Goal: Information Seeking & Learning: Compare options

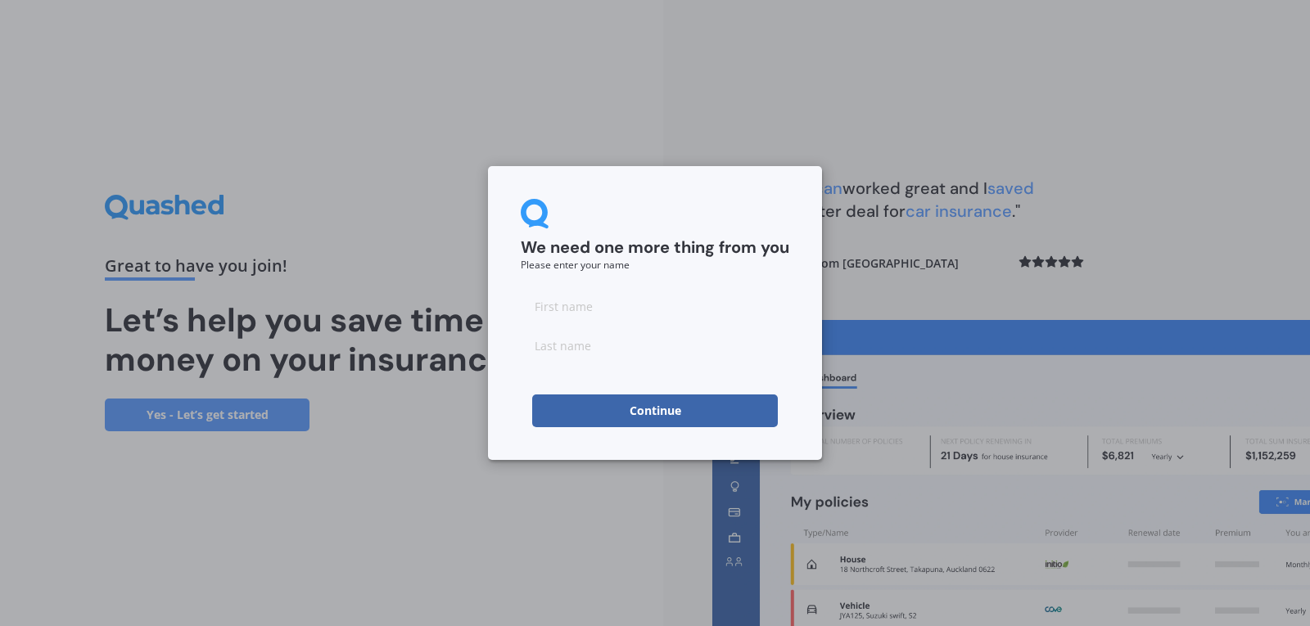
click at [611, 311] on input at bounding box center [655, 306] width 269 height 33
type input "gary"
type input "brown"
click at [703, 416] on button "Continue" at bounding box center [655, 411] width 246 height 33
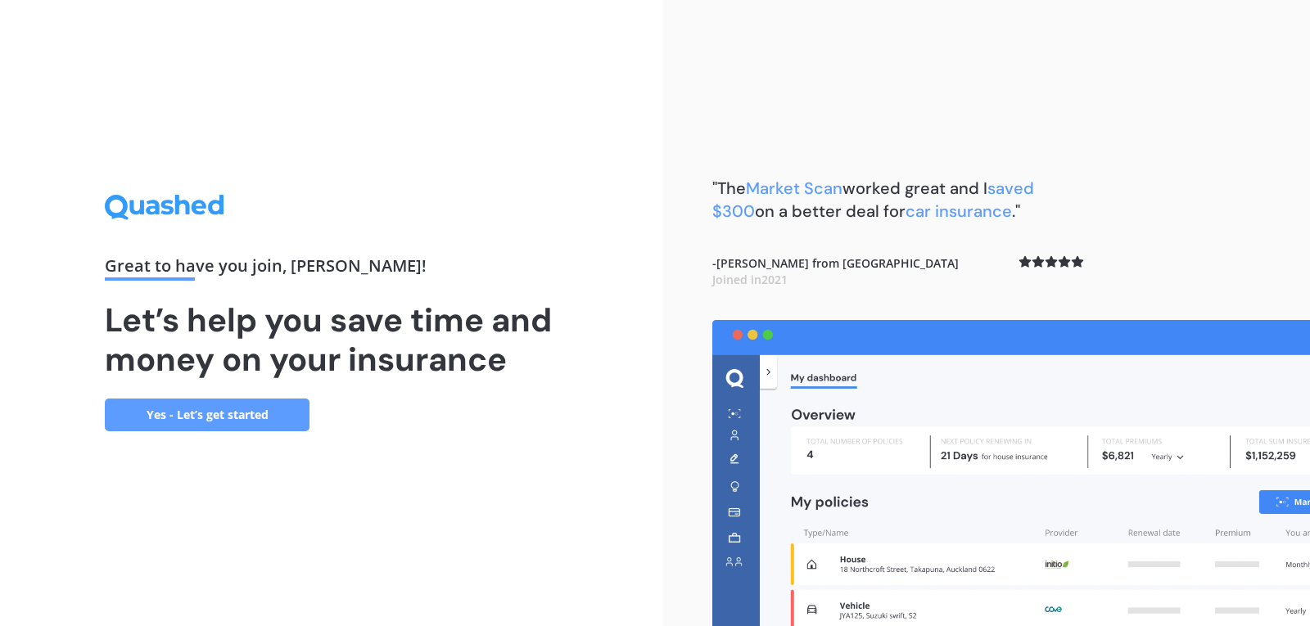
click at [210, 411] on link "Yes - Let’s get started" at bounding box center [207, 415] width 205 height 33
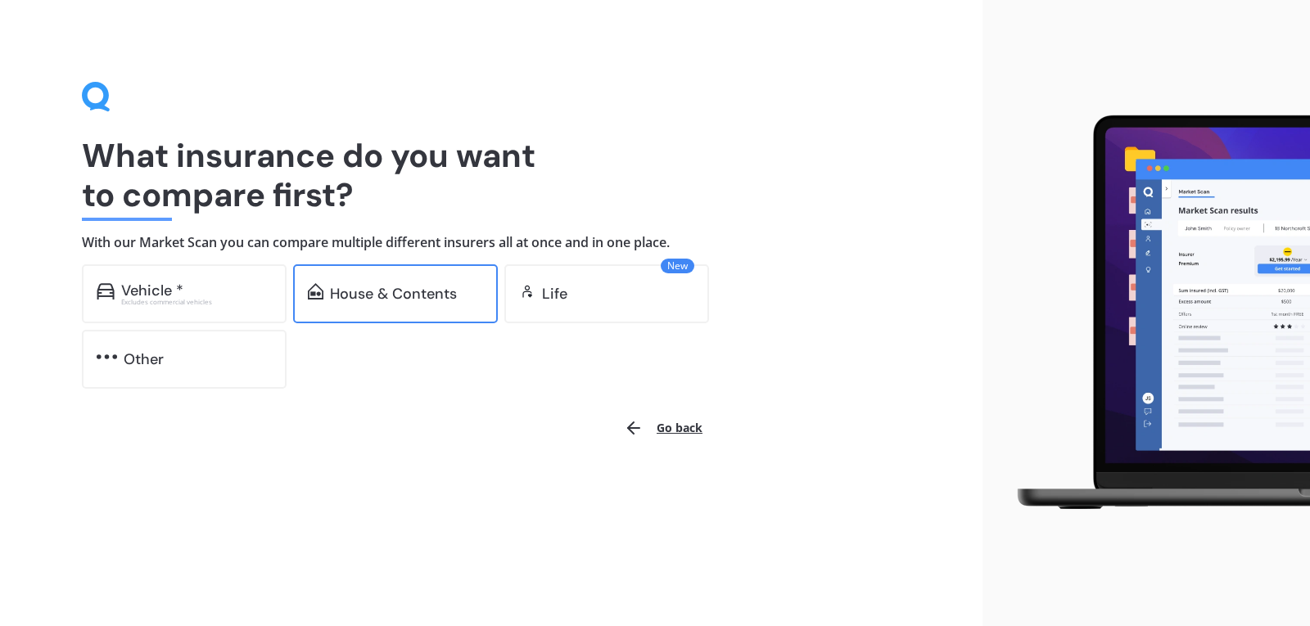
click at [355, 298] on div "House & Contents" at bounding box center [393, 294] width 127 height 16
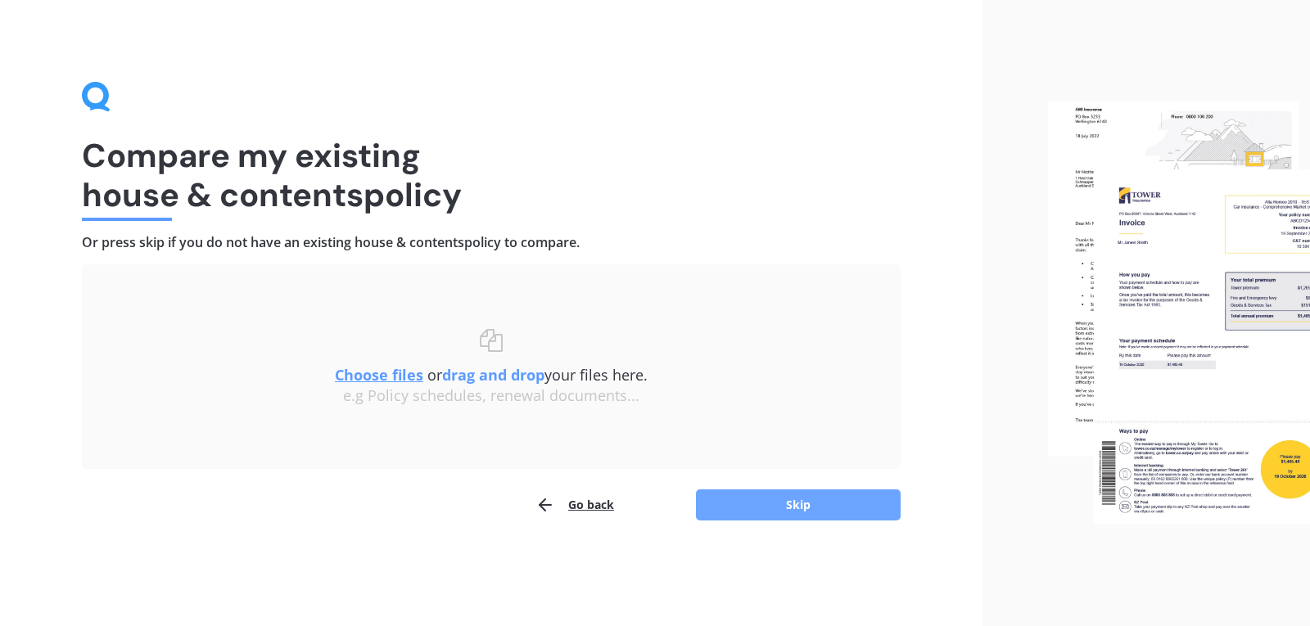
click at [779, 513] on button "Skip" at bounding box center [798, 505] width 205 height 31
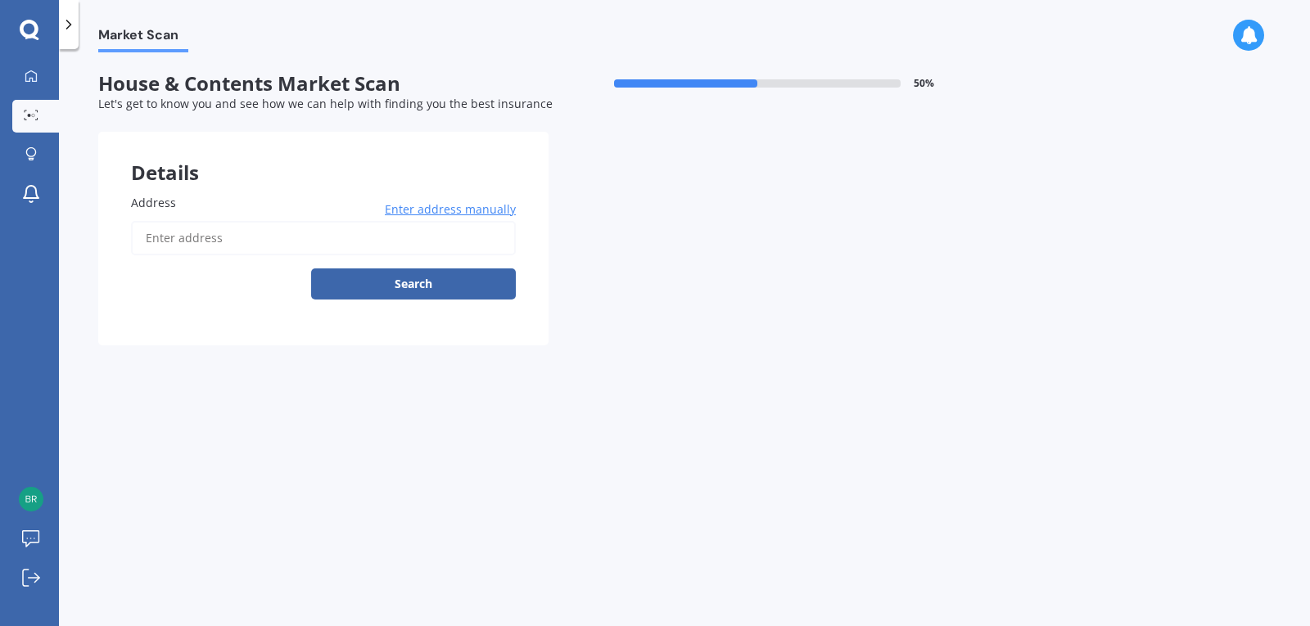
click at [355, 244] on input "Address" at bounding box center [323, 238] width 385 height 34
type input "[STREET_ADDRESS]"
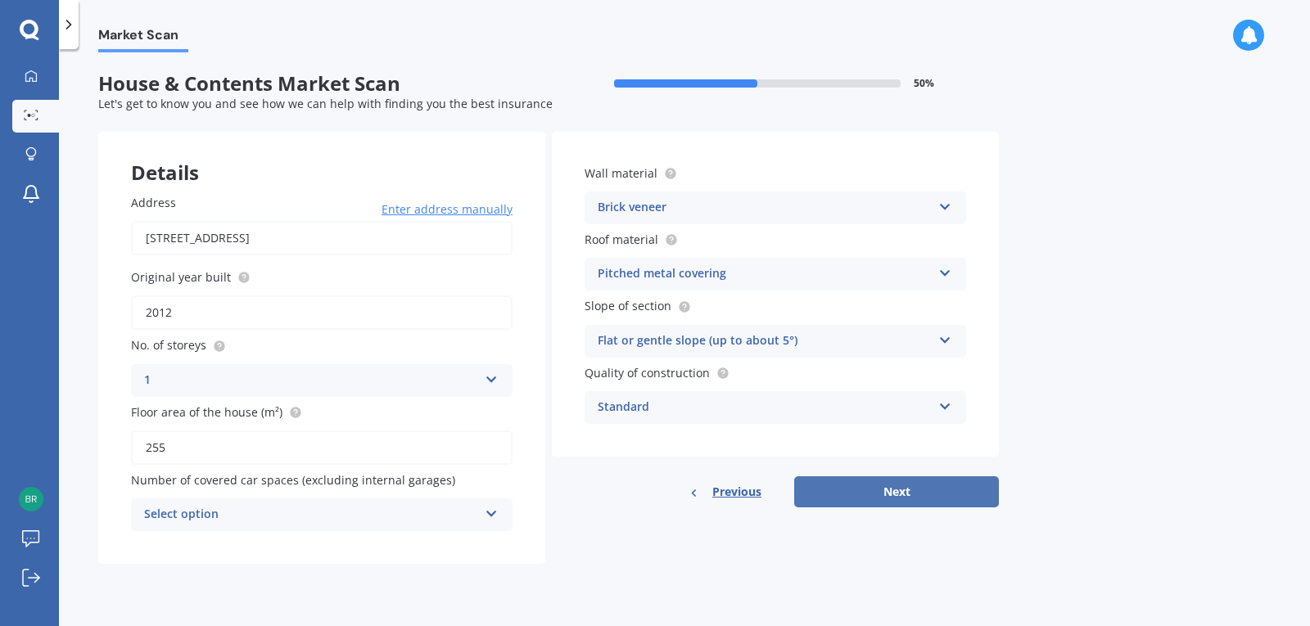
click at [877, 486] on button "Next" at bounding box center [896, 492] width 205 height 31
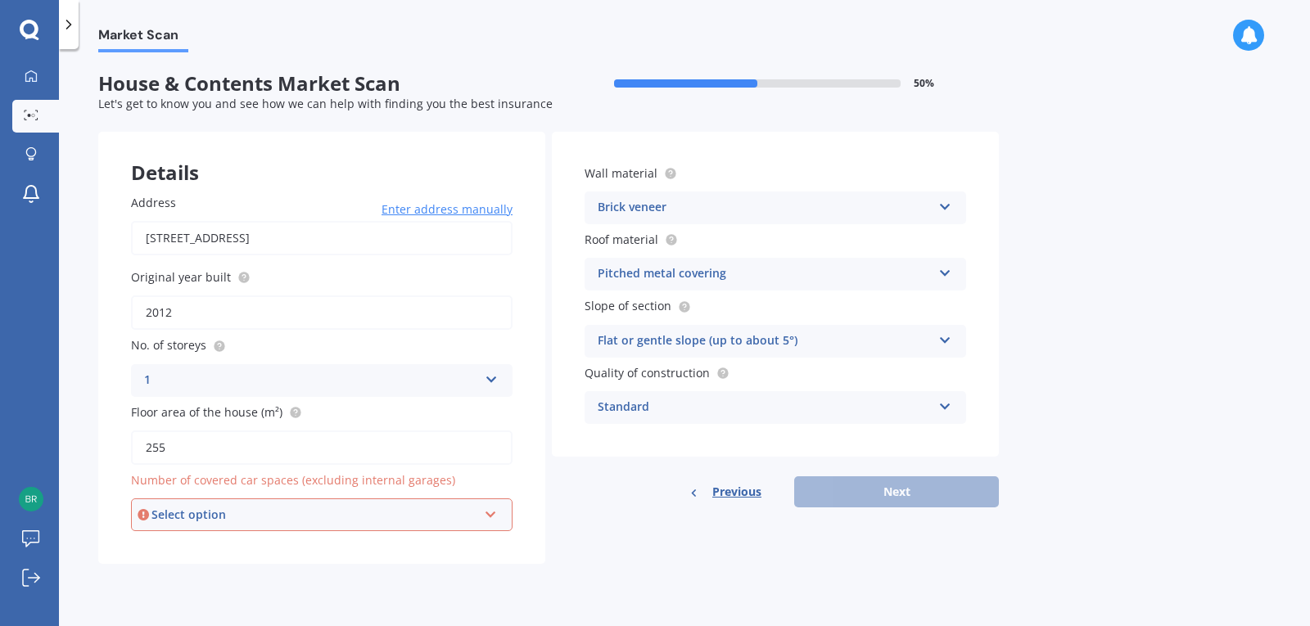
click at [496, 513] on icon at bounding box center [491, 511] width 14 height 11
click at [490, 510] on icon at bounding box center [491, 511] width 14 height 11
click at [447, 340] on div "0" at bounding box center [322, 336] width 378 height 29
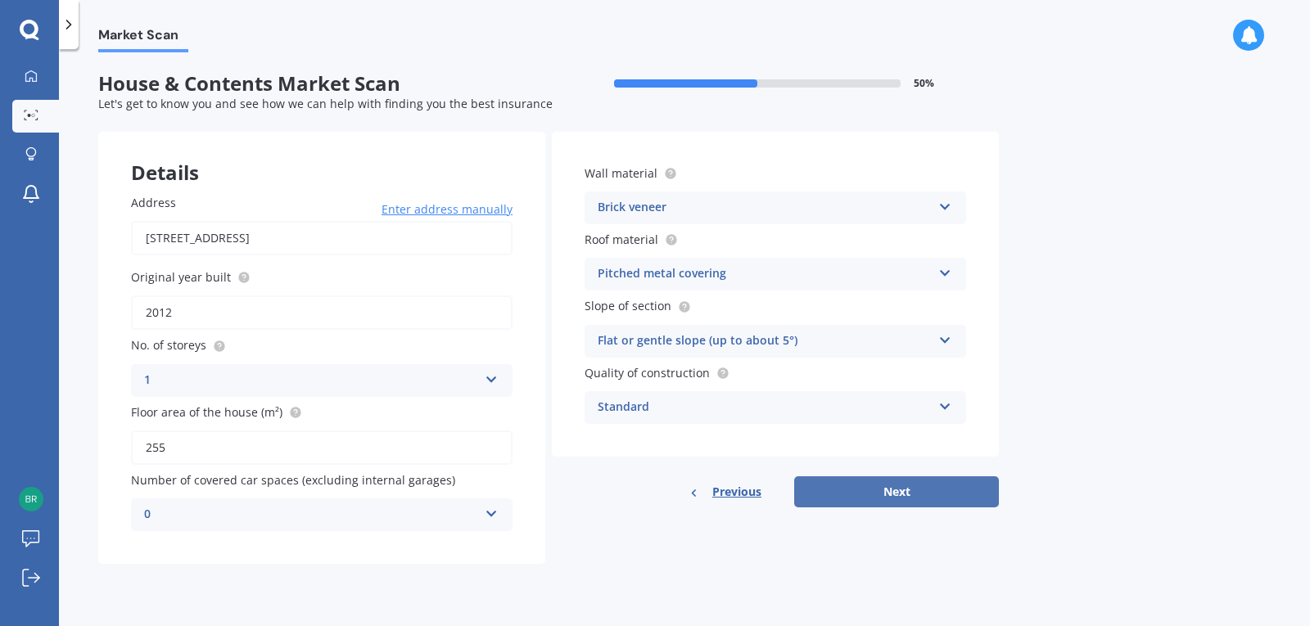
click at [860, 499] on button "Next" at bounding box center [896, 492] width 205 height 31
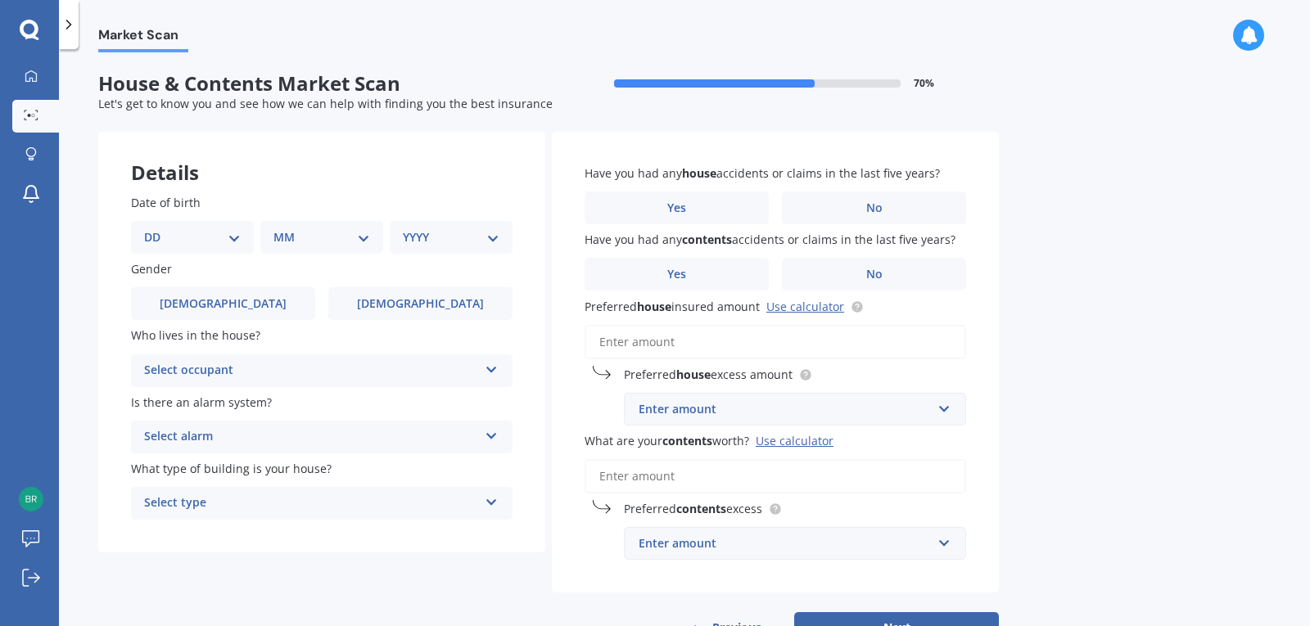
click at [237, 237] on select "DD 01 02 03 04 05 06 07 08 09 10 11 12 13 14 15 16 17 18 19 20 21 22 23 24 25 2…" at bounding box center [192, 237] width 97 height 18
select select "25"
click at [157, 228] on select "DD 01 02 03 04 05 06 07 08 09 10 11 12 13 14 15 16 17 18 19 20 21 22 23 24 25 2…" at bounding box center [192, 237] width 97 height 18
click at [361, 241] on select "MM 01 02 03 04 05 06 07 08 09 10 11 12" at bounding box center [325, 237] width 90 height 18
select select "06"
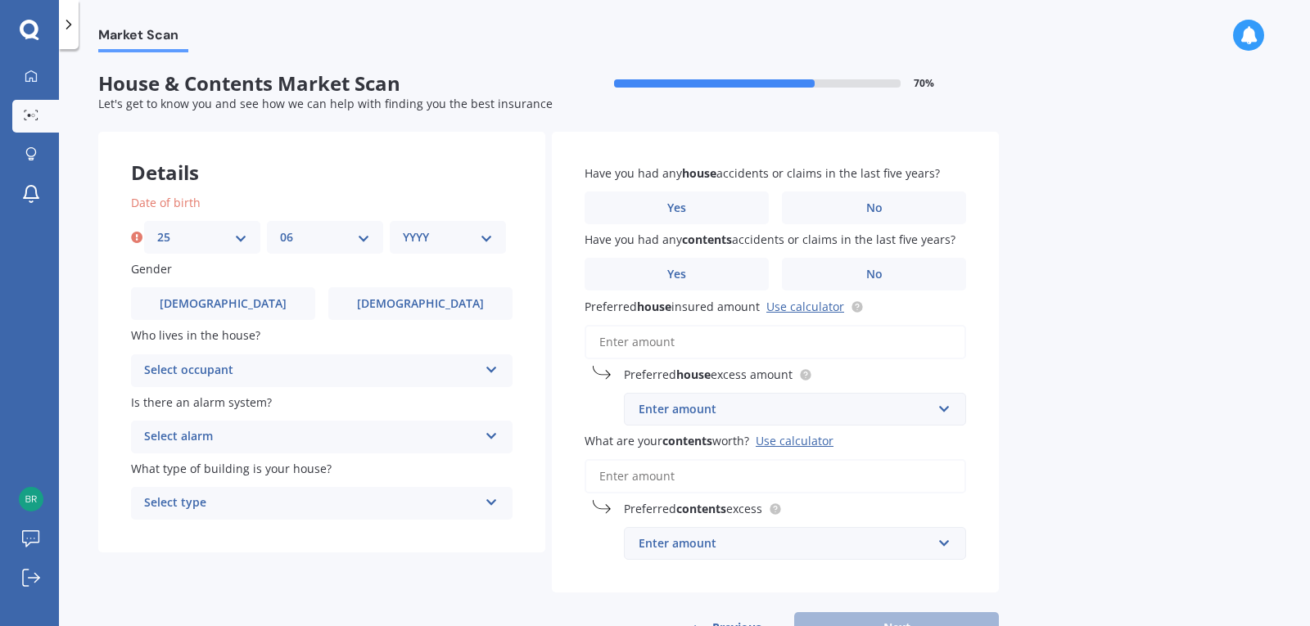
click at [280, 228] on select "MM 01 02 03 04 05 06 07 08 09 10 11 12" at bounding box center [325, 237] width 90 height 18
click at [481, 242] on select "YYYY 2009 2008 2007 2006 2005 2004 2003 2002 2001 2000 1999 1998 1997 1996 1995…" at bounding box center [448, 237] width 90 height 18
select select "1956"
click at [403, 228] on select "YYYY 2009 2008 2007 2006 2005 2004 2003 2002 2001 2000 1999 1998 1997 1996 1995…" at bounding box center [448, 237] width 90 height 18
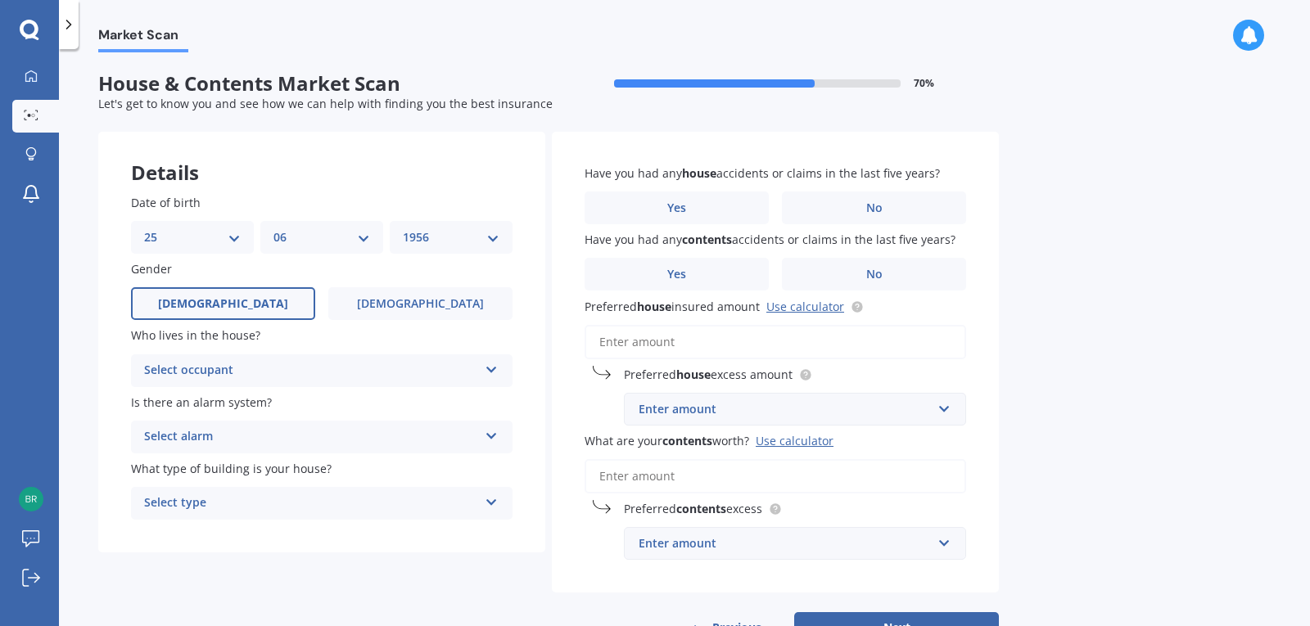
click at [256, 312] on label "Male" at bounding box center [223, 303] width 184 height 33
click at [0, 0] on input "Male" at bounding box center [0, 0] width 0 height 0
click at [442, 370] on div "Select occupant" at bounding box center [311, 371] width 334 height 20
click at [413, 401] on div "Owner" at bounding box center [322, 402] width 380 height 29
click at [493, 433] on icon at bounding box center [492, 432] width 14 height 11
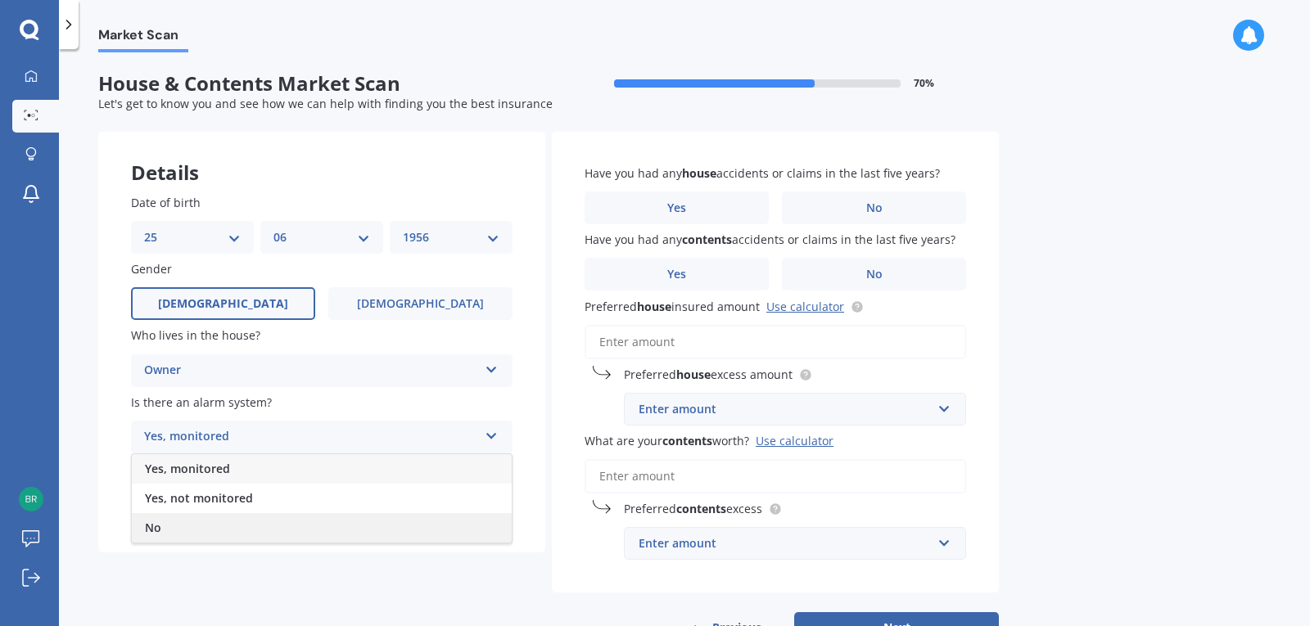
click at [391, 515] on div "No" at bounding box center [322, 527] width 380 height 29
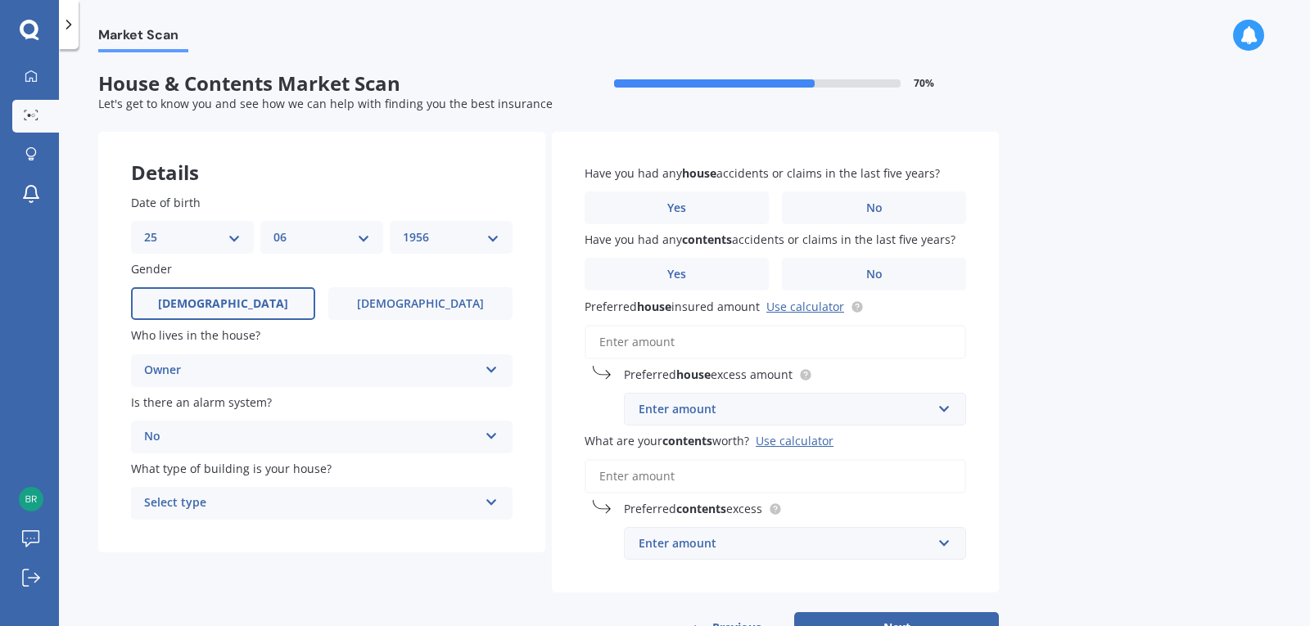
click at [487, 499] on icon at bounding box center [492, 499] width 14 height 11
click at [379, 538] on div "Freestanding" at bounding box center [322, 535] width 380 height 29
click at [881, 211] on span "No" at bounding box center [874, 208] width 16 height 14
click at [0, 0] on input "No" at bounding box center [0, 0] width 0 height 0
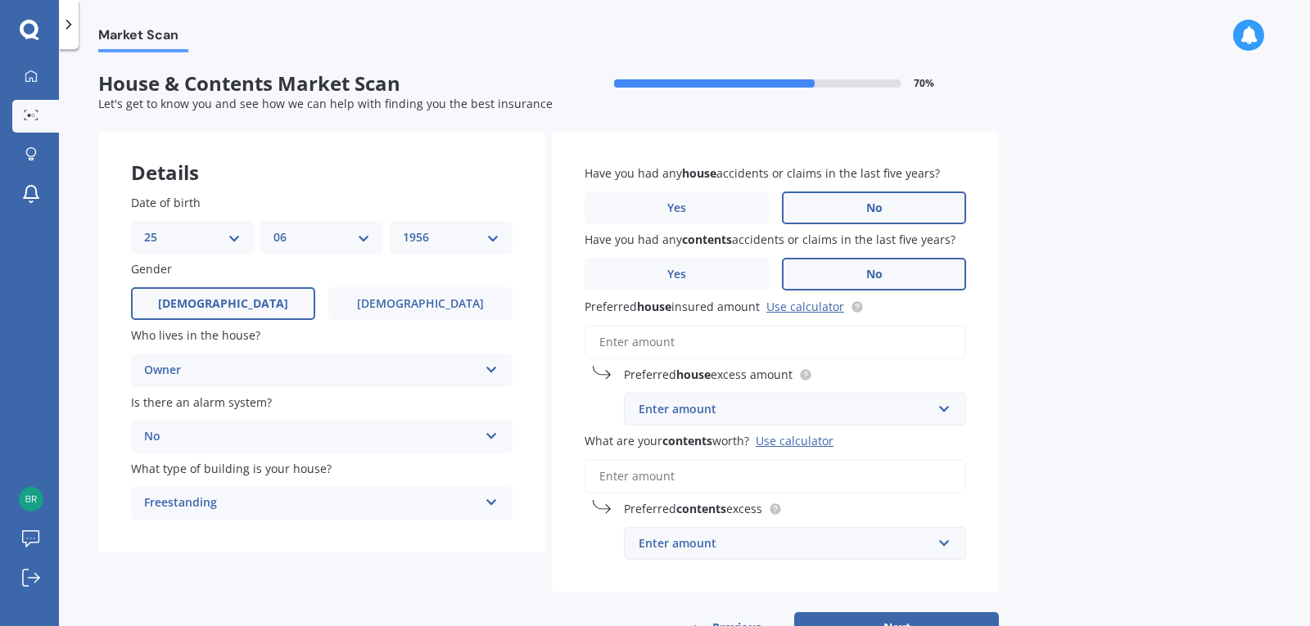
click at [877, 271] on span "No" at bounding box center [874, 275] width 16 height 14
click at [0, 0] on input "No" at bounding box center [0, 0] width 0 height 0
click at [949, 410] on input "text" at bounding box center [790, 409] width 328 height 31
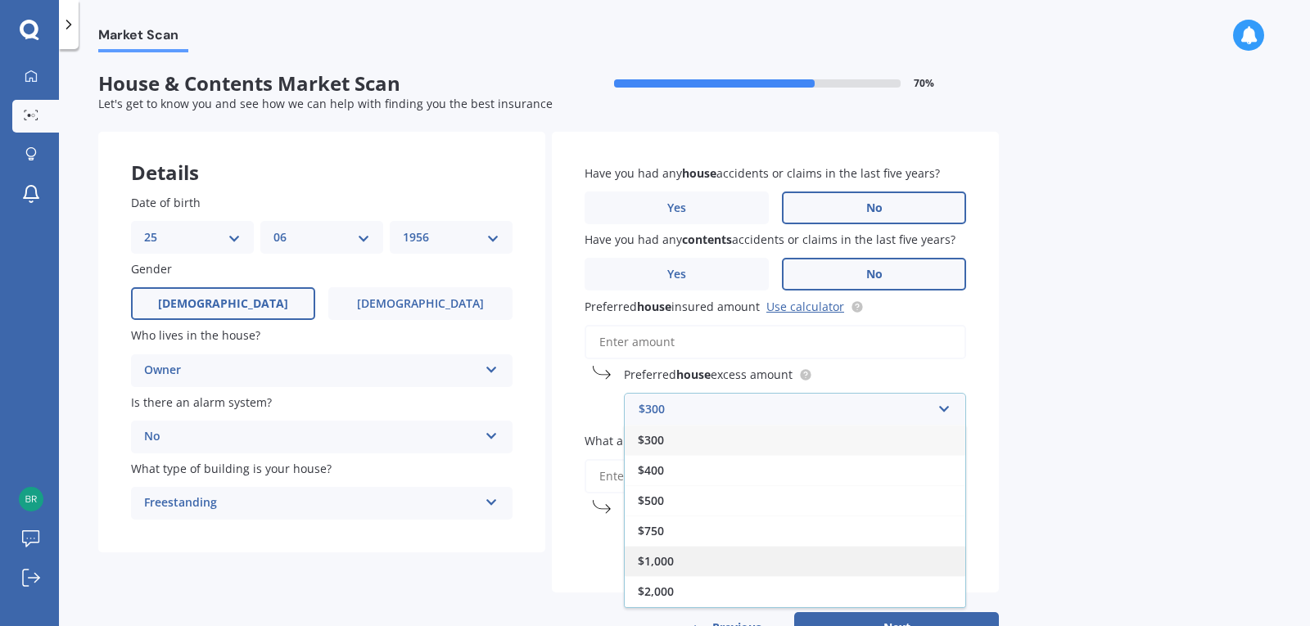
click at [651, 560] on span "$1,000" at bounding box center [656, 561] width 36 height 16
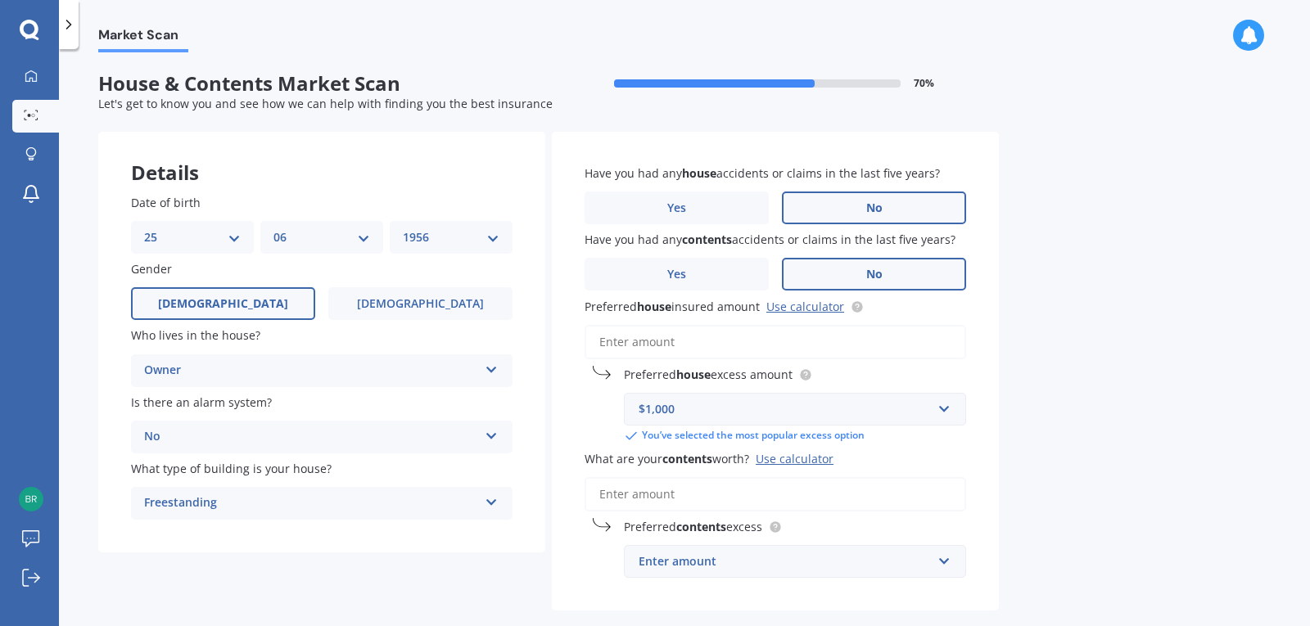
click at [777, 499] on input "What are your contents worth? Use calculator" at bounding box center [776, 494] width 382 height 34
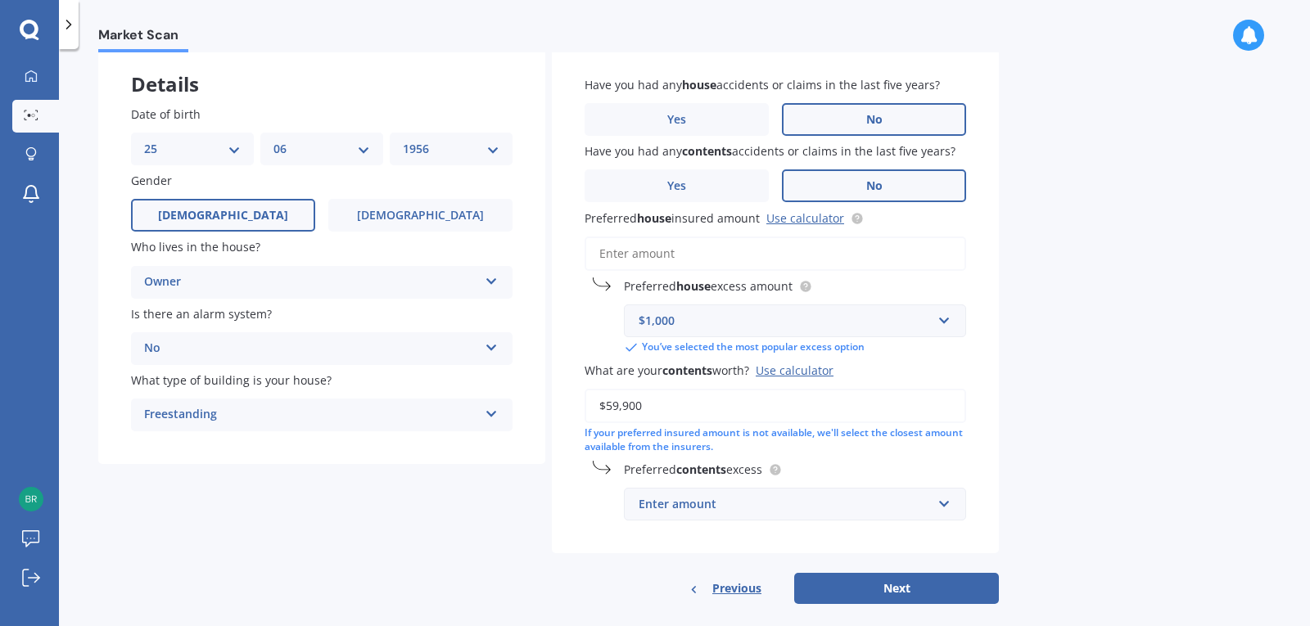
scroll to position [107, 0]
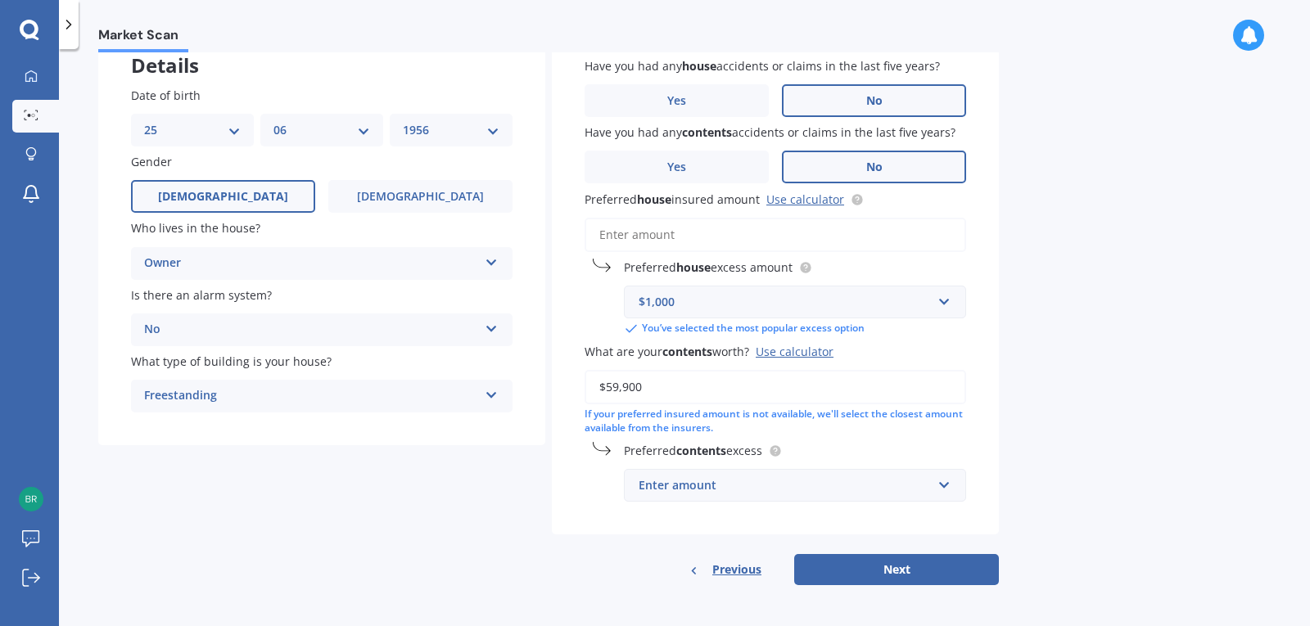
type input "$59,900"
click at [906, 481] on div "Enter amount" at bounding box center [785, 486] width 293 height 18
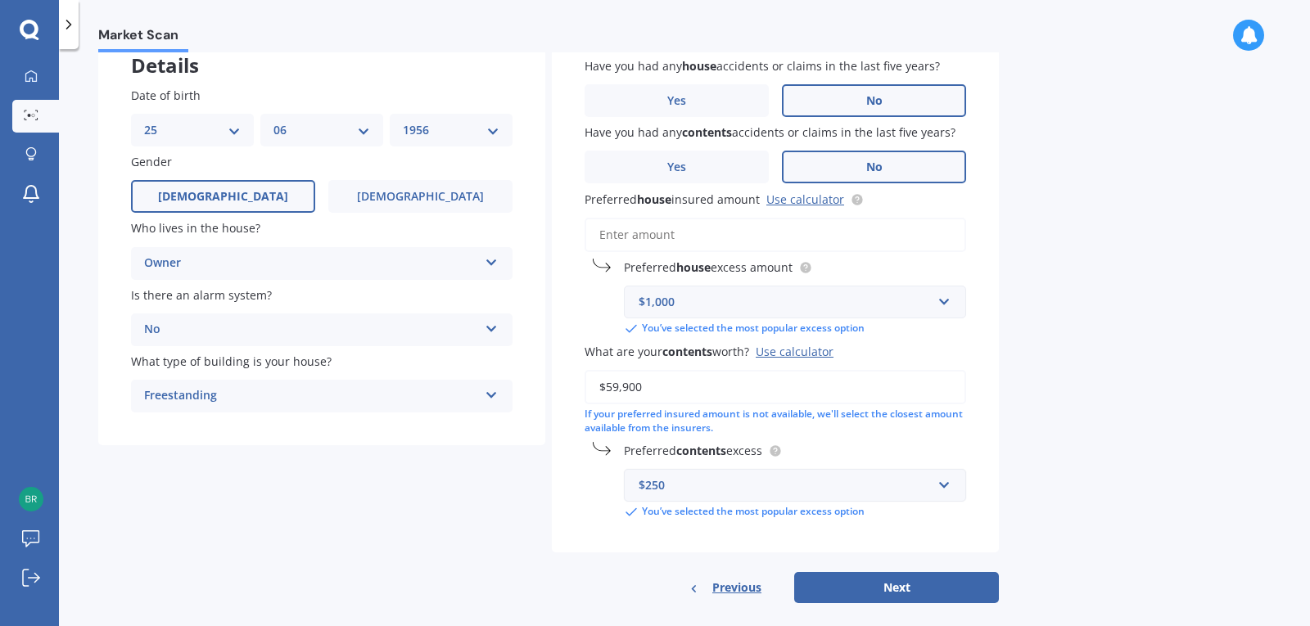
drag, startPoint x: 1151, startPoint y: 373, endPoint x: 1190, endPoint y: 358, distance: 41.2
click at [1155, 373] on div "Market Scan House & Contents Market Scan 70 % Let's get to know you and see how…" at bounding box center [684, 340] width 1251 height 577
click at [899, 581] on button "Next" at bounding box center [896, 587] width 205 height 31
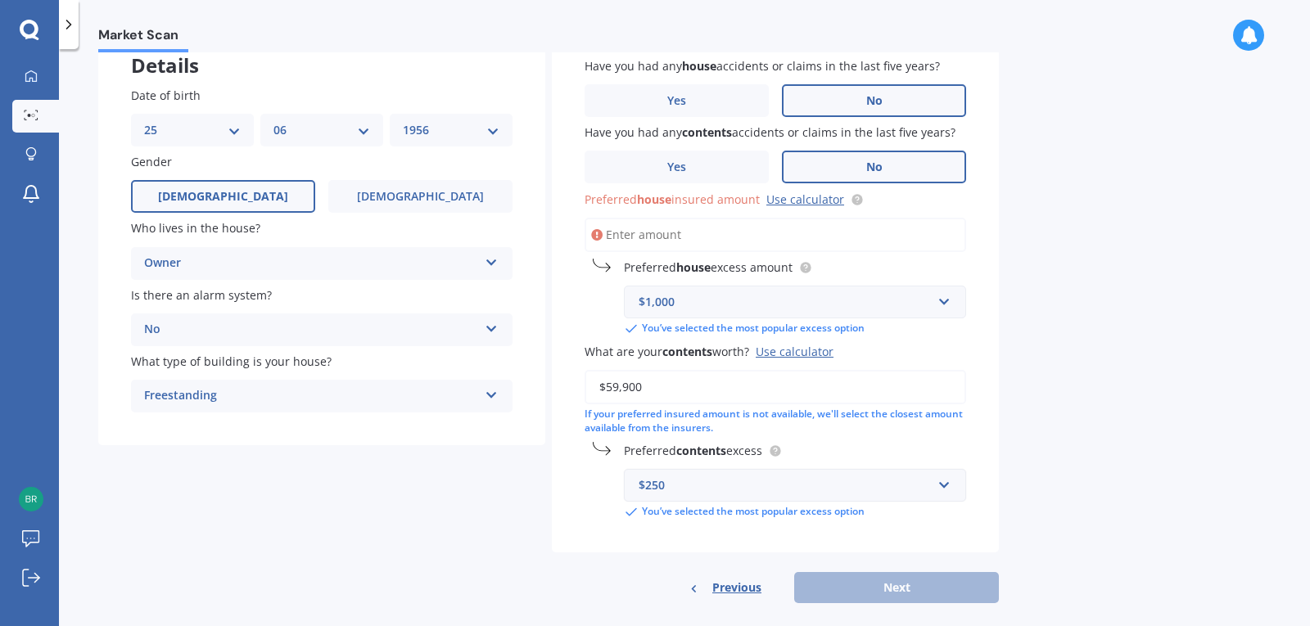
click at [682, 231] on input "Preferred house insured amount Use calculator" at bounding box center [776, 235] width 382 height 34
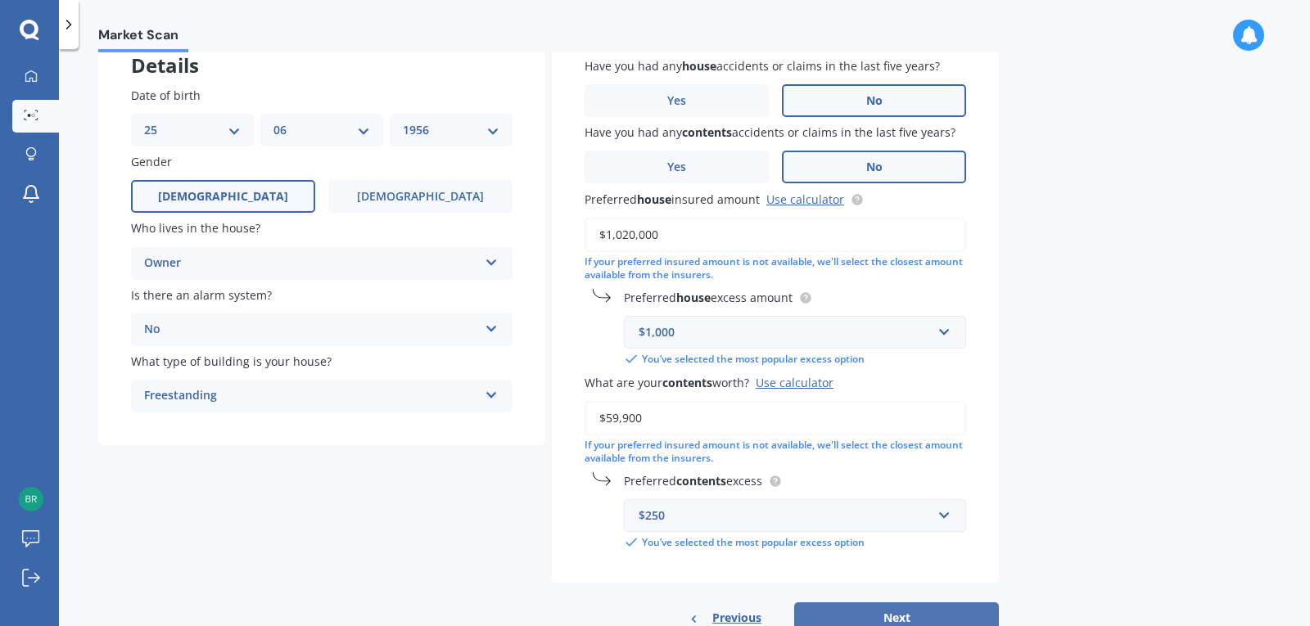
type input "$1,020,000"
click at [918, 607] on button "Next" at bounding box center [896, 618] width 205 height 31
select select "25"
select select "06"
select select "1956"
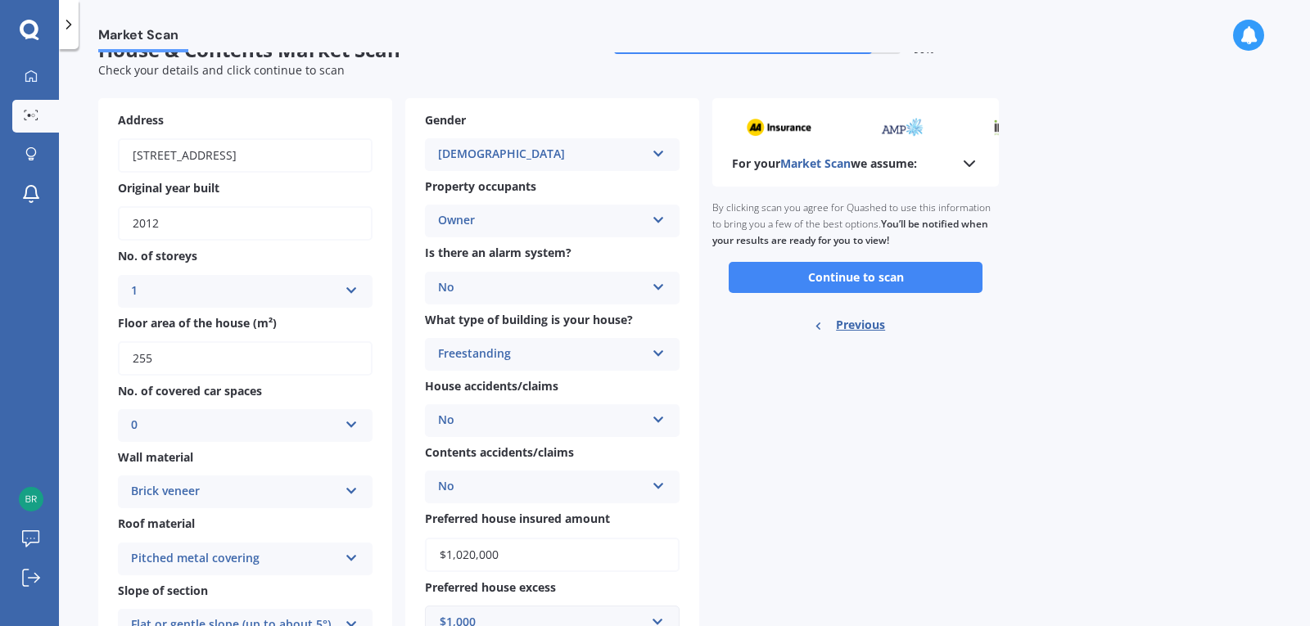
scroll to position [0, 0]
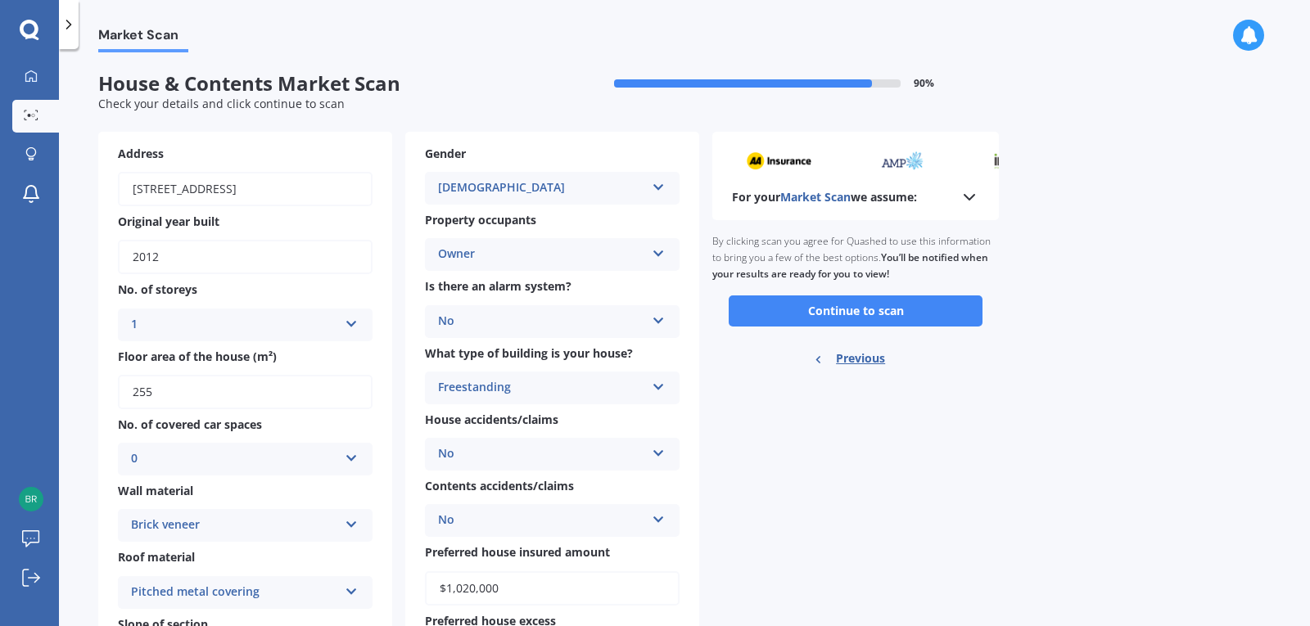
drag, startPoint x: 907, startPoint y: 301, endPoint x: 923, endPoint y: 302, distance: 15.6
click at [906, 301] on button "Continue to scan" at bounding box center [856, 311] width 254 height 31
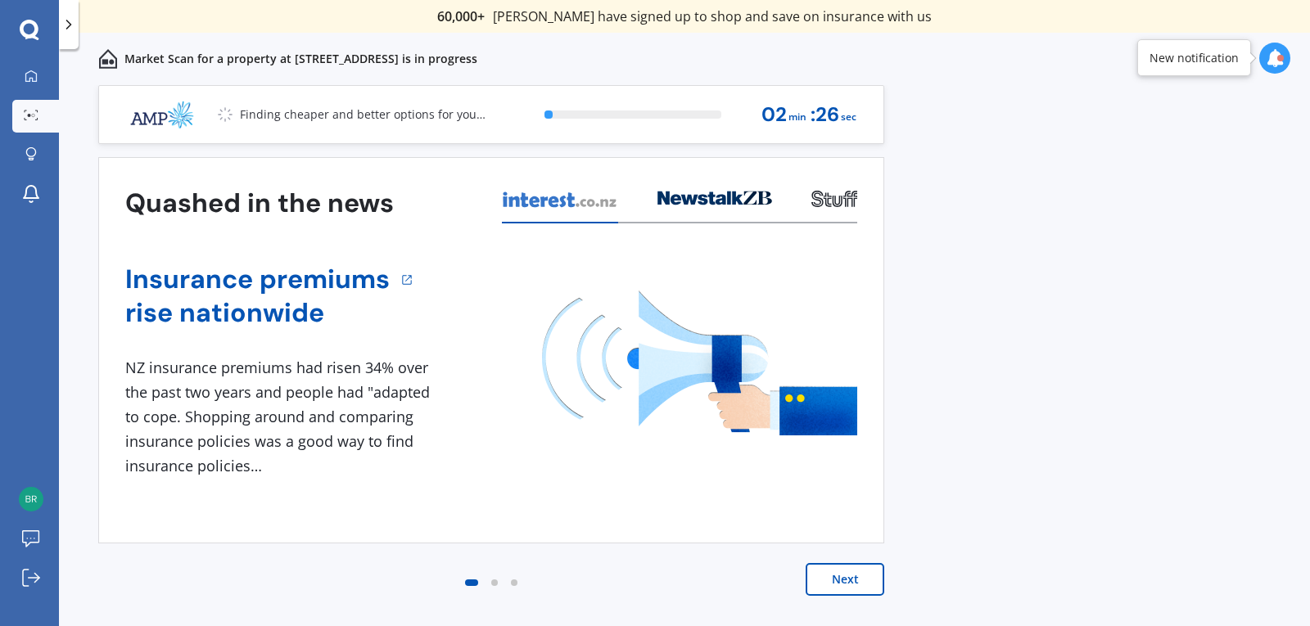
click at [859, 579] on button "Next" at bounding box center [845, 579] width 79 height 33
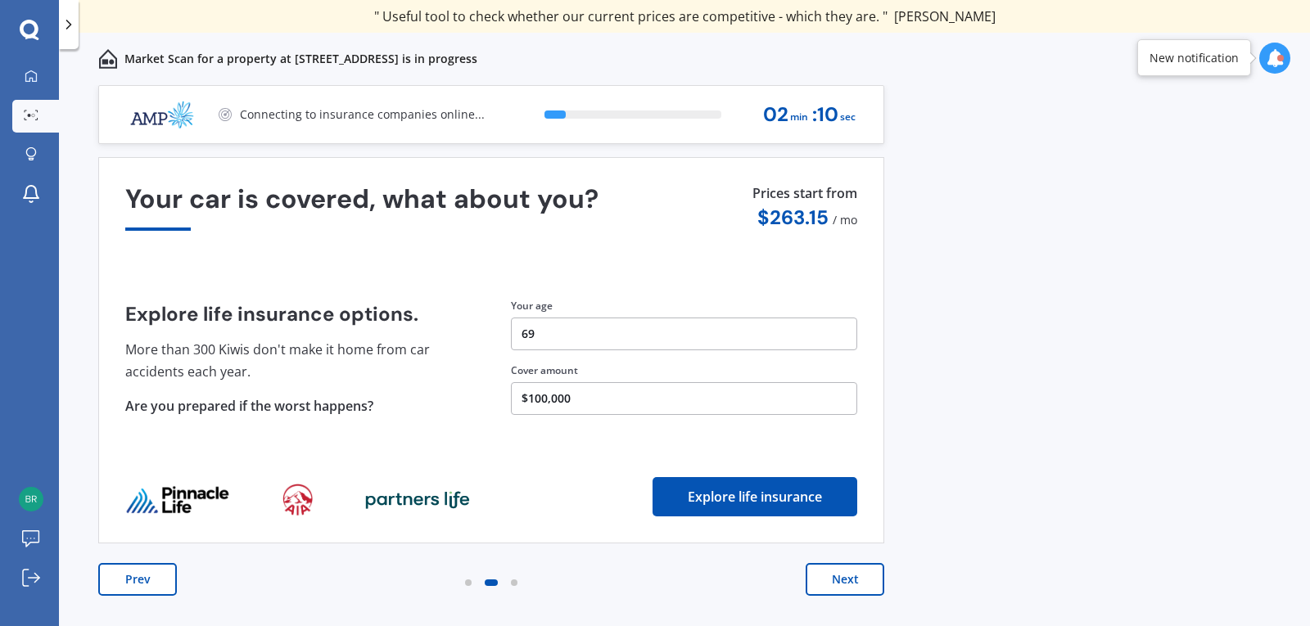
click at [860, 586] on button "Next" at bounding box center [845, 579] width 79 height 33
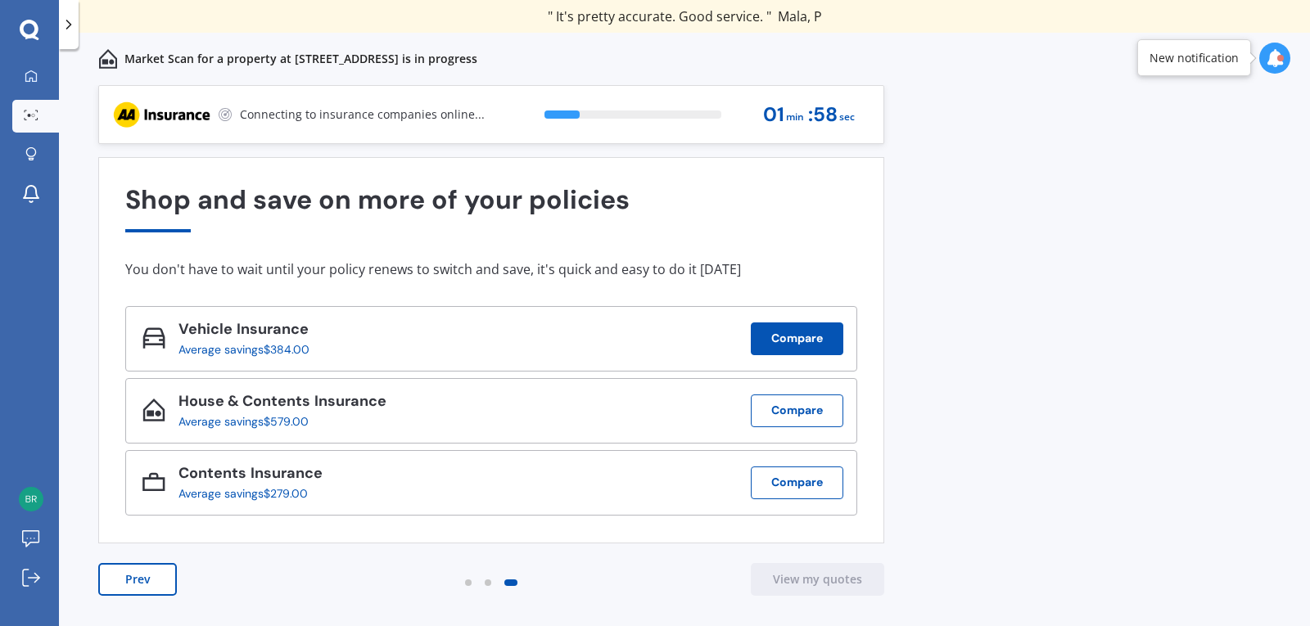
click at [812, 344] on button "Compare" at bounding box center [797, 339] width 93 height 33
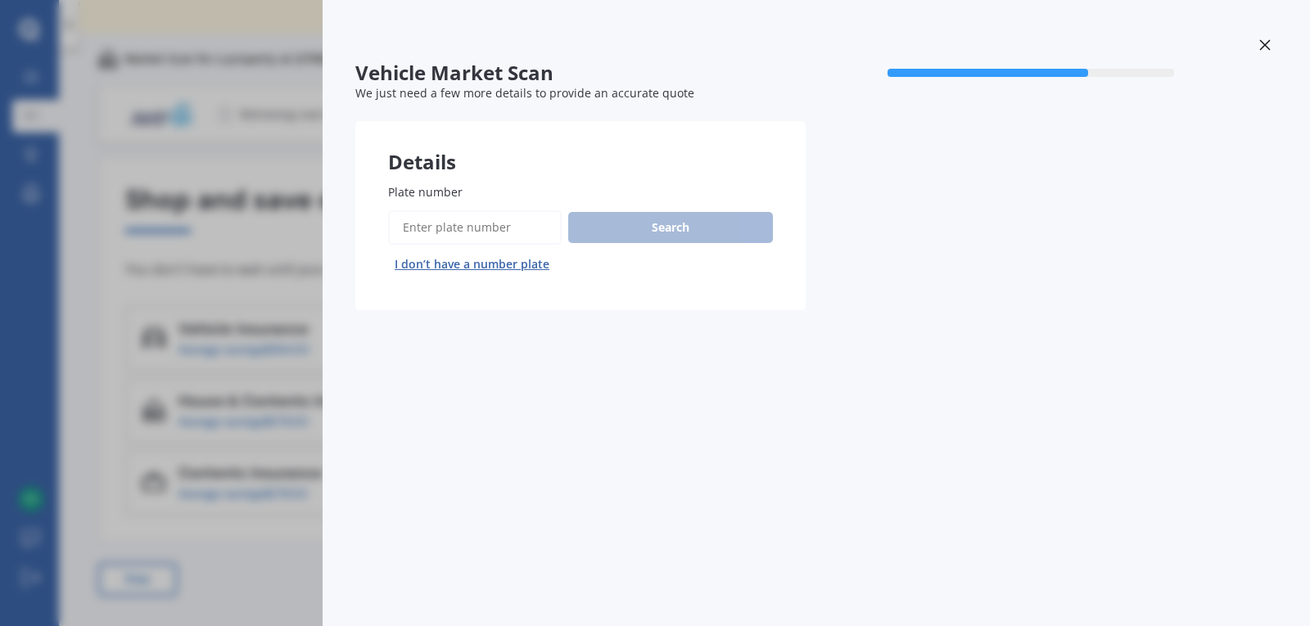
click at [511, 228] on input "Plate number" at bounding box center [475, 227] width 174 height 34
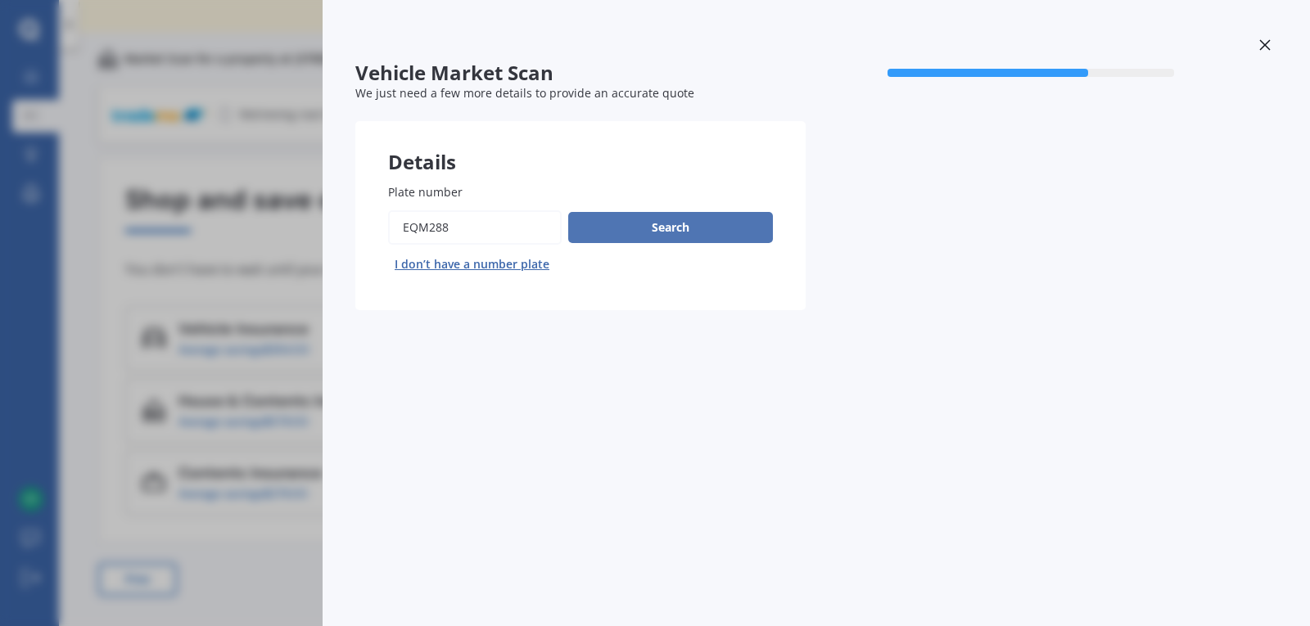
type input "eqm288"
click at [640, 228] on button "Search" at bounding box center [670, 227] width 205 height 31
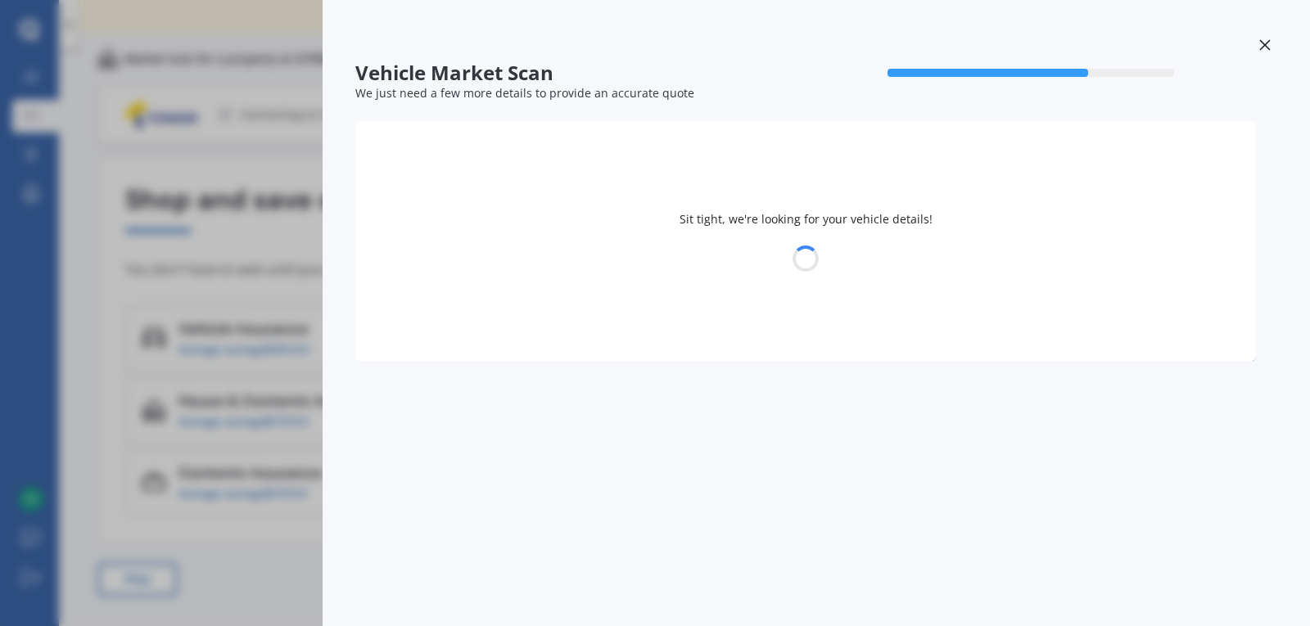
select select "TOYOTA"
select select "25"
select select "06"
select select "1956"
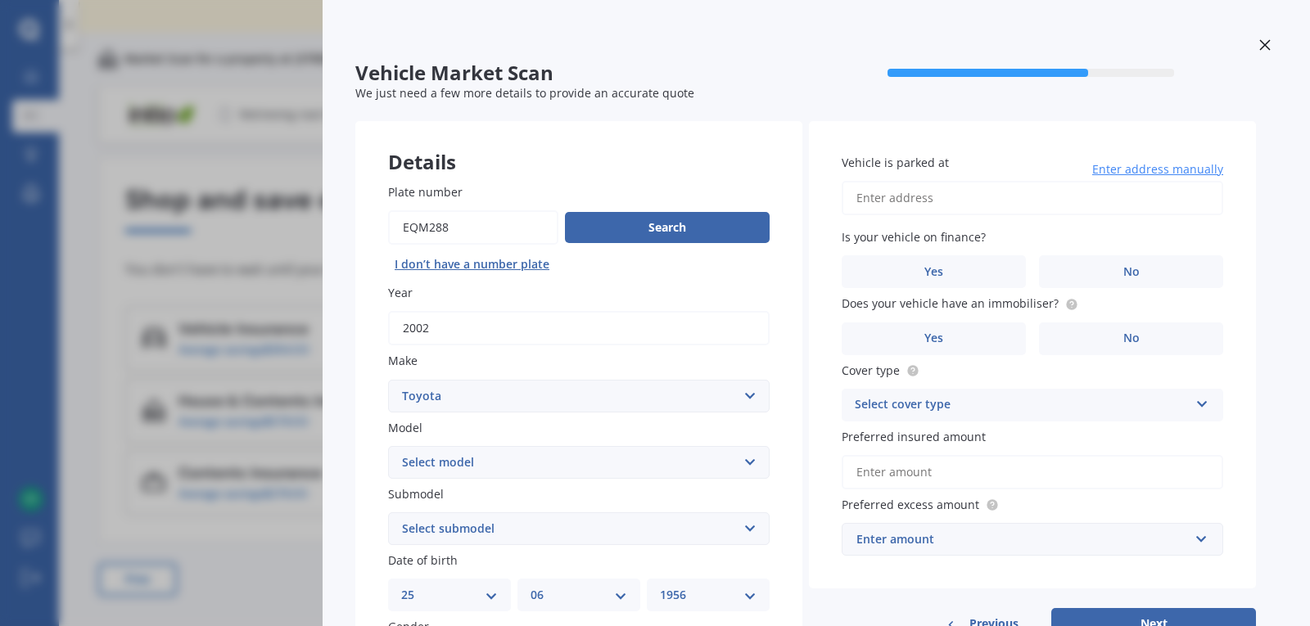
click at [738, 464] on select "Select model 4 Runner 86 Allex Allion Alphard Altezza Aqua Aristo Aurion Auris …" at bounding box center [579, 462] width 382 height 33
drag, startPoint x: 824, startPoint y: 90, endPoint x: 810, endPoint y: 85, distance: 14.8
click at [823, 89] on div "We just need a few more details to provide an accurate quote" at bounding box center [805, 93] width 901 height 16
click at [741, 402] on select "Select make AC ALFA ROMEO ASTON MARTIN AUDI AUSTIN BEDFORD Bentley BMW BYD CADI…" at bounding box center [579, 396] width 382 height 33
select select "LEXUS"
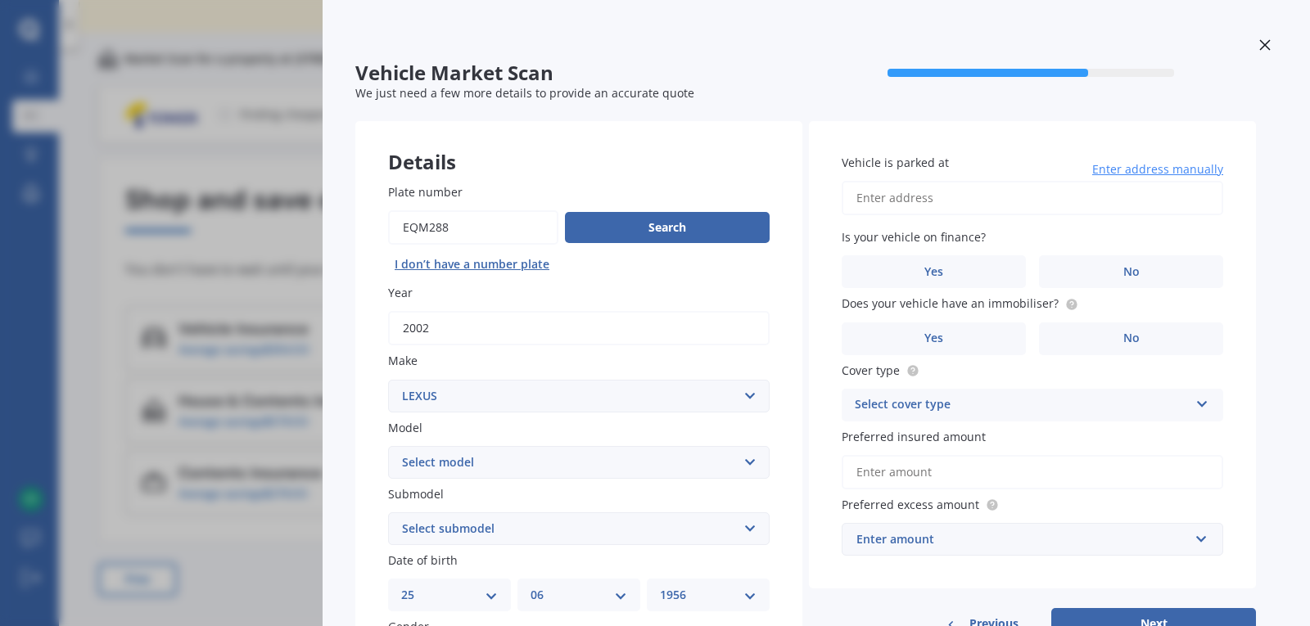
click at [388, 380] on select "Select make AC ALFA ROMEO ASTON MARTIN AUDI AUSTIN BEDFORD Bentley BMW BYD CADI…" at bounding box center [579, 396] width 382 height 33
click at [743, 464] on select "Select model AS 460 CT 200 ES 300 ES 350 GS 250 GS 300 GS 350 GS 430 GS 450 GS …" at bounding box center [579, 462] width 382 height 33
select select "LS 430"
click at [388, 446] on select "Select model AS 460 CT 200 ES 300 ES 350 GS 250 GS 300 GS 350 GS 430 GS 450 GS …" at bounding box center [579, 462] width 382 height 33
click at [741, 522] on select "Select submodel (All)" at bounding box center [579, 529] width 382 height 33
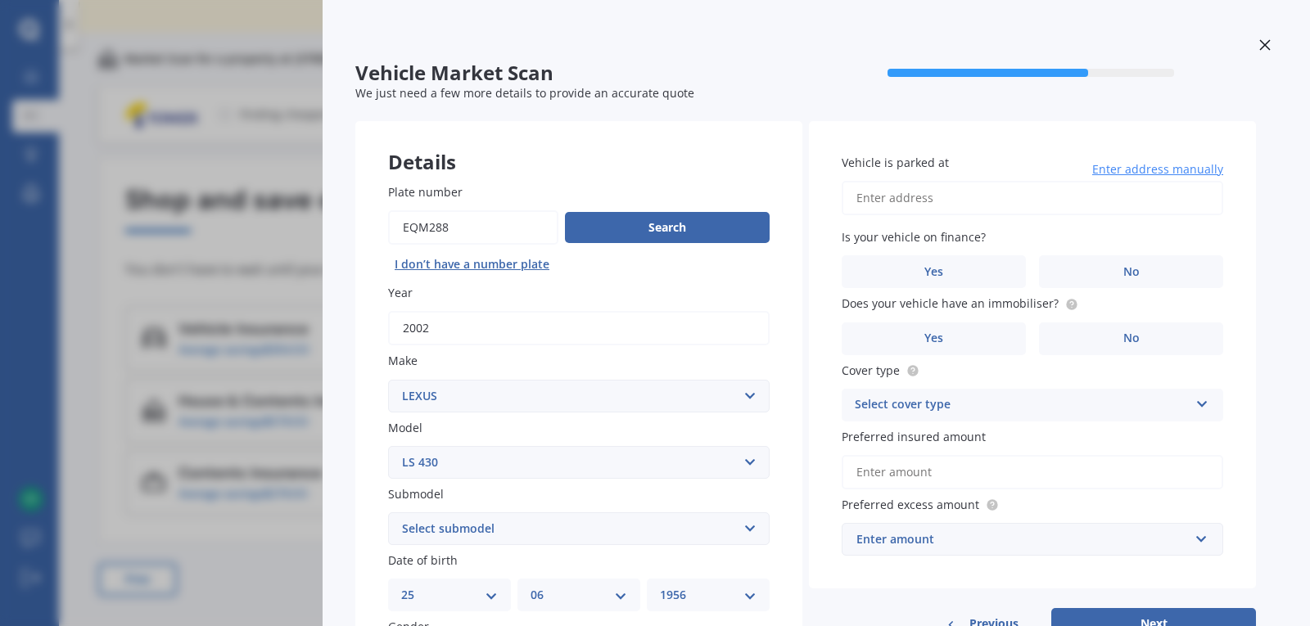
select select "(ALL)"
click at [388, 513] on select "Select submodel (All)" at bounding box center [579, 529] width 382 height 33
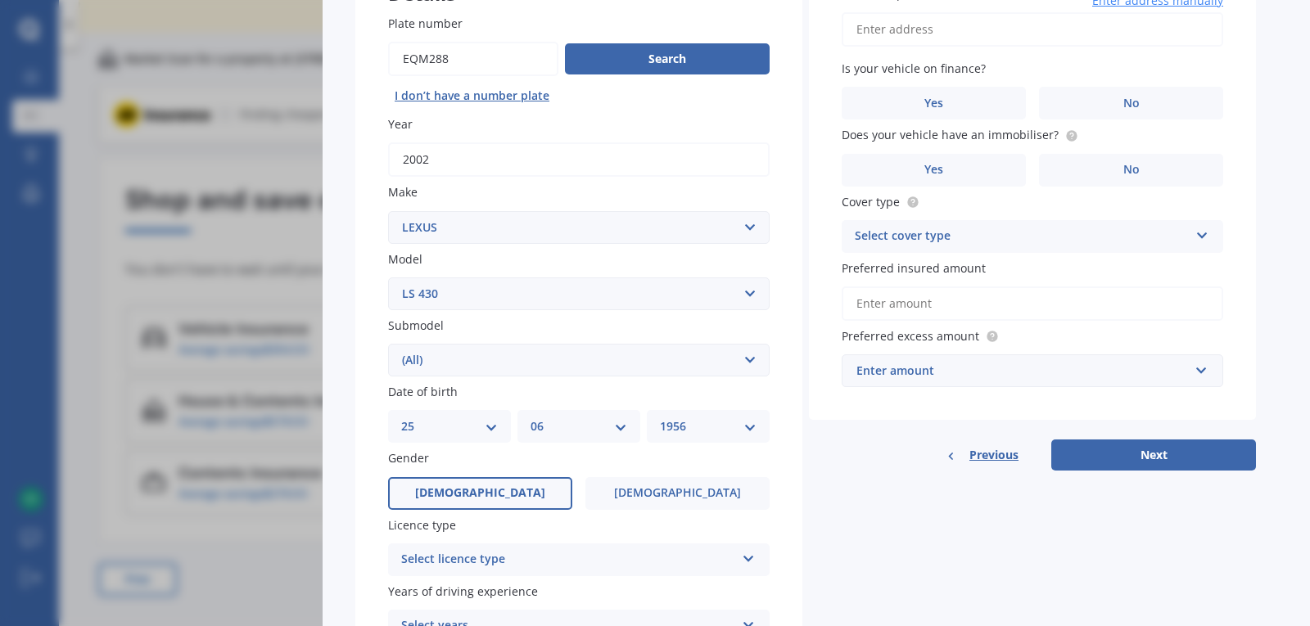
scroll to position [180, 0]
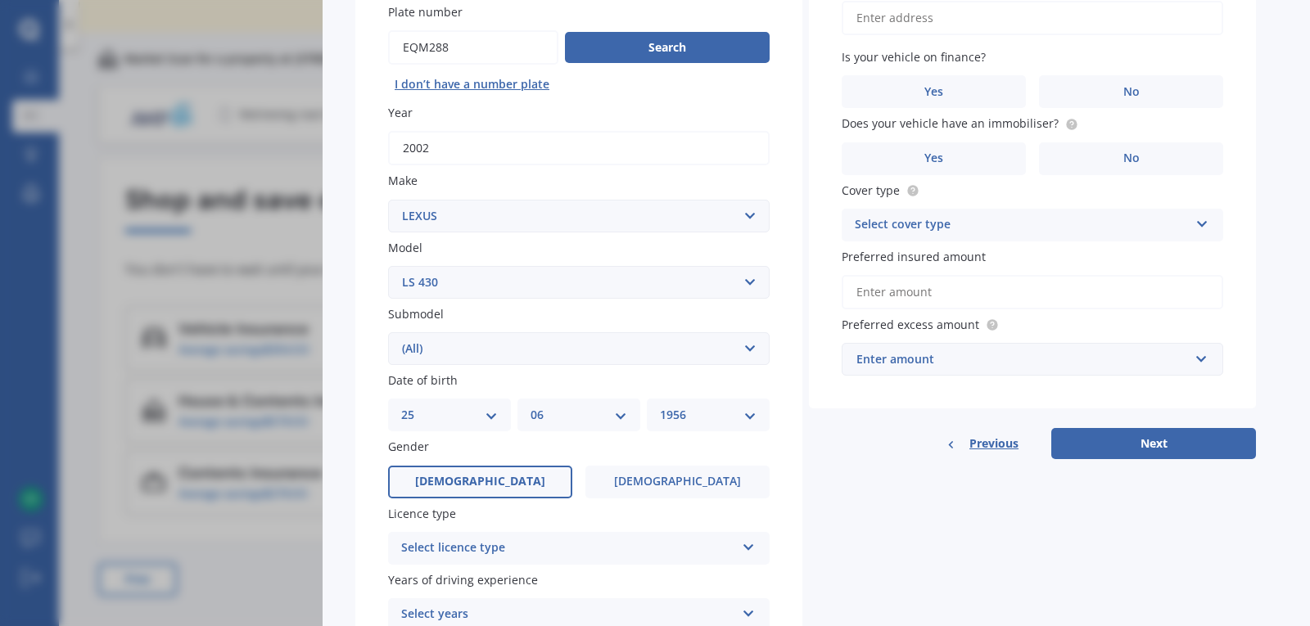
click at [749, 544] on icon at bounding box center [749, 544] width 14 height 11
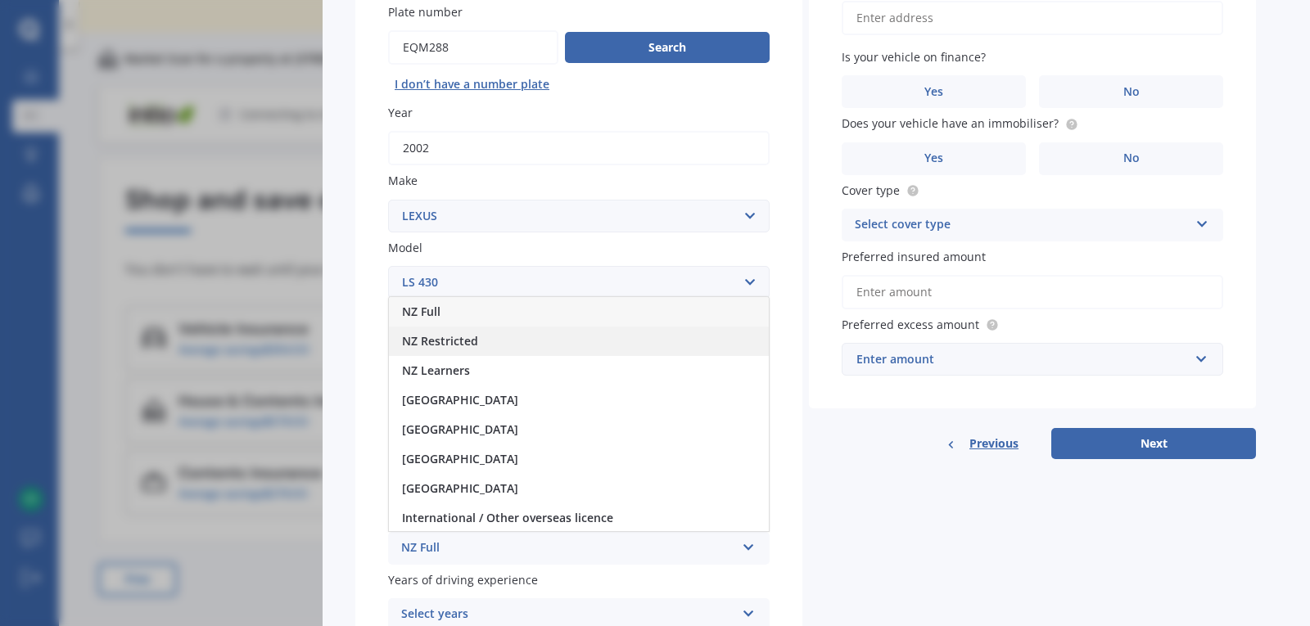
click at [646, 327] on div "NZ Restricted" at bounding box center [579, 341] width 380 height 29
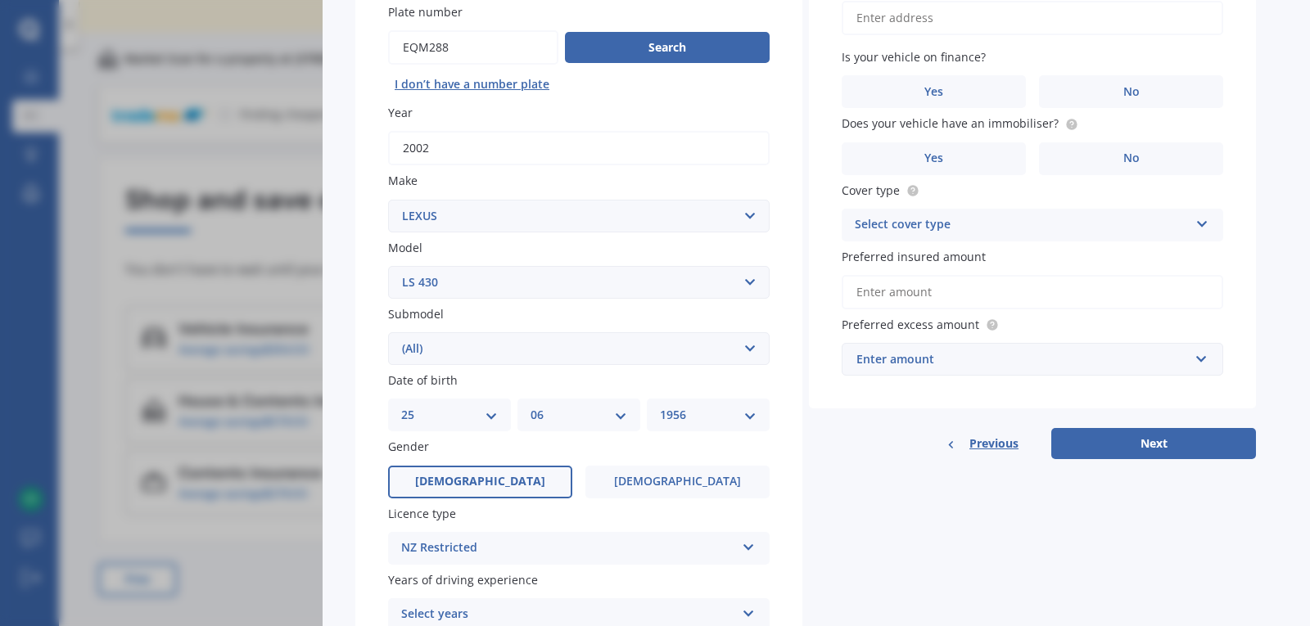
click at [740, 551] on div "NZ Restricted NZ Full NZ Restricted NZ Learners Australia United Kingdom Irelan…" at bounding box center [579, 548] width 382 height 33
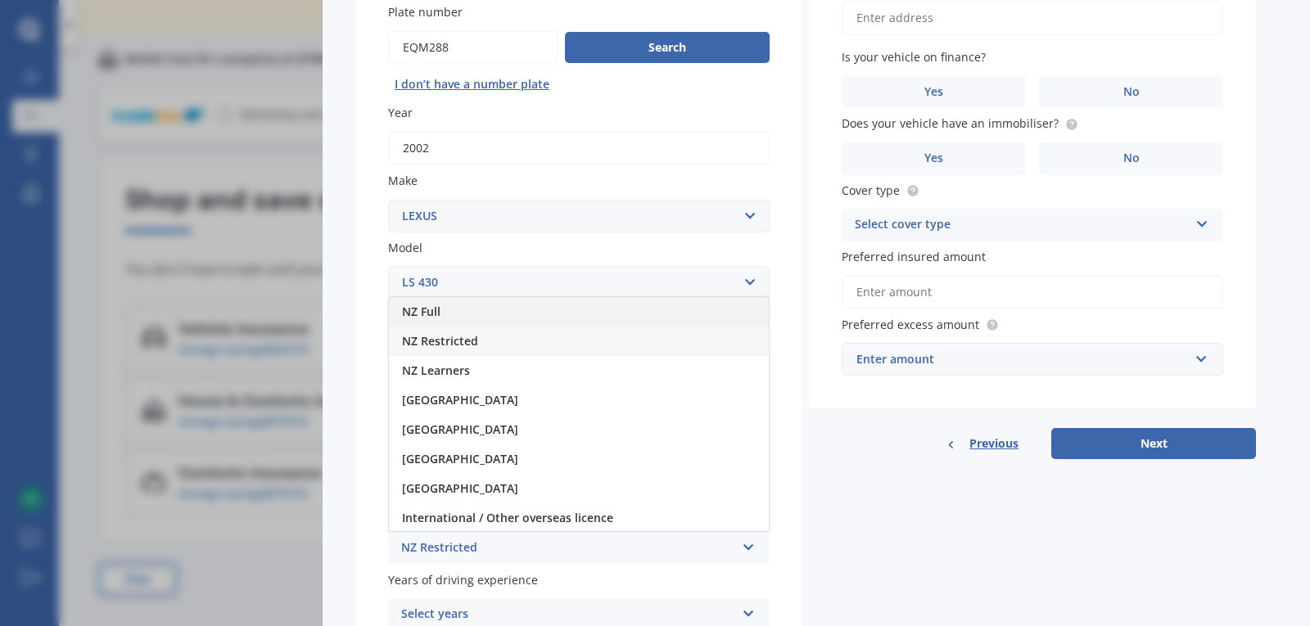
click at [555, 323] on div "NZ Full" at bounding box center [579, 311] width 380 height 29
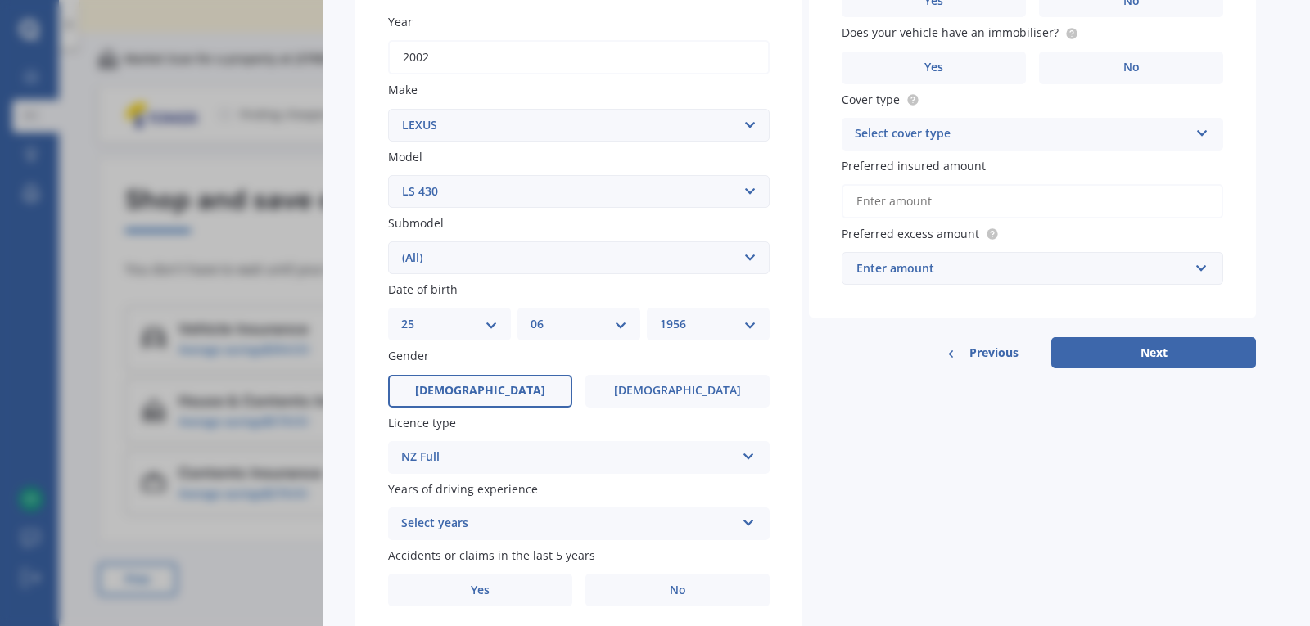
scroll to position [278, 0]
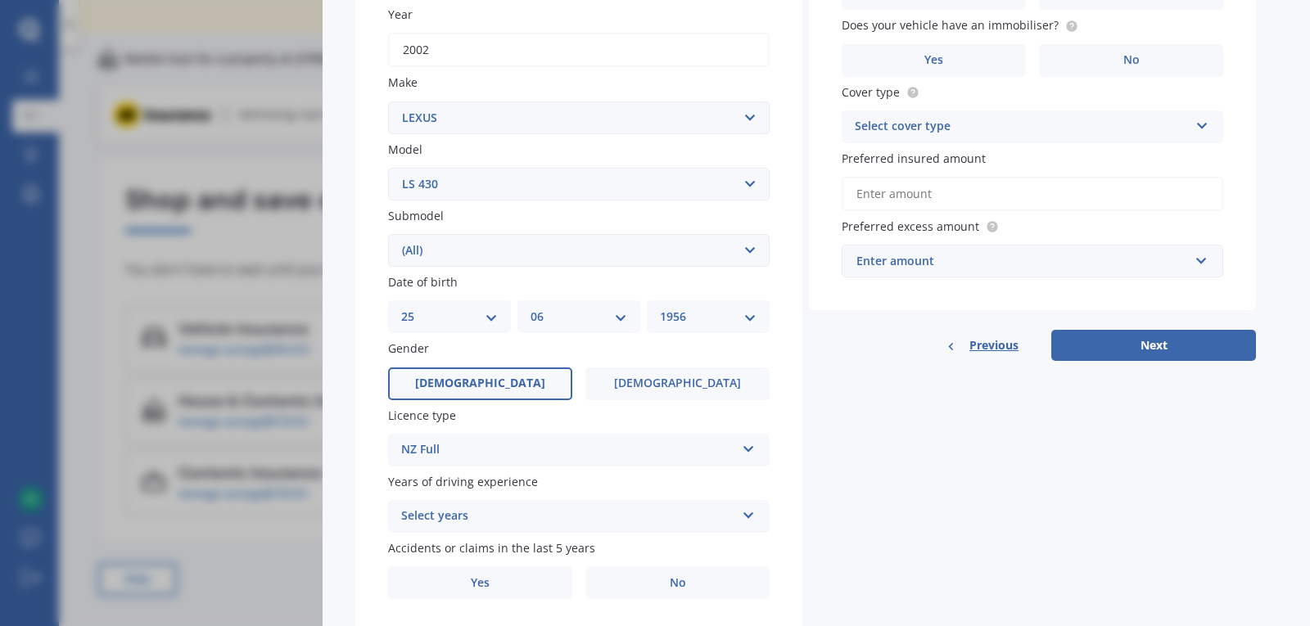
click at [750, 513] on icon at bounding box center [749, 512] width 14 height 11
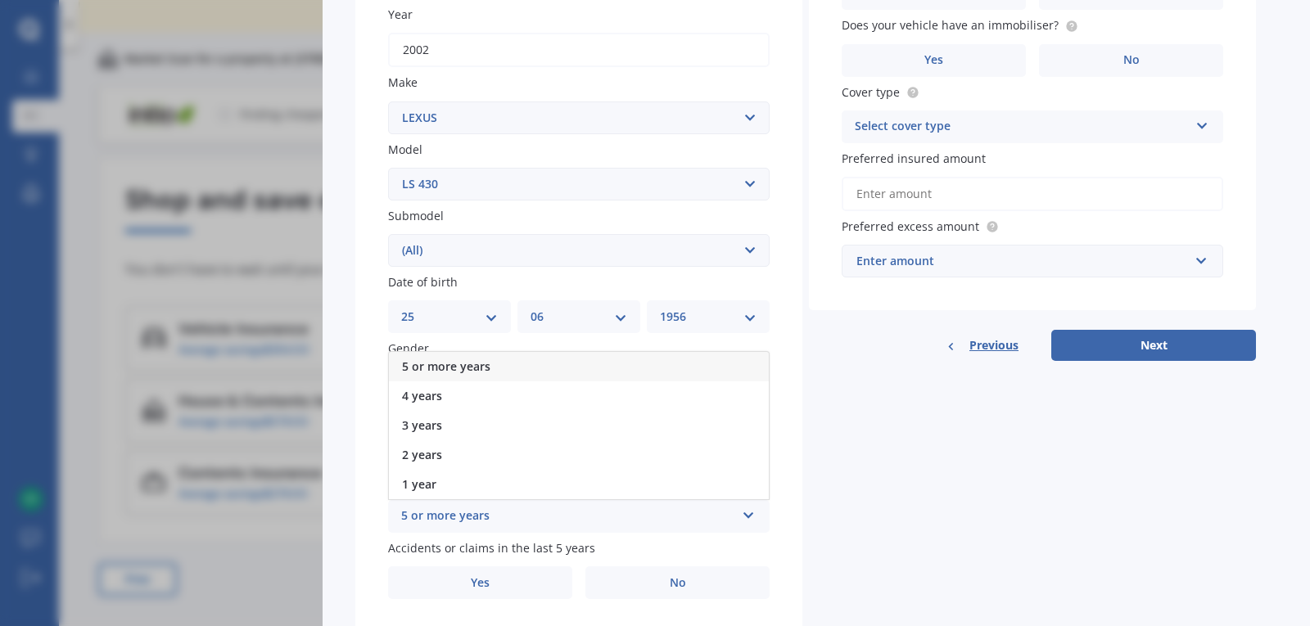
click at [585, 377] on div "5 or more years" at bounding box center [579, 366] width 380 height 29
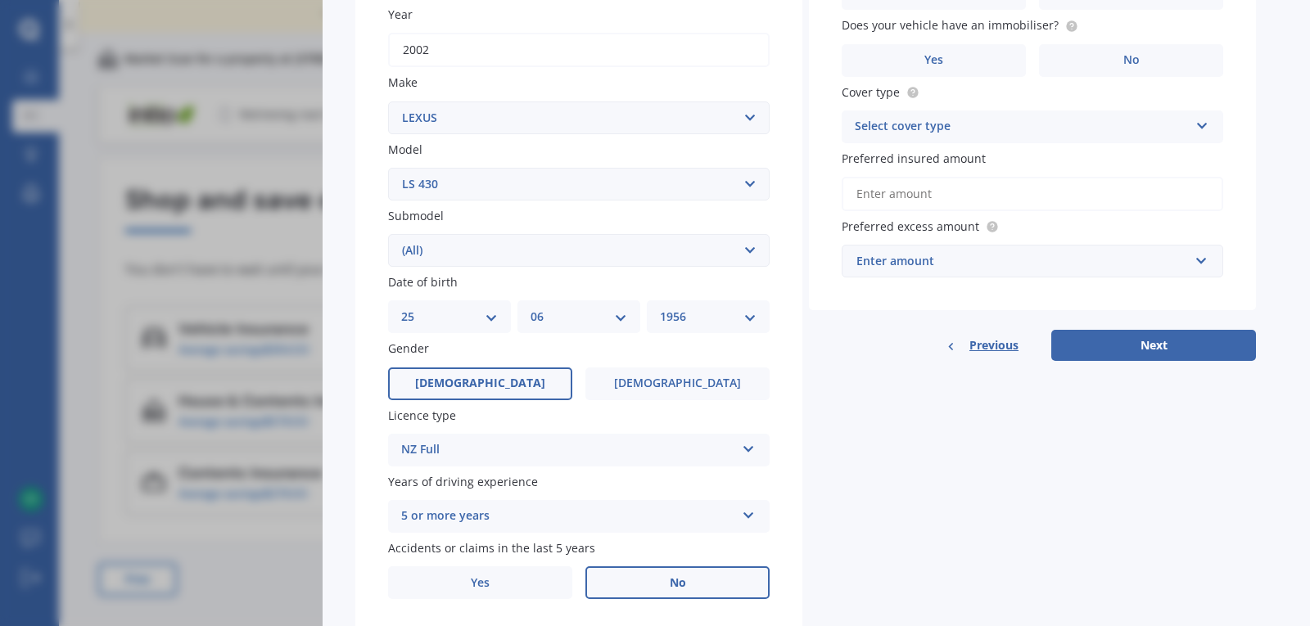
click at [681, 581] on span "No" at bounding box center [678, 583] width 16 height 14
click at [0, 0] on input "No" at bounding box center [0, 0] width 0 height 0
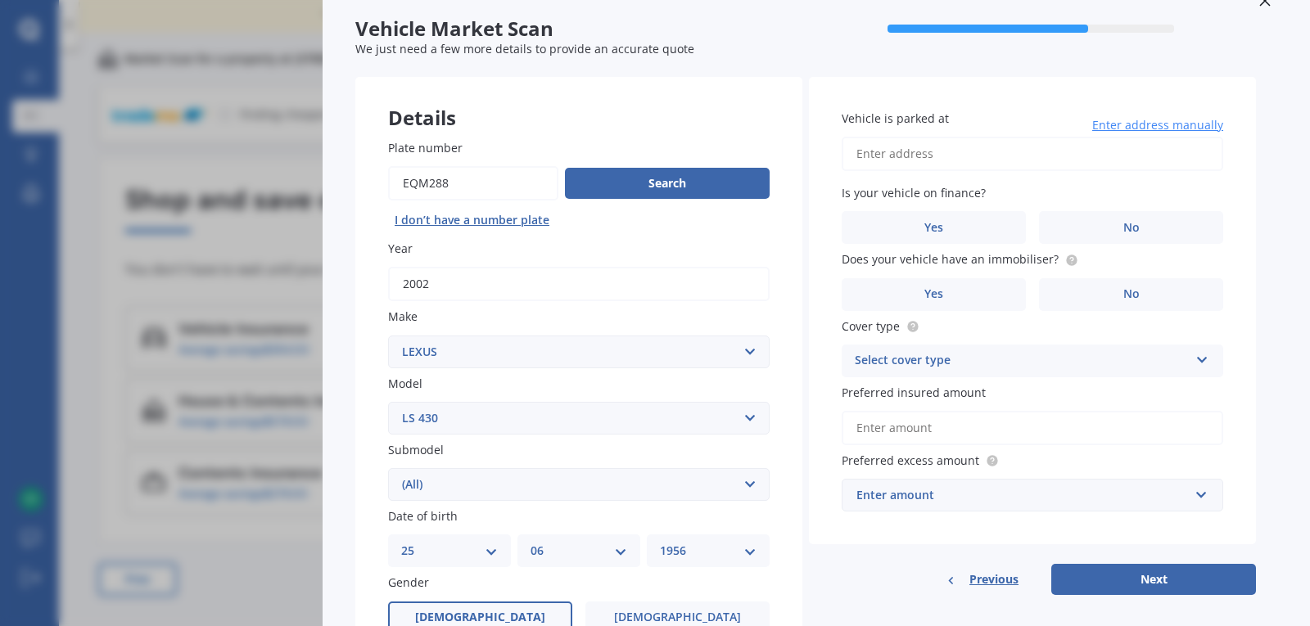
scroll to position [36, 0]
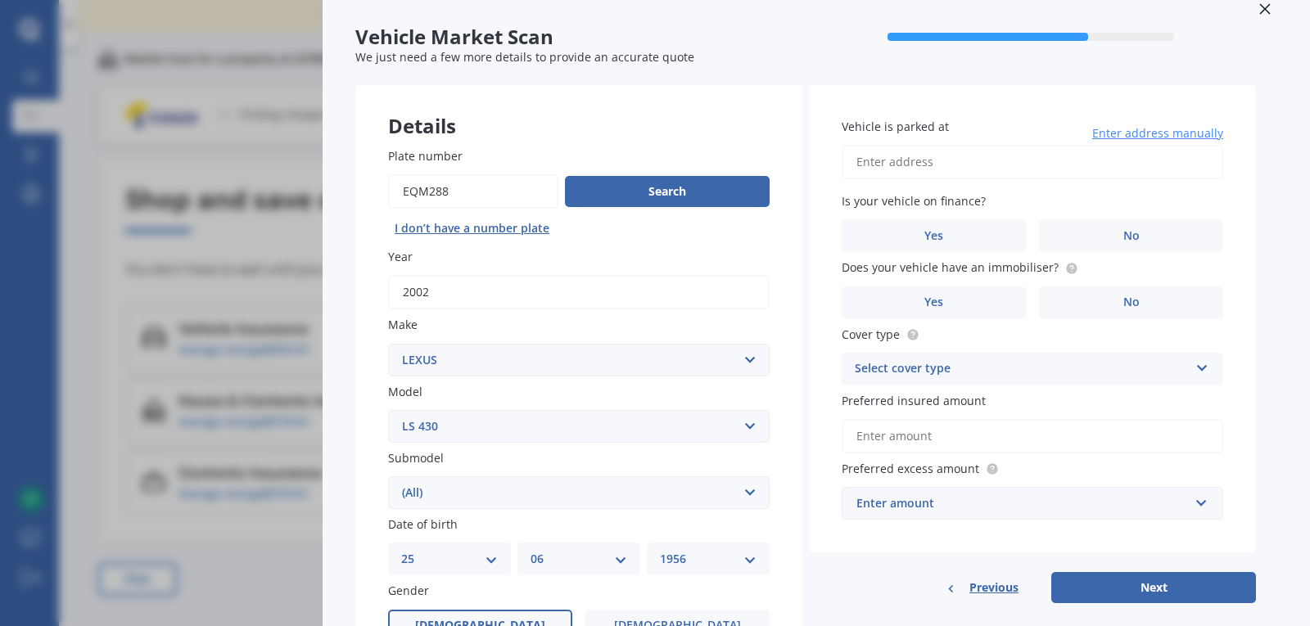
click at [984, 169] on input "Vehicle is parked at" at bounding box center [1033, 162] width 382 height 34
click at [932, 160] on input "177wakefield 7095" at bounding box center [1033, 162] width 382 height 34
click at [875, 165] on input "177wakefield 7095" at bounding box center [1033, 162] width 382 height 34
type input "[STREET_ADDRESS]"
click at [1153, 233] on label "No" at bounding box center [1131, 235] width 184 height 33
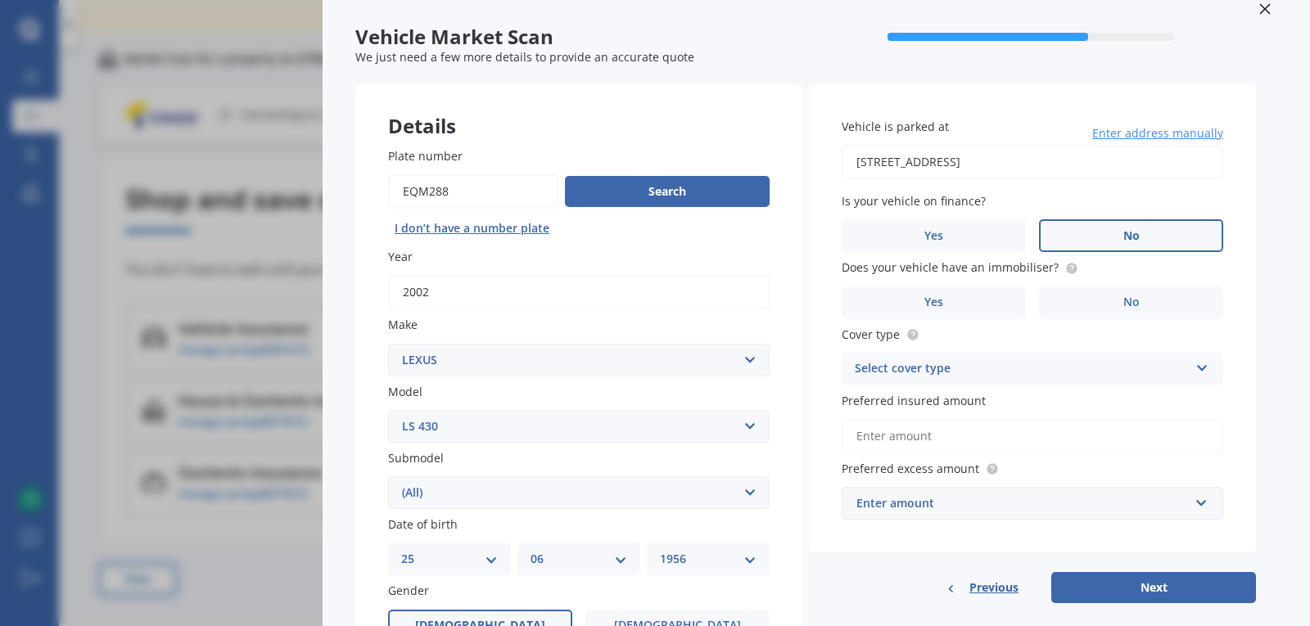
click at [0, 0] on input "No" at bounding box center [0, 0] width 0 height 0
drag, startPoint x: 1123, startPoint y: 299, endPoint x: 1165, endPoint y: 301, distance: 42.6
click at [1128, 292] on label "No" at bounding box center [1131, 303] width 184 height 33
click at [1204, 367] on icon at bounding box center [1202, 364] width 14 height 11
click at [1104, 400] on div "Comprehensive" at bounding box center [1033, 400] width 380 height 29
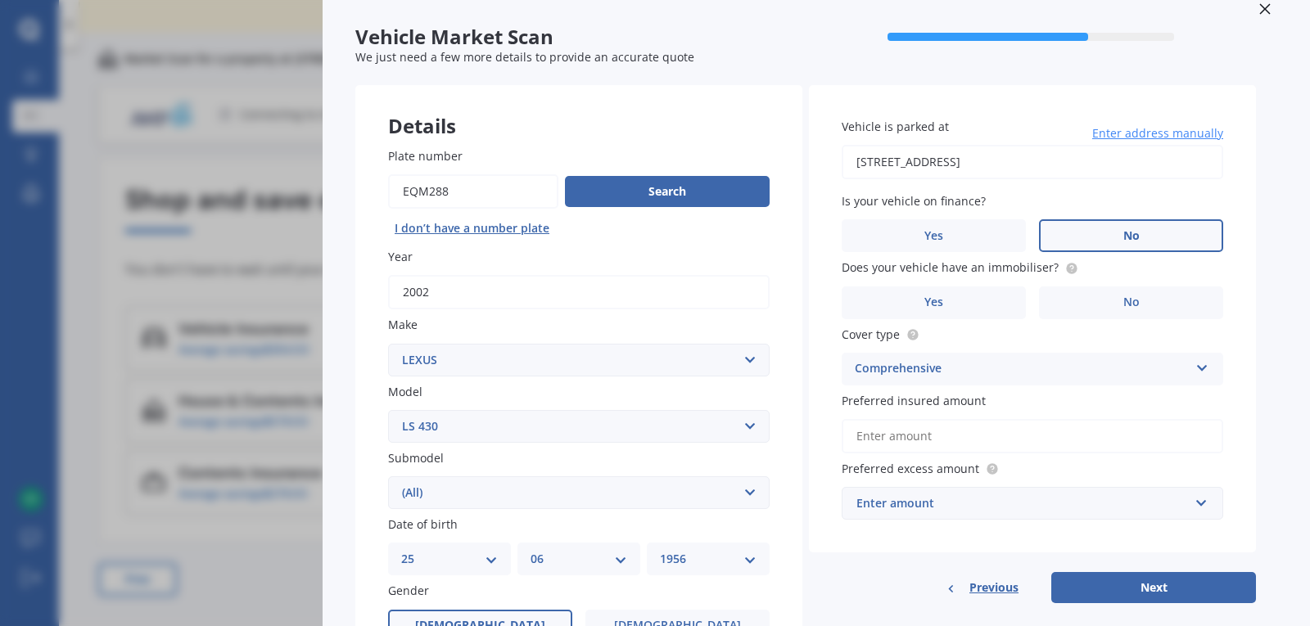
click at [1207, 434] on input "Preferred insured amount" at bounding box center [1033, 436] width 382 height 34
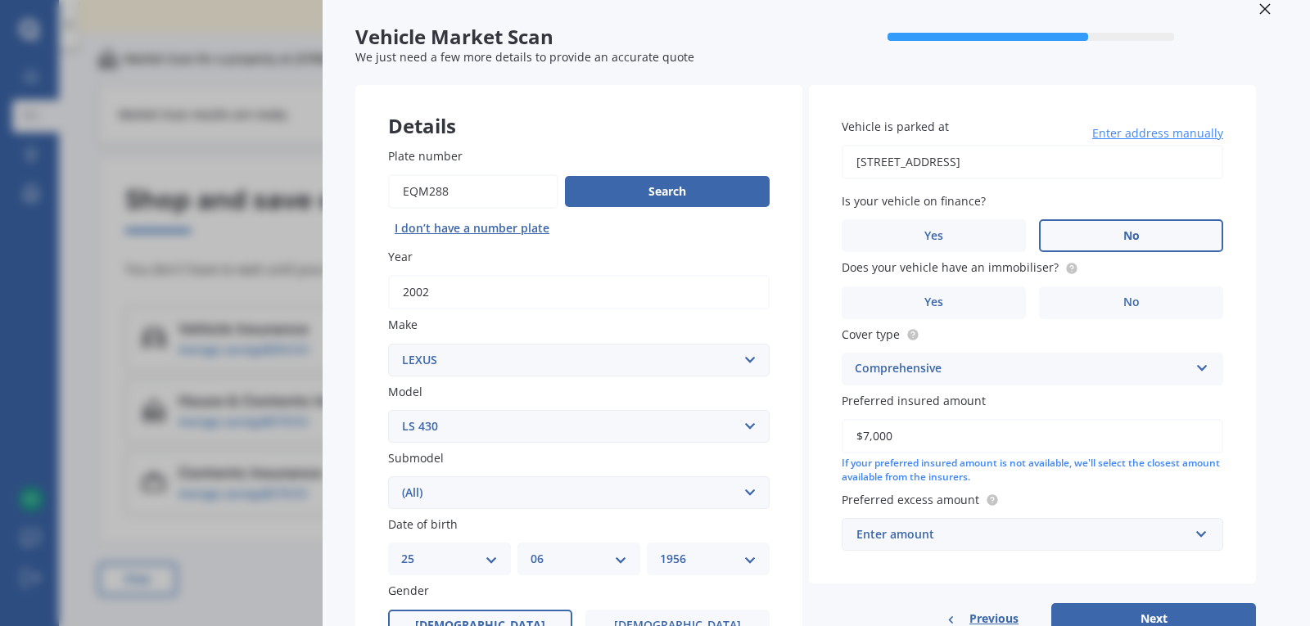
type input "$7,000"
click at [1192, 532] on input "text" at bounding box center [1026, 534] width 367 height 31
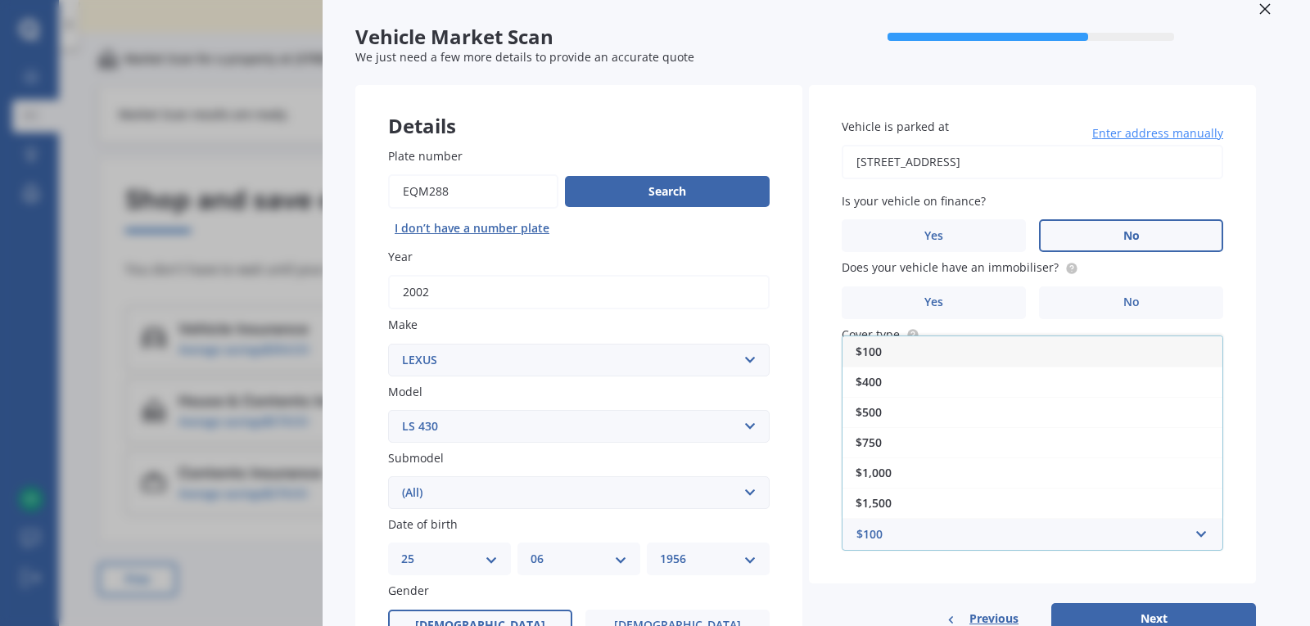
click at [967, 364] on div "$100" at bounding box center [1033, 352] width 380 height 30
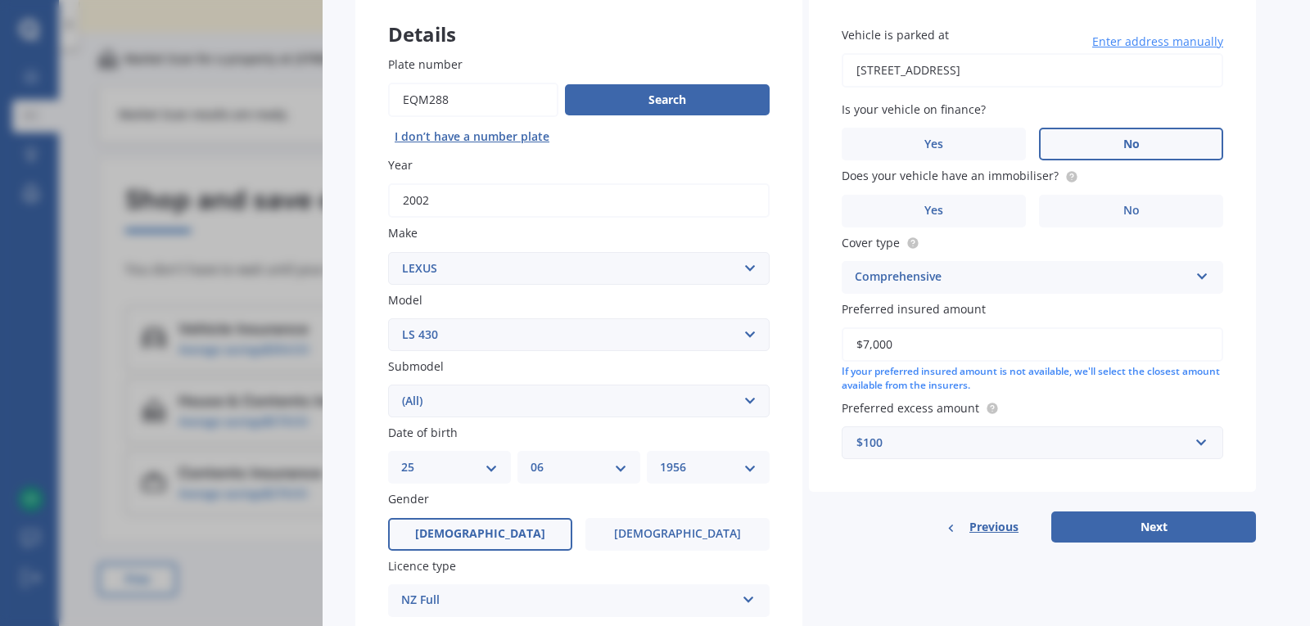
scroll to position [150, 0]
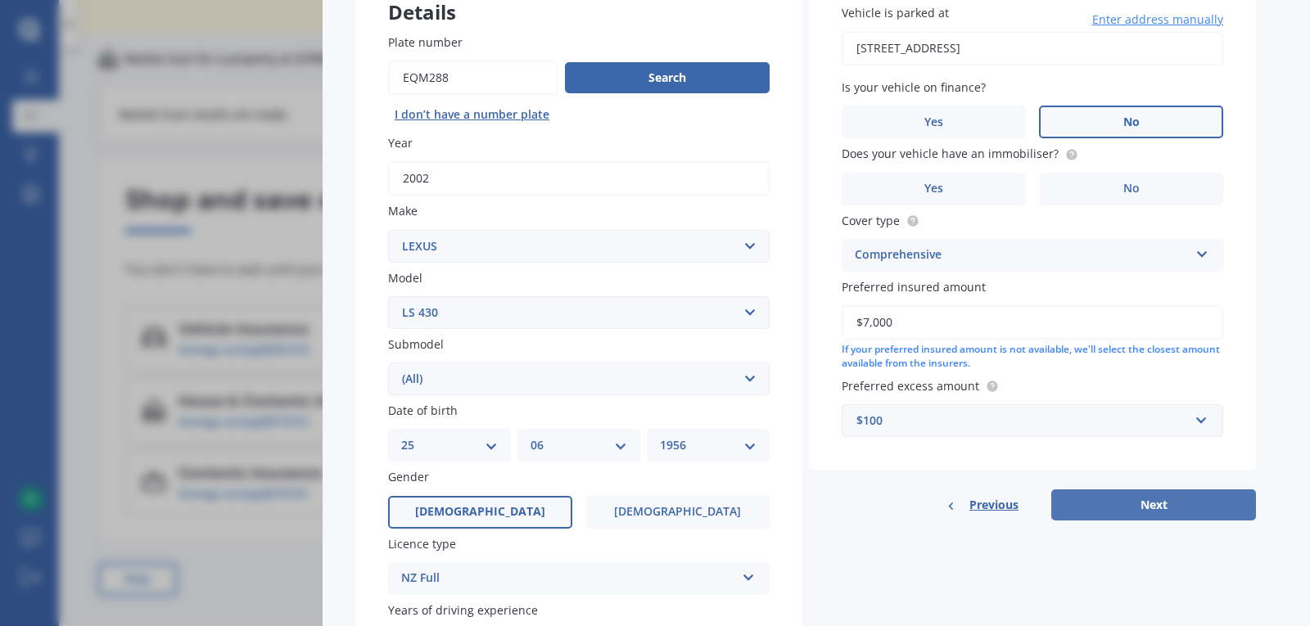
click at [1206, 503] on button "Next" at bounding box center [1153, 505] width 205 height 31
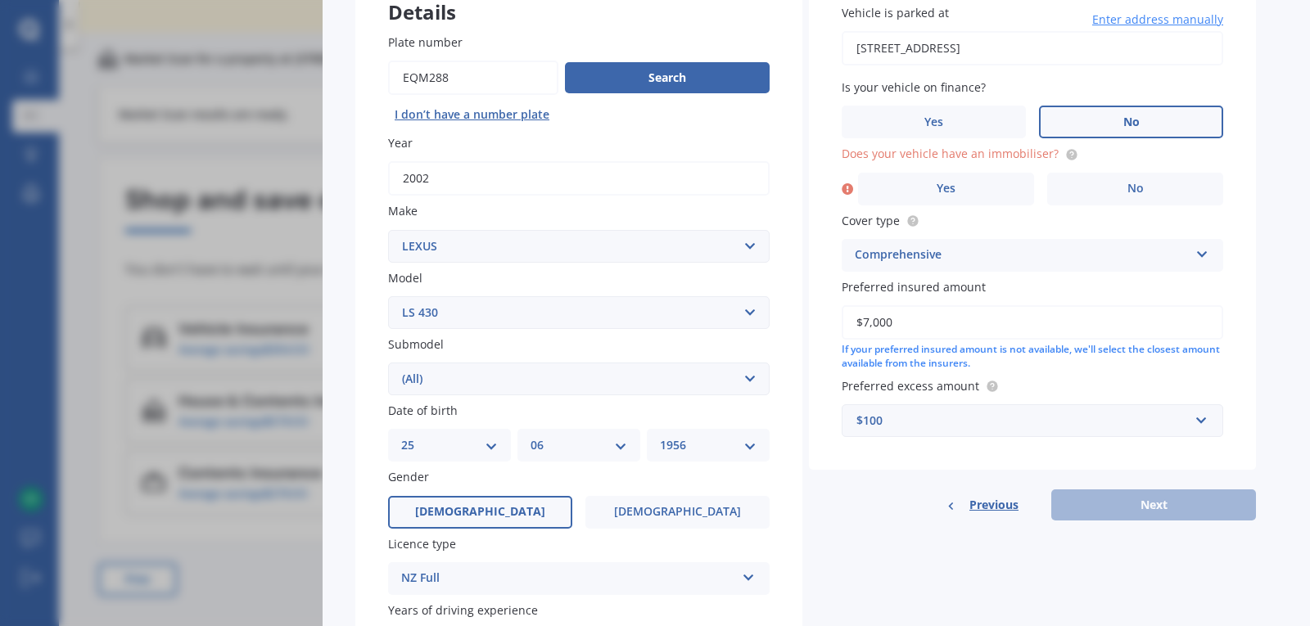
click at [1072, 125] on label "No" at bounding box center [1131, 122] width 184 height 33
click at [0, 0] on input "No" at bounding box center [0, 0] width 0 height 0
drag, startPoint x: 1147, startPoint y: 187, endPoint x: 1204, endPoint y: 237, distance: 76.6
click at [1147, 183] on label "No" at bounding box center [1135, 189] width 176 height 33
click at [0, 0] on input "No" at bounding box center [0, 0] width 0 height 0
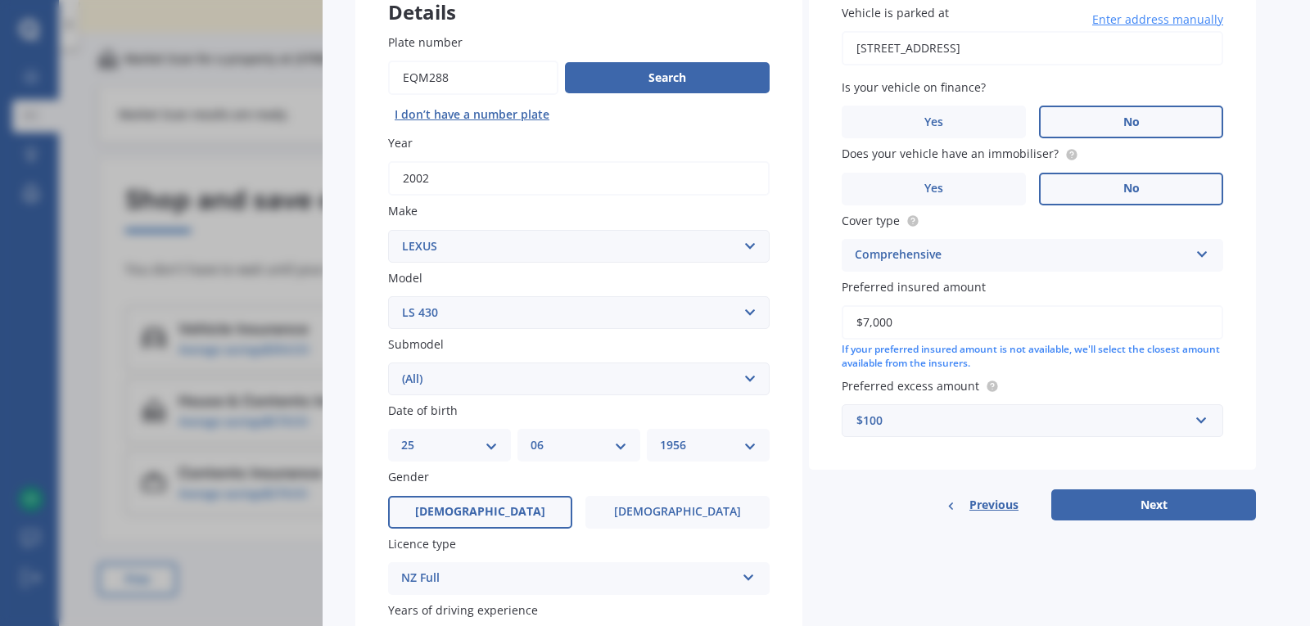
drag, startPoint x: 1157, startPoint y: 506, endPoint x: 1267, endPoint y: 444, distance: 126.8
click at [1157, 499] on button "Next" at bounding box center [1153, 505] width 205 height 31
select select "25"
select select "06"
select select "1956"
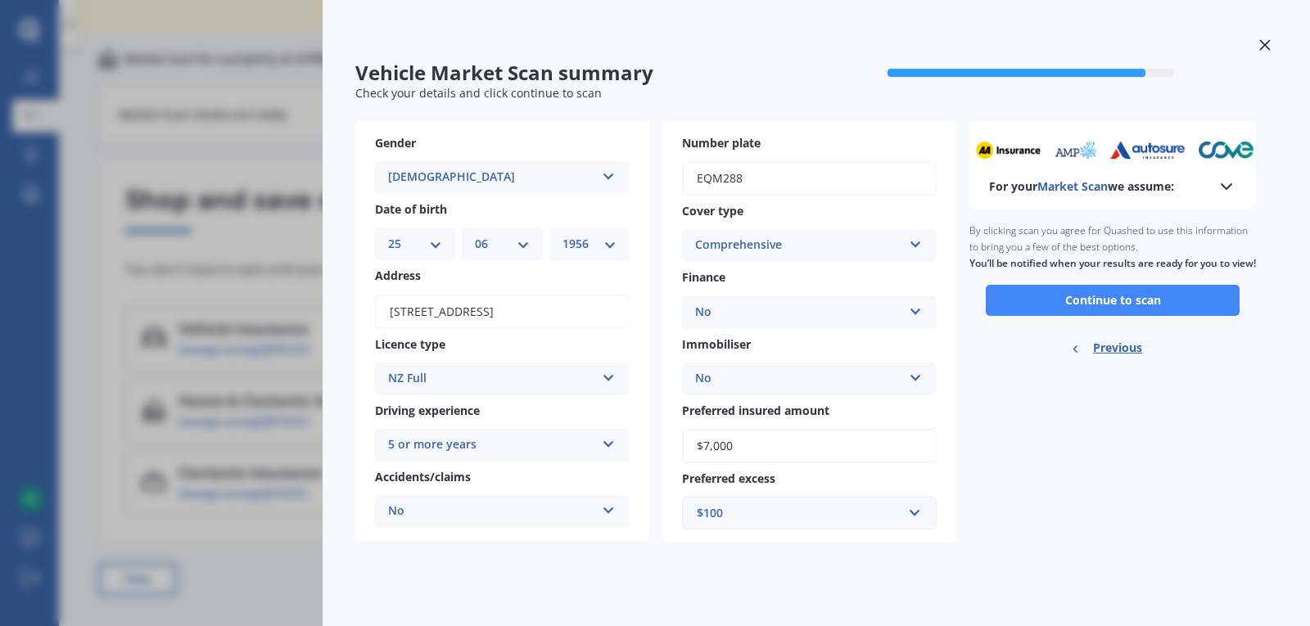
scroll to position [0, 0]
click at [1123, 310] on button "Continue to scan" at bounding box center [1113, 300] width 254 height 31
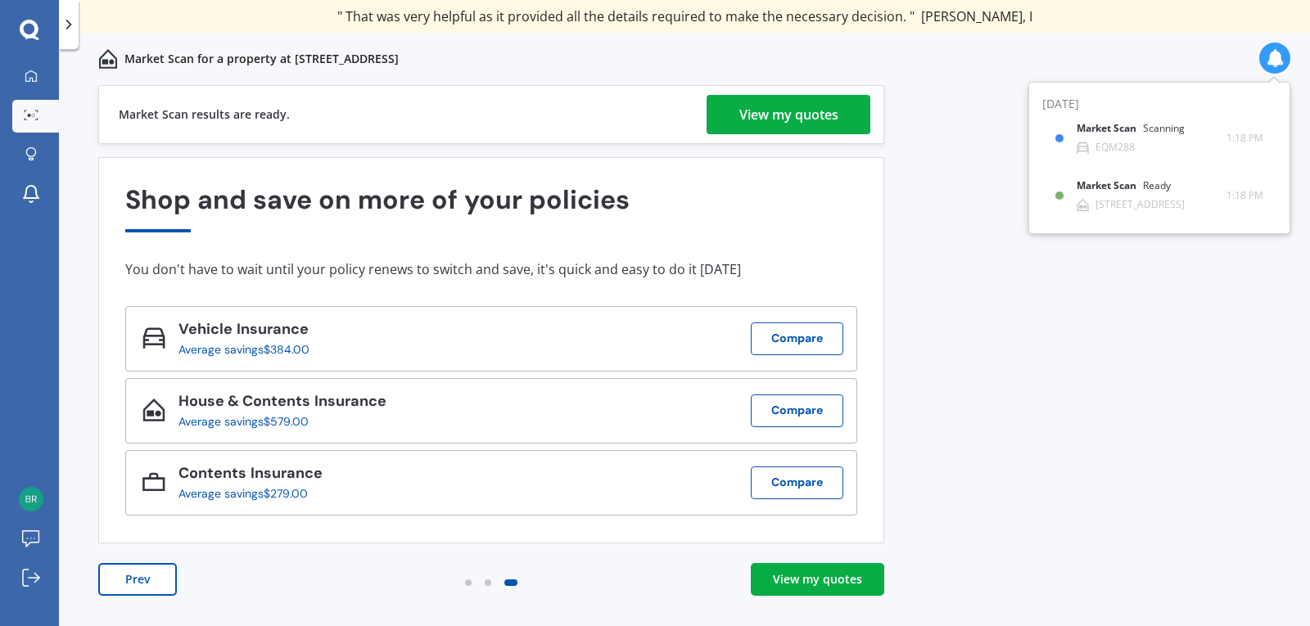
click at [848, 582] on div "View my quotes" at bounding box center [817, 579] width 89 height 16
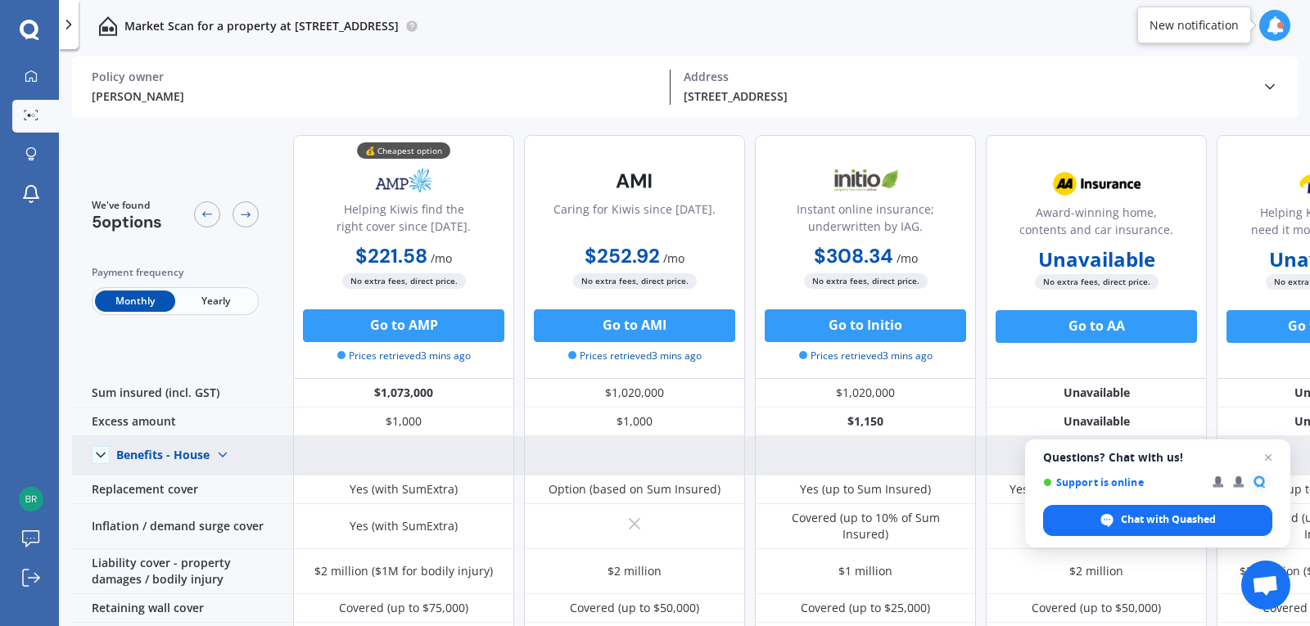
click at [210, 455] on img at bounding box center [223, 455] width 26 height 26
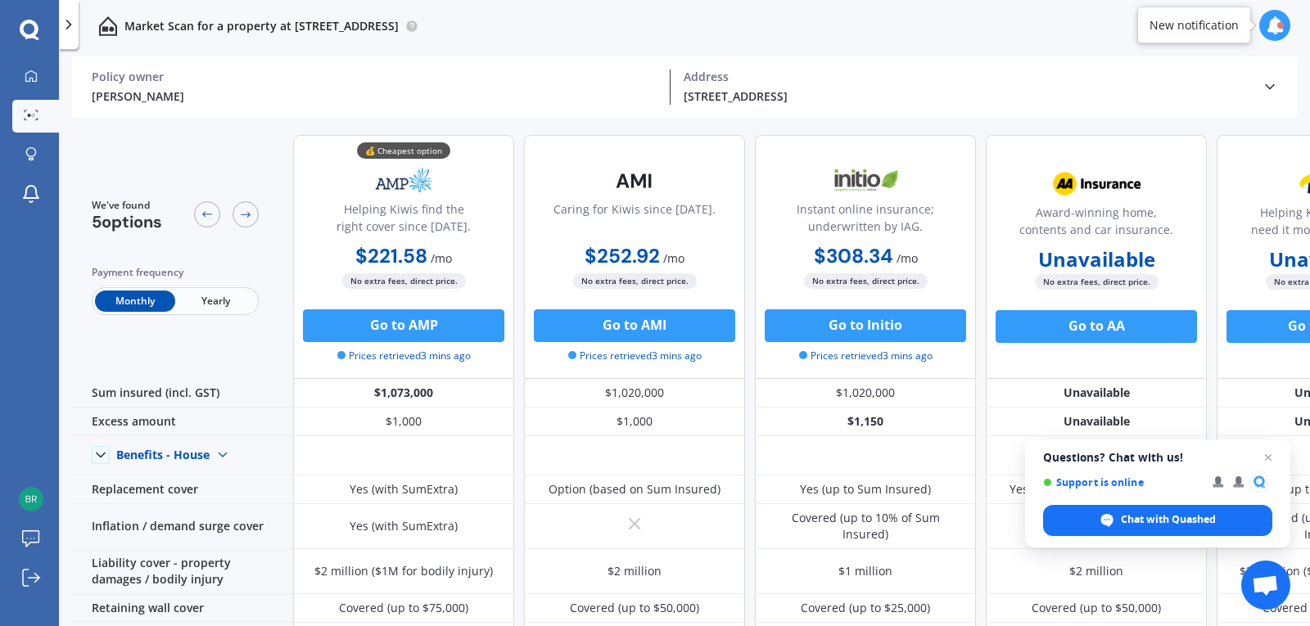
click at [1196, 25] on div "New notification" at bounding box center [1194, 25] width 89 height 16
click at [1270, 25] on icon at bounding box center [1275, 25] width 18 height 18
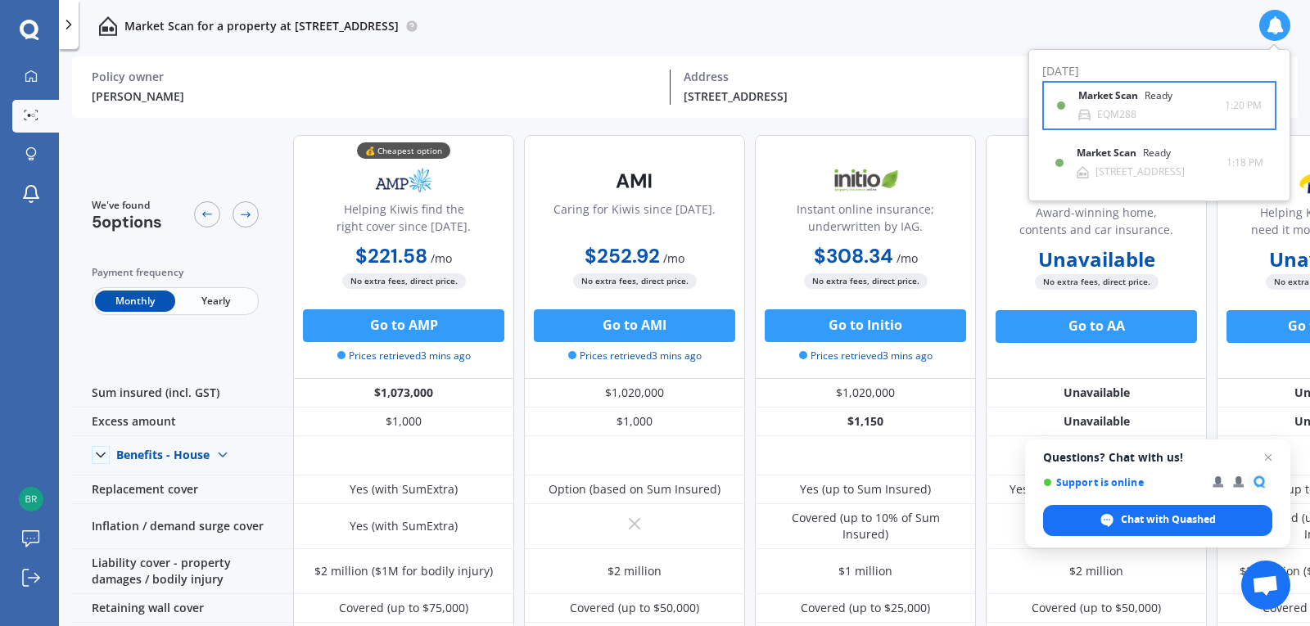
click at [1156, 92] on div "Ready" at bounding box center [1159, 95] width 28 height 11
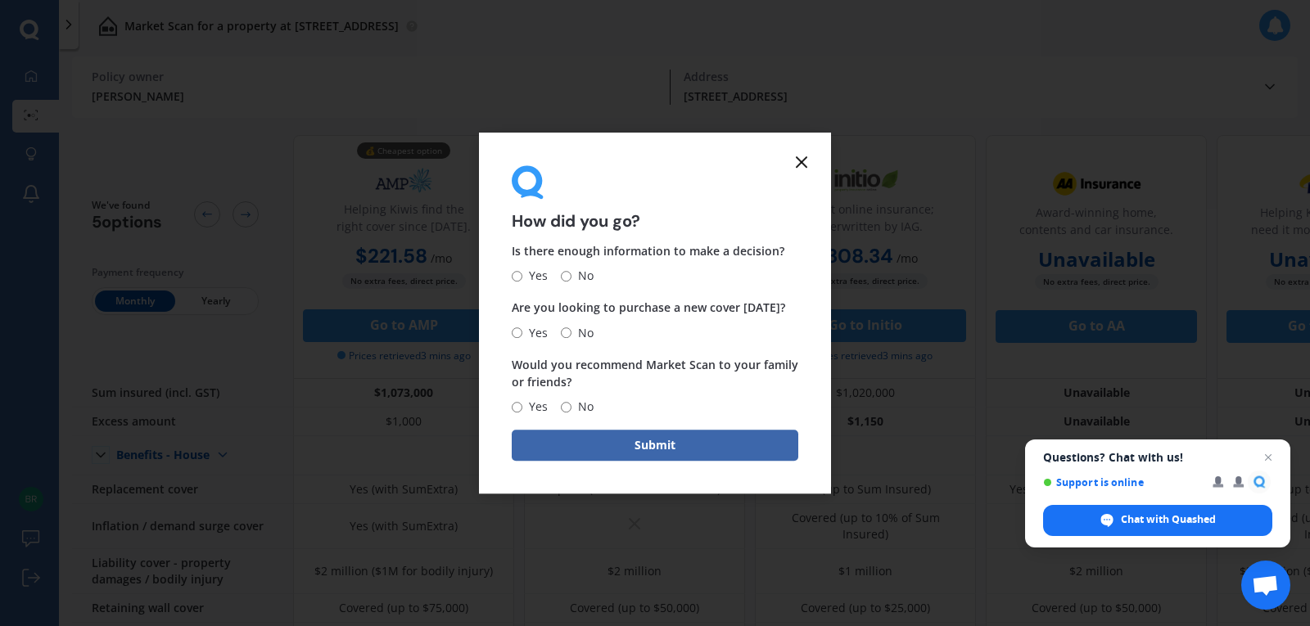
click at [568, 276] on input "No" at bounding box center [566, 276] width 11 height 11
radio input "true"
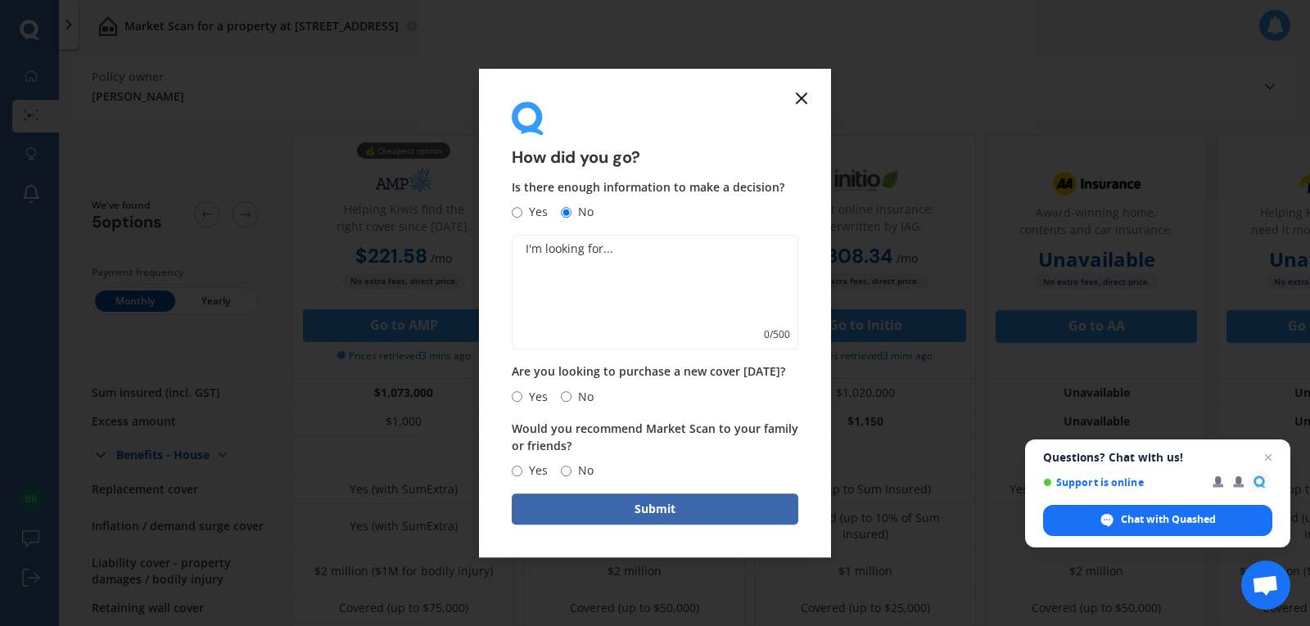
click at [564, 286] on textarea at bounding box center [655, 293] width 287 height 115
click at [604, 249] on textarea "I have more veicles to cover - a total of 4 cars" at bounding box center [655, 293] width 287 height 115
drag, startPoint x: 776, startPoint y: 249, endPoint x: 735, endPoint y: 247, distance: 41.0
click at [735, 247] on textarea "I have more vehicles to cover - a total of 4 cars" at bounding box center [655, 293] width 287 height 115
type textarea "I have more vehicles to cover - a total of 7 - 5 cars, a caravan and a trailer.…"
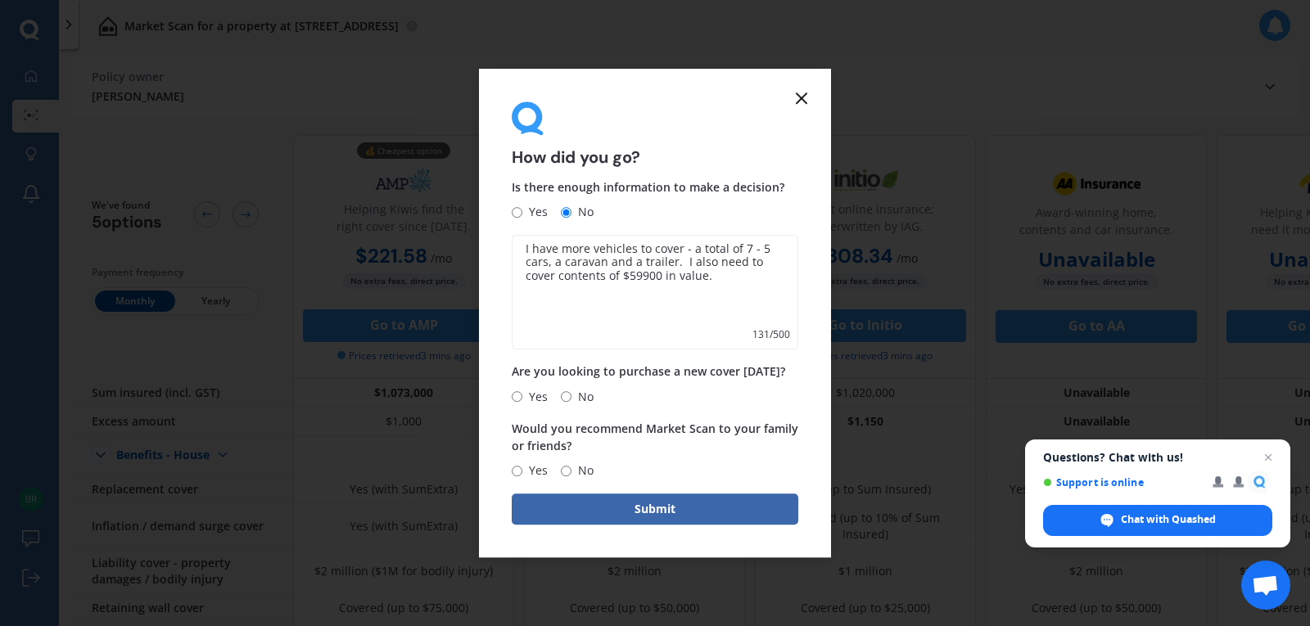
click at [568, 399] on input "No" at bounding box center [566, 396] width 11 height 11
radio input "true"
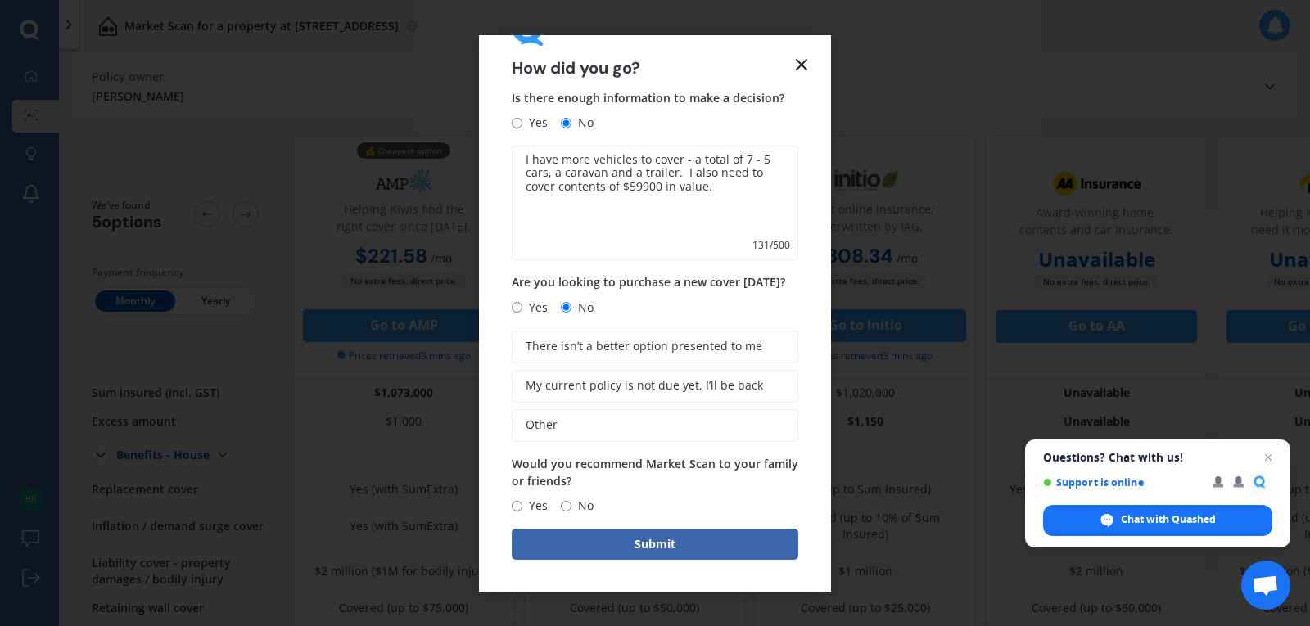
scroll to position [56, 0]
click at [517, 507] on input "Yes" at bounding box center [517, 505] width 11 height 11
radio input "true"
click at [602, 540] on button "Submit" at bounding box center [655, 543] width 287 height 31
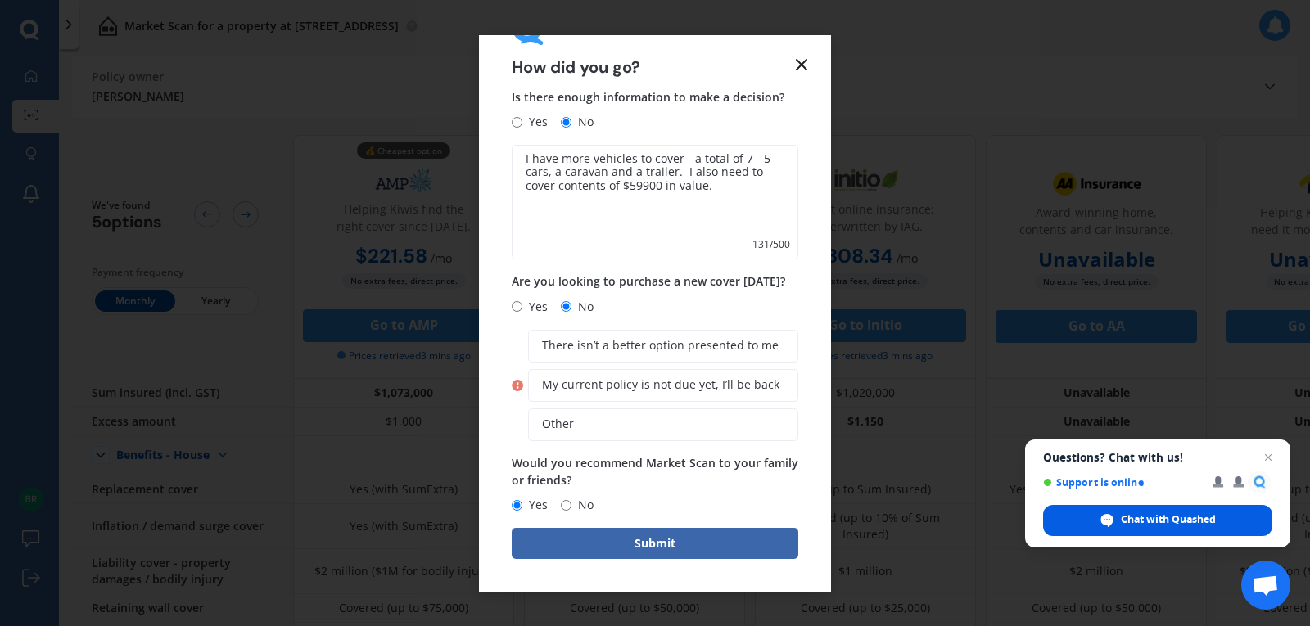
click at [1118, 520] on span "Chat with Quashed" at bounding box center [1157, 520] width 229 height 31
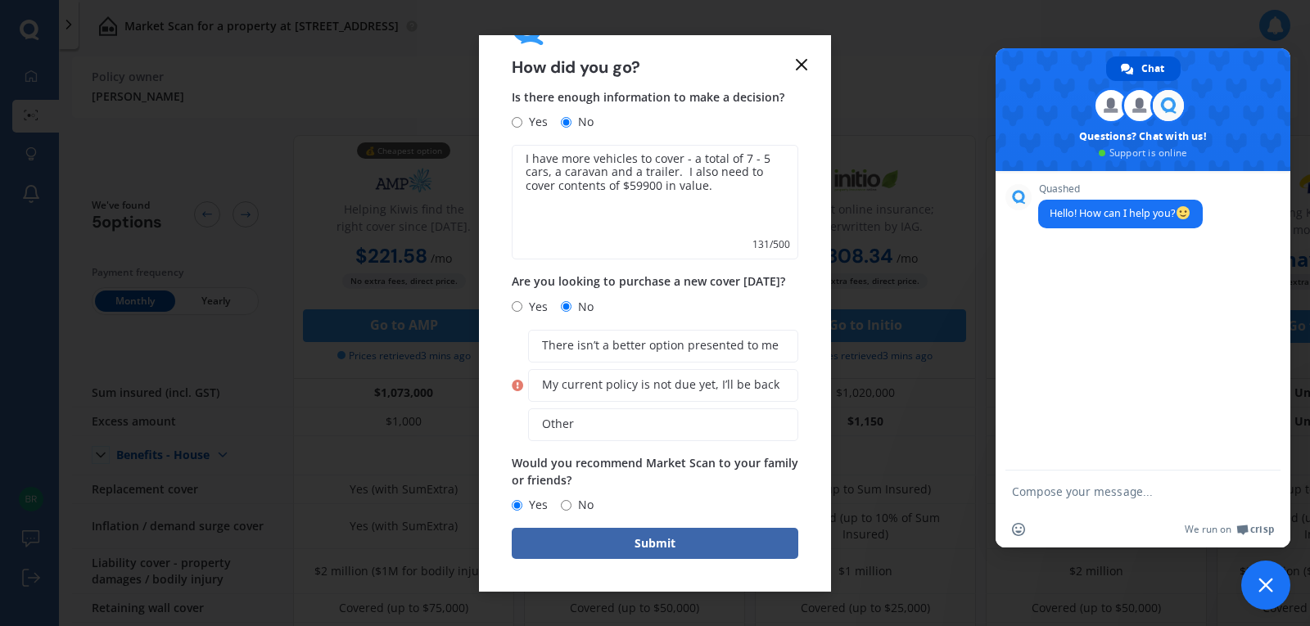
scroll to position [0, 0]
type textarea "I"
click at [645, 549] on button "Submit" at bounding box center [655, 543] width 287 height 31
drag, startPoint x: 680, startPoint y: 540, endPoint x: 671, endPoint y: 542, distance: 9.2
click at [677, 541] on button "Submit" at bounding box center [655, 543] width 287 height 31
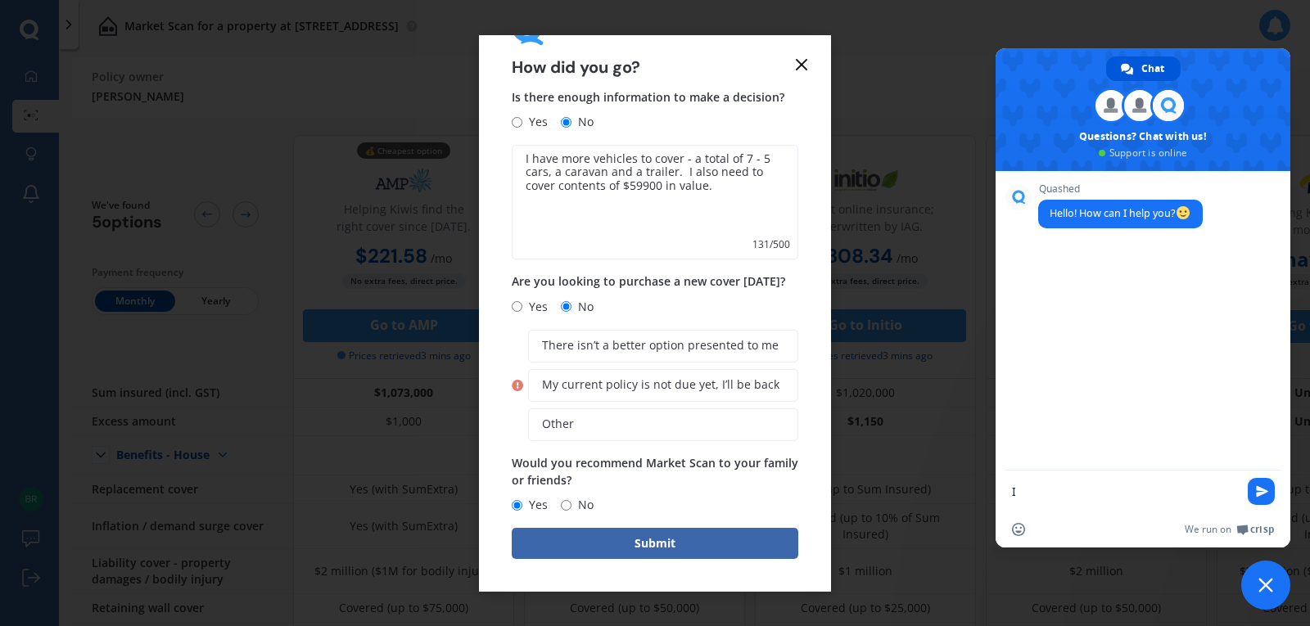
click at [512, 528] on button "Submit" at bounding box center [655, 543] width 287 height 31
click at [1100, 506] on textarea "I" at bounding box center [1126, 491] width 229 height 41
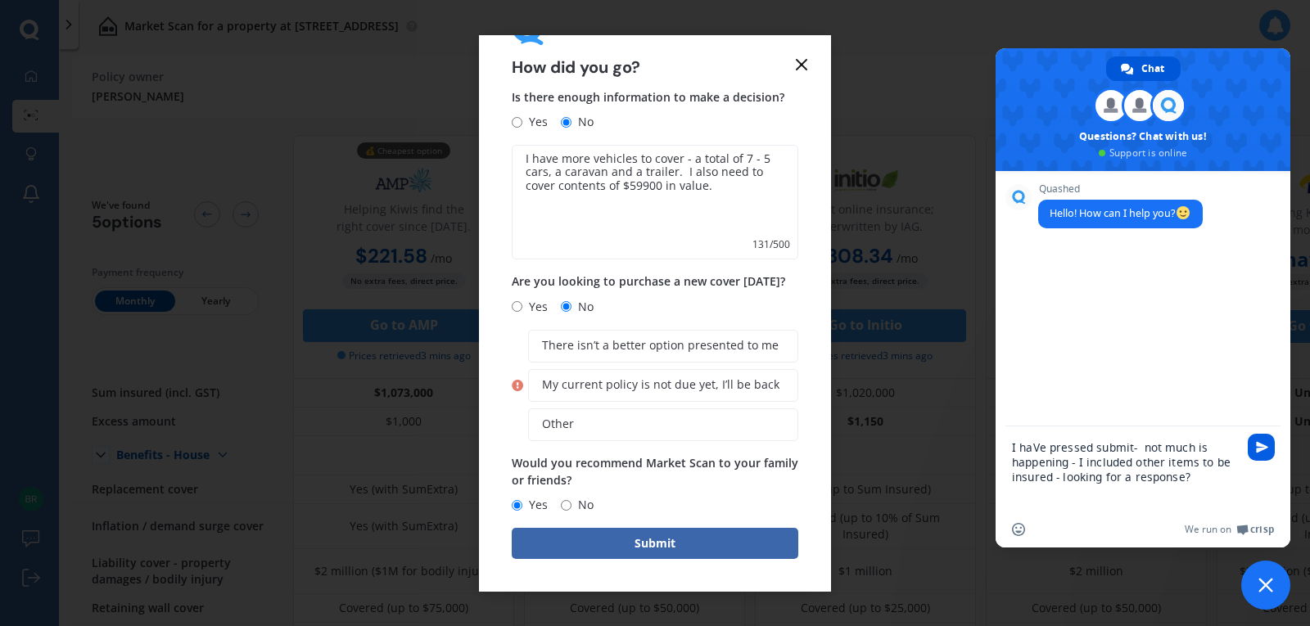
type textarea "I haVe pressed submit- not much is happening - I included other items to be ins…"
click at [1263, 449] on span "Send" at bounding box center [1262, 447] width 12 height 12
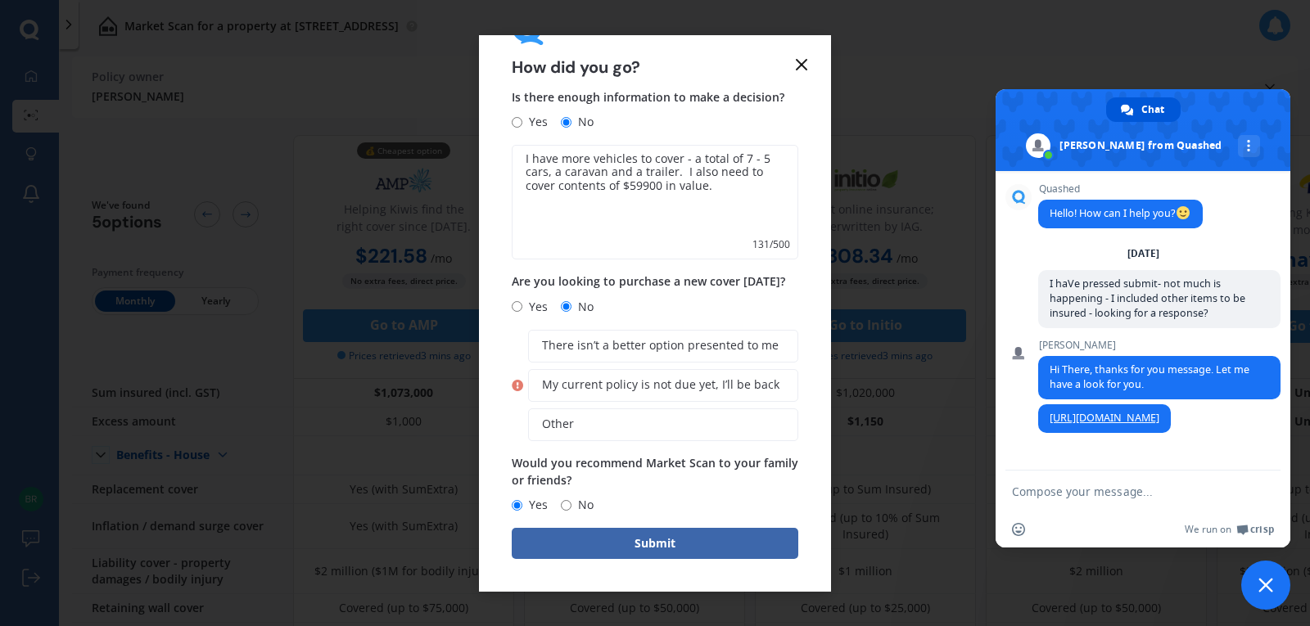
scroll to position [73, 0]
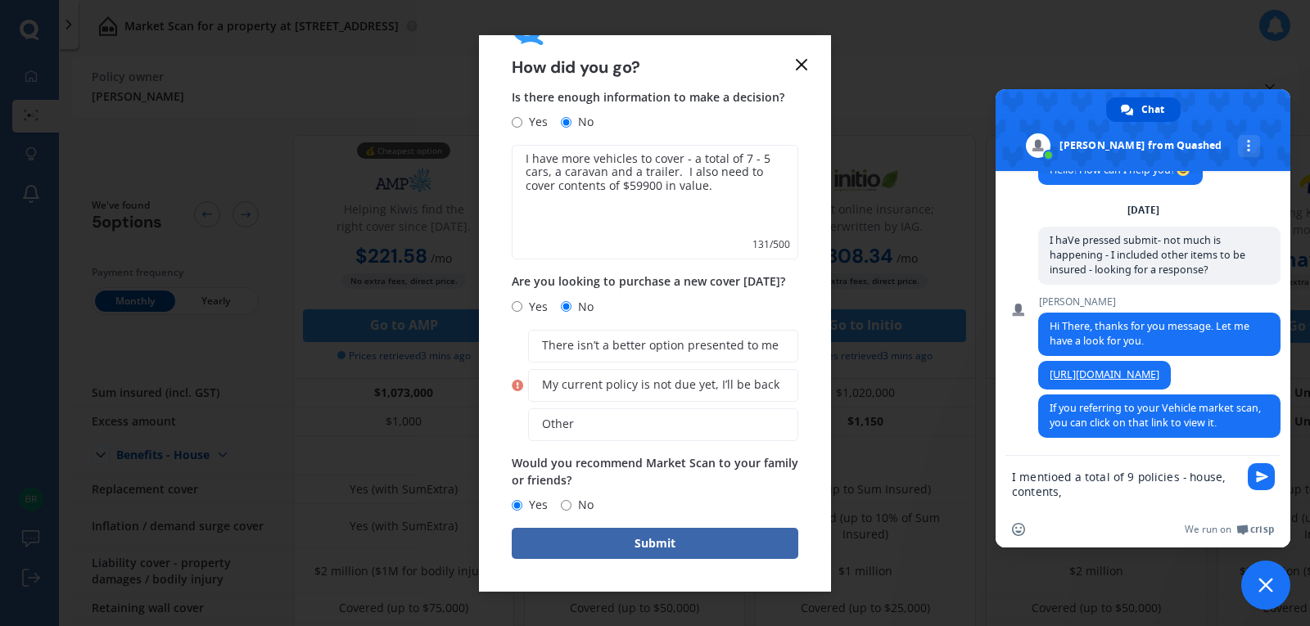
click at [1056, 480] on textarea "I mentioed a total of 9 policies - house, contents," at bounding box center [1126, 484] width 229 height 56
click at [1077, 491] on textarea "I mentioned a total of 9 policies - house, contents," at bounding box center [1126, 484] width 229 height 56
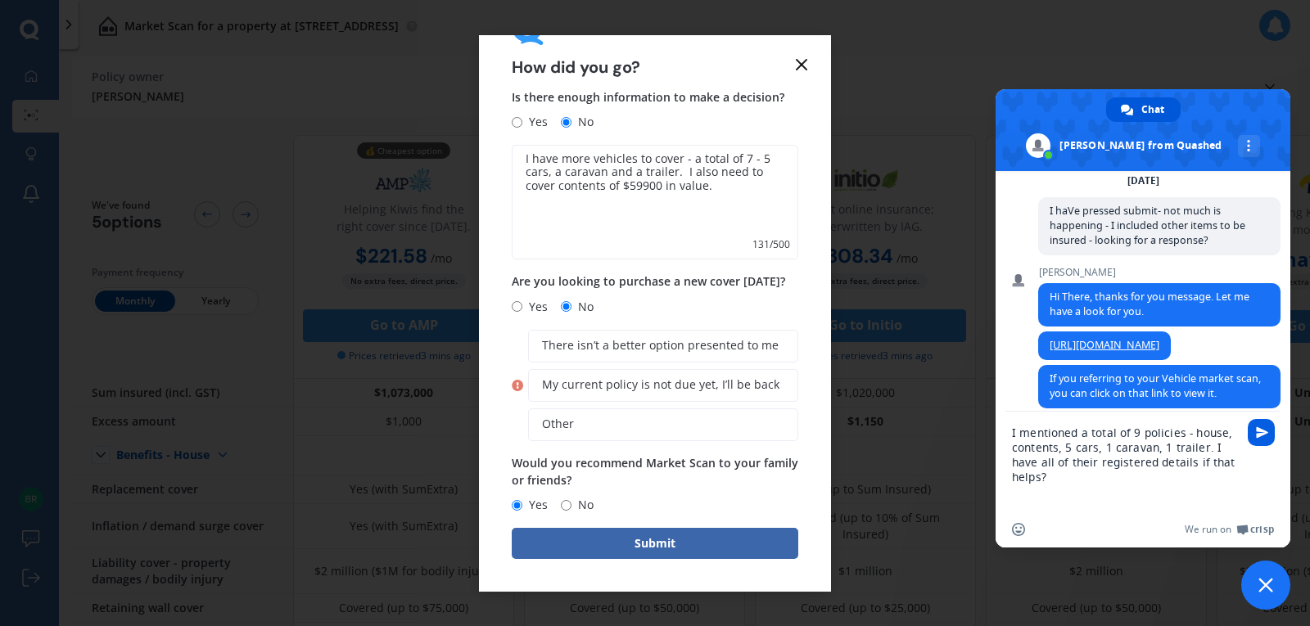
type textarea "I mentioned a total of 9 policies - house, contents, 5 cars, 1 caravan, 1 trail…"
click at [1267, 431] on span "Send" at bounding box center [1262, 433] width 12 height 12
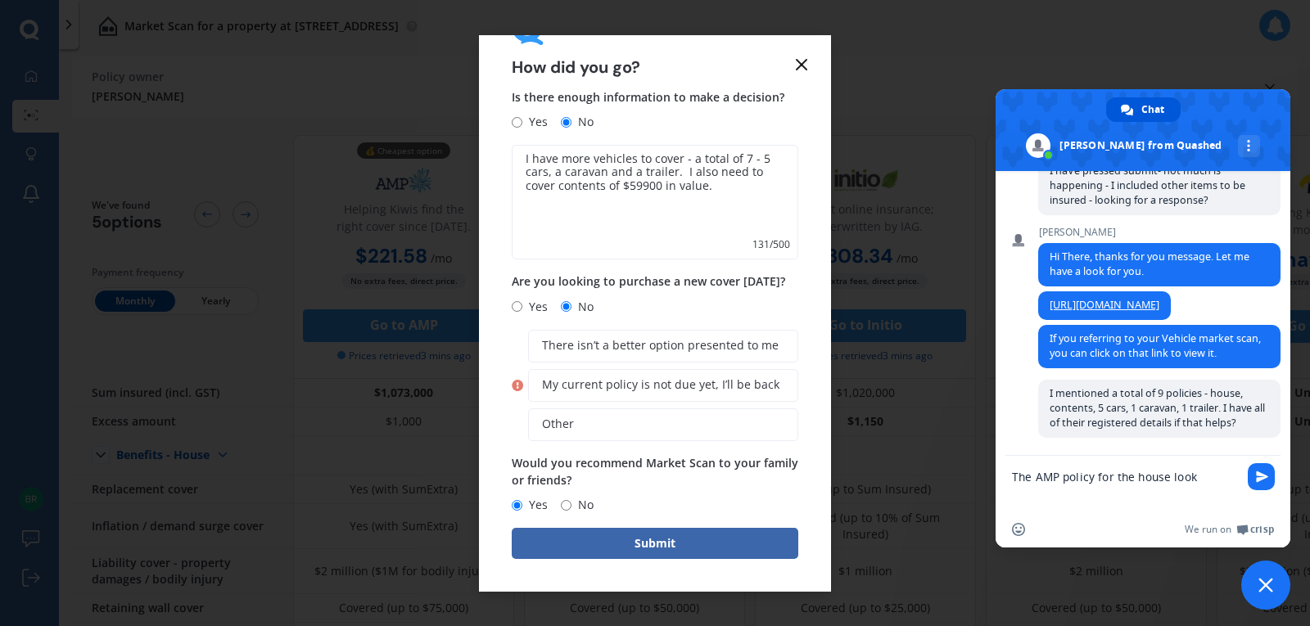
scroll to position [157, 0]
type textarea "The AMP policy for the house looks OK."
click at [1272, 472] on span "Send" at bounding box center [1261, 476] width 27 height 27
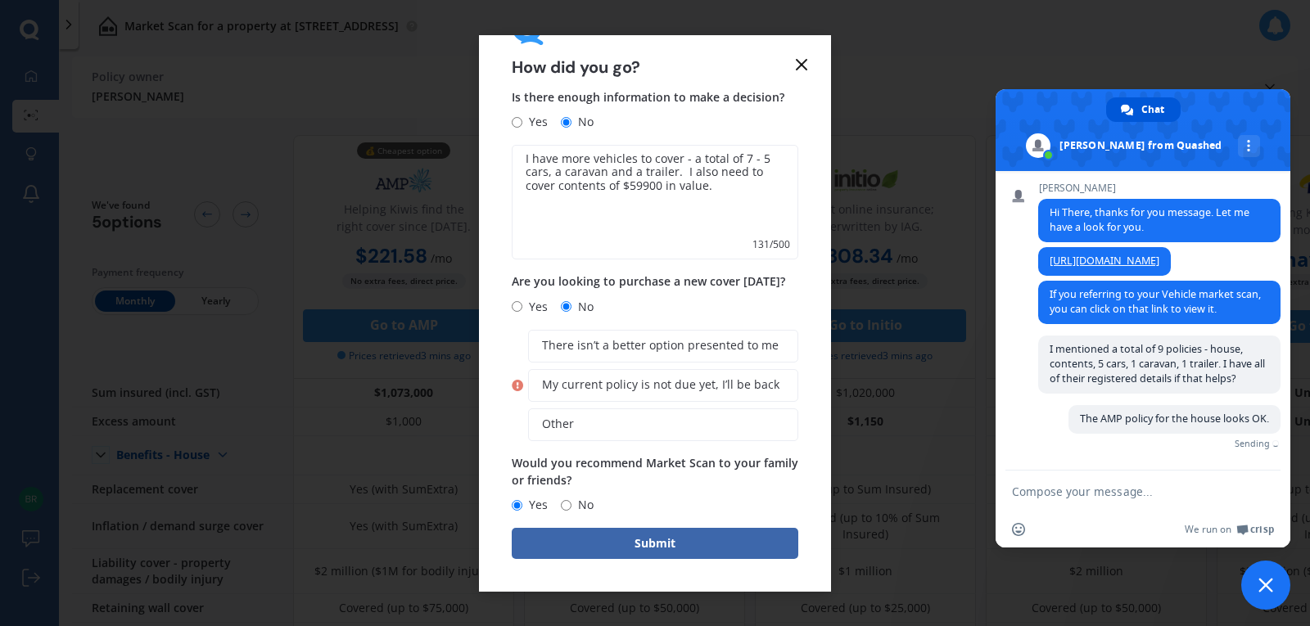
scroll to position [176, 0]
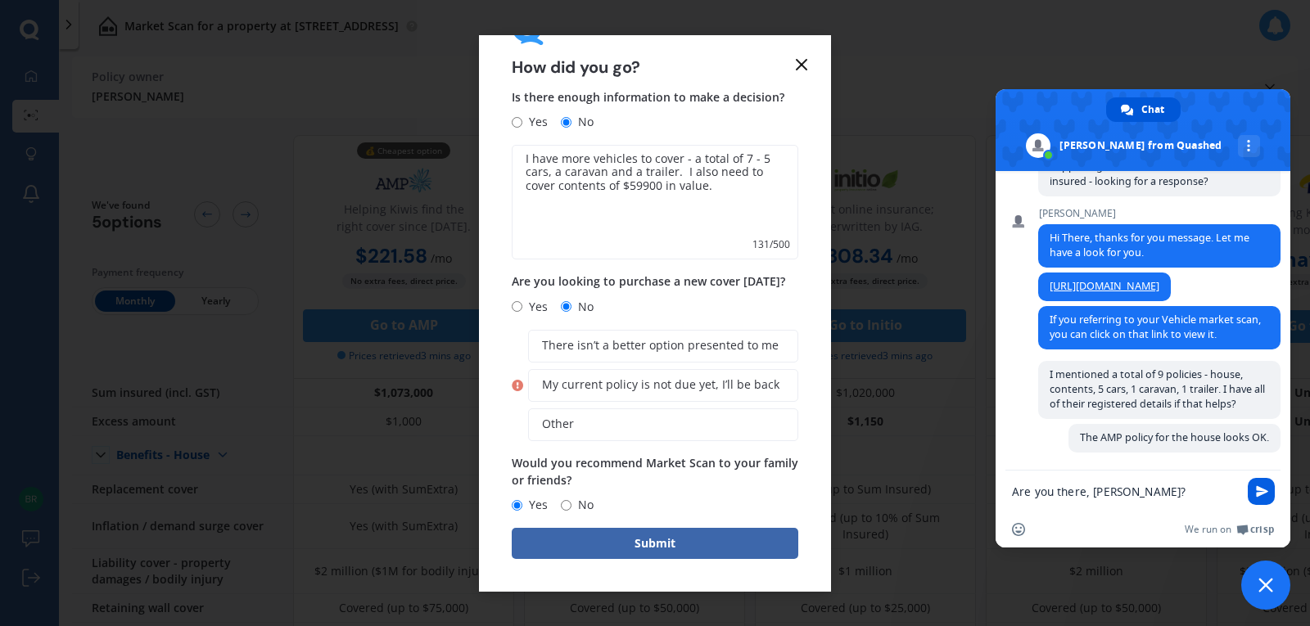
type textarea "Are you there, [PERSON_NAME]?"
click at [1260, 492] on span "Send" at bounding box center [1262, 492] width 12 height 12
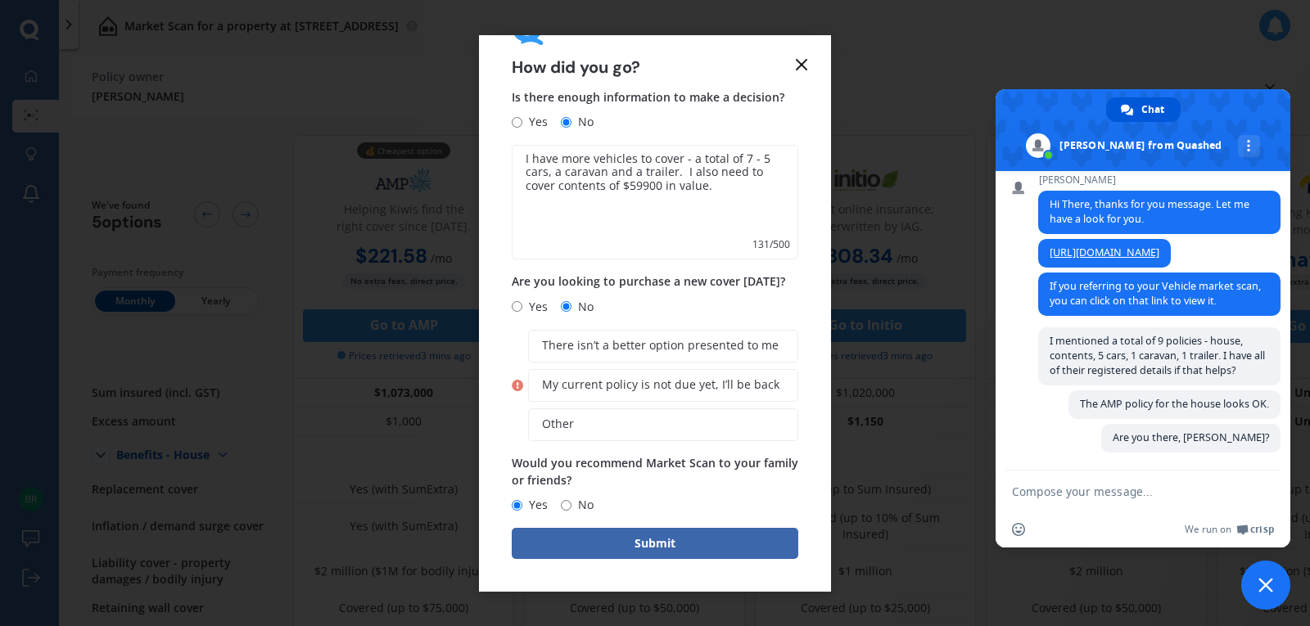
scroll to position [266, 0]
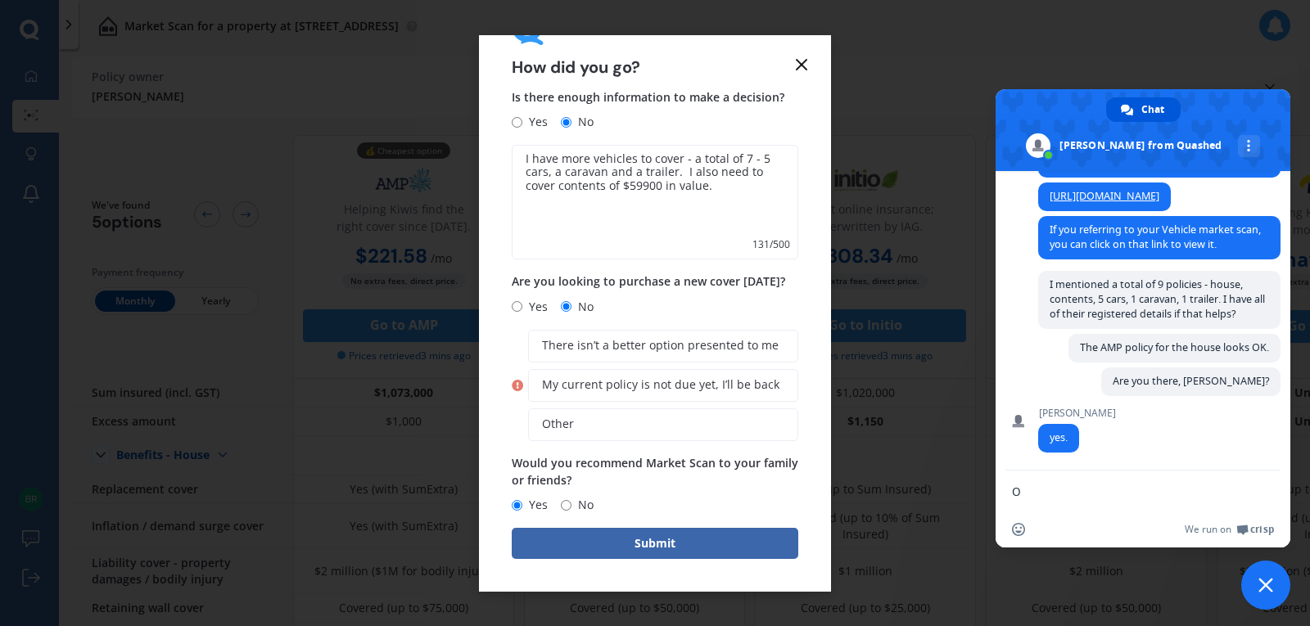
type textarea "OK"
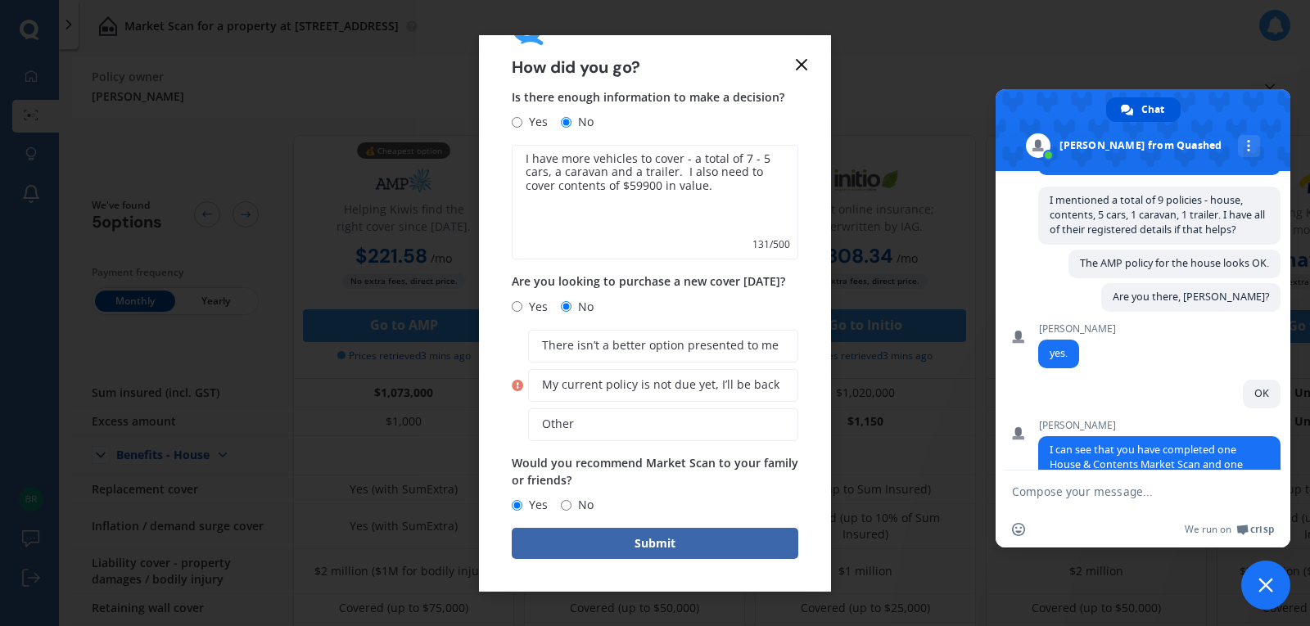
scroll to position [451, 0]
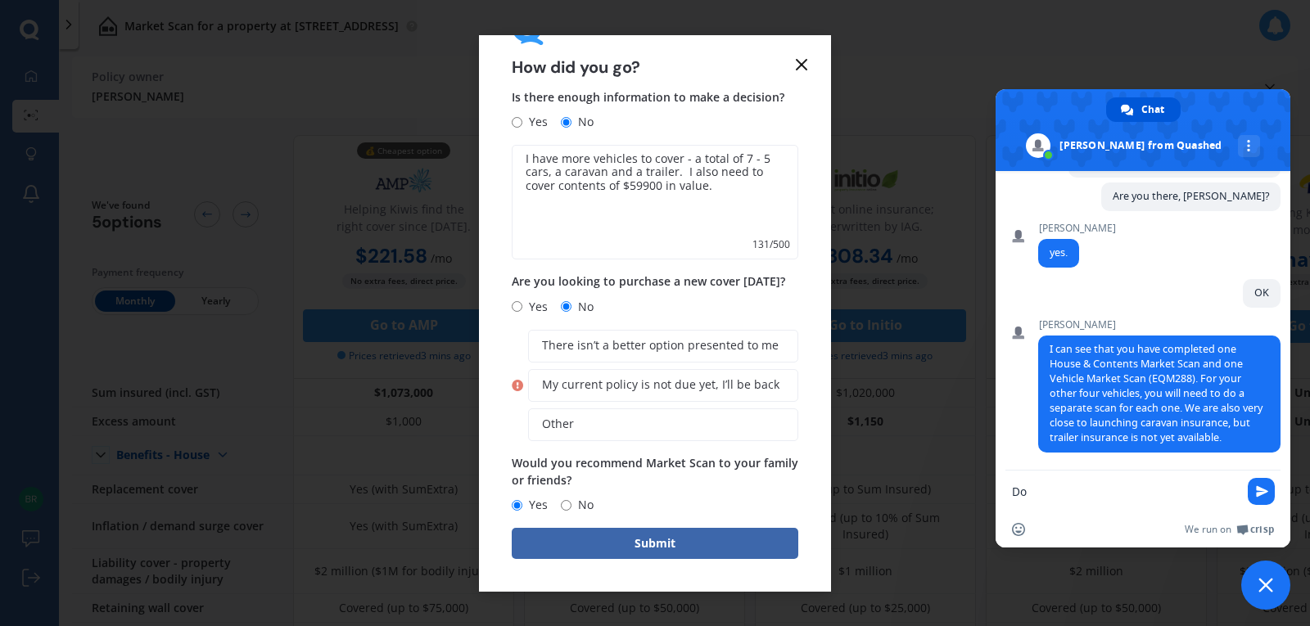
type textarea "D"
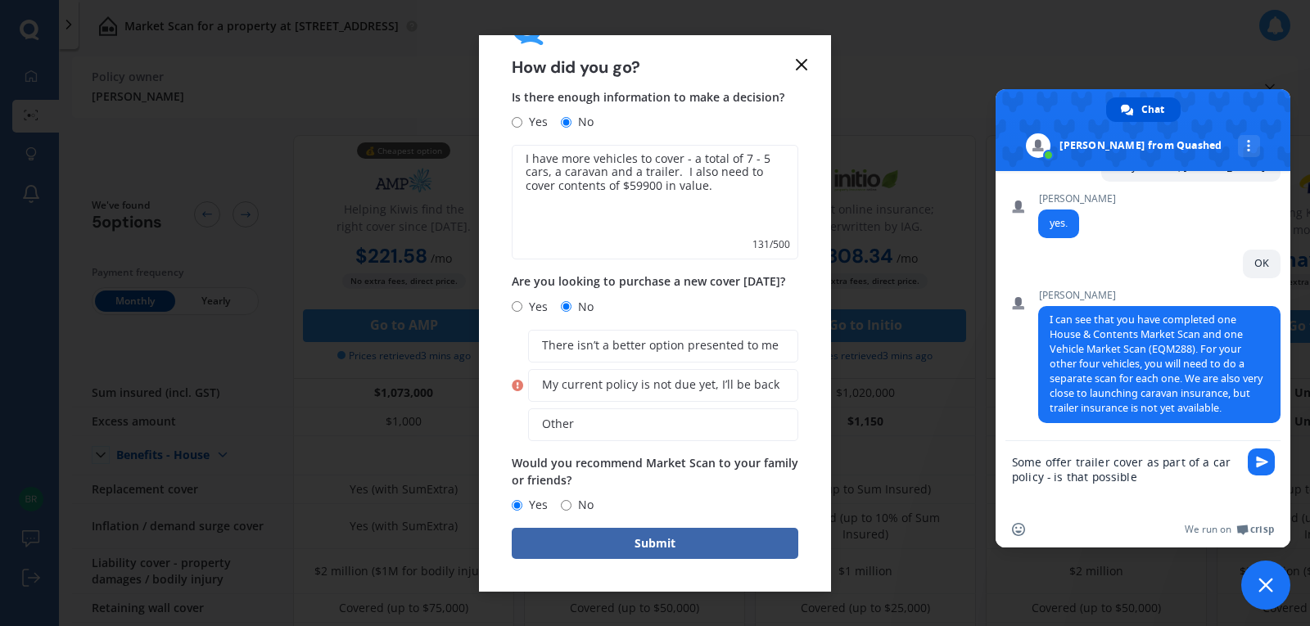
scroll to position [529, 0]
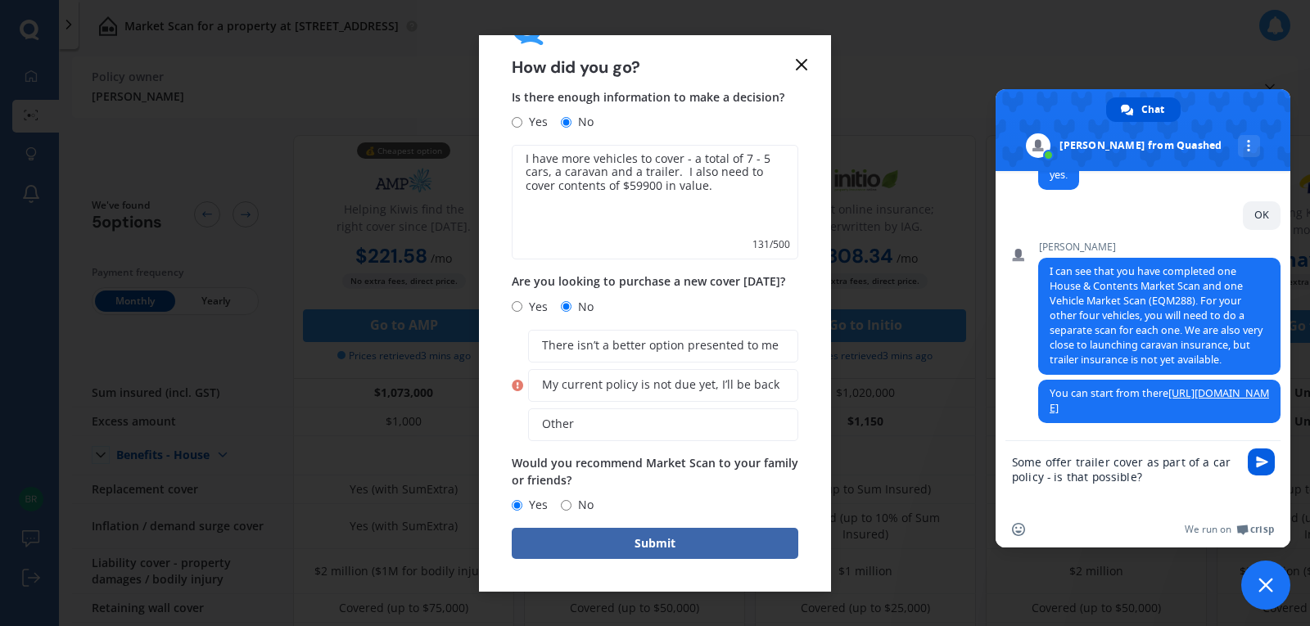
type textarea "Some offer trailer cover as part of a car policy - is that possible?"
click at [1257, 462] on span "Send" at bounding box center [1262, 462] width 12 height 12
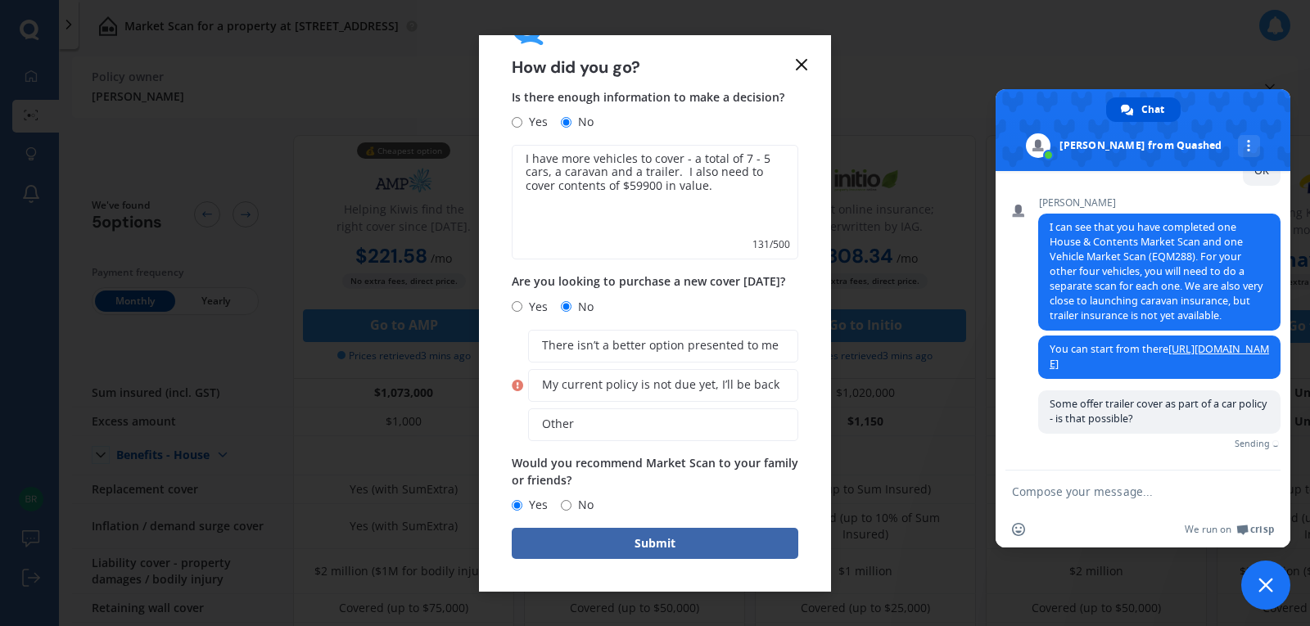
scroll to position [554, 0]
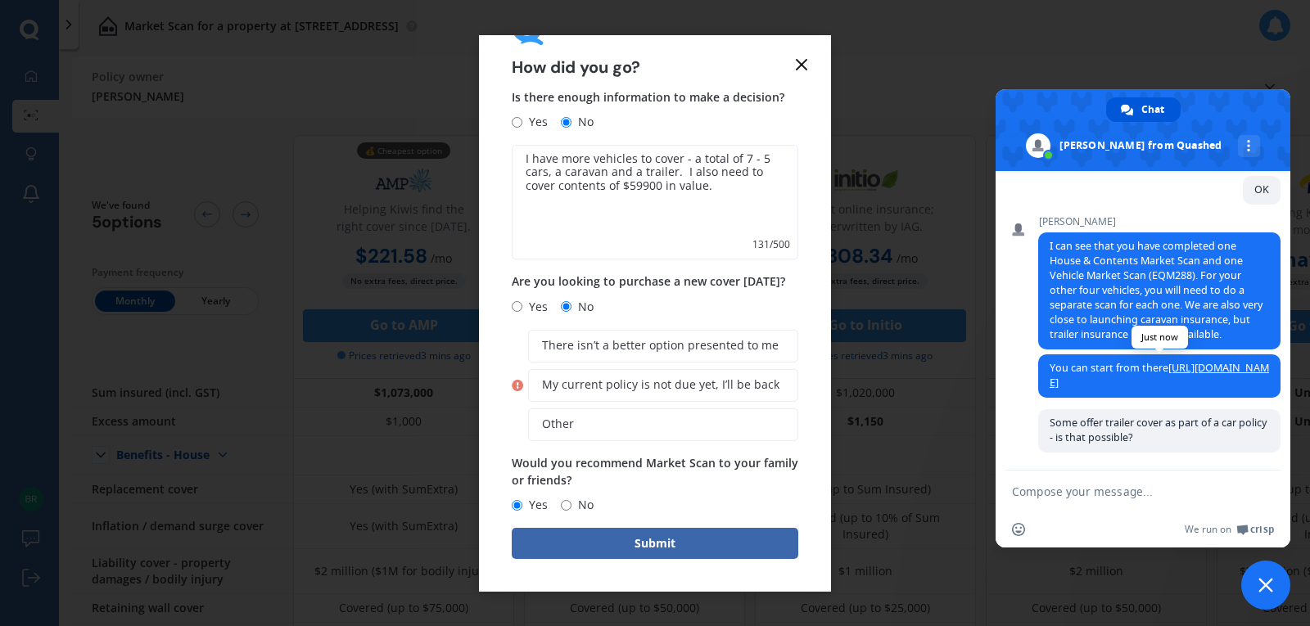
click at [1190, 366] on link "[URL][DOMAIN_NAME]" at bounding box center [1159, 375] width 219 height 29
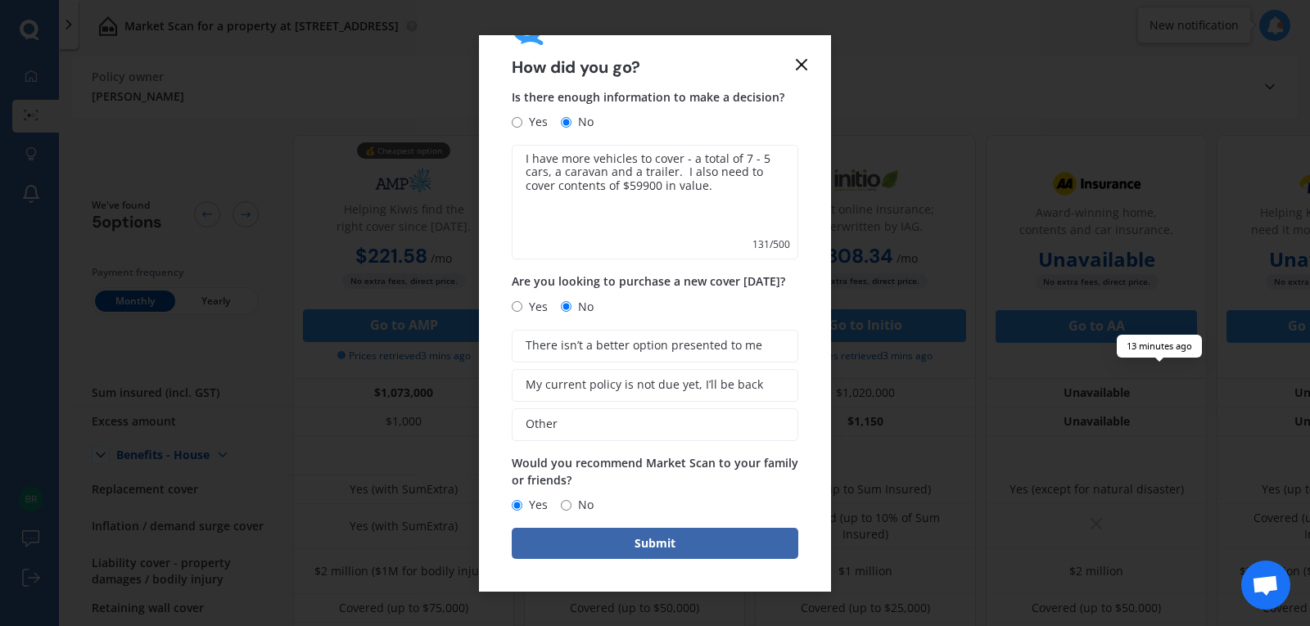
scroll to position [874, 0]
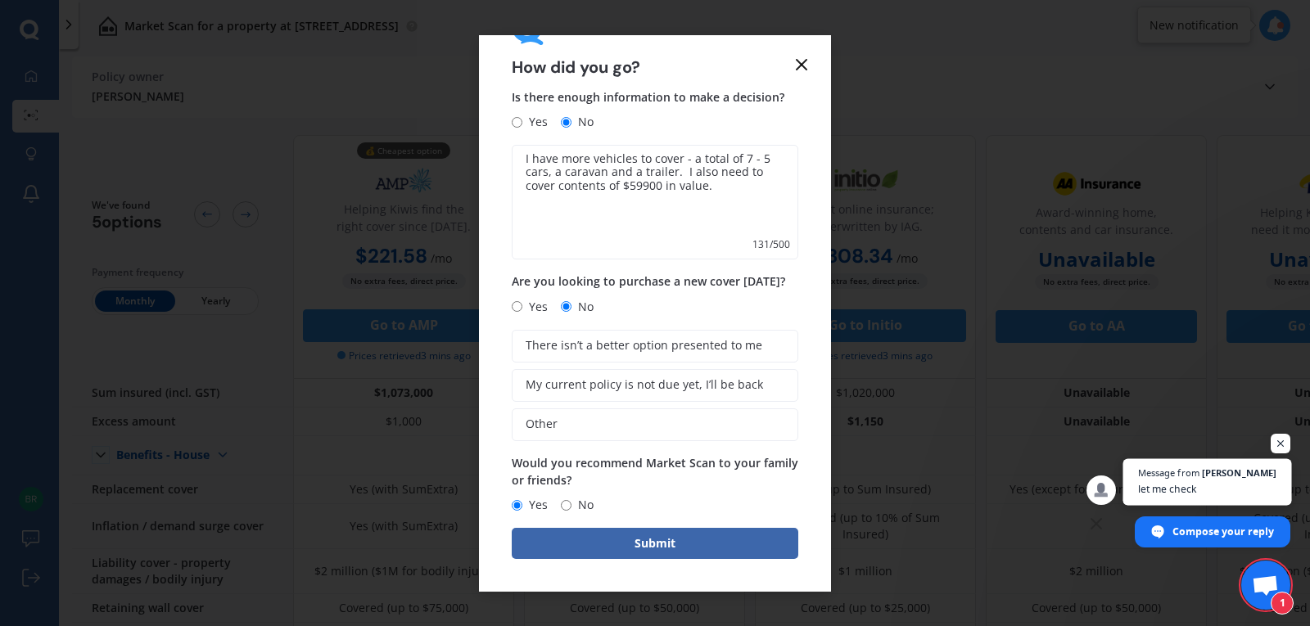
click at [1240, 495] on span "Open chat" at bounding box center [1207, 499] width 169 height 12
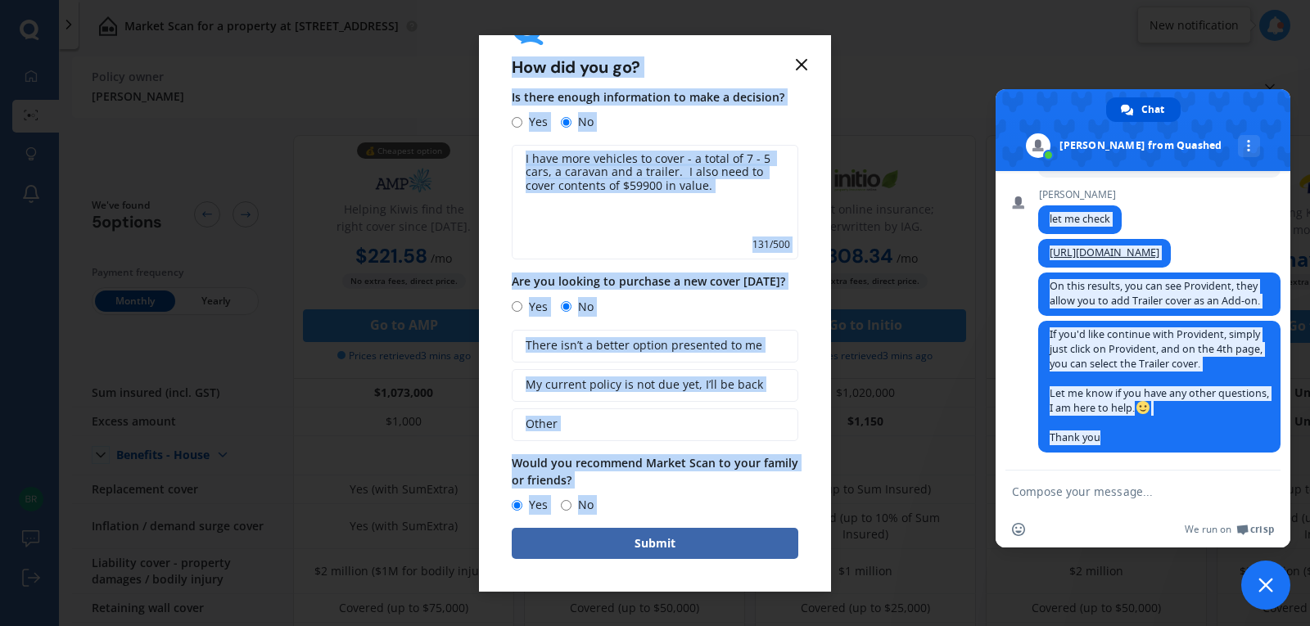
drag, startPoint x: 1291, startPoint y: 426, endPoint x: 1281, endPoint y: 297, distance: 129.0
click at [1281, 298] on body "We are experiencing high volume of Market Scans . Just a heads up we will have …" at bounding box center [655, 313] width 1310 height 626
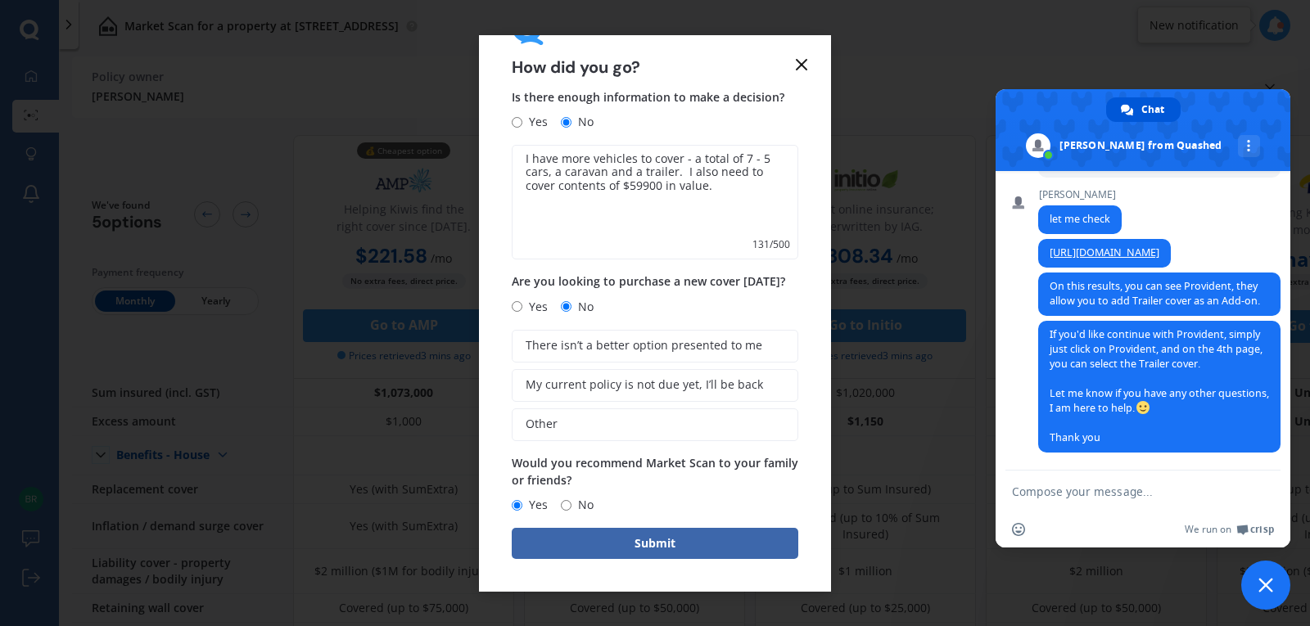
click at [1095, 492] on textarea "Compose your message..." at bounding box center [1126, 491] width 229 height 41
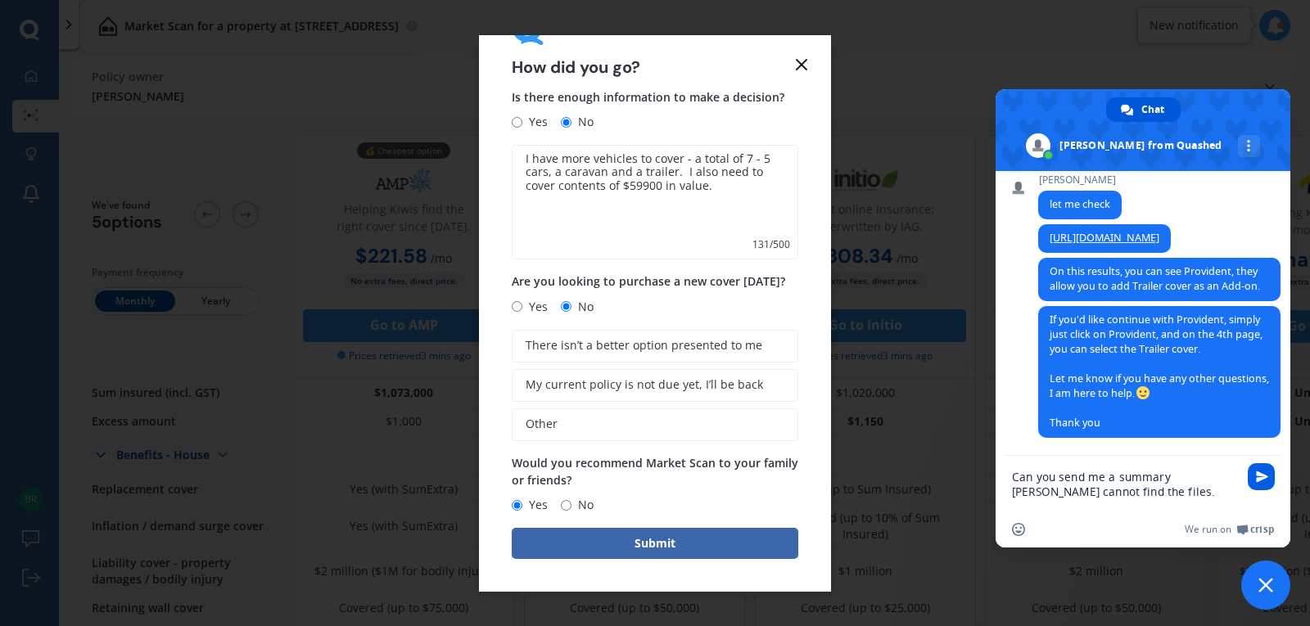
type textarea "Can you send me a summary [PERSON_NAME] cannot find the files."
click at [1267, 478] on span "Send" at bounding box center [1262, 477] width 12 height 12
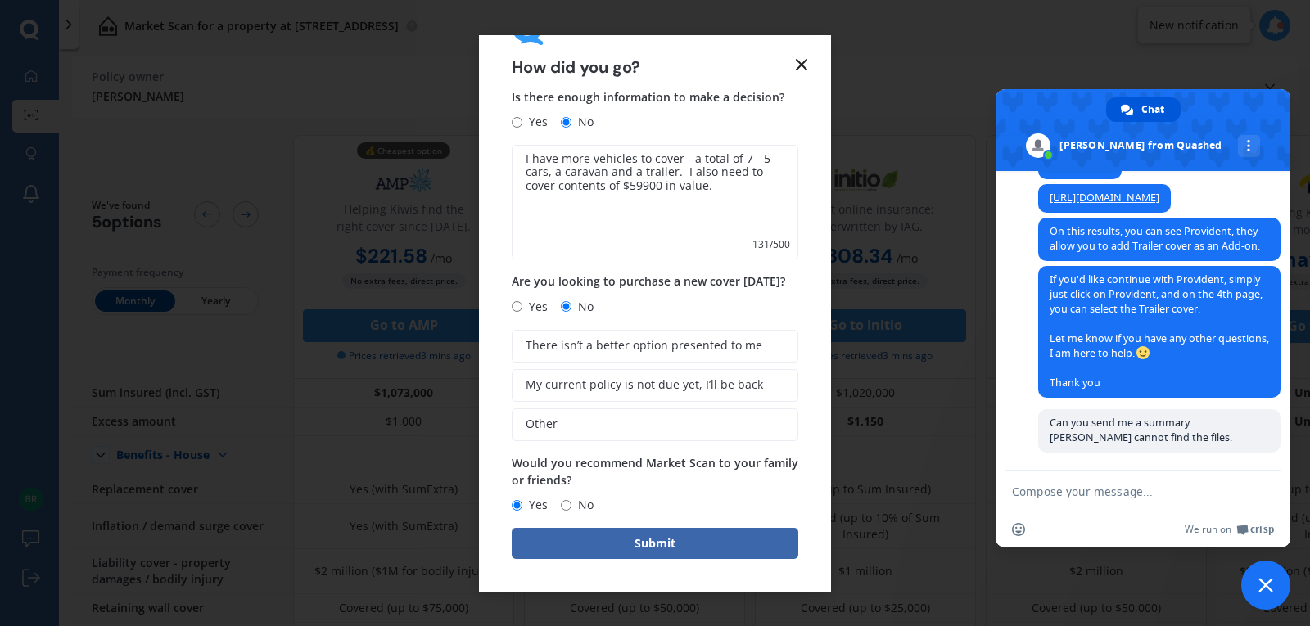
scroll to position [928, 0]
click at [659, 548] on button "Submit" at bounding box center [655, 543] width 287 height 31
click at [904, 58] on div "How did you go? Is there enough information to make a decision? Yes No I have m…" at bounding box center [655, 313] width 1310 height 626
click at [1040, 489] on textarea "Compose your message..." at bounding box center [1126, 491] width 229 height 41
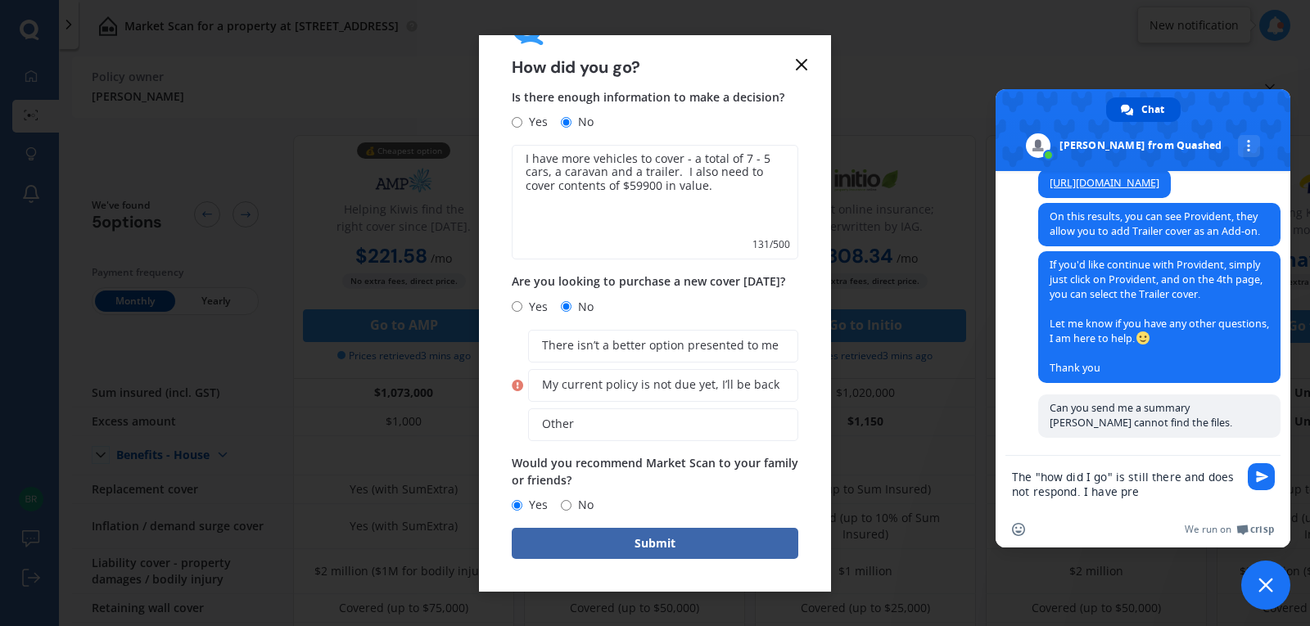
scroll to position [947, 0]
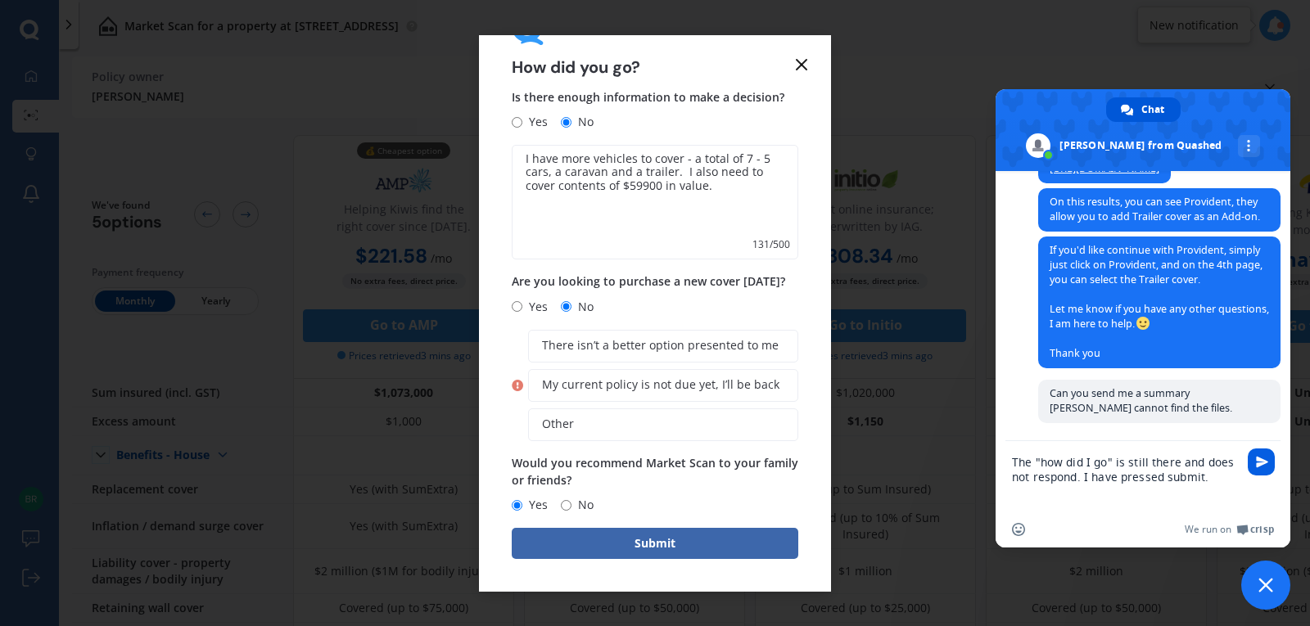
type textarea "The "how did I go" is still there and does not respond. I have pressed submit."
click at [1261, 462] on span "Send" at bounding box center [1262, 462] width 12 height 12
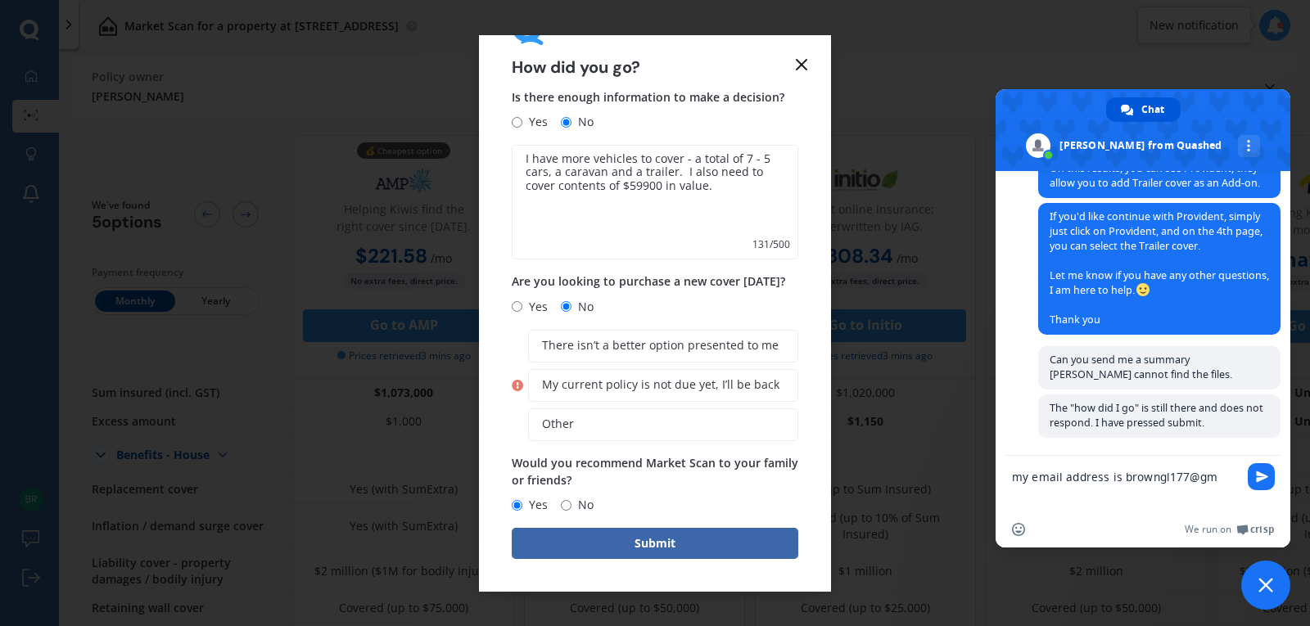
scroll to position [992, 0]
type textarea "my email address is browngl177@gmail.com"
click at [1269, 471] on span "Send" at bounding box center [1261, 476] width 27 height 27
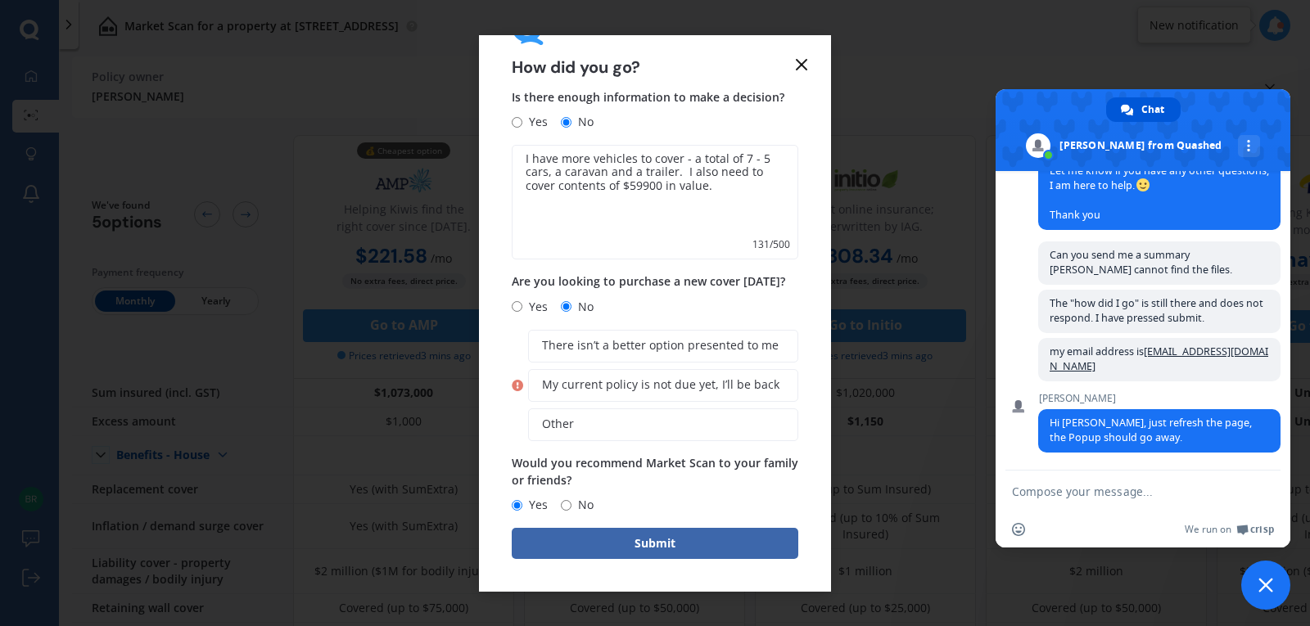
scroll to position [1096, 0]
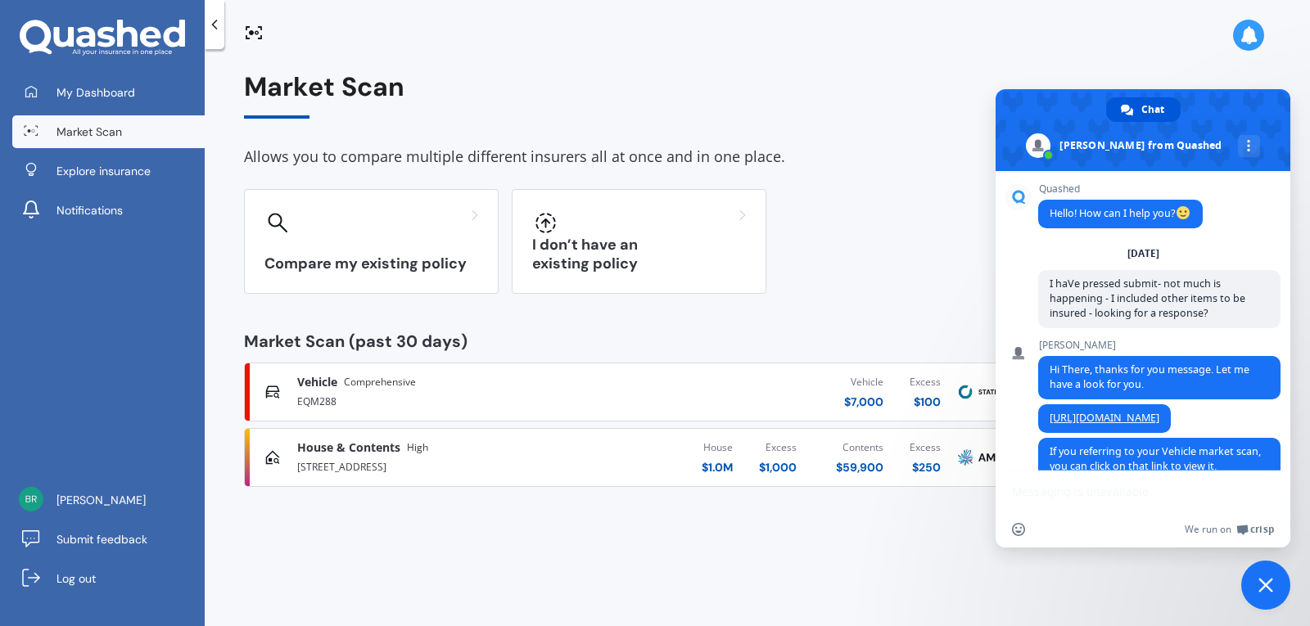
scroll to position [554, 0]
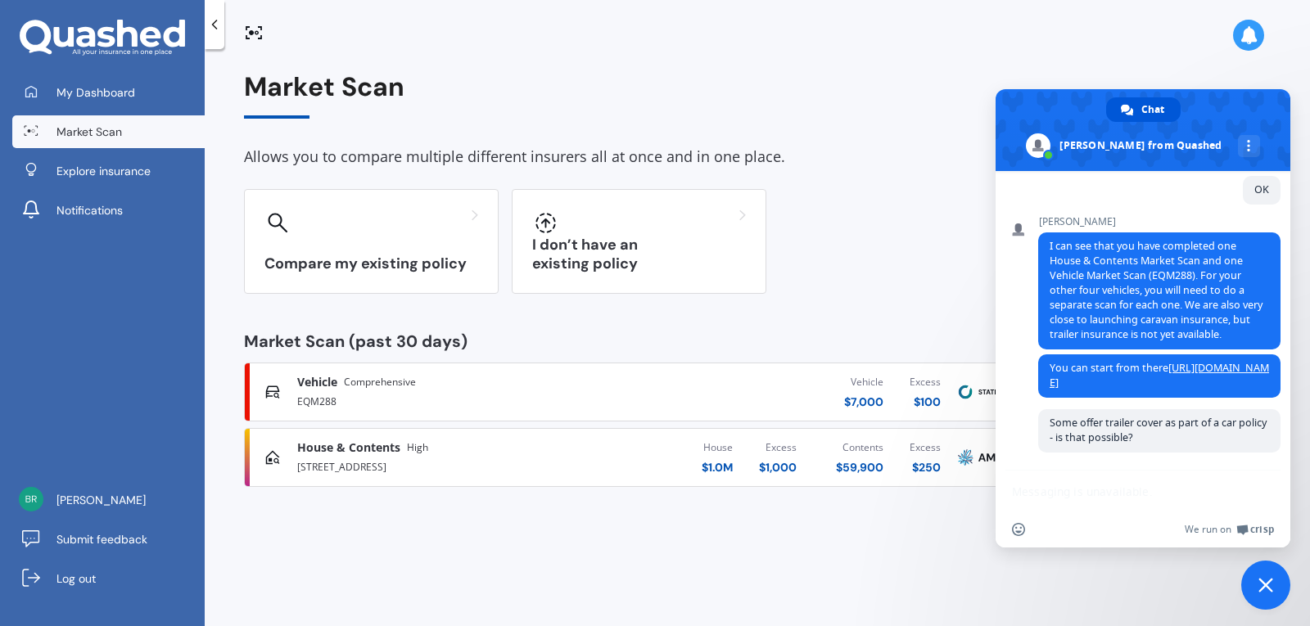
drag, startPoint x: 1238, startPoint y: 102, endPoint x: 1176, endPoint y: 56, distance: 77.3
click at [1181, 56] on body "My Dashboard Market Scan Explore insurance Notifications gary brown Submit feed…" at bounding box center [655, 313] width 1310 height 626
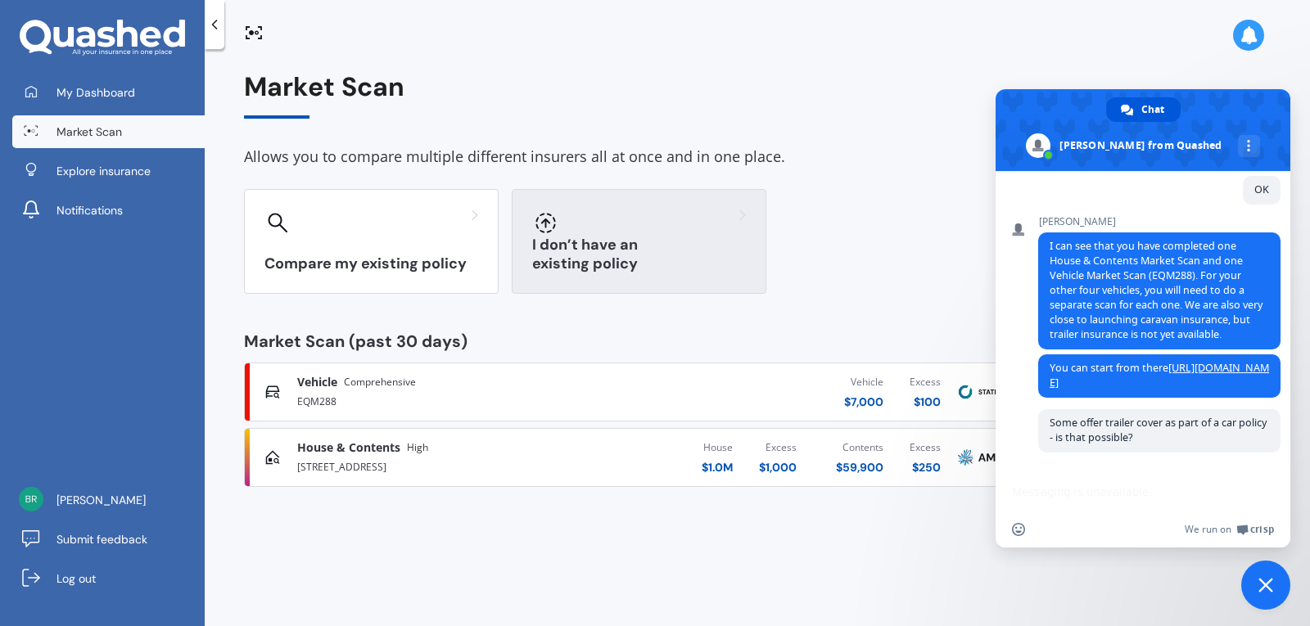
click at [584, 241] on div "I don’t have an existing policy" at bounding box center [639, 241] width 255 height 105
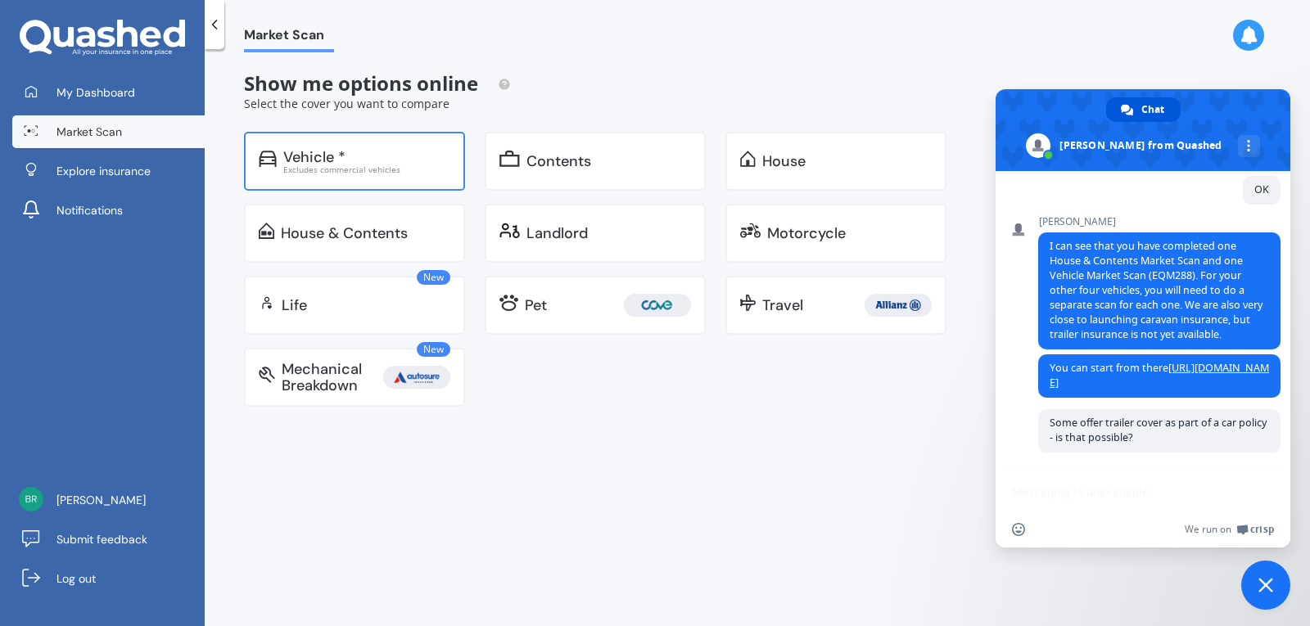
click at [382, 174] on div "Excludes commercial vehicles" at bounding box center [366, 169] width 167 height 8
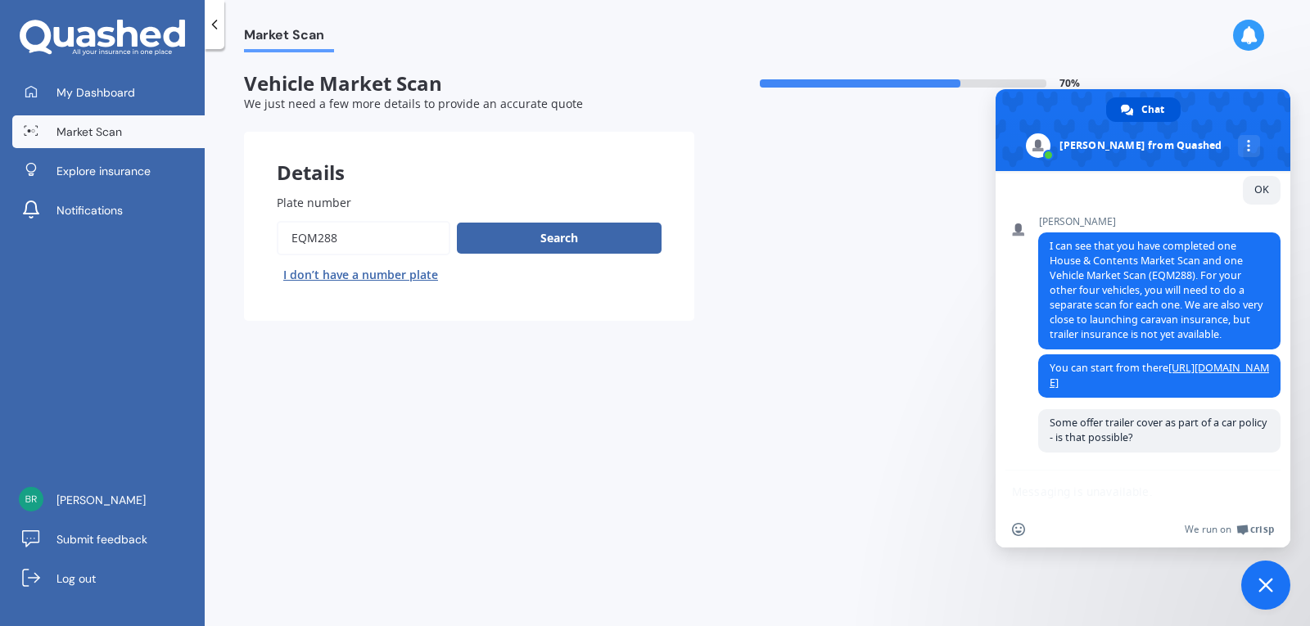
scroll to position [611, 0]
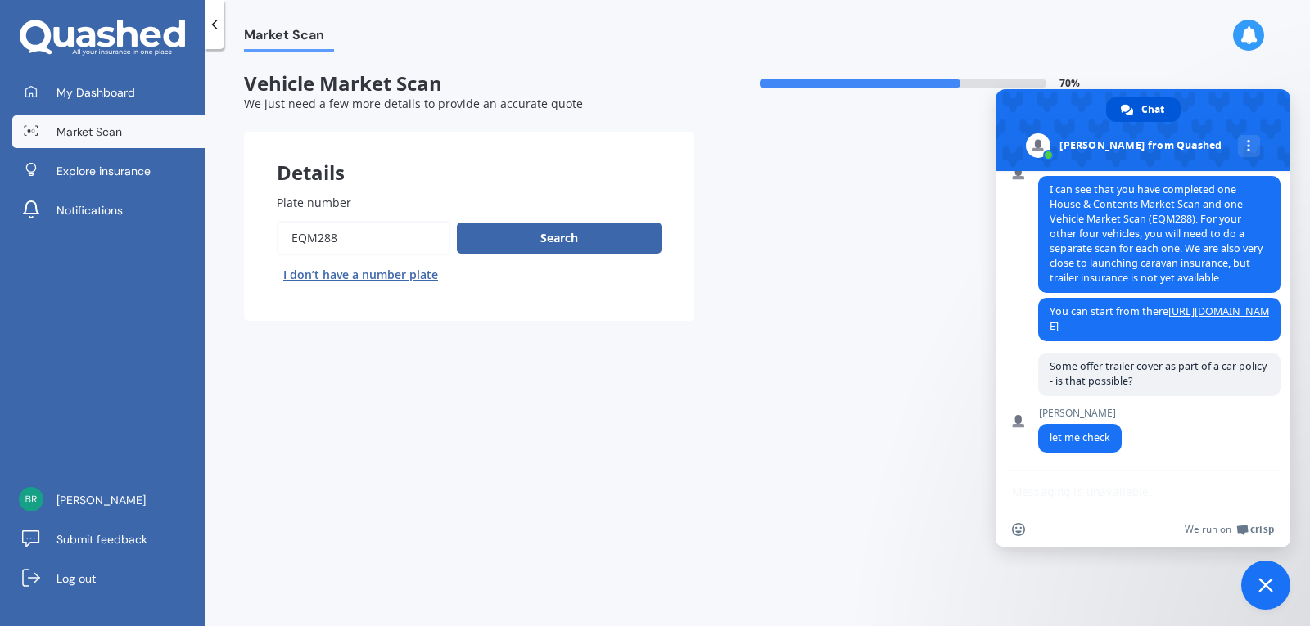
drag, startPoint x: 378, startPoint y: 244, endPoint x: 278, endPoint y: 246, distance: 100.7
click at [278, 246] on input "Plate number" at bounding box center [364, 238] width 174 height 34
type input "cgg415"
click at [500, 240] on button "Search" at bounding box center [559, 238] width 205 height 31
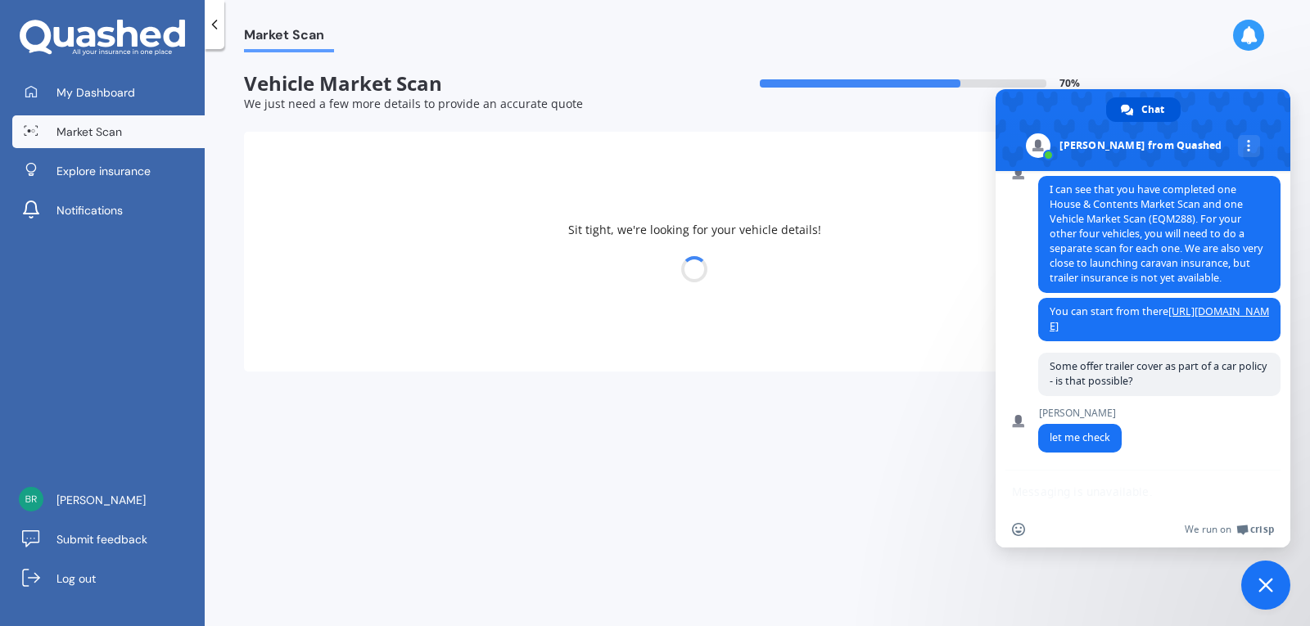
select select "MITSUBISHI"
select select "LEGNUM"
select select "25"
select select "06"
select select "1956"
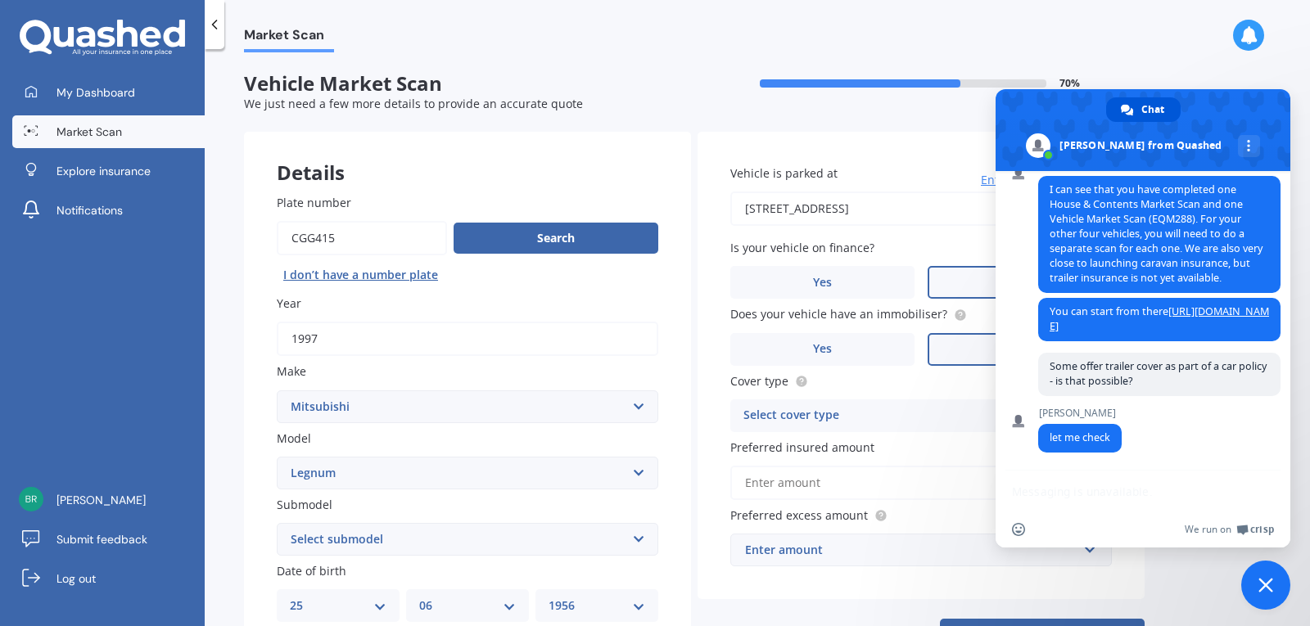
drag, startPoint x: 1238, startPoint y: 109, endPoint x: 1151, endPoint y: 82, distance: 90.9
click at [1151, 83] on body "My Dashboard Market Scan Explore insurance Notifications gary brown Submit feed…" at bounding box center [655, 313] width 1310 height 626
drag, startPoint x: 699, startPoint y: 56, endPoint x: 654, endPoint y: 62, distance: 45.4
click at [684, 53] on div "Market Scan Vehicle Market Scan 70 % We just need a few more details to provide…" at bounding box center [757, 340] width 1105 height 577
drag, startPoint x: 738, startPoint y: 119, endPoint x: 747, endPoint y: 115, distance: 9.6
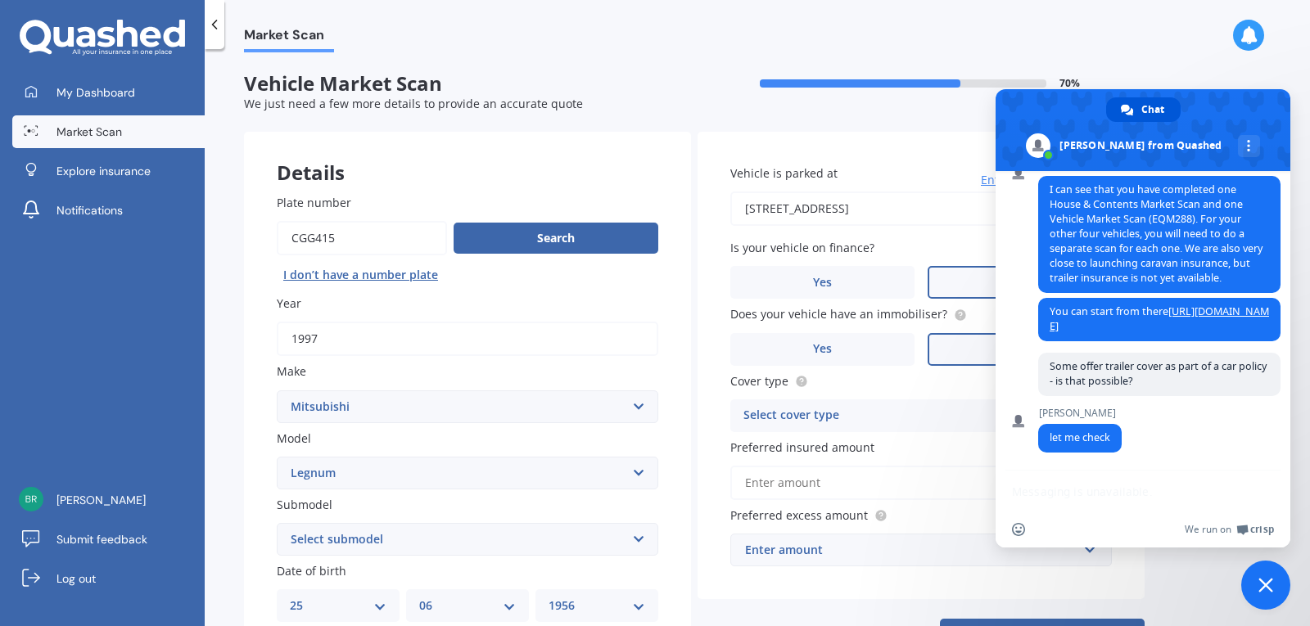
click at [739, 118] on form "Vehicle Market Scan 70 % We just need a few more details to provide an accurate…" at bounding box center [694, 503] width 901 height 862
drag, startPoint x: 901, startPoint y: 590, endPoint x: 892, endPoint y: 582, distance: 11.6
click at [888, 583] on div "Vehicle is parked at 177 Gossey Drive South, Wakefield 7095 Enter address manua…" at bounding box center [921, 366] width 447 height 468
drag, startPoint x: 1258, startPoint y: 99, endPoint x: 1204, endPoint y: 93, distance: 55.2
click at [1204, 93] on span at bounding box center [1143, 130] width 295 height 82
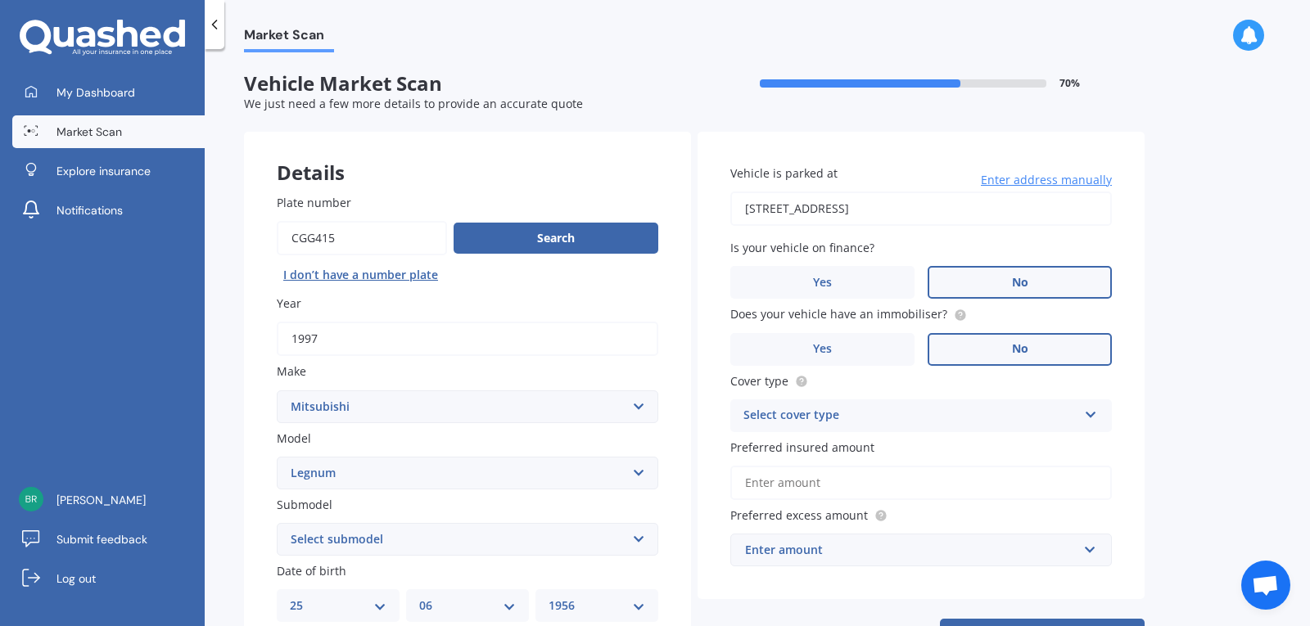
click at [1069, 418] on div "Select cover type" at bounding box center [910, 416] width 334 height 20
click at [964, 443] on div "Comprehensive" at bounding box center [921, 447] width 380 height 29
click at [863, 483] on input "Preferred insured amount" at bounding box center [921, 483] width 382 height 34
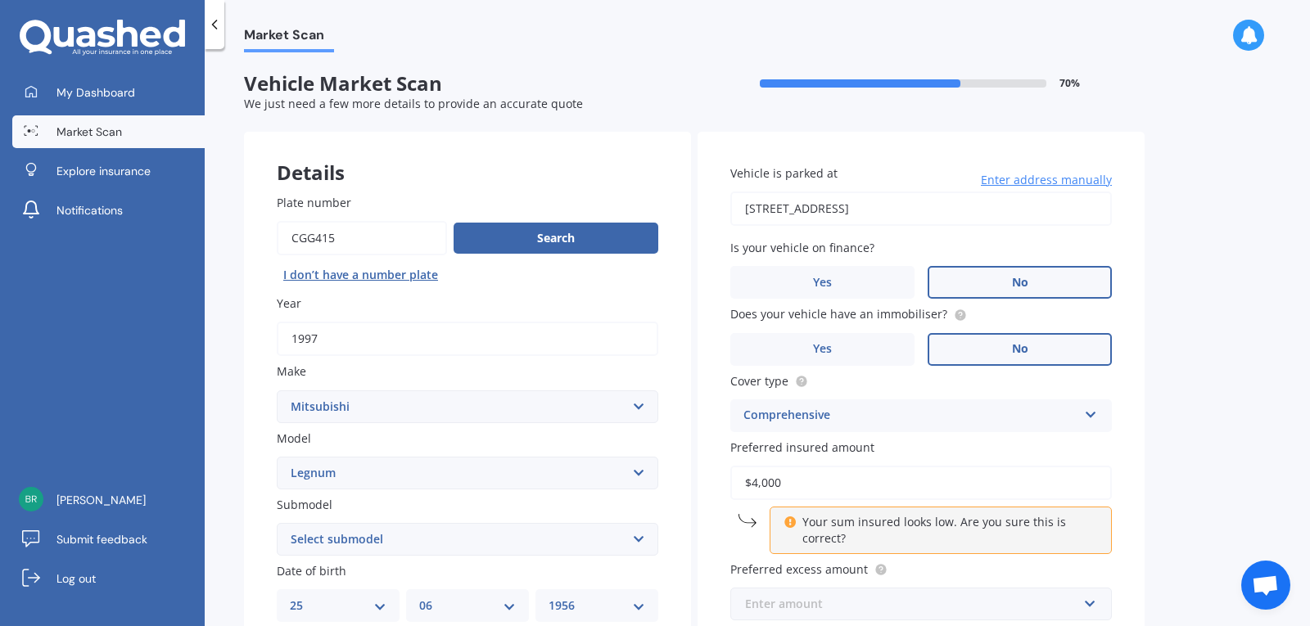
click at [1033, 615] on input "text" at bounding box center [915, 604] width 367 height 31
click at [1209, 391] on div "Market Scan Vehicle Market Scan 70 % We just need a few more details to provide…" at bounding box center [757, 340] width 1105 height 577
click at [757, 482] on input "$4,000" at bounding box center [921, 483] width 382 height 34
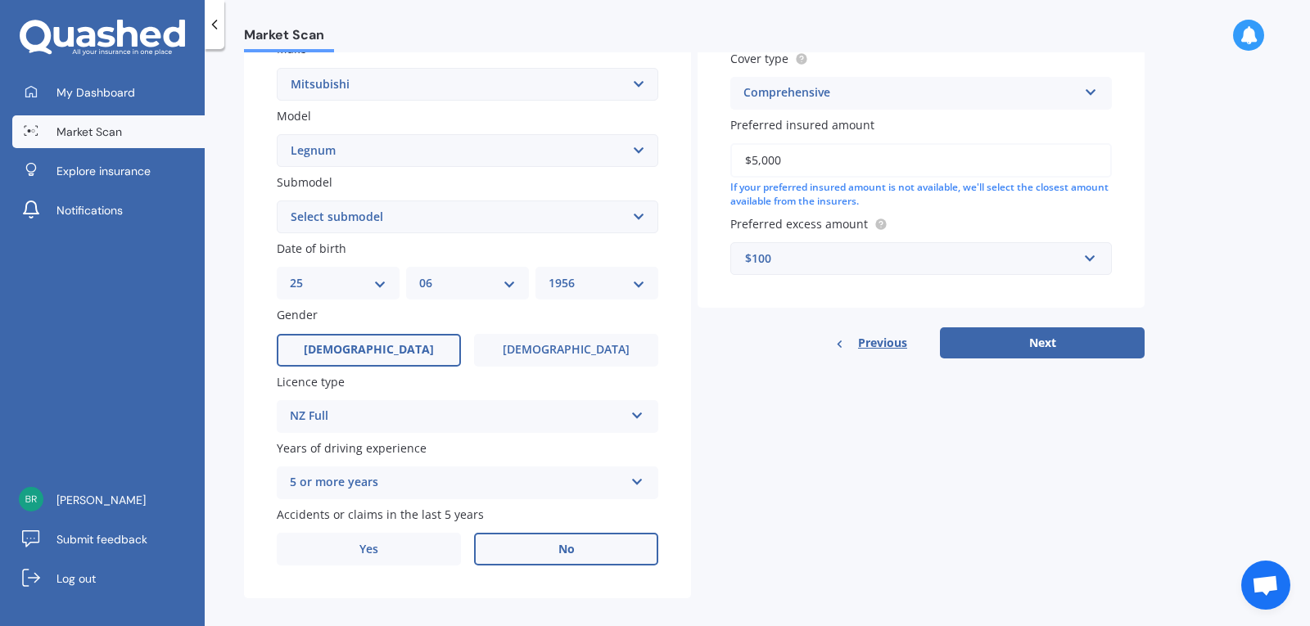
scroll to position [337, 0]
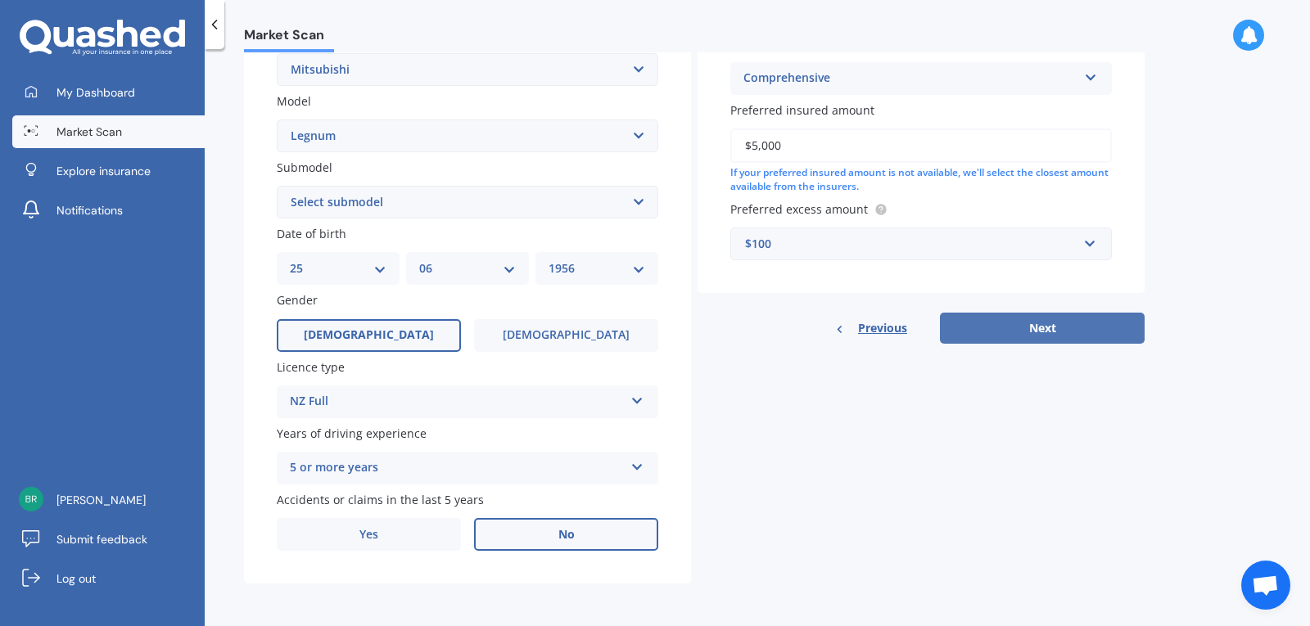
type input "$5,000"
click at [1068, 334] on button "Next" at bounding box center [1042, 328] width 205 height 31
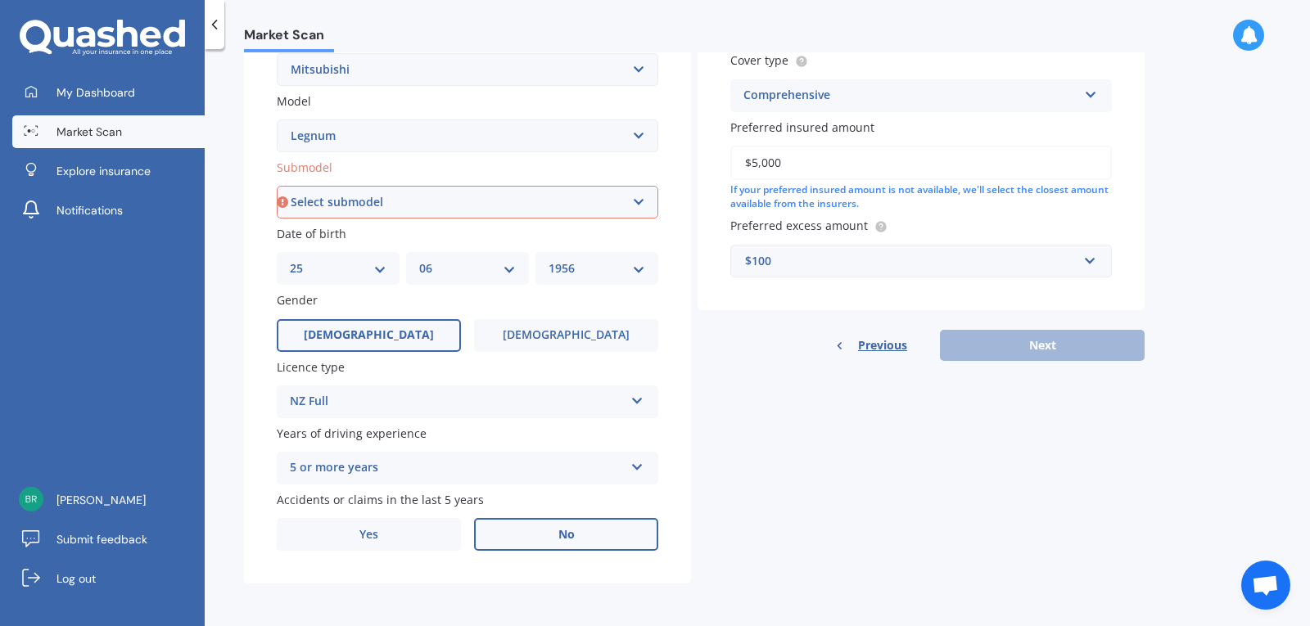
click at [634, 196] on select "Select submodel Non-turbo Station Wagon Turbo V6 Non-Turbo VR 4 Turbo" at bounding box center [468, 202] width 382 height 33
select select "STATION WAGON"
click at [277, 186] on select "Select submodel Non-turbo Station Wagon Turbo V6 Non-Turbo VR 4 Turbo" at bounding box center [468, 202] width 382 height 33
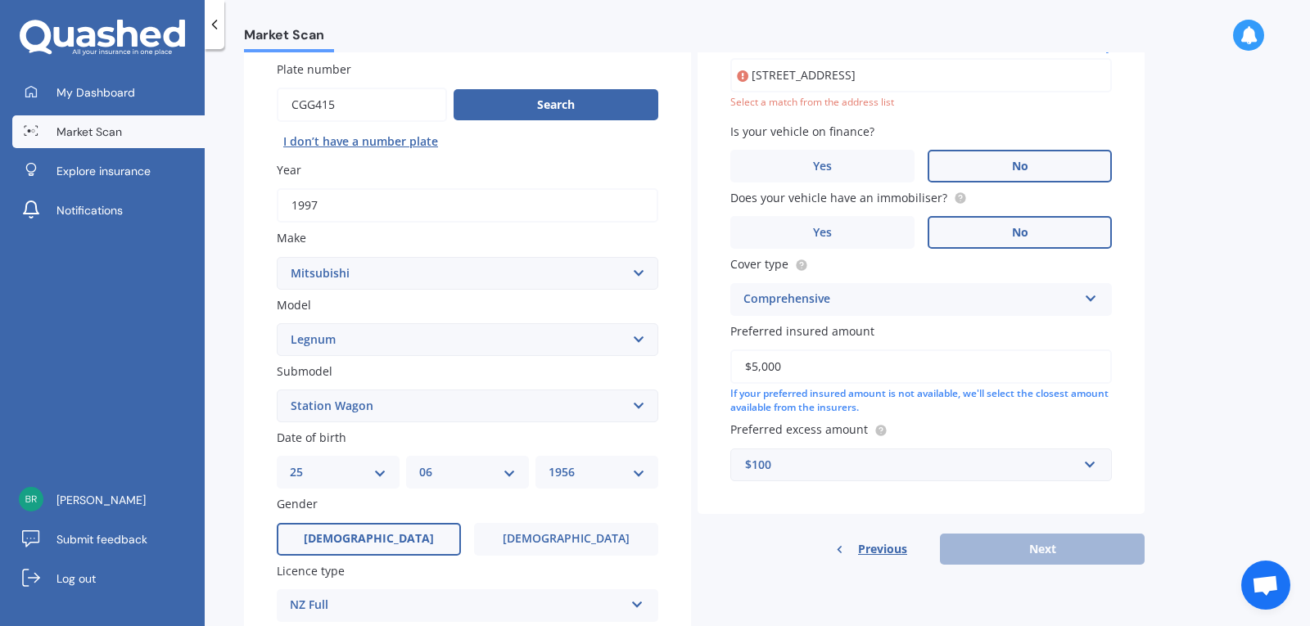
scroll to position [112, 0]
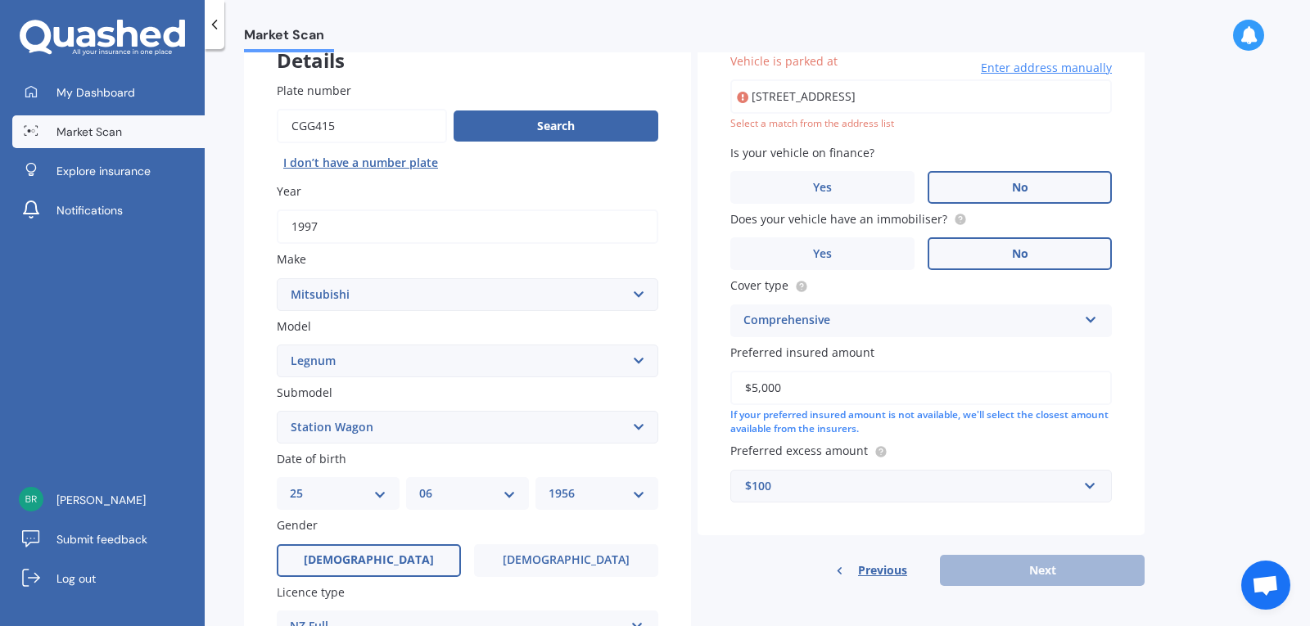
type input "[STREET_ADDRESS]"
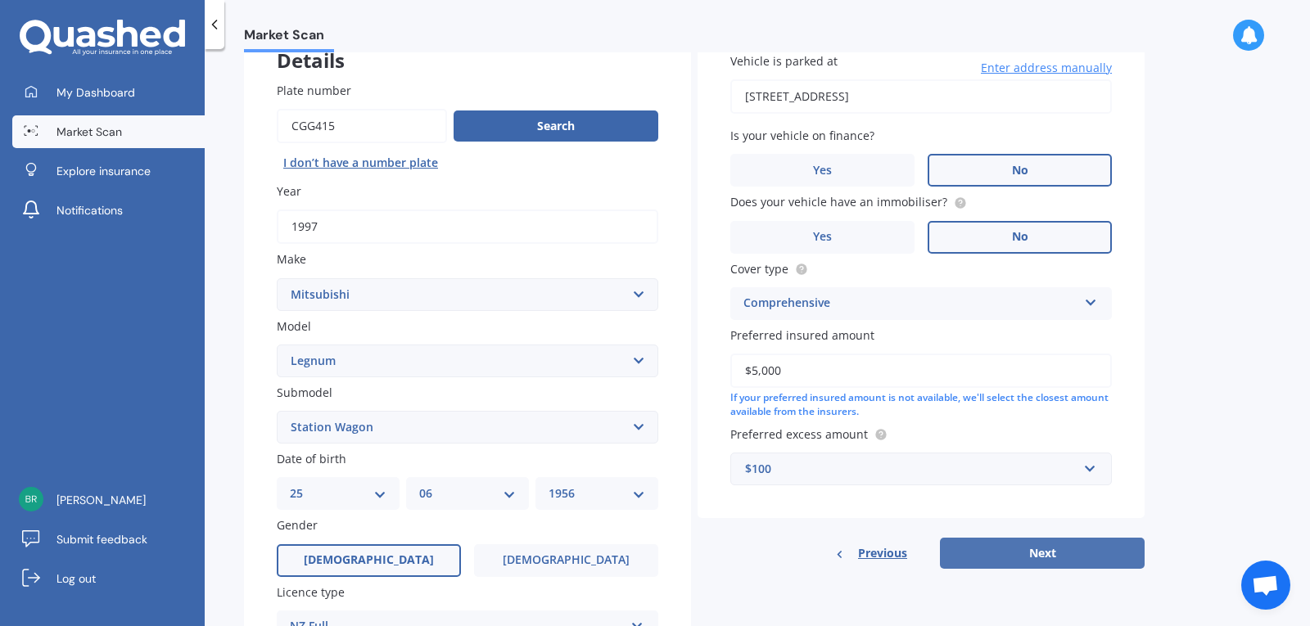
click at [1087, 554] on button "Next" at bounding box center [1042, 553] width 205 height 31
select select "25"
select select "06"
select select "1956"
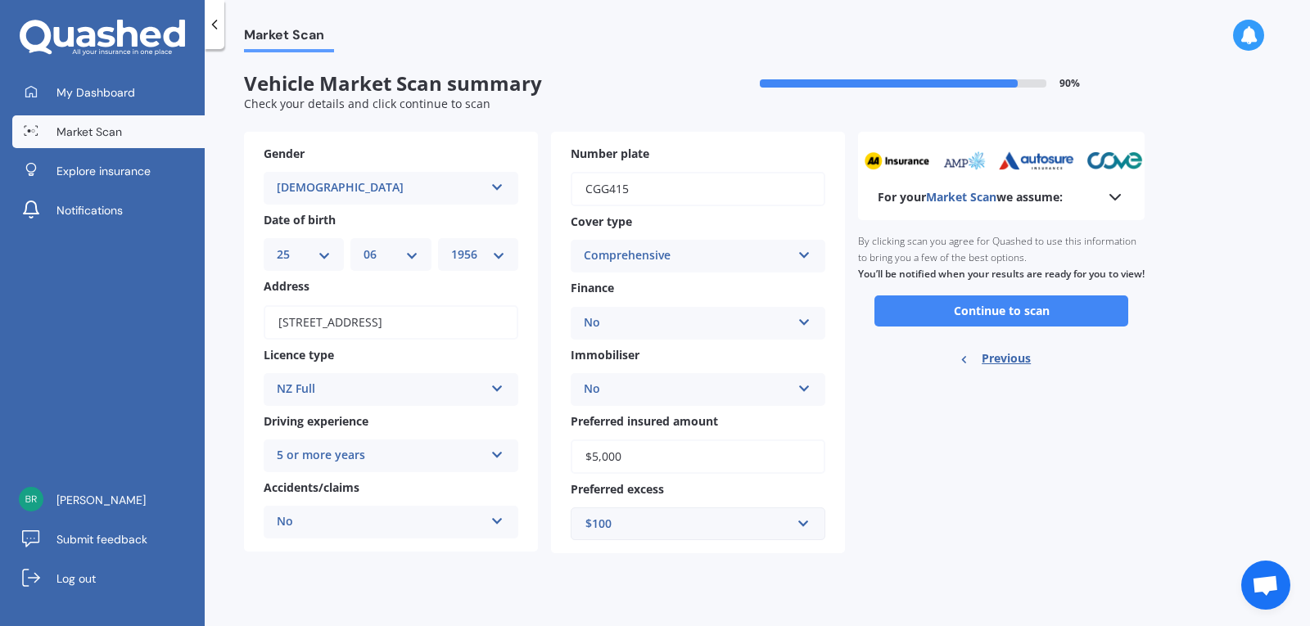
scroll to position [0, 0]
click at [1011, 327] on button "Continue to scan" at bounding box center [1001, 311] width 254 height 31
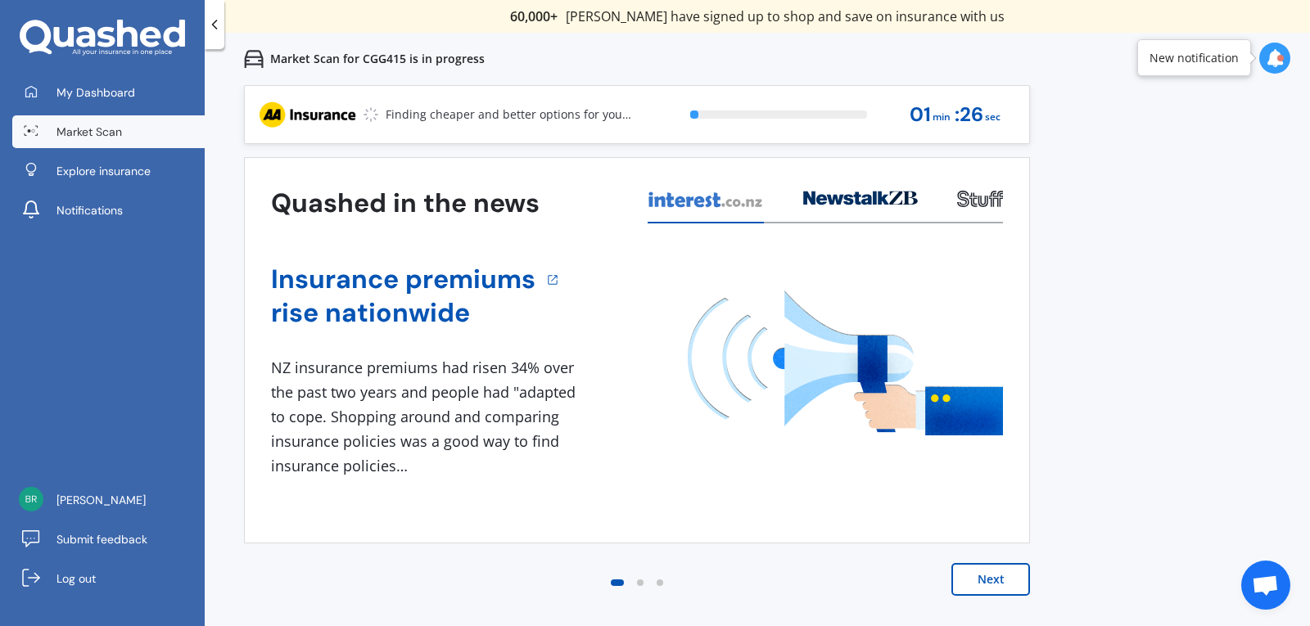
click at [984, 583] on button "Next" at bounding box center [990, 579] width 79 height 33
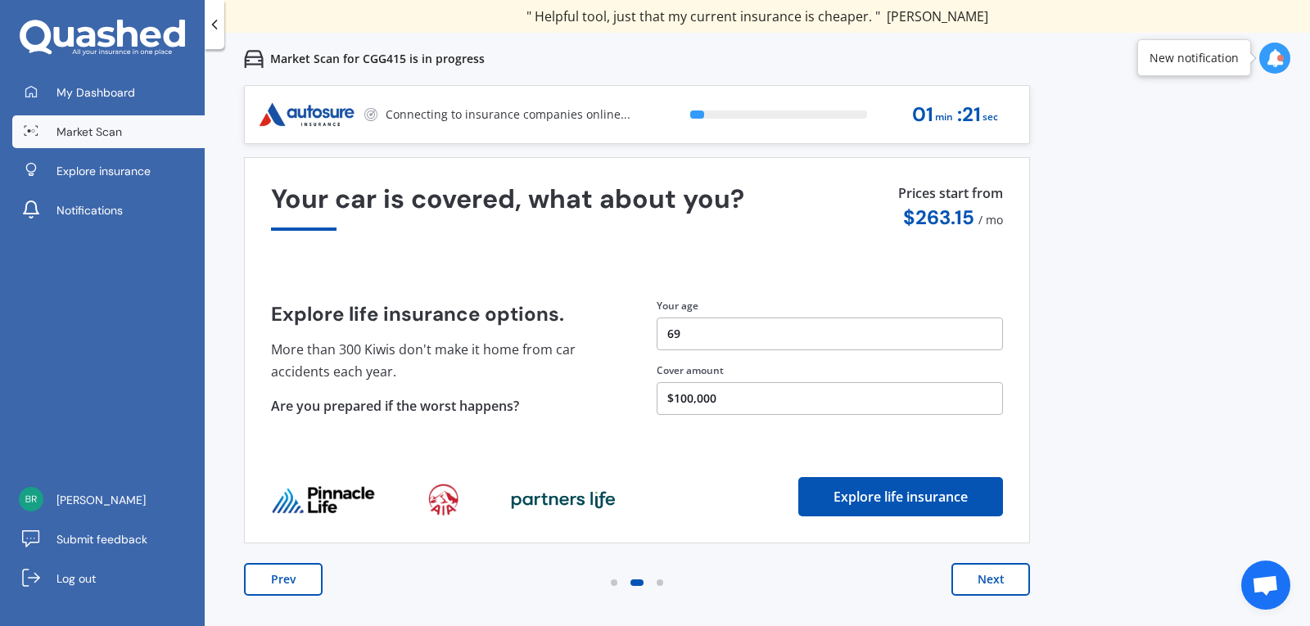
click at [976, 577] on button "Next" at bounding box center [990, 579] width 79 height 33
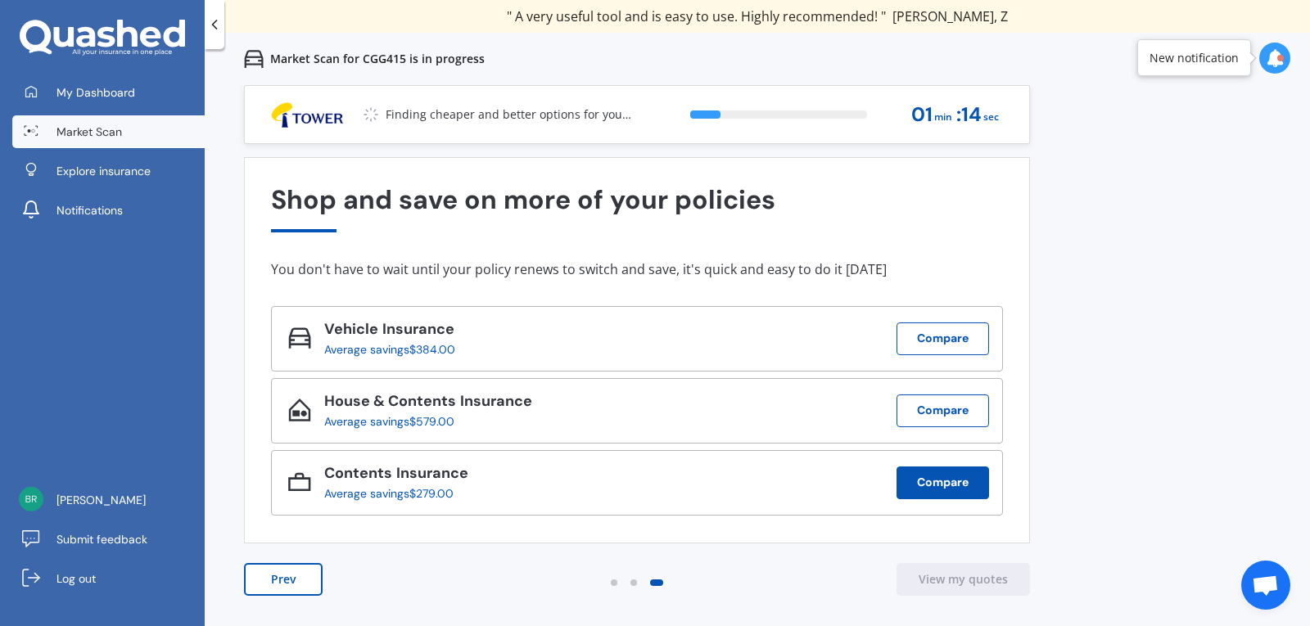
click at [917, 482] on button "Compare" at bounding box center [943, 483] width 93 height 33
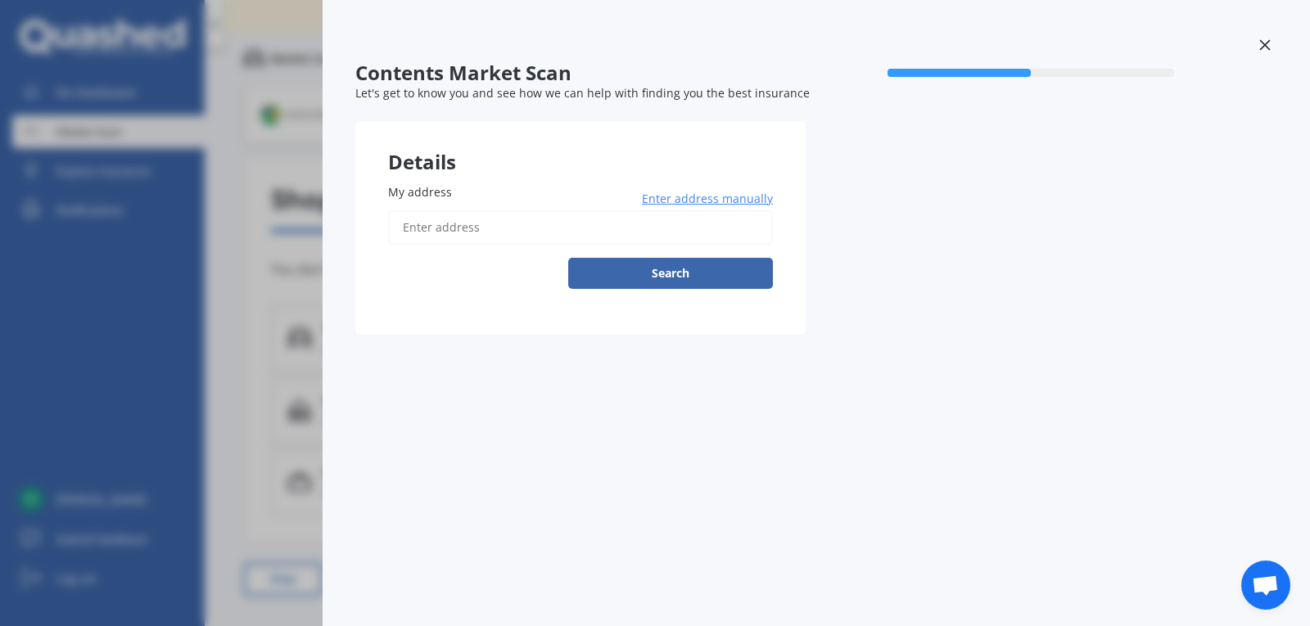
click at [454, 189] on label "My address" at bounding box center [577, 191] width 378 height 17
click at [454, 210] on input "My address" at bounding box center [580, 227] width 385 height 34
type input "[STREET_ADDRESS]"
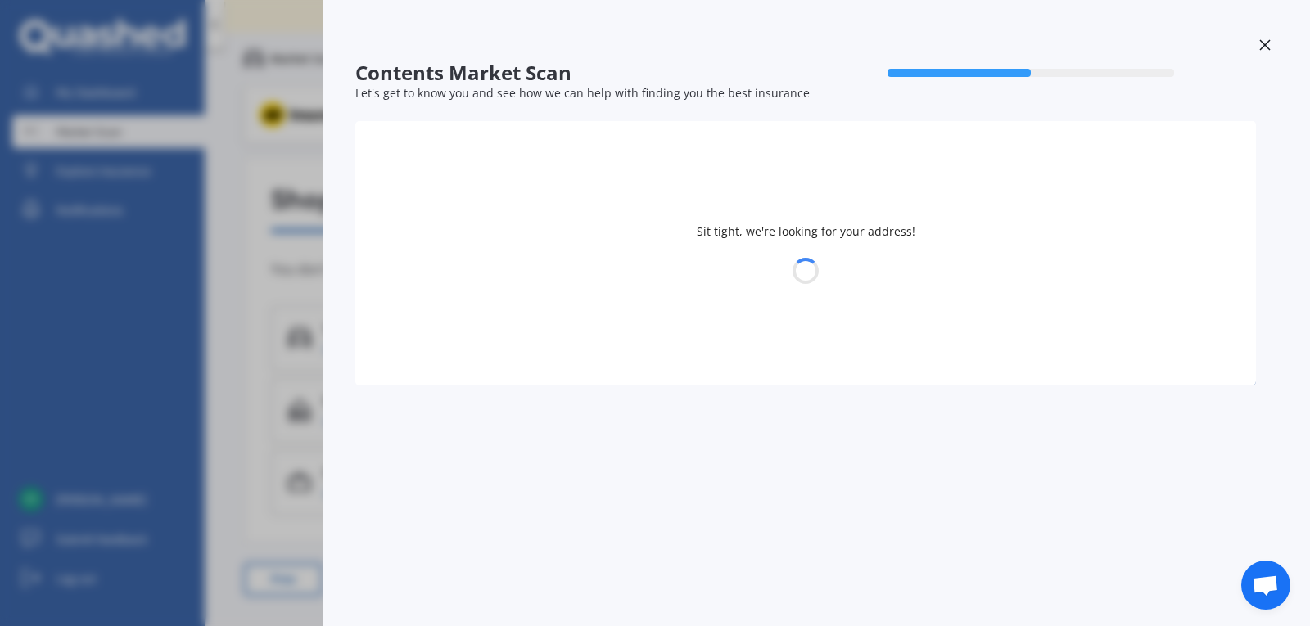
select select "25"
select select "06"
select select "1956"
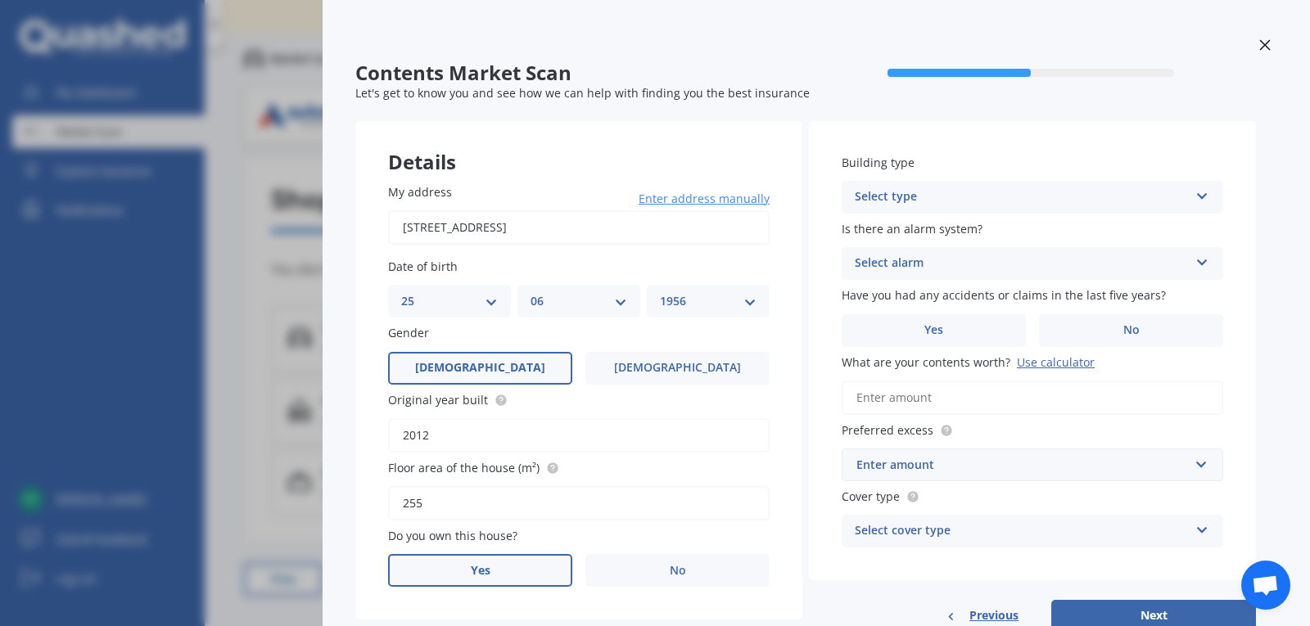
click at [499, 576] on label "Yes" at bounding box center [480, 570] width 184 height 33
click at [0, 0] on input "Yes" at bounding box center [0, 0] width 0 height 0
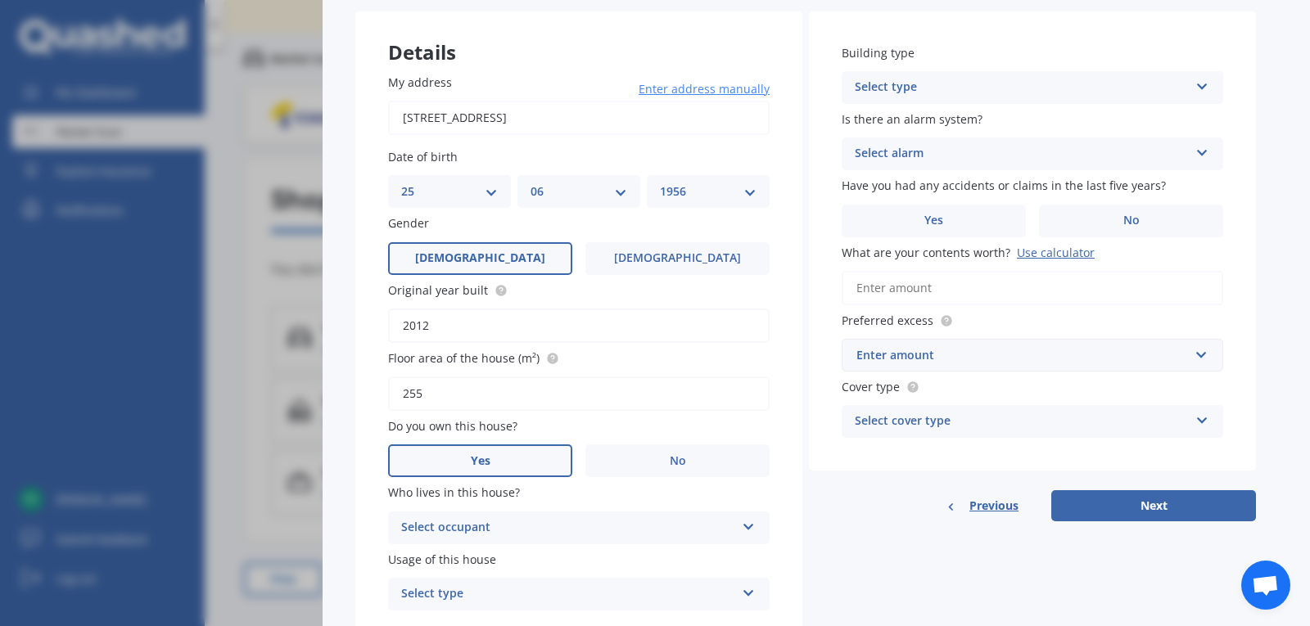
scroll to position [135, 0]
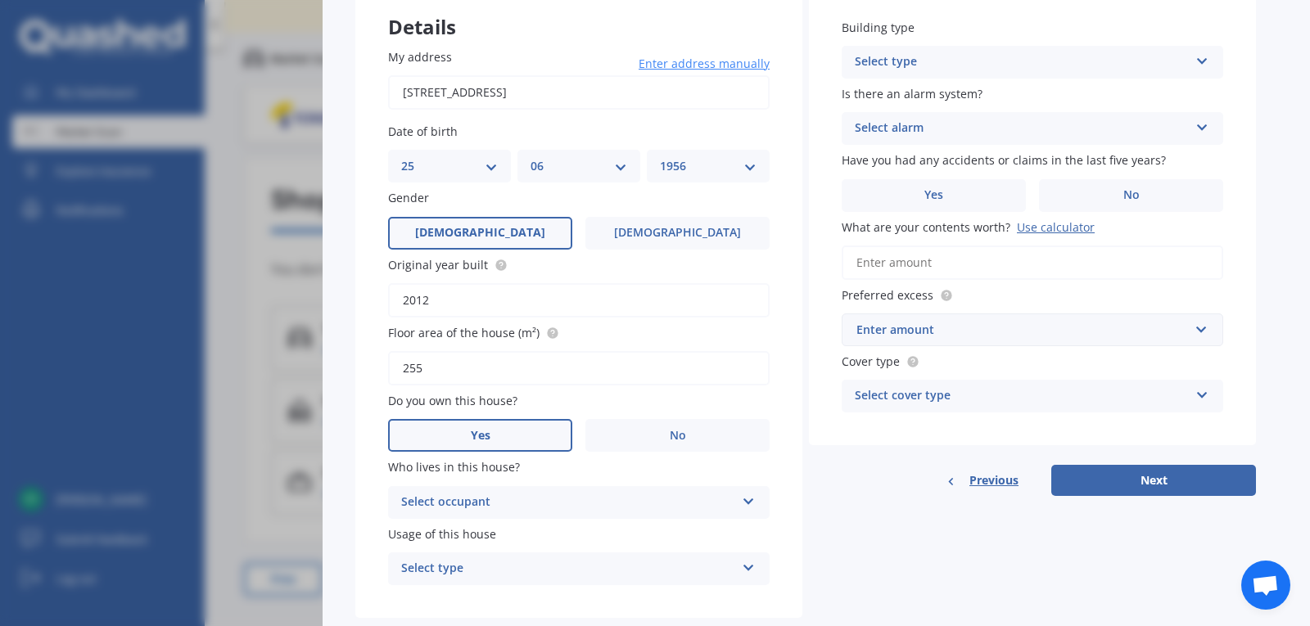
click at [748, 503] on icon at bounding box center [749, 498] width 14 height 11
click at [691, 537] on div "Owner" at bounding box center [579, 534] width 380 height 29
click at [748, 566] on icon at bounding box center [749, 564] width 14 height 11
click at [632, 515] on div "Permanent" at bounding box center [579, 507] width 380 height 29
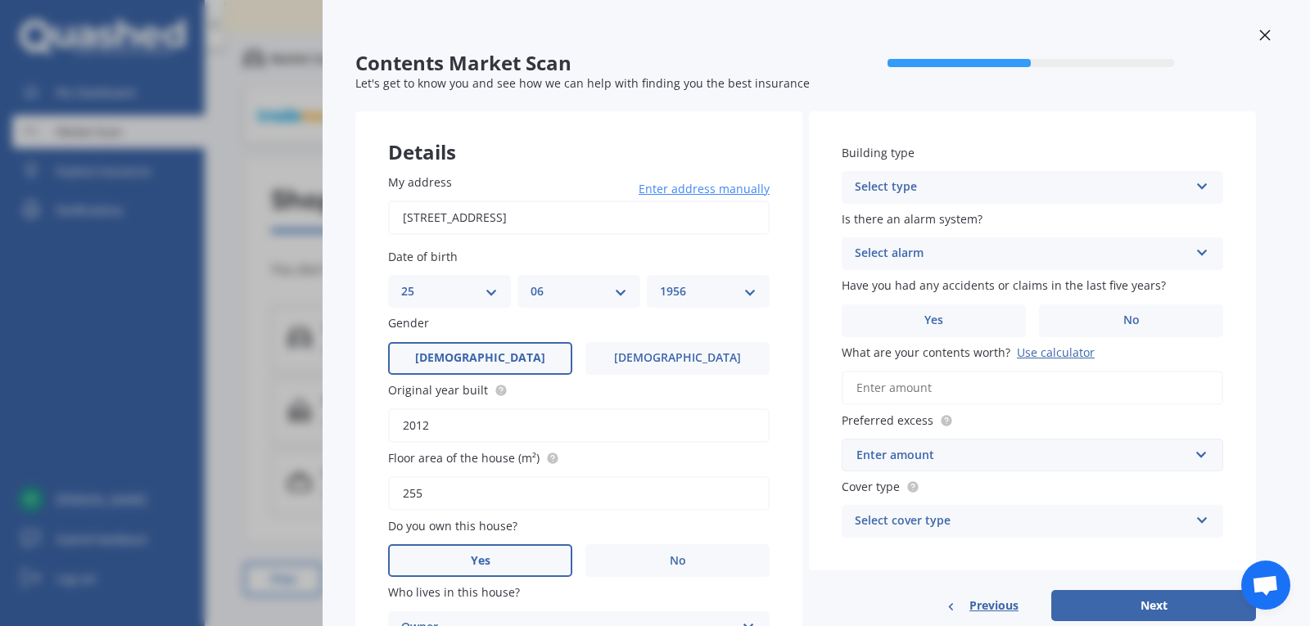
scroll to position [0, 0]
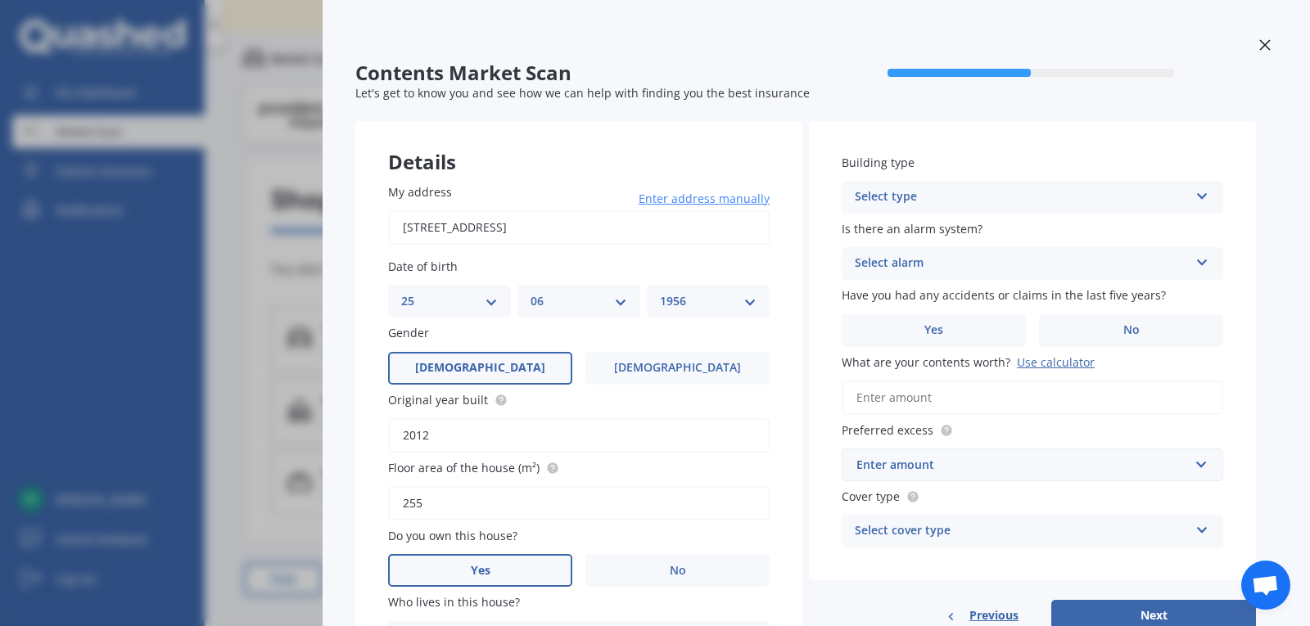
click at [1200, 191] on icon at bounding box center [1202, 192] width 14 height 11
click at [1148, 216] on div "Freestanding" at bounding box center [1033, 229] width 380 height 29
click at [1198, 257] on icon at bounding box center [1202, 259] width 14 height 11
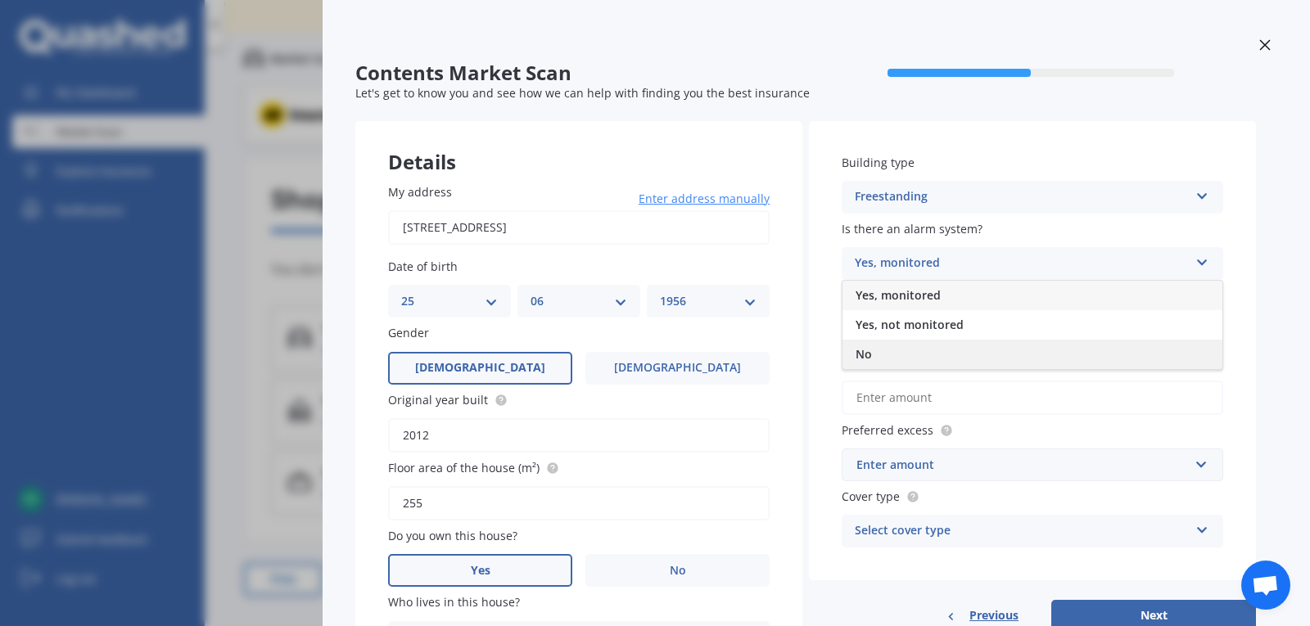
click at [975, 368] on div "No" at bounding box center [1033, 354] width 380 height 29
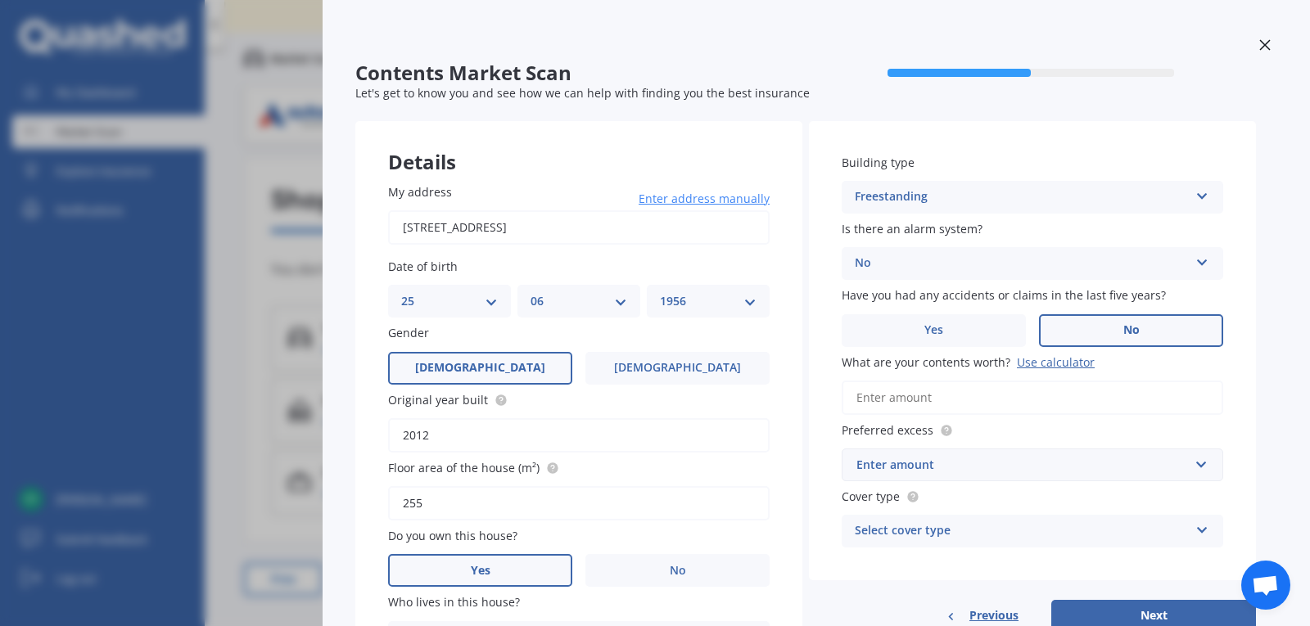
click at [1139, 332] on span "No" at bounding box center [1131, 330] width 16 height 14
click at [0, 0] on input "No" at bounding box center [0, 0] width 0 height 0
click at [1087, 404] on input "What are your contents worth? Use calculator" at bounding box center [1033, 398] width 382 height 34
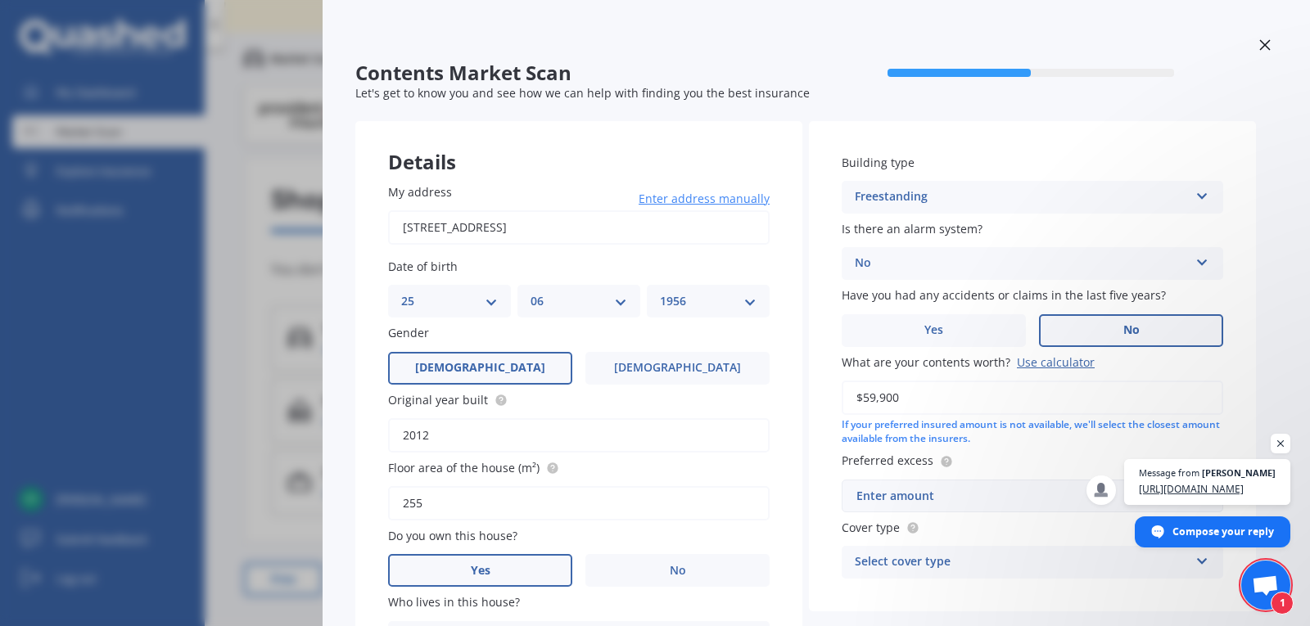
type input "$59,900"
click at [952, 499] on div "Enter amount" at bounding box center [1022, 496] width 332 height 18
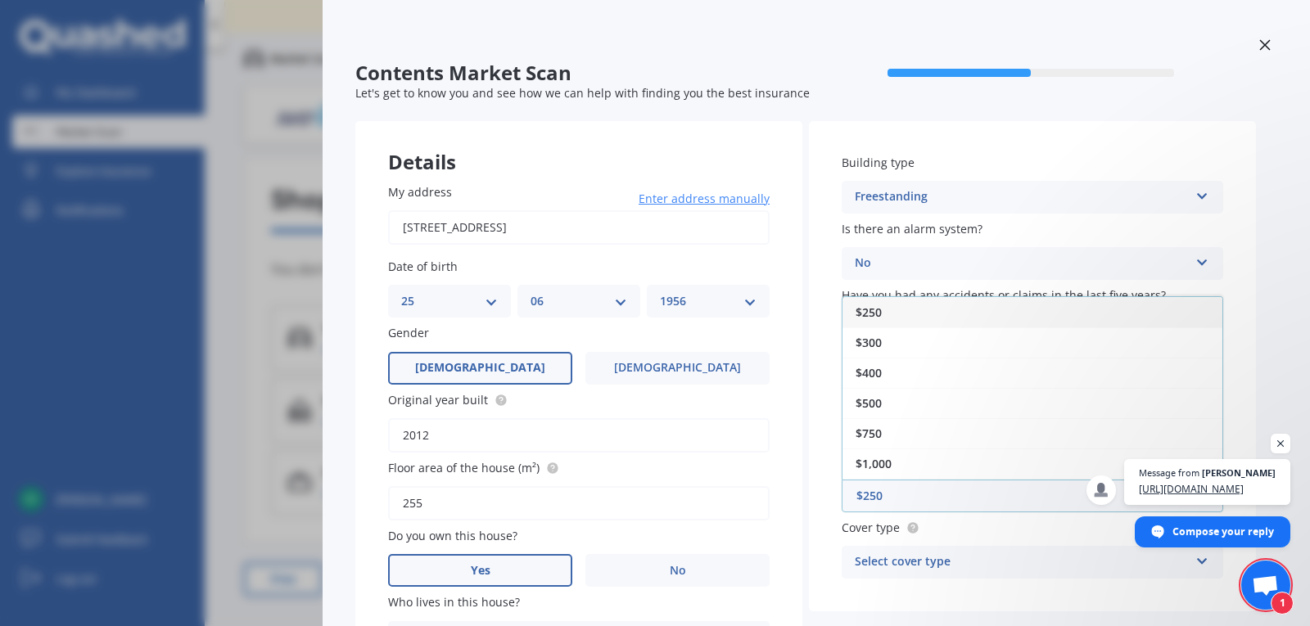
click at [886, 317] on div "$250" at bounding box center [1033, 312] width 380 height 30
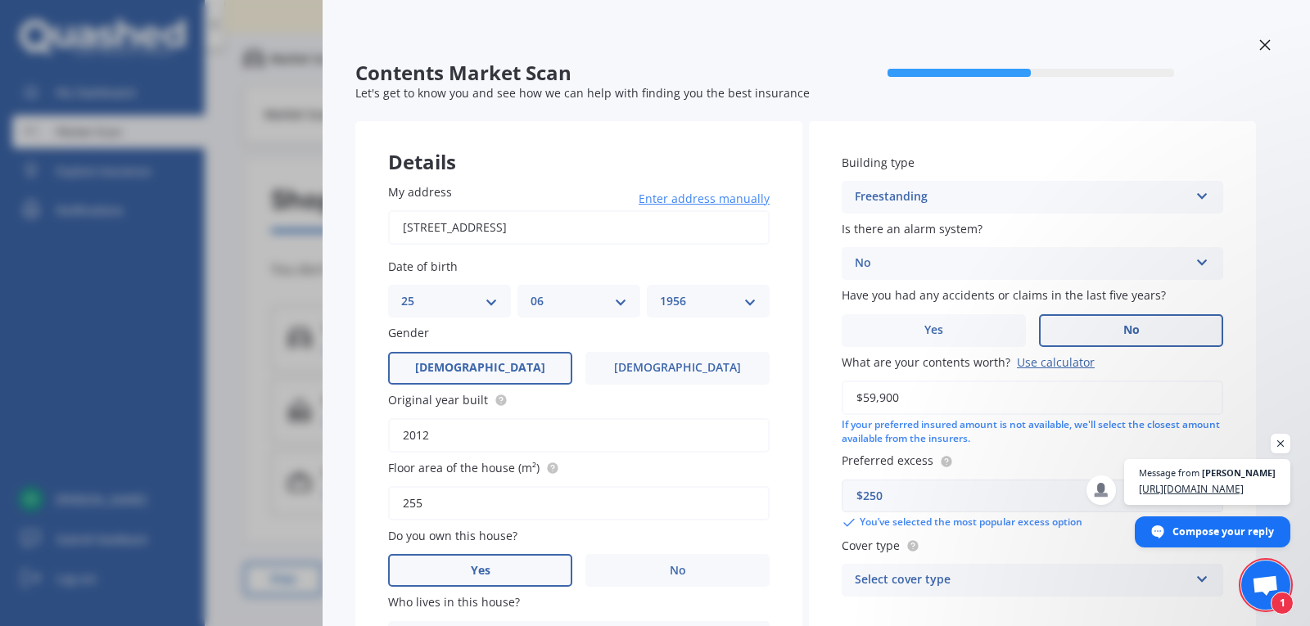
click at [1117, 548] on label "Cover type" at bounding box center [1029, 545] width 375 height 17
click at [1154, 590] on div "Select cover type High Medium Limited" at bounding box center [1033, 580] width 382 height 33
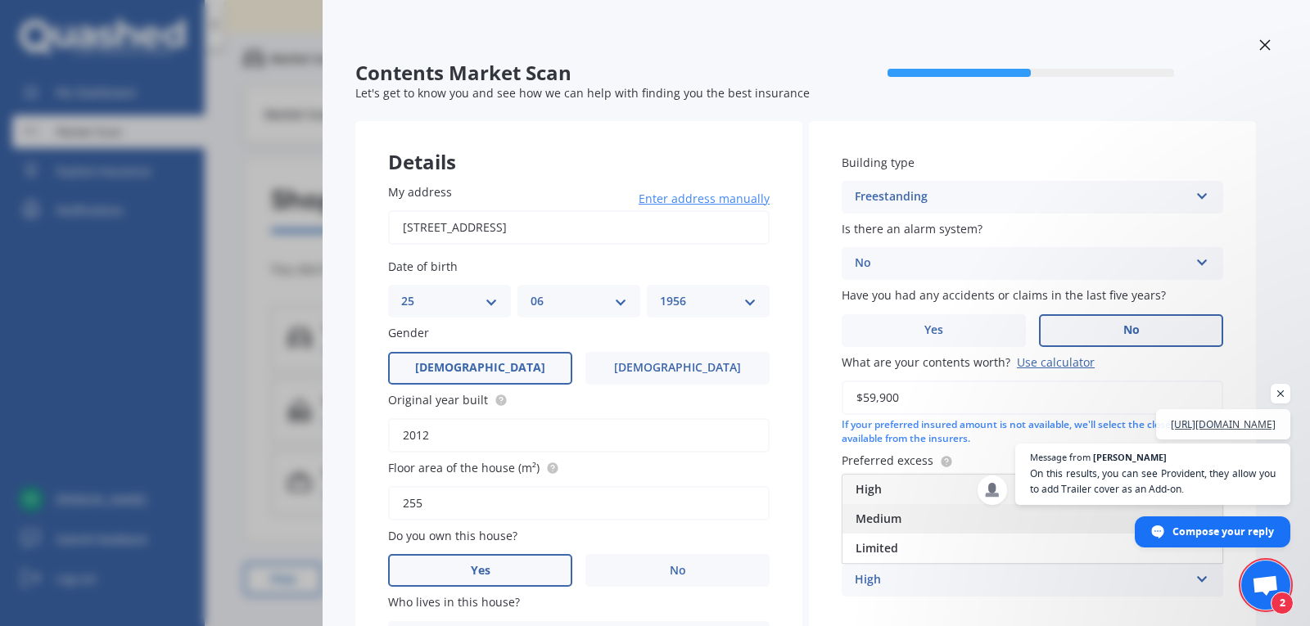
click at [917, 522] on div "Medium" at bounding box center [1033, 518] width 380 height 29
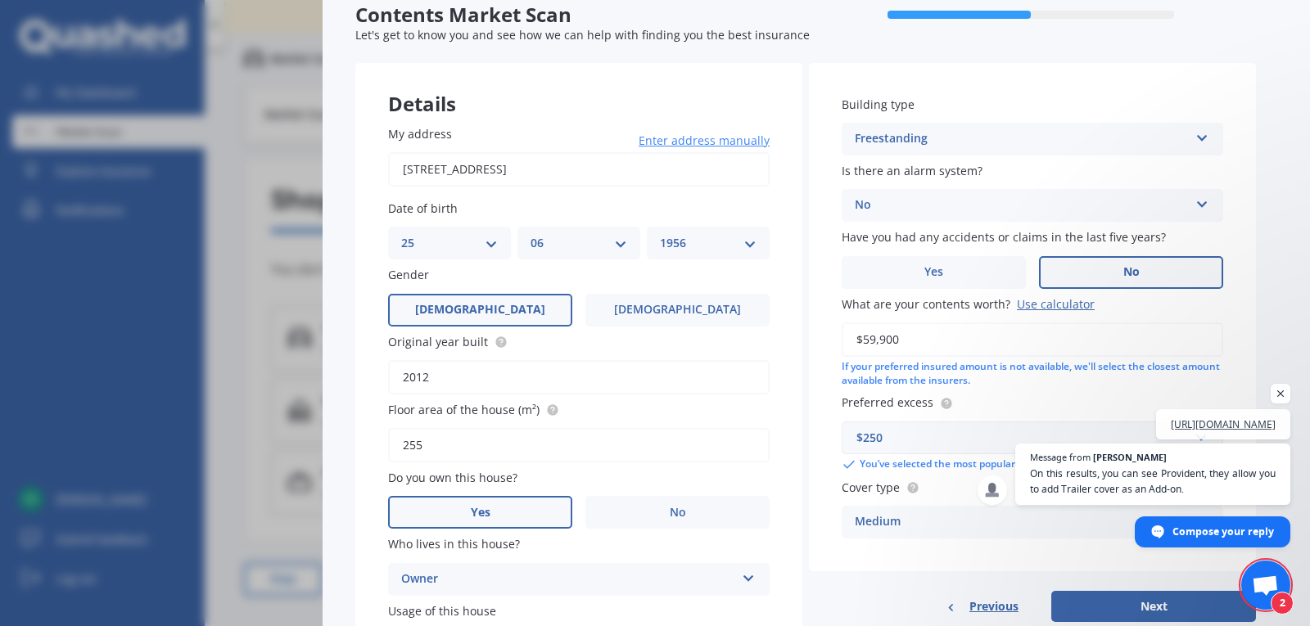
scroll to position [62, 0]
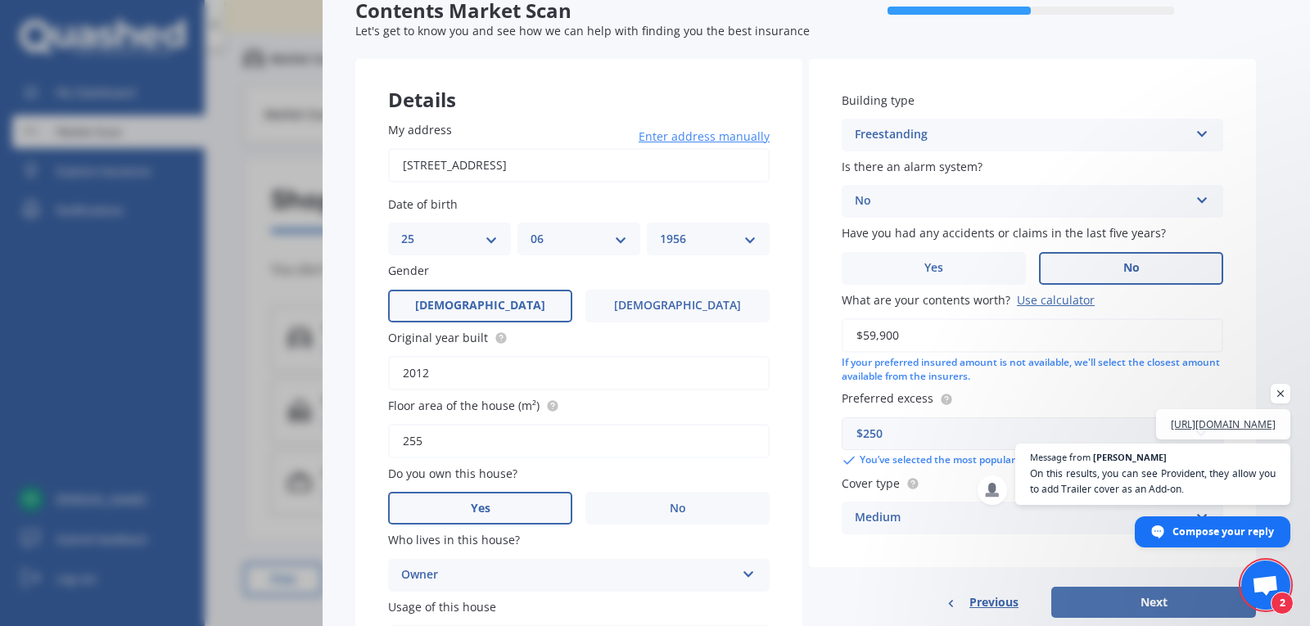
click at [1154, 594] on button "Next" at bounding box center [1153, 602] width 205 height 31
select select "25"
select select "06"
select select "1956"
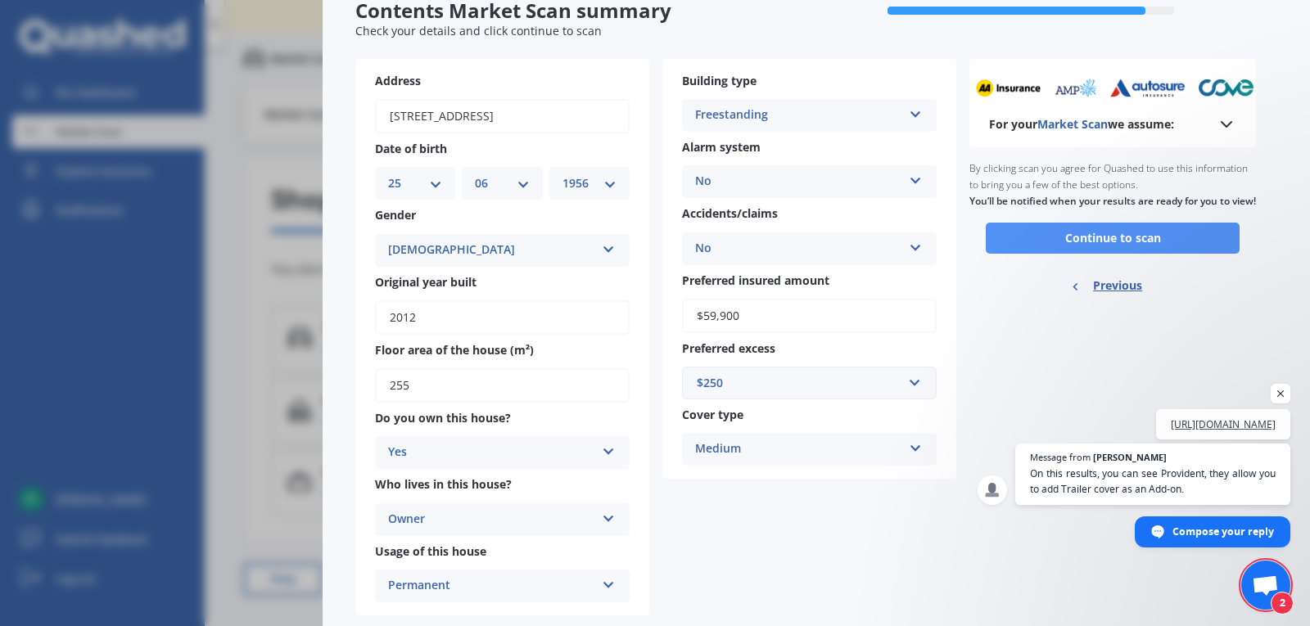
click at [1096, 243] on button "Continue to scan" at bounding box center [1113, 238] width 254 height 31
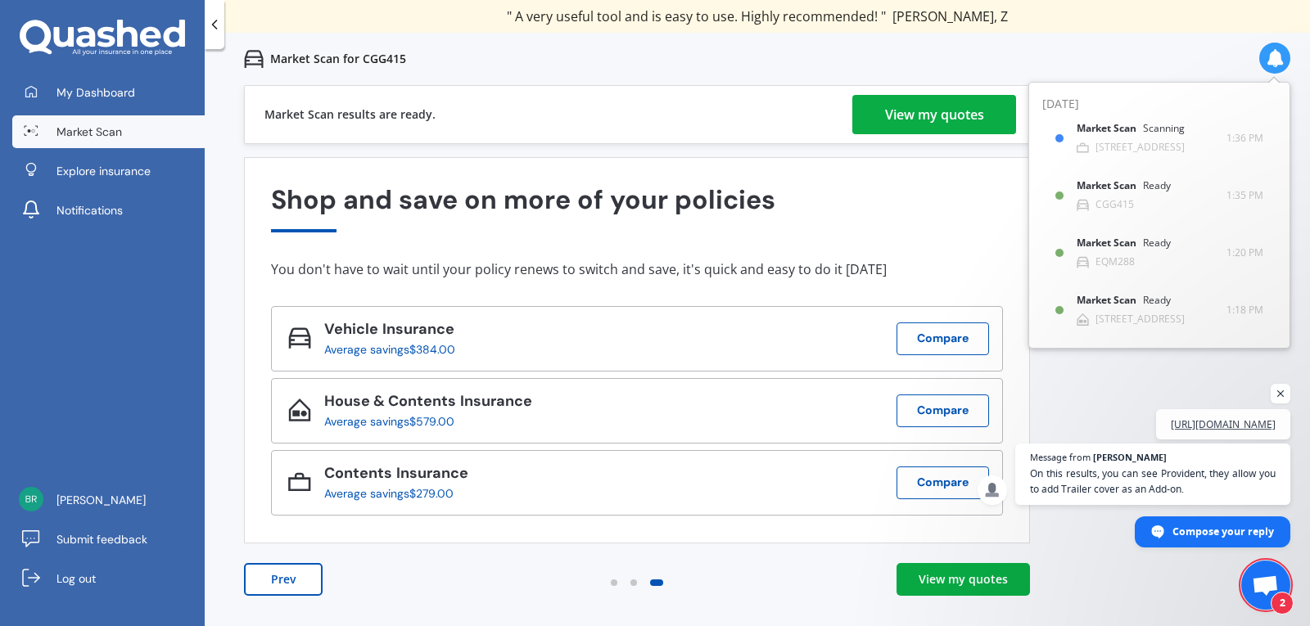
click at [440, 343] on div "Average savings $384.00" at bounding box center [389, 349] width 131 height 13
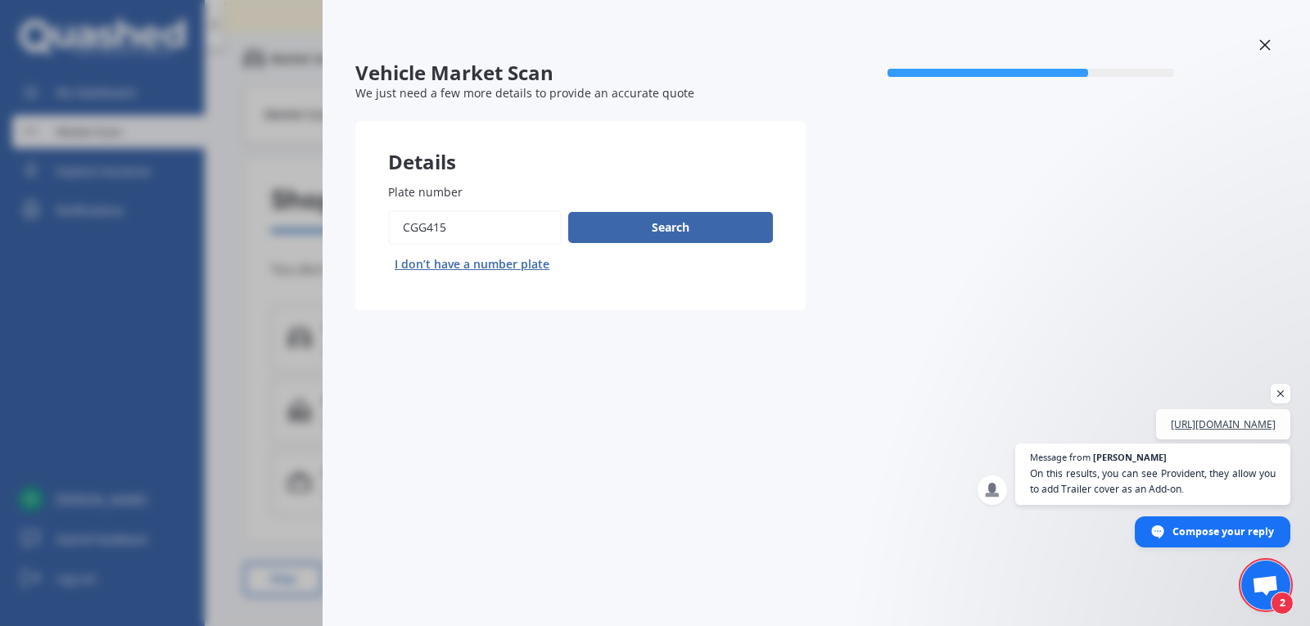
drag, startPoint x: 459, startPoint y: 230, endPoint x: 400, endPoint y: 222, distance: 59.5
click at [400, 222] on input "Plate number" at bounding box center [475, 227] width 174 height 34
type input "gaw239"
click at [612, 224] on button "Search" at bounding box center [670, 227] width 205 height 31
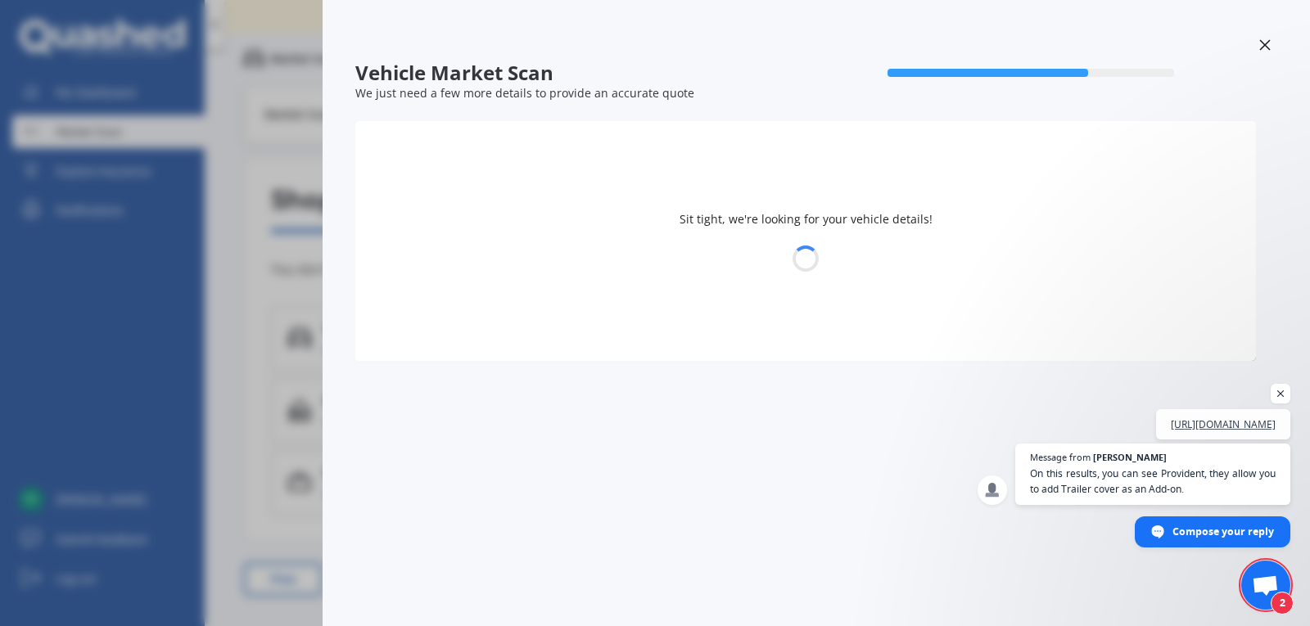
select select "HYUNDAI"
select select "IX35"
select select "25"
select select "06"
select select "1956"
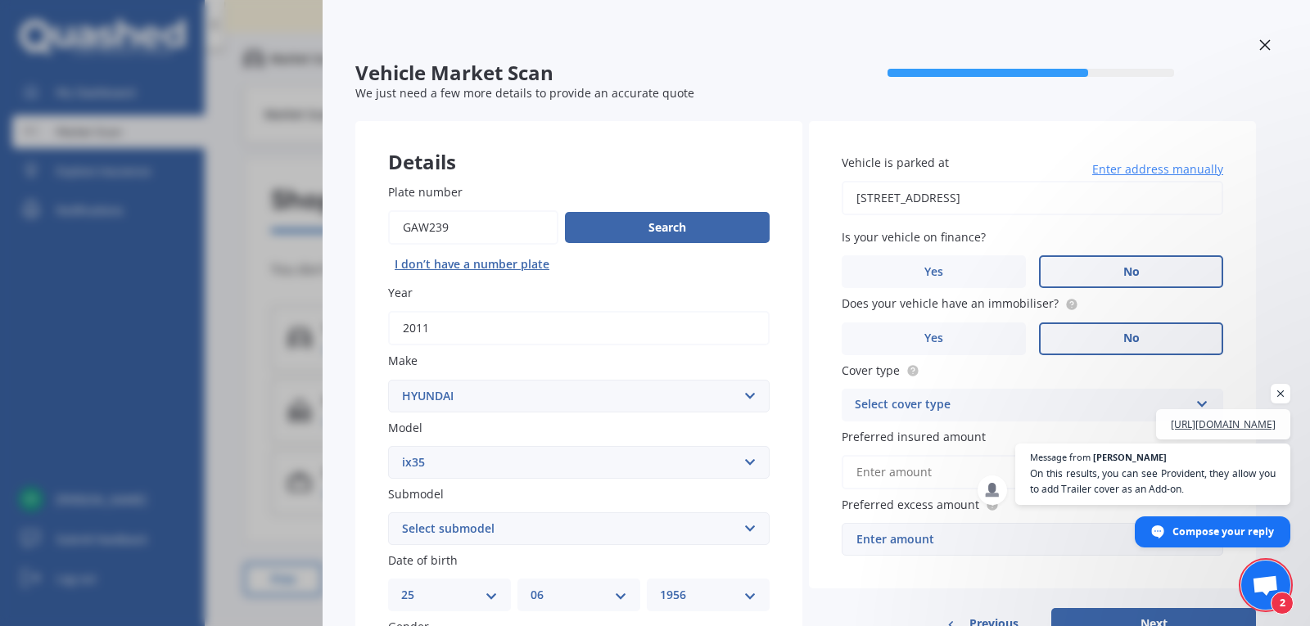
click at [751, 527] on select "Select submodel (All Other) 2.0 2WD A6 2.0R CRDi A6 2.0R CRDi Elite A6 2.4 A6 2…" at bounding box center [579, 529] width 382 height 33
select select "2.0 2WD A6"
click at [388, 513] on select "Select submodel (All Other) 2.0 2WD A6 2.0R CRDi A6 2.0R CRDi Elite A6 2.4 A6 2…" at bounding box center [579, 529] width 382 height 33
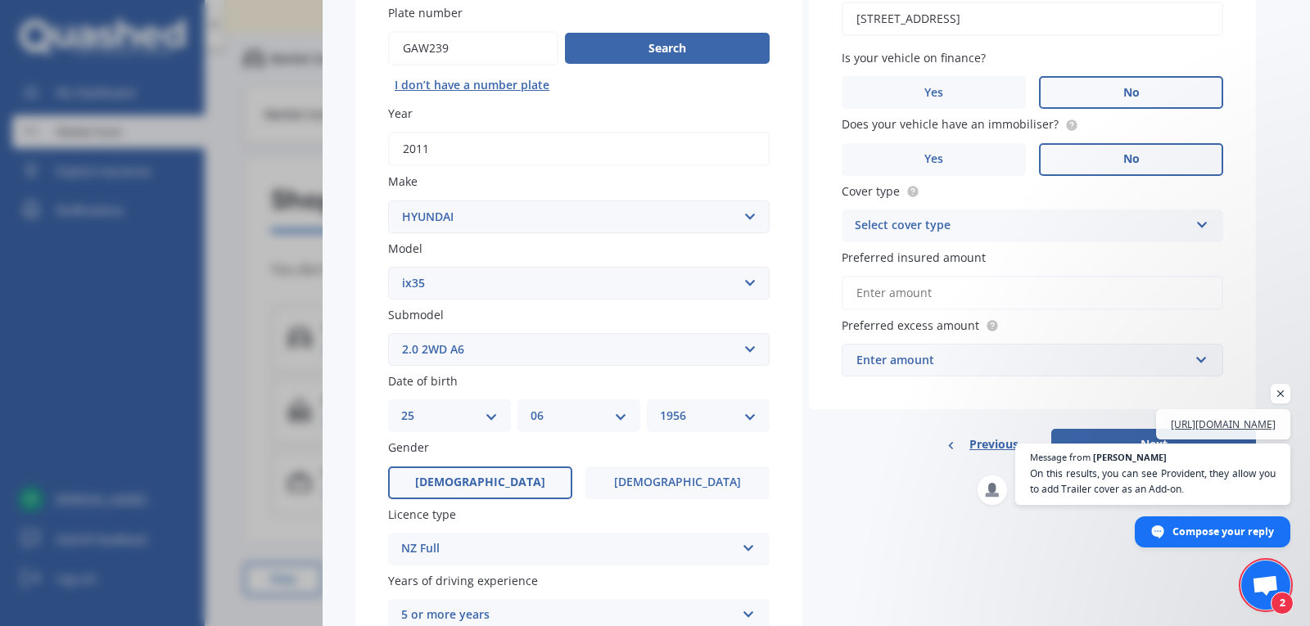
scroll to position [194, 0]
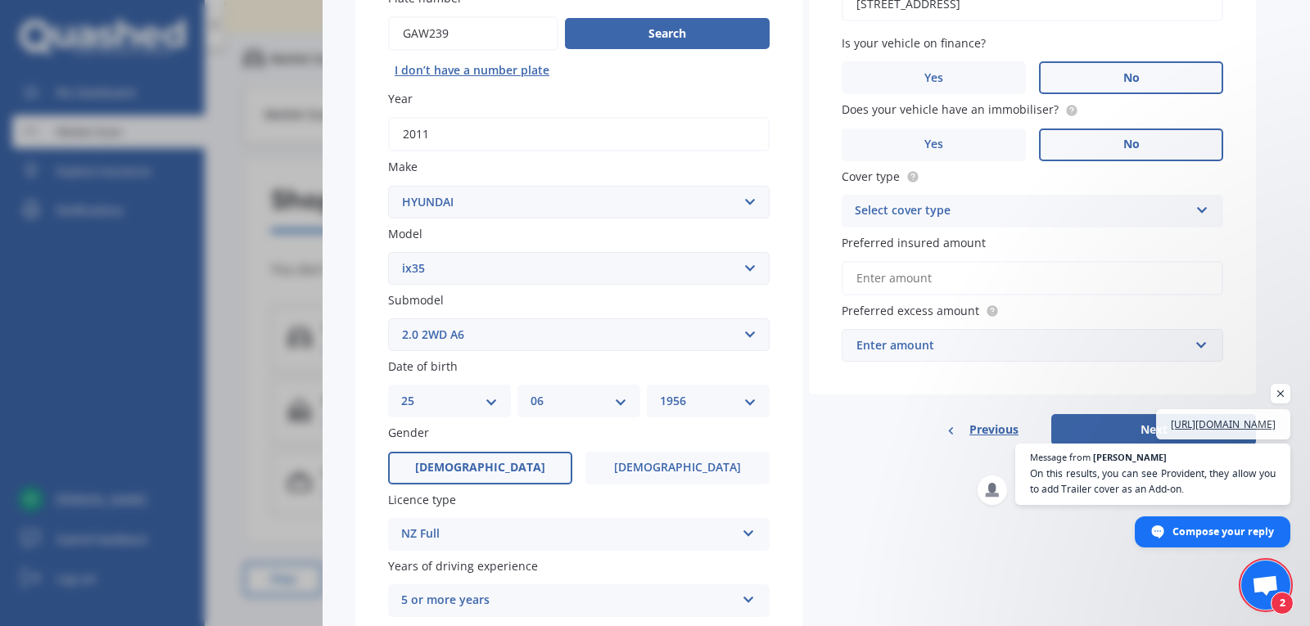
click at [494, 403] on select "DD 01 02 03 04 05 06 07 08 09 10 11 12 13 14 15 16 17 18 19 20 21 22 23 24 25 2…" at bounding box center [449, 401] width 97 height 18
select select "04"
click at [401, 392] on select "DD 01 02 03 04 05 06 07 08 09 10 11 12 13 14 15 16 17 18 19 20 21 22 23 24 25 2…" at bounding box center [449, 401] width 97 height 18
click at [620, 400] on select "MM 01 02 03 04 05 06 07 08 09 10 11 12" at bounding box center [579, 401] width 97 height 18
select select "11"
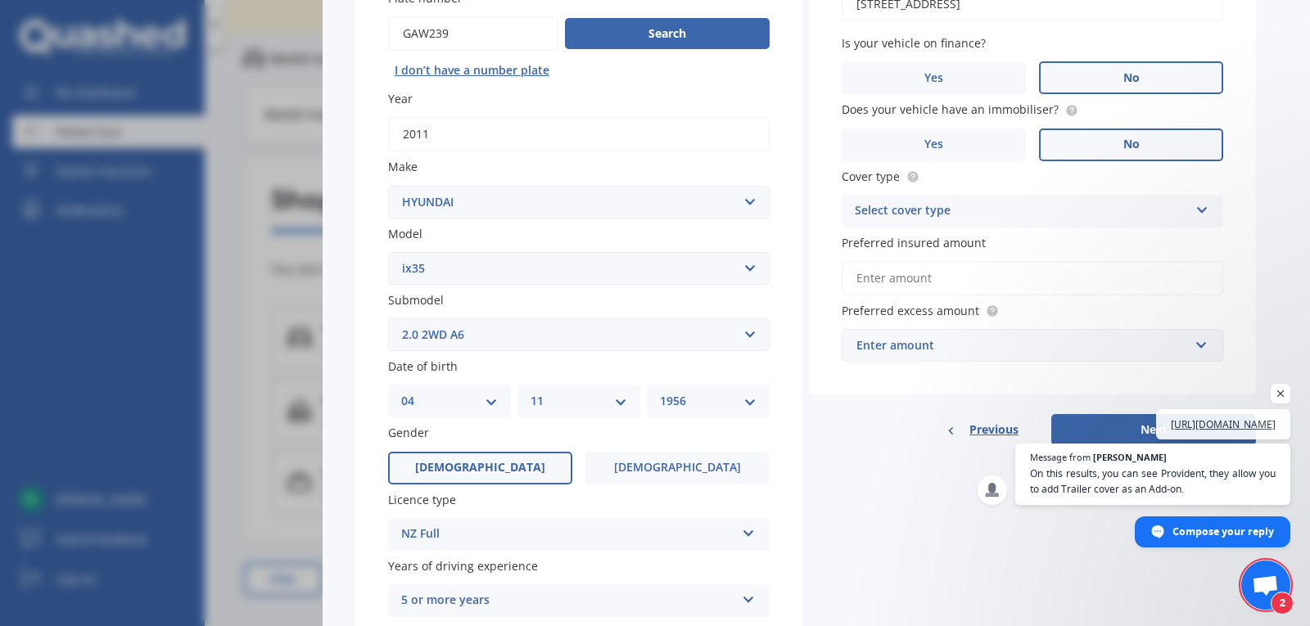
click at [531, 392] on select "MM 01 02 03 04 05 06 07 08 09 10 11 12" at bounding box center [579, 401] width 97 height 18
click at [750, 400] on select "YYYY 2025 2024 2023 2022 2021 2020 2019 2018 2017 2016 2015 2014 2013 2012 2011…" at bounding box center [708, 401] width 97 height 18
select select "1955"
click at [660, 392] on select "YYYY 2025 2024 2023 2022 2021 2020 2019 2018 2017 2016 2015 2014 2013 2012 2011…" at bounding box center [708, 401] width 97 height 18
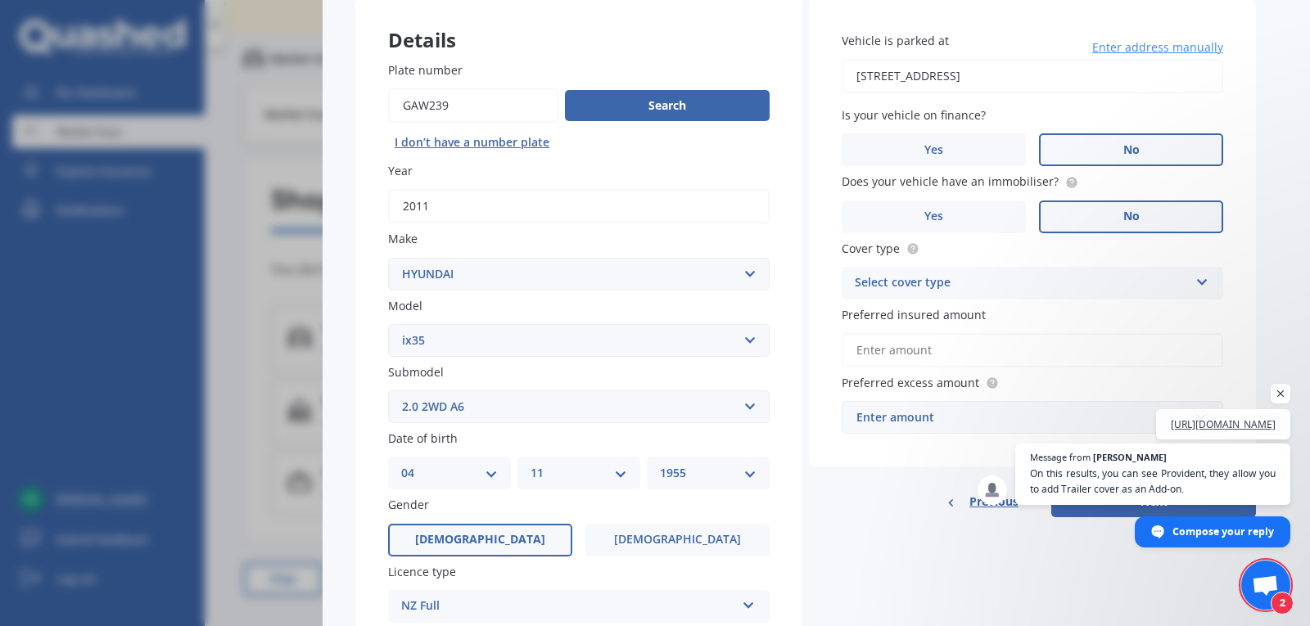
scroll to position [136, 0]
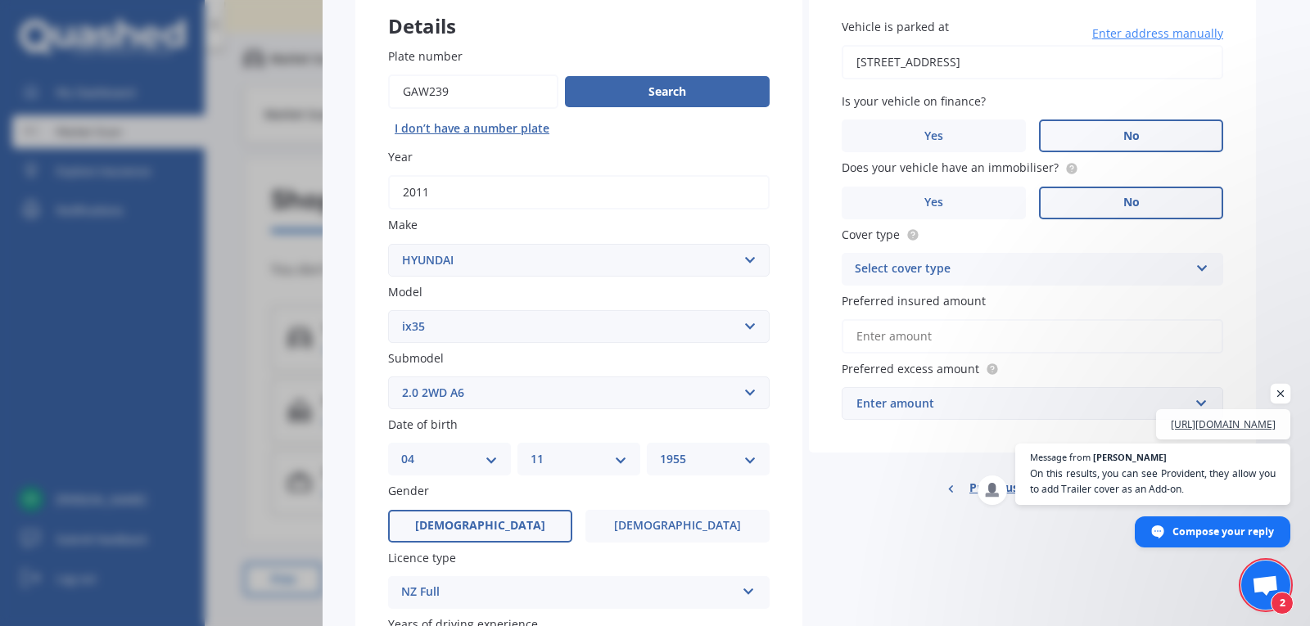
click at [1288, 384] on span "Open chat" at bounding box center [1281, 394] width 20 height 20
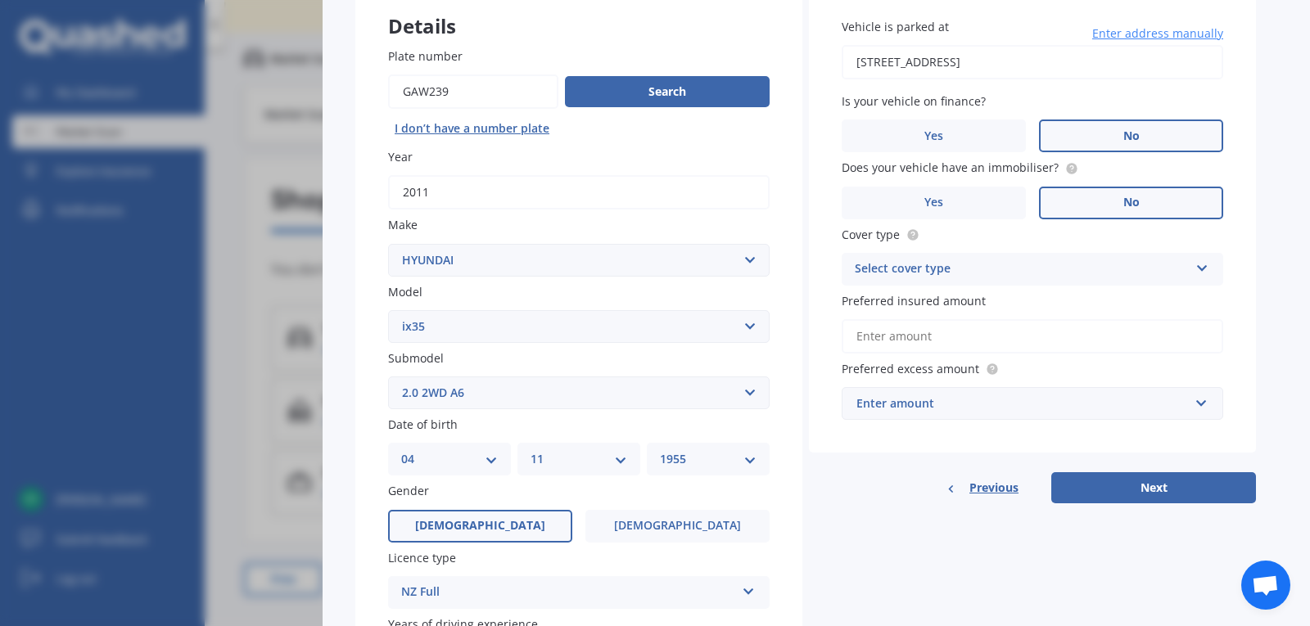
click at [1199, 271] on icon at bounding box center [1202, 265] width 14 height 11
click at [1164, 287] on div "Comprehensive" at bounding box center [1033, 301] width 380 height 29
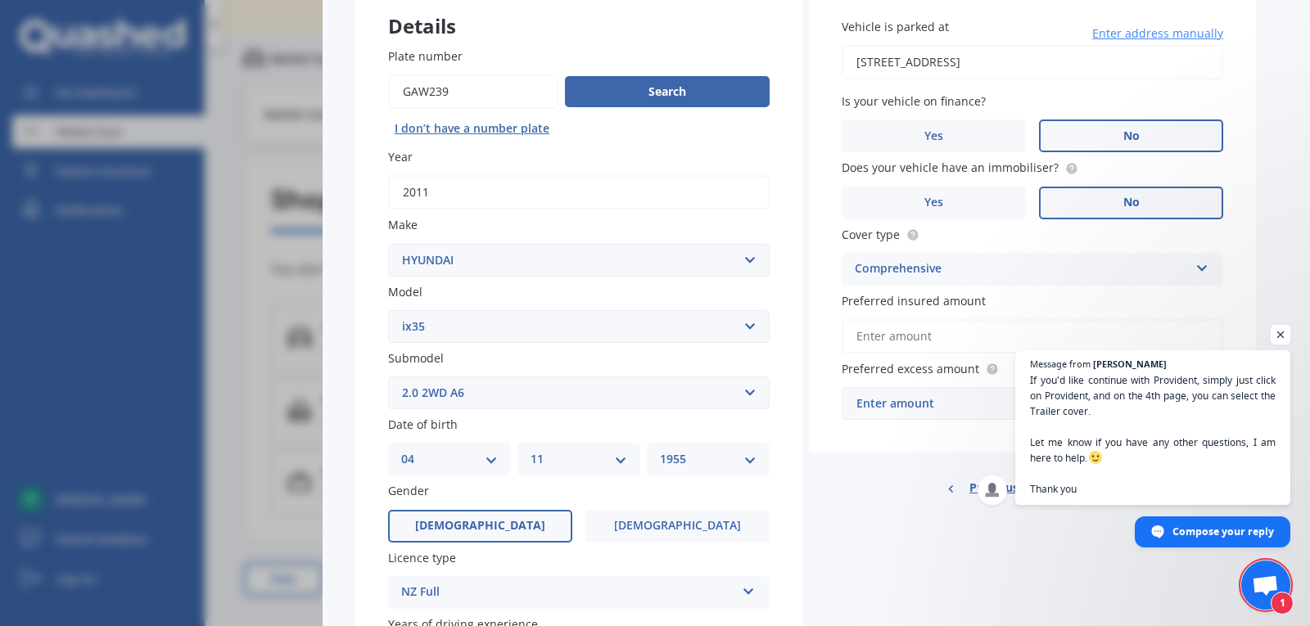
click at [1278, 331] on span "Open chat" at bounding box center [1281, 335] width 20 height 20
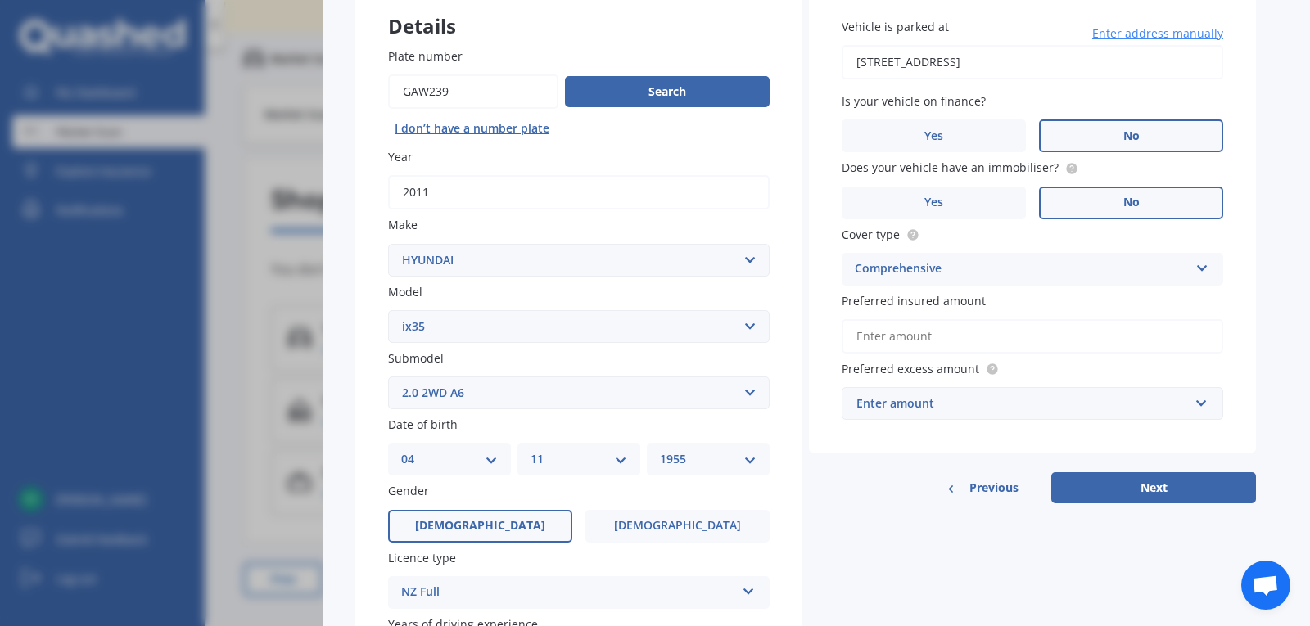
click at [1141, 331] on input "Preferred insured amount" at bounding box center [1033, 336] width 382 height 34
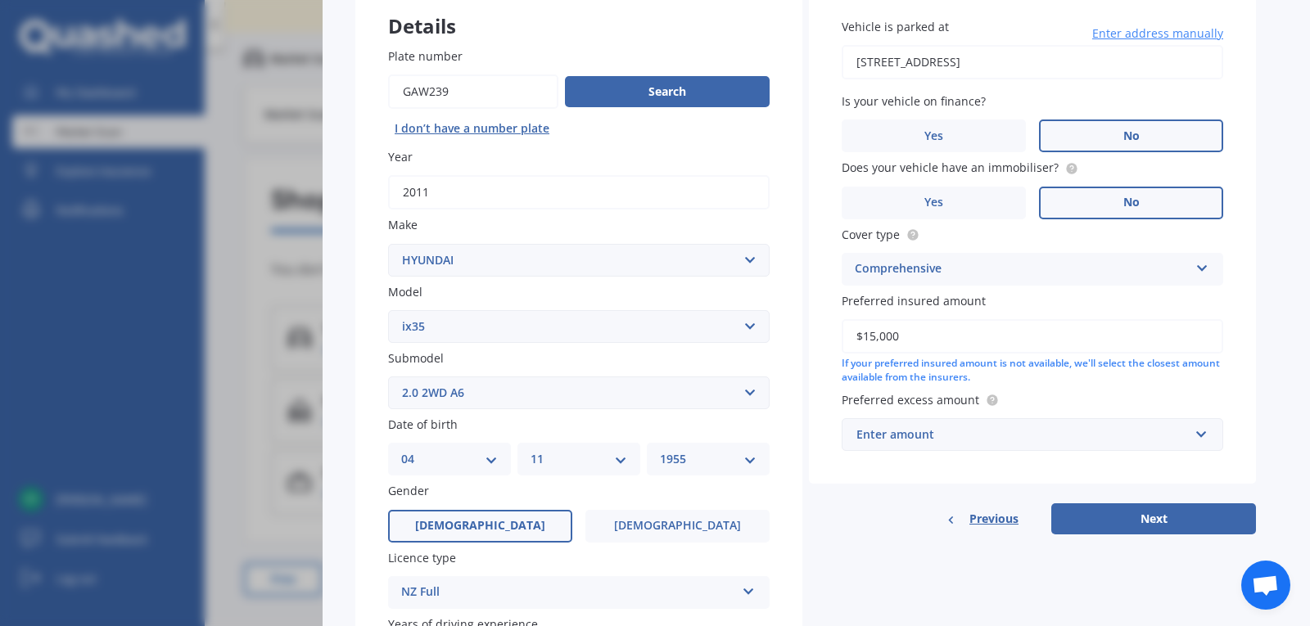
type input "$15,000"
click at [1141, 440] on div "Enter amount" at bounding box center [1022, 435] width 332 height 18
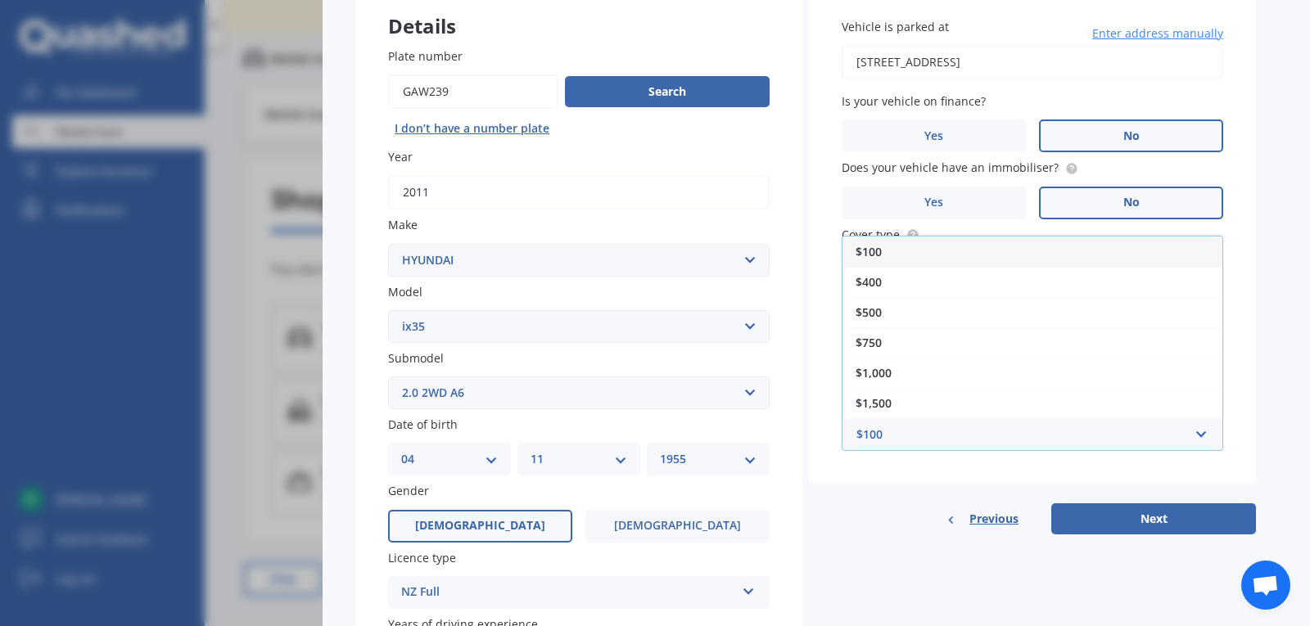
click at [1009, 265] on div "$100" at bounding box center [1033, 252] width 380 height 30
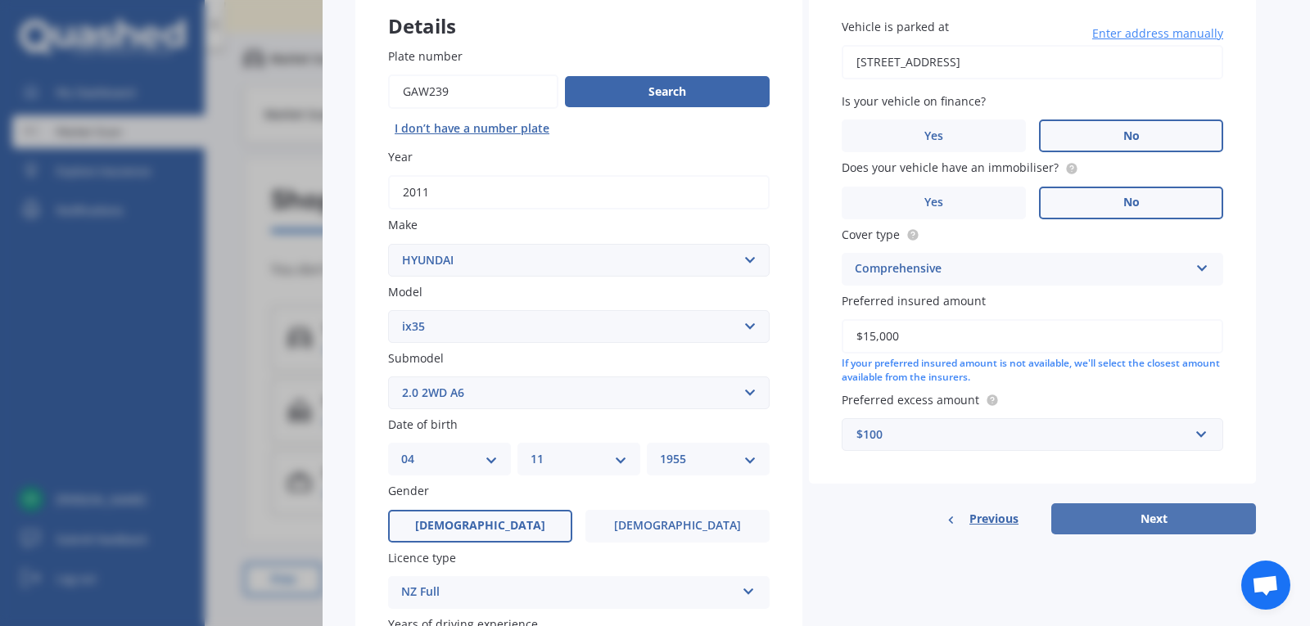
click at [1196, 513] on button "Next" at bounding box center [1153, 519] width 205 height 31
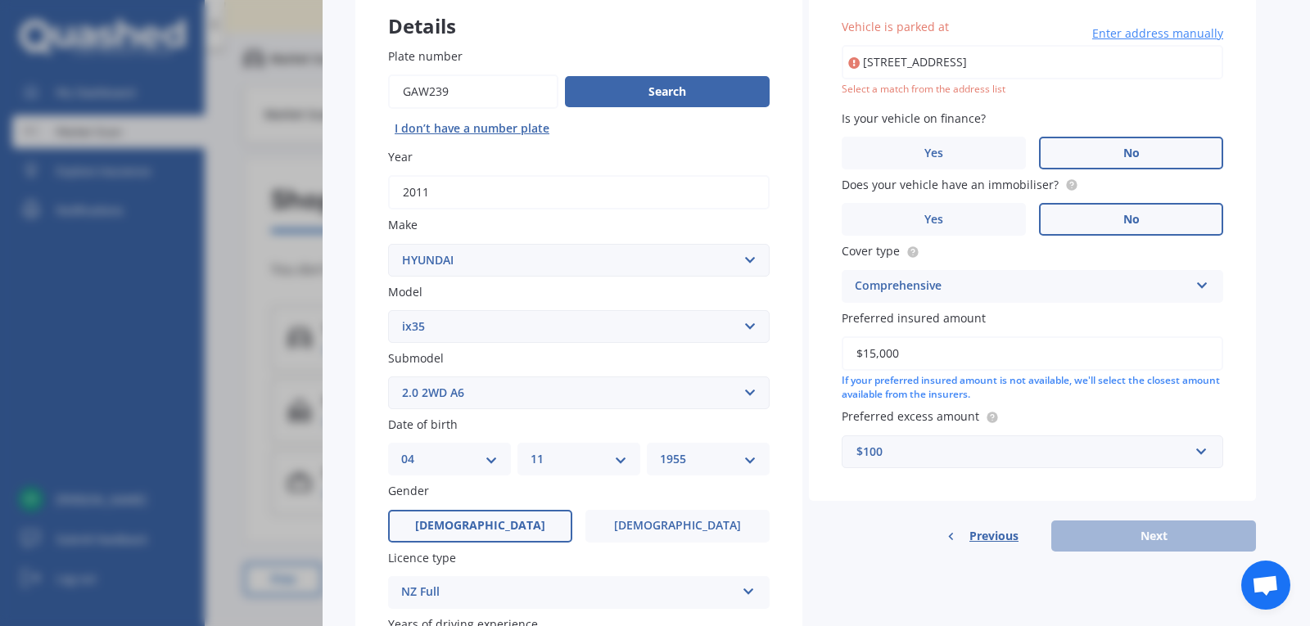
type input "[STREET_ADDRESS]"
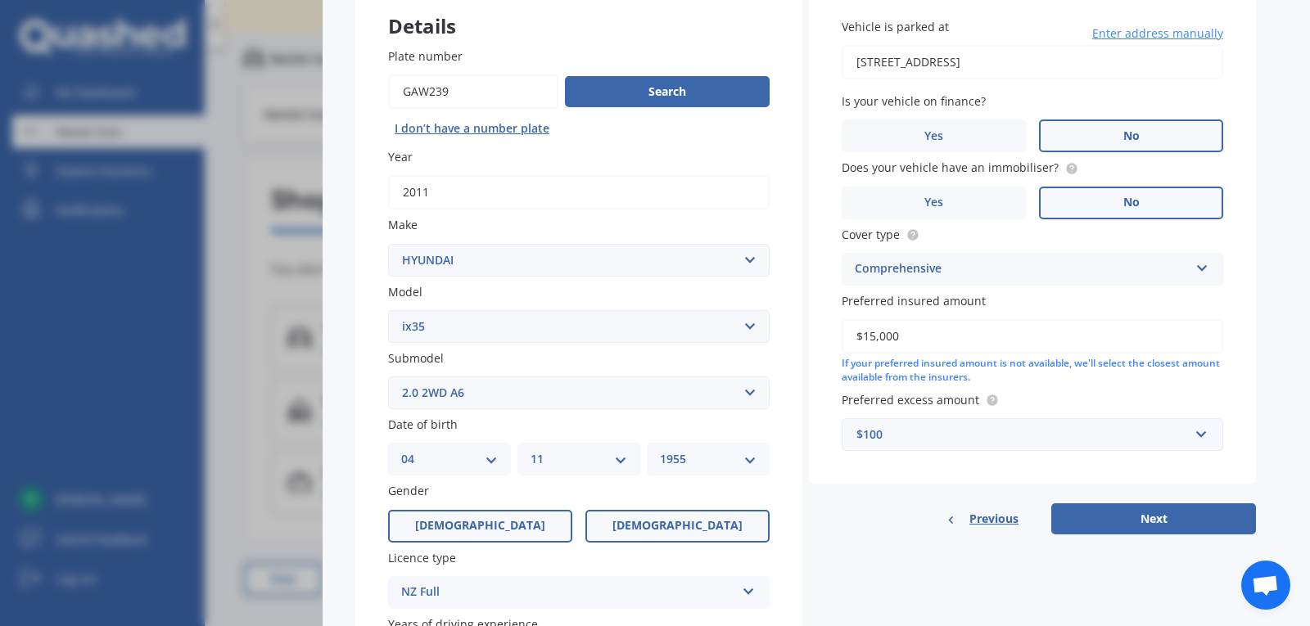
click at [686, 516] on label "Female" at bounding box center [677, 526] width 184 height 33
click at [0, 0] on input "Female" at bounding box center [0, 0] width 0 height 0
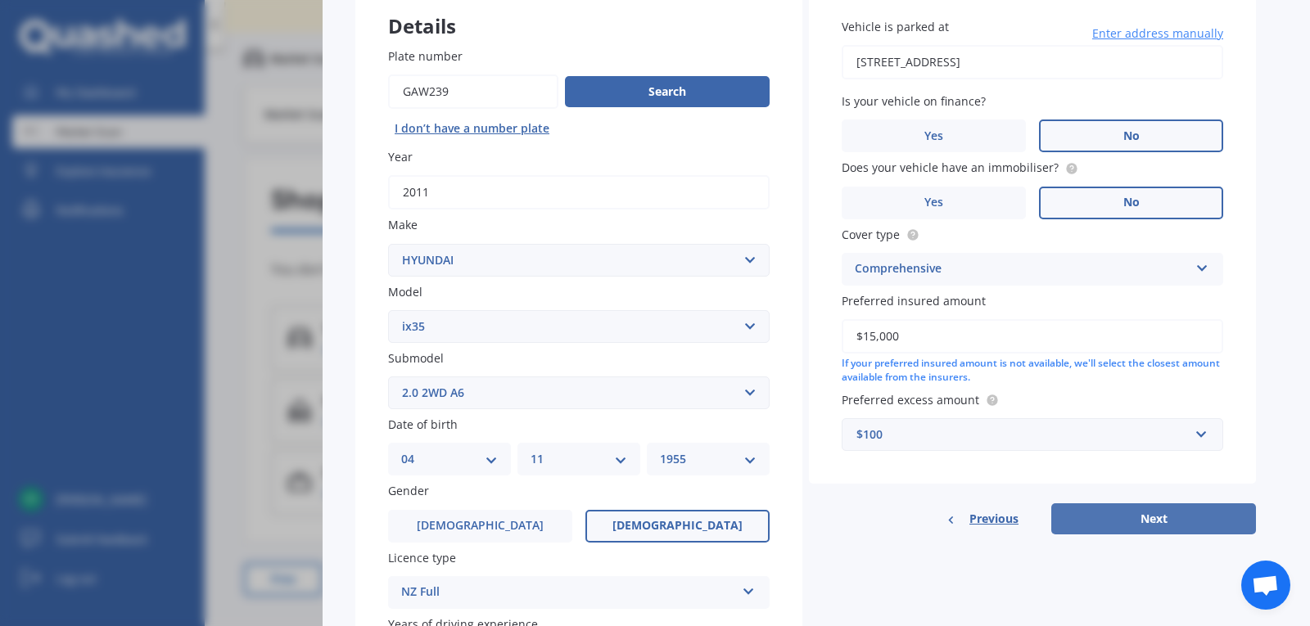
click at [1148, 513] on button "Next" at bounding box center [1153, 519] width 205 height 31
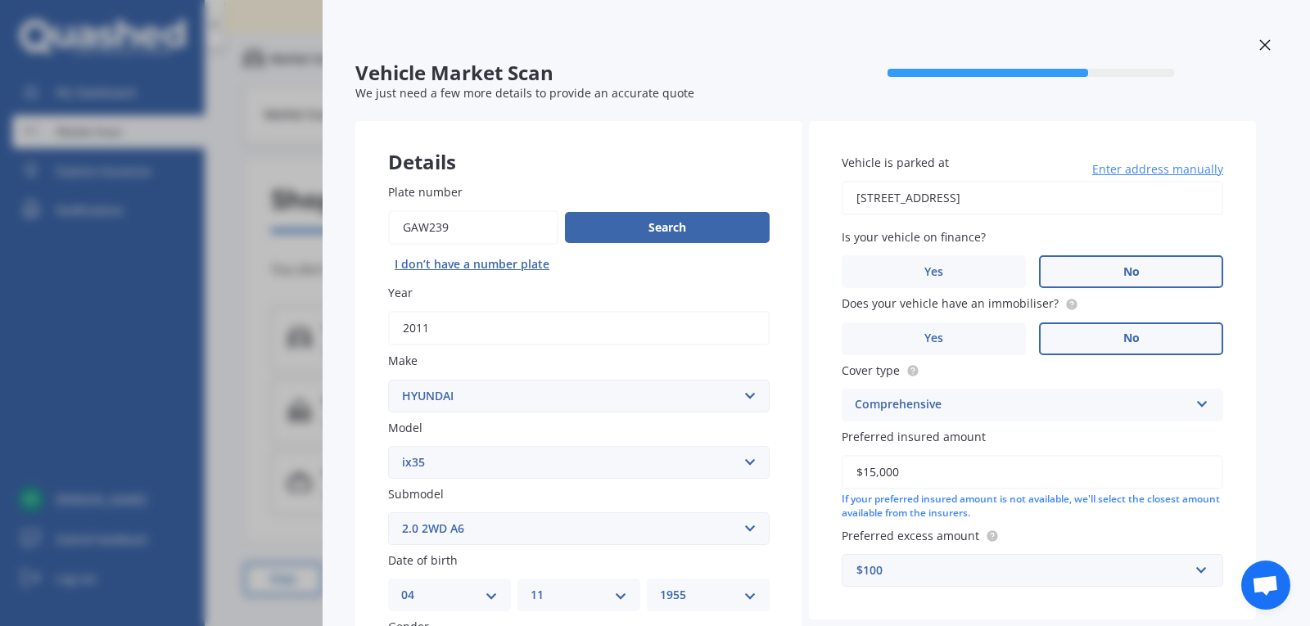
select select "04"
select select "11"
select select "1955"
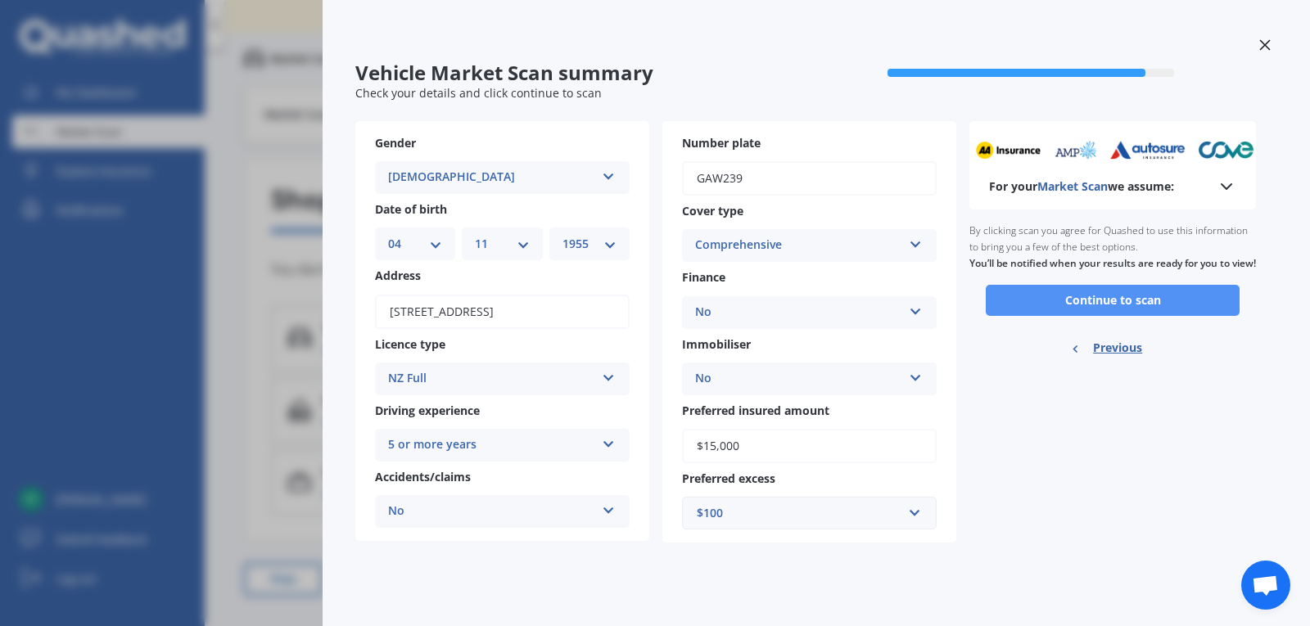
click at [1128, 314] on button "Continue to scan" at bounding box center [1113, 300] width 254 height 31
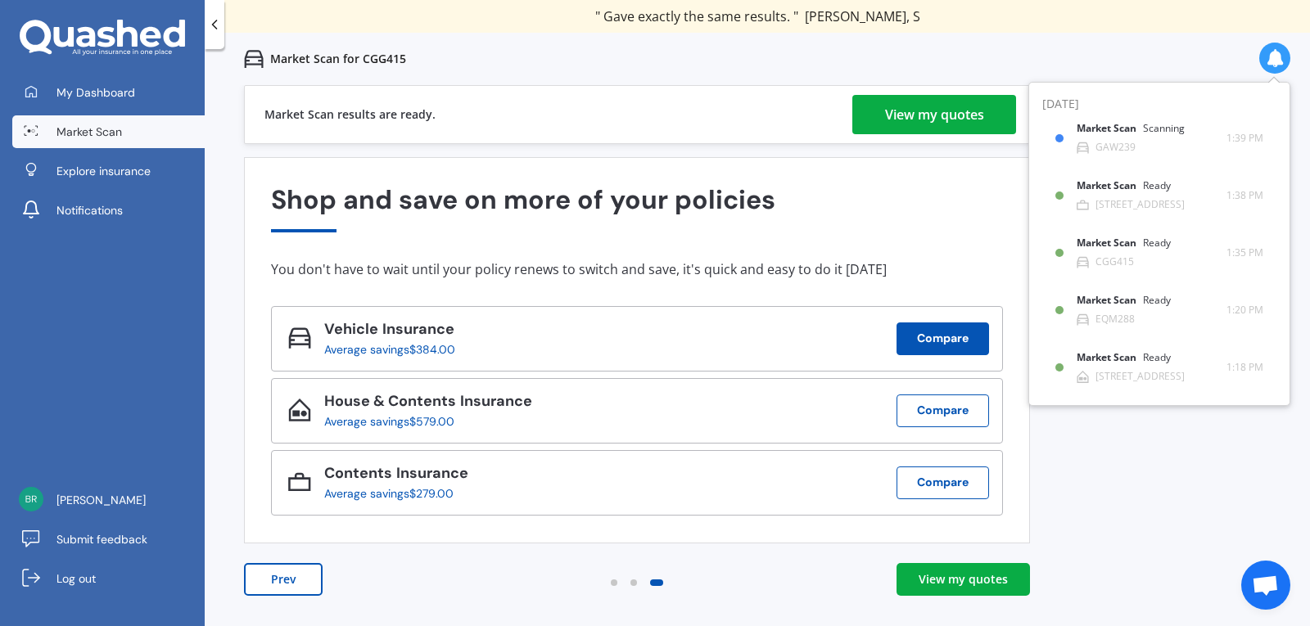
click at [952, 337] on button "Compare" at bounding box center [943, 339] width 93 height 33
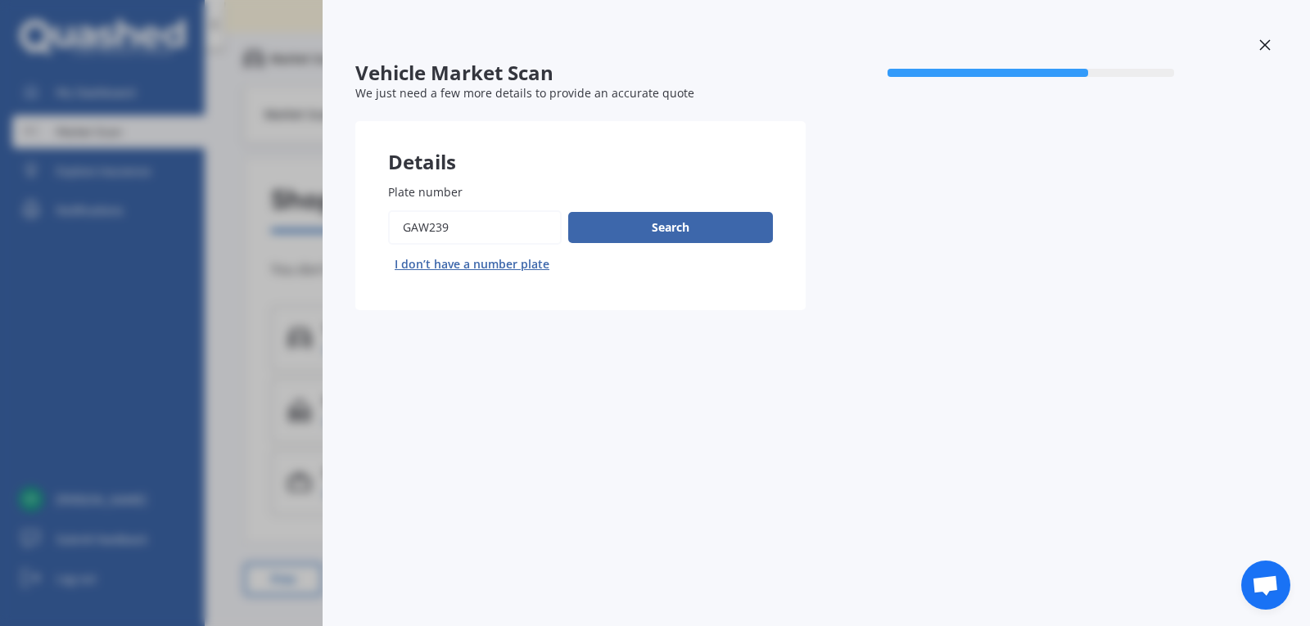
drag, startPoint x: 490, startPoint y: 222, endPoint x: 337, endPoint y: 236, distance: 153.7
click at [359, 228] on div "Plate number Search I don’t have a number plate" at bounding box center [580, 231] width 450 height 160
type input "GH8922"
click at [663, 223] on button "Search" at bounding box center [670, 227] width 205 height 31
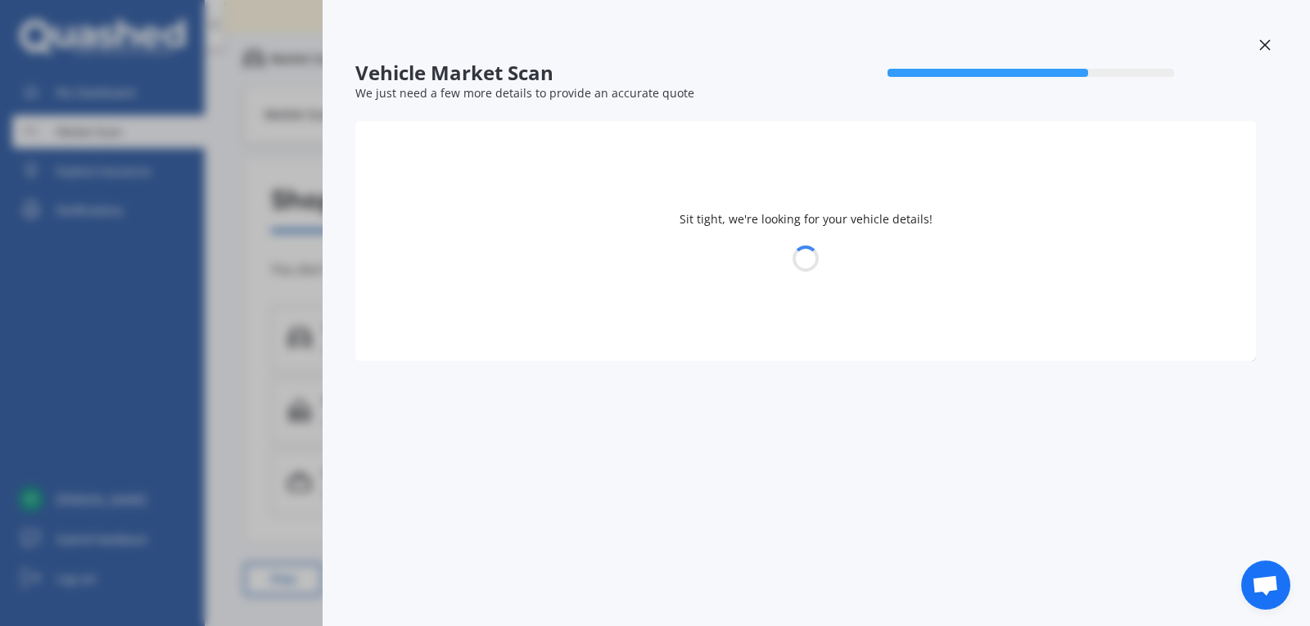
select select "MORRIS"
select select "25"
select select "06"
select select "1956"
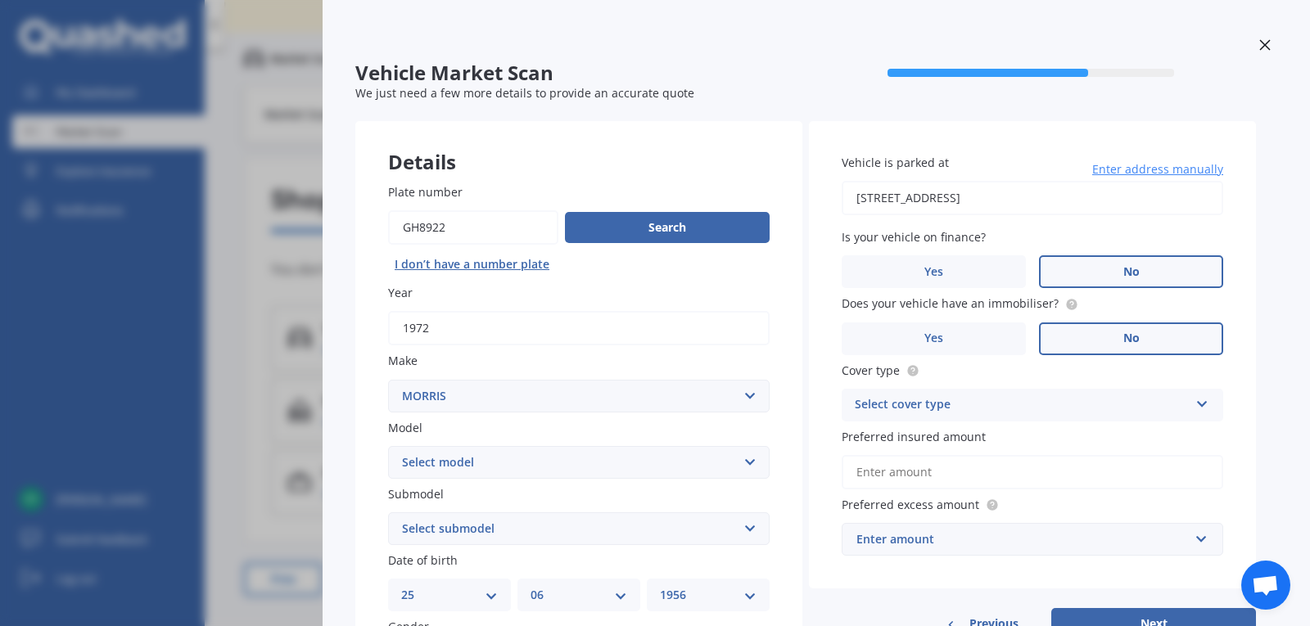
click at [752, 462] on select "Select model Minor" at bounding box center [579, 462] width 382 height 33
click at [788, 284] on div "Plate number Search I don’t have a number plate Year 1972 Make Select make AC A…" at bounding box center [578, 531] width 447 height 761
click at [749, 528] on select "Select submodel" at bounding box center [579, 529] width 382 height 33
click at [753, 524] on select "Select submodel" at bounding box center [579, 529] width 382 height 33
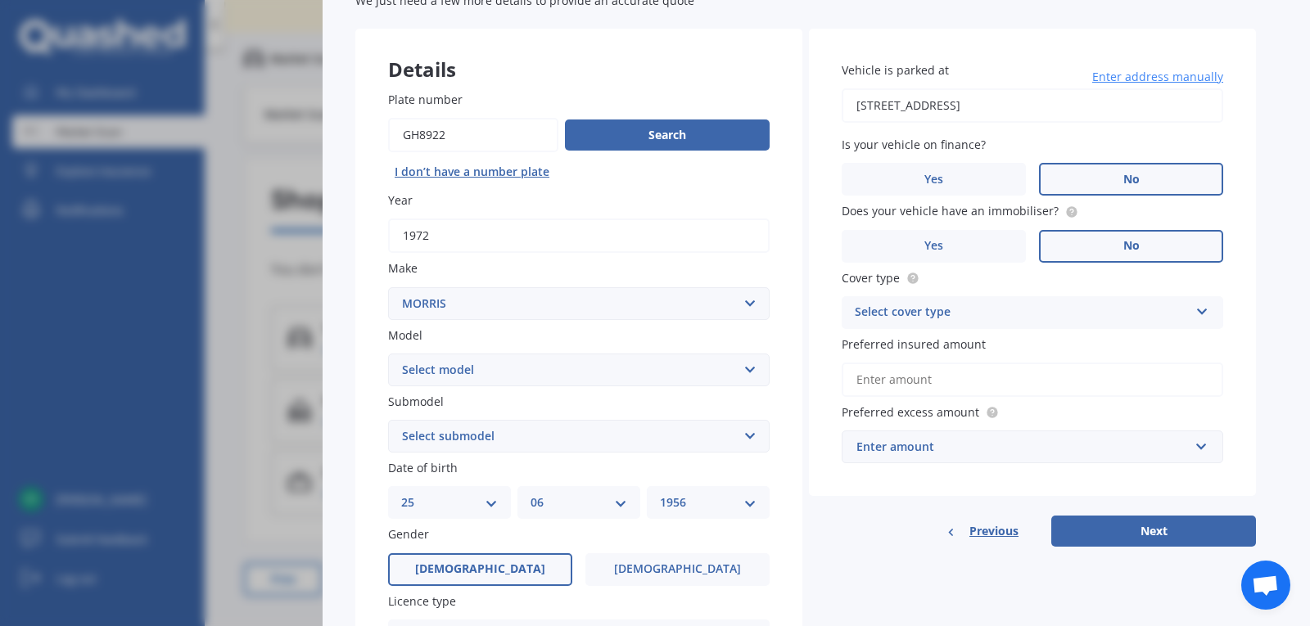
scroll to position [187, 0]
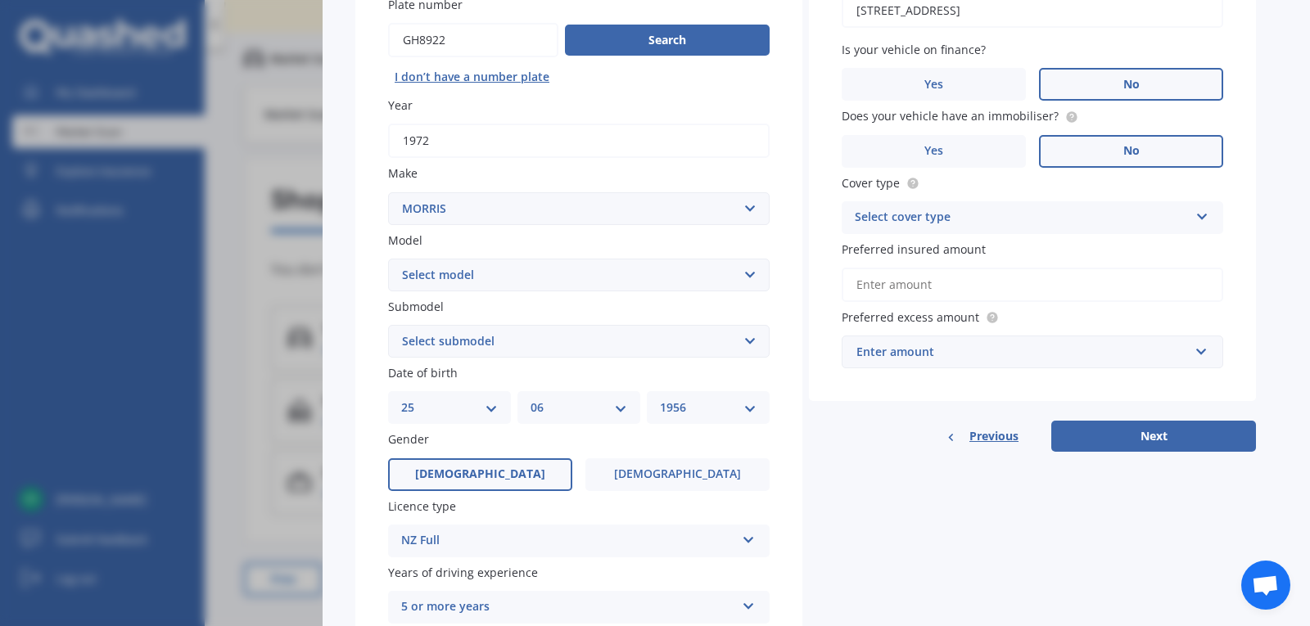
click at [740, 279] on select "Select model Minor" at bounding box center [579, 275] width 382 height 33
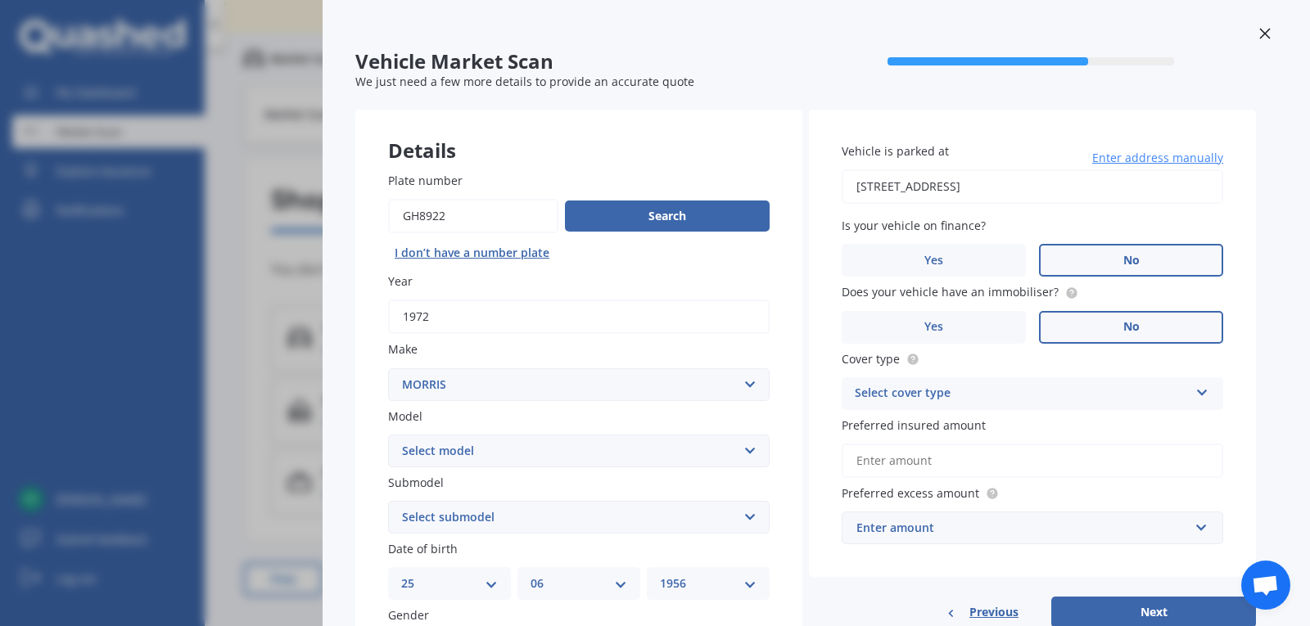
scroll to position [0, 0]
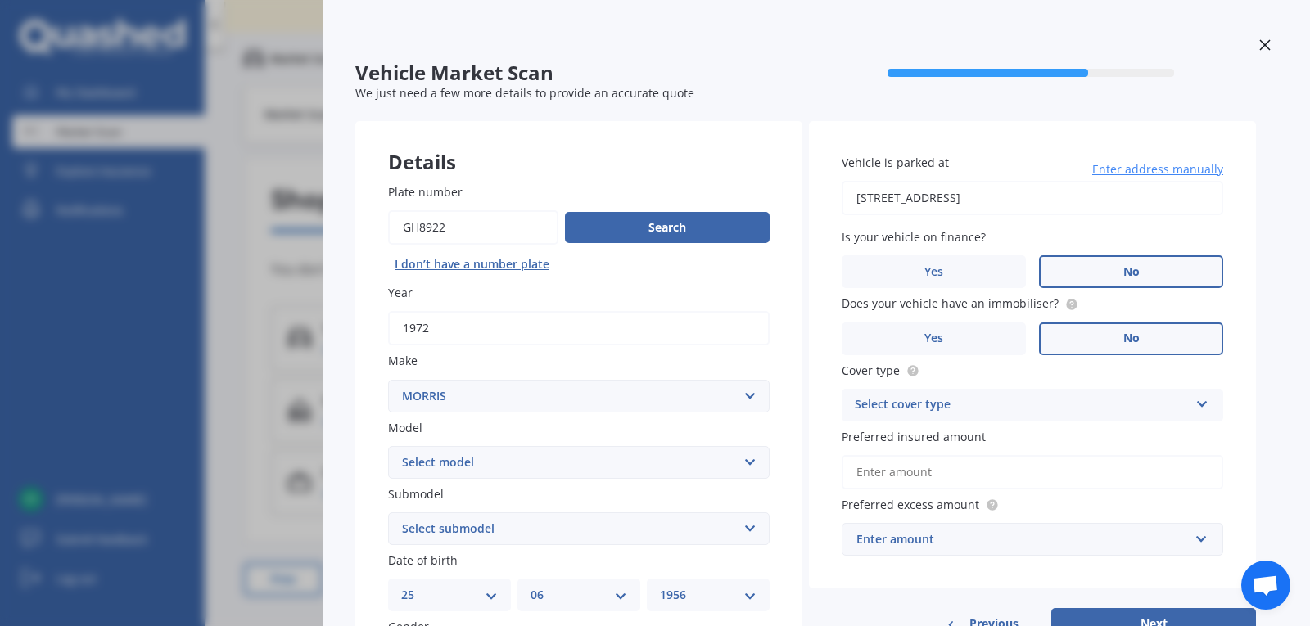
click at [1199, 403] on icon at bounding box center [1202, 400] width 14 height 11
click at [1129, 440] on div "Comprehensive" at bounding box center [1033, 436] width 380 height 29
click at [984, 475] on input "Preferred insured amount" at bounding box center [1033, 472] width 382 height 34
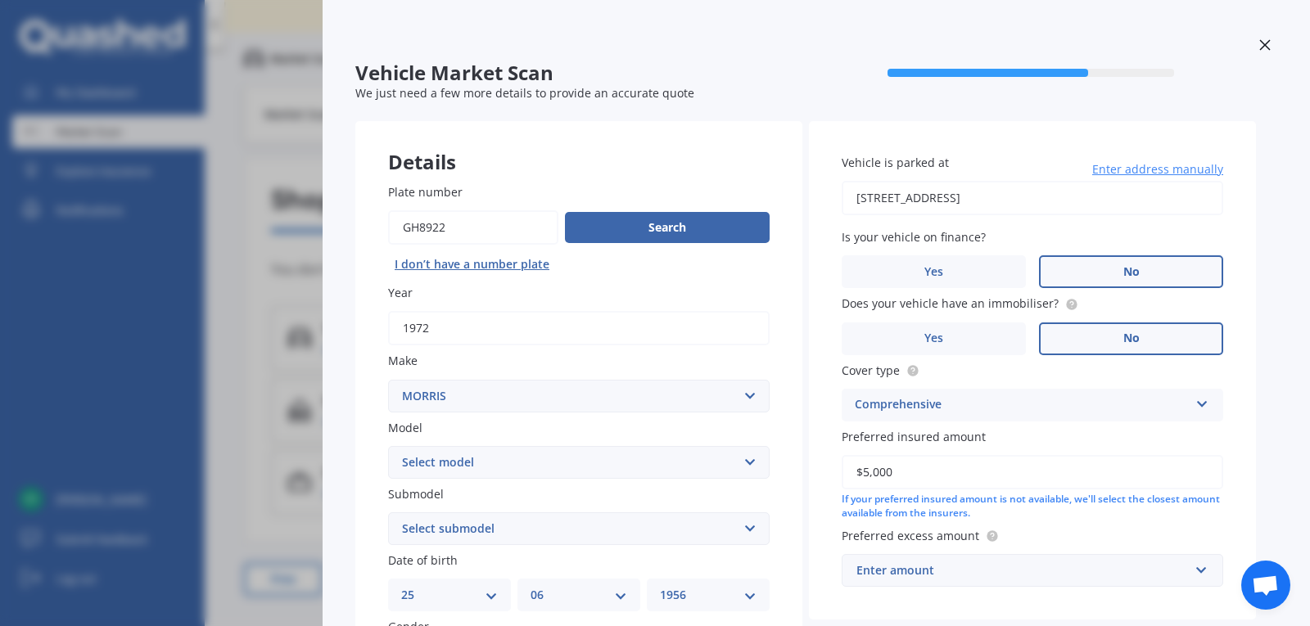
type input "$5,000"
click at [1193, 577] on input "text" at bounding box center [1026, 570] width 367 height 31
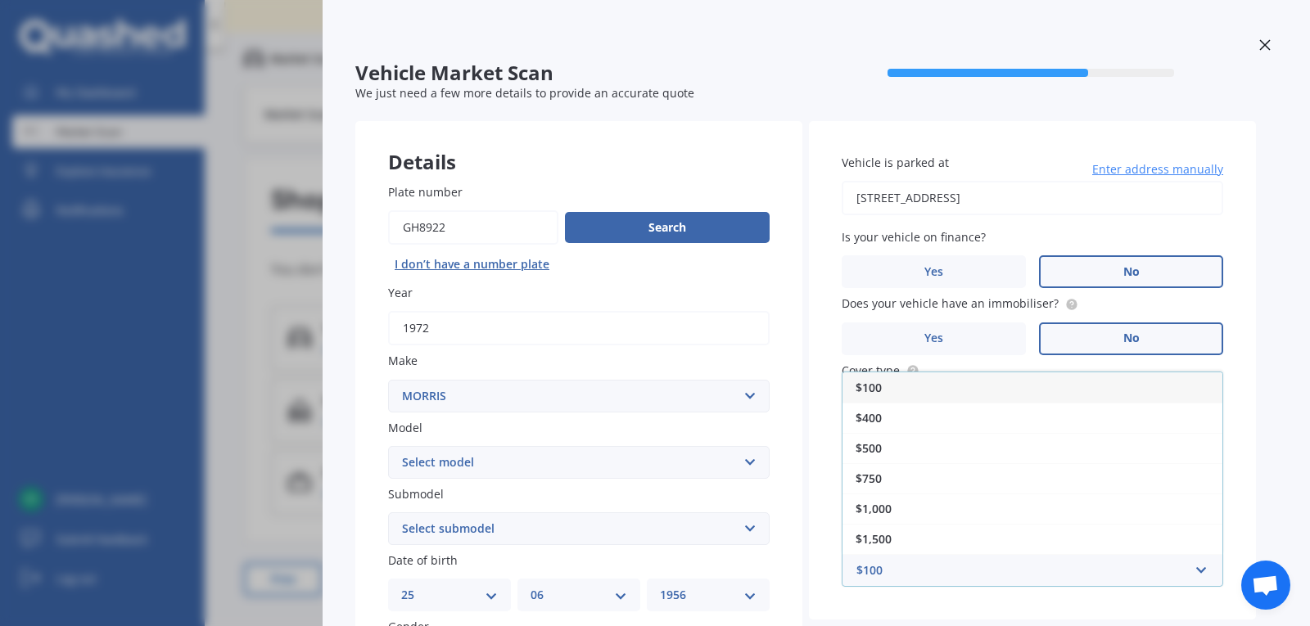
click at [935, 395] on div "$100" at bounding box center [1033, 388] width 380 height 30
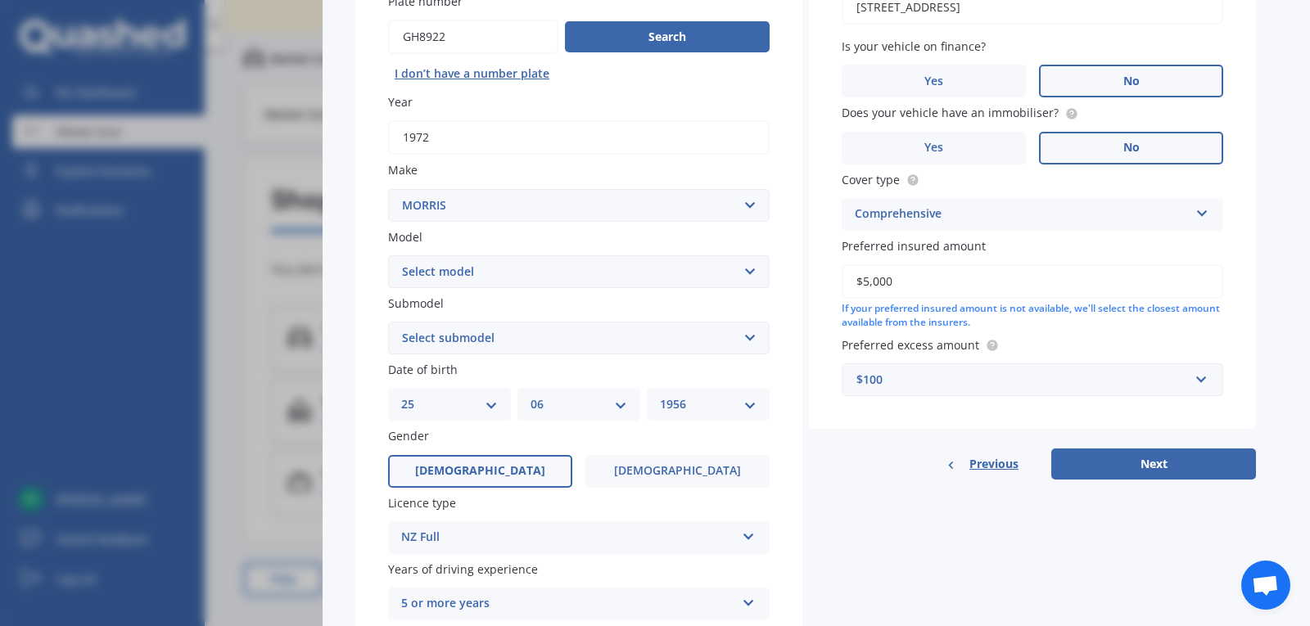
scroll to position [240, 0]
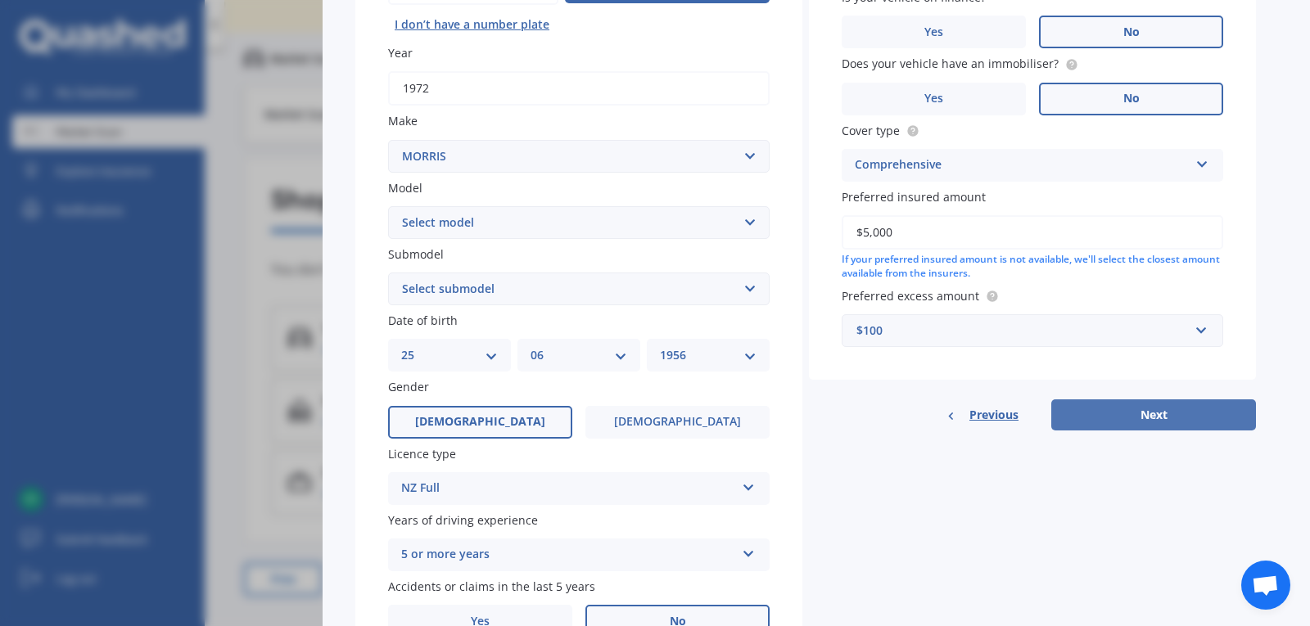
click at [1169, 425] on button "Next" at bounding box center [1153, 415] width 205 height 31
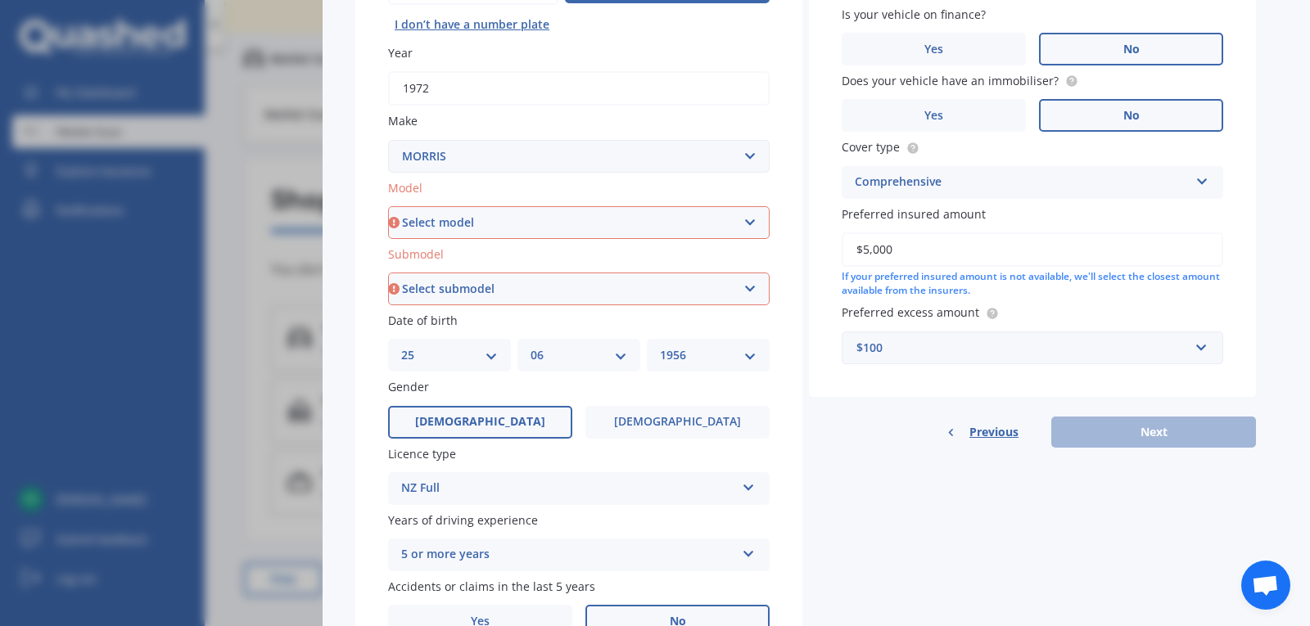
click at [716, 221] on select "Select model Minor" at bounding box center [579, 222] width 382 height 33
select select "MINOR"
click at [388, 206] on select "Select model Minor" at bounding box center [579, 222] width 382 height 33
click at [1272, 575] on span "Open chat" at bounding box center [1265, 585] width 49 height 49
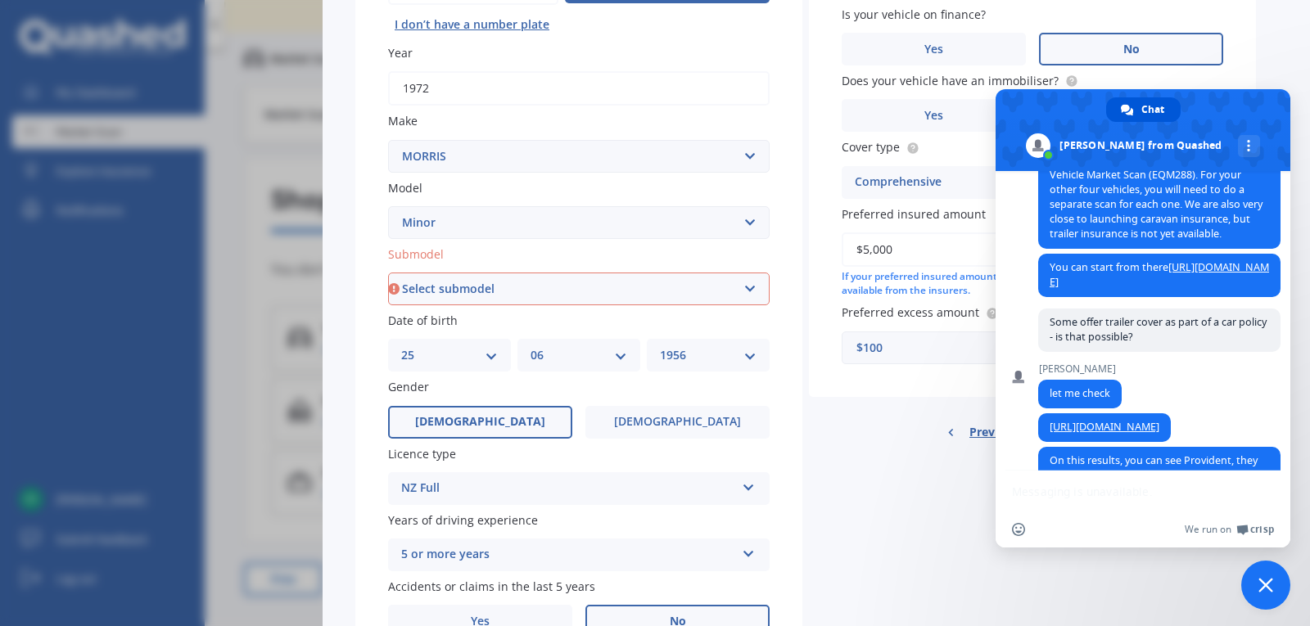
scroll to position [874, 0]
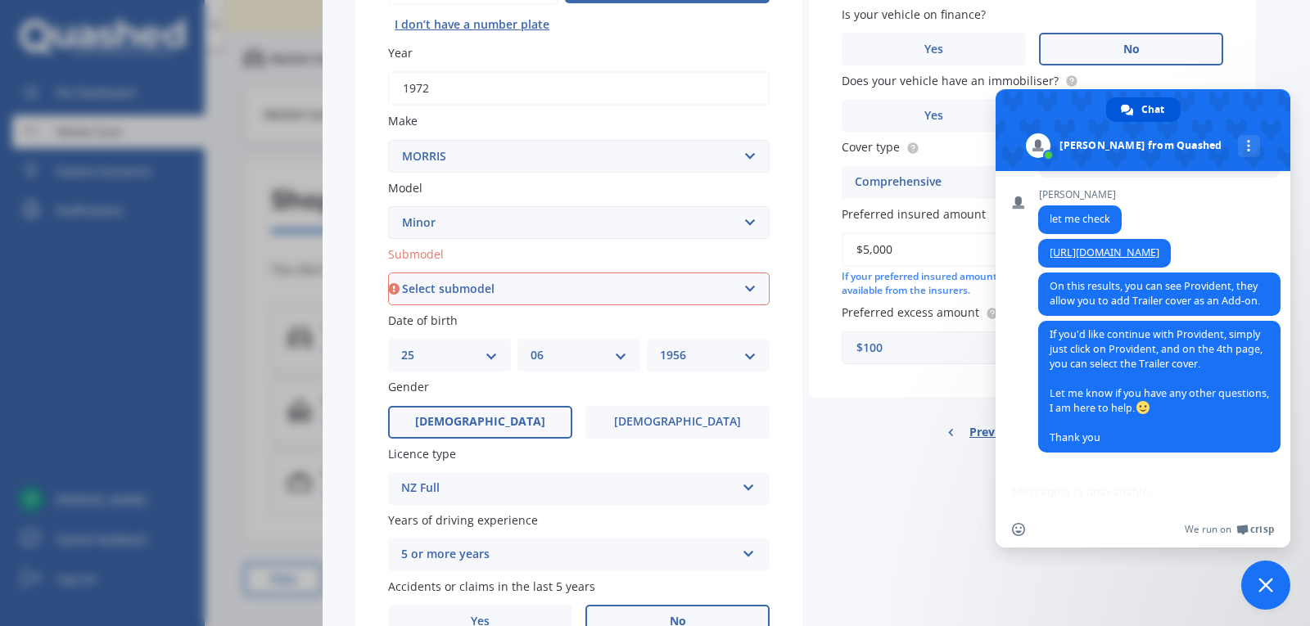
click at [1068, 524] on div "We run on Crisp" at bounding box center [1153, 530] width 241 height 14
click at [1040, 524] on div "We run on Crisp" at bounding box center [1153, 530] width 241 height 14
drag, startPoint x: 1050, startPoint y: 486, endPoint x: 1157, endPoint y: 473, distance: 108.1
click at [1055, 486] on div "Network offline. Reconnecting... No messages can be received or sent for now. Q…" at bounding box center [1143, 359] width 295 height 377
click at [1178, 500] on div "Network offline. Reconnecting... No messages can be received or sent for now. Q…" at bounding box center [1143, 359] width 295 height 377
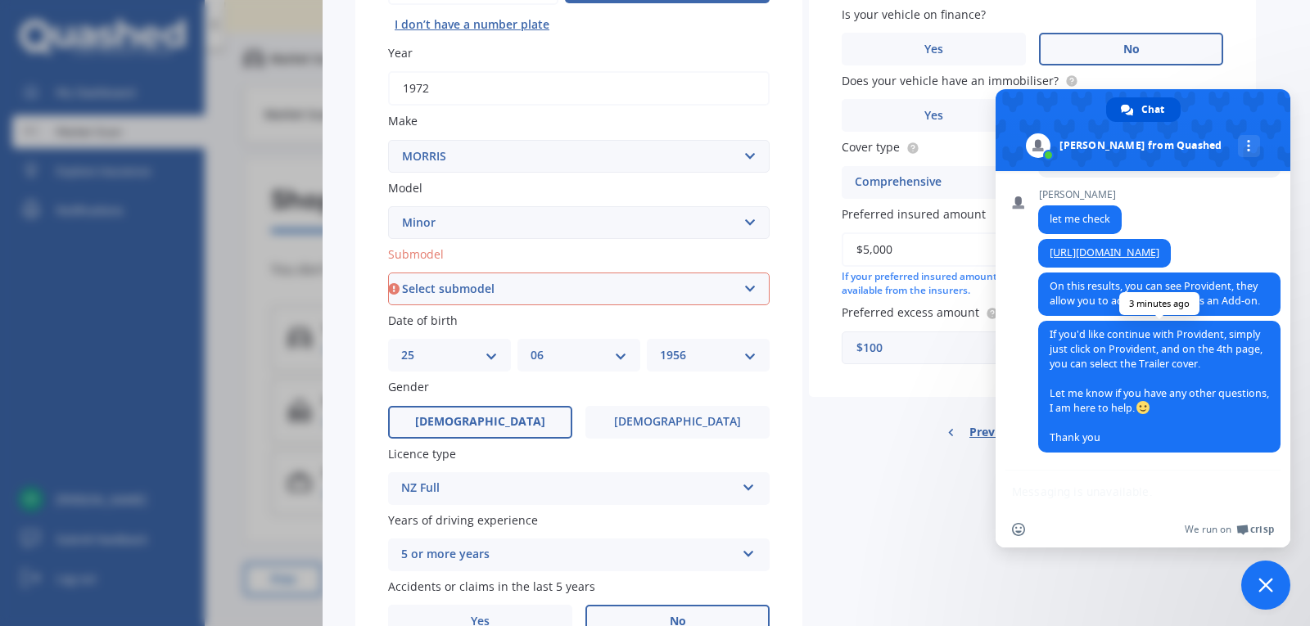
drag, startPoint x: 1165, startPoint y: 495, endPoint x: 1151, endPoint y: 426, distance: 70.2
click at [1173, 475] on div "Network offline. Reconnecting... No messages can be received or sent for now. Q…" at bounding box center [1143, 359] width 295 height 377
click at [1105, 487] on div "Network offline. Reconnecting... No messages can be received or sent for now. Q…" at bounding box center [1143, 359] width 295 height 377
click at [1105, 485] on div "Network offline. Reconnecting... No messages can be received or sent for now. Q…" at bounding box center [1143, 359] width 295 height 377
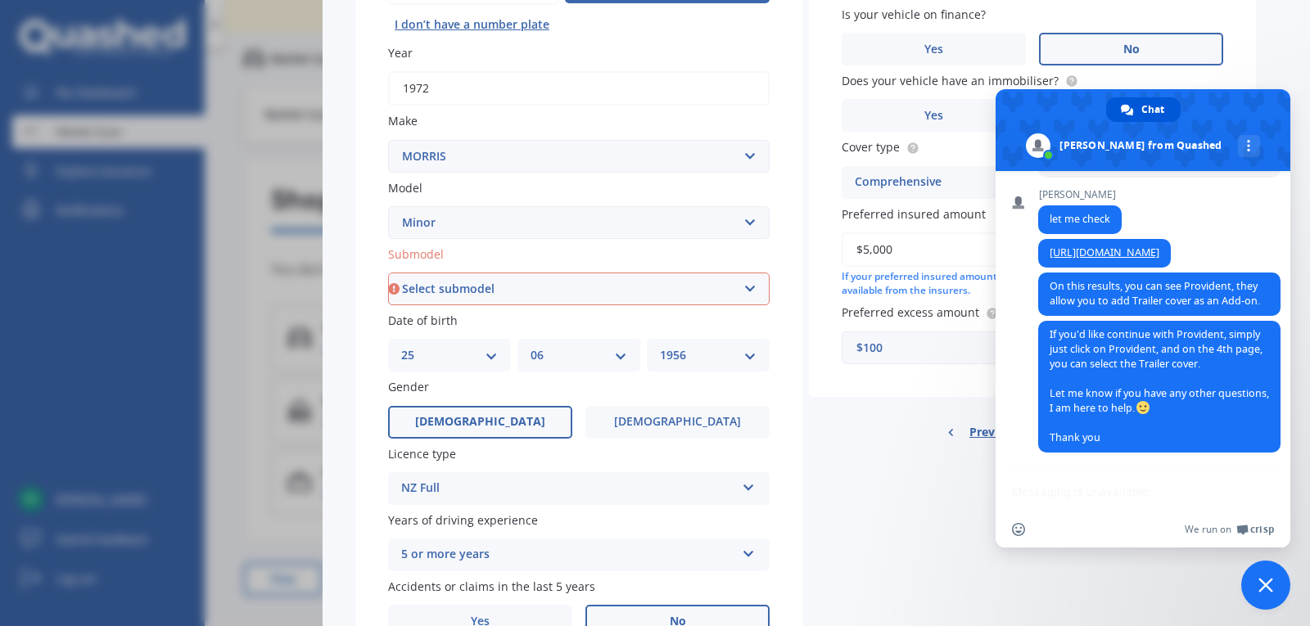
click at [1105, 485] on div "Network offline. Reconnecting... No messages can be received or sent for now. Q…" at bounding box center [1143, 359] width 295 height 377
click at [1116, 442] on span "If you'd like continue with Provident, simply just click on Provident, and on t…" at bounding box center [1159, 387] width 242 height 132
click at [1111, 435] on span "If you'd like continue with Provident, simply just click on Provident, and on t…" at bounding box center [1159, 387] width 242 height 132
click at [1114, 481] on div "Network offline. Reconnecting... No messages can be received or sent for now. Q…" at bounding box center [1143, 359] width 295 height 377
drag, startPoint x: 1128, startPoint y: 486, endPoint x: 1140, endPoint y: 495, distance: 14.1
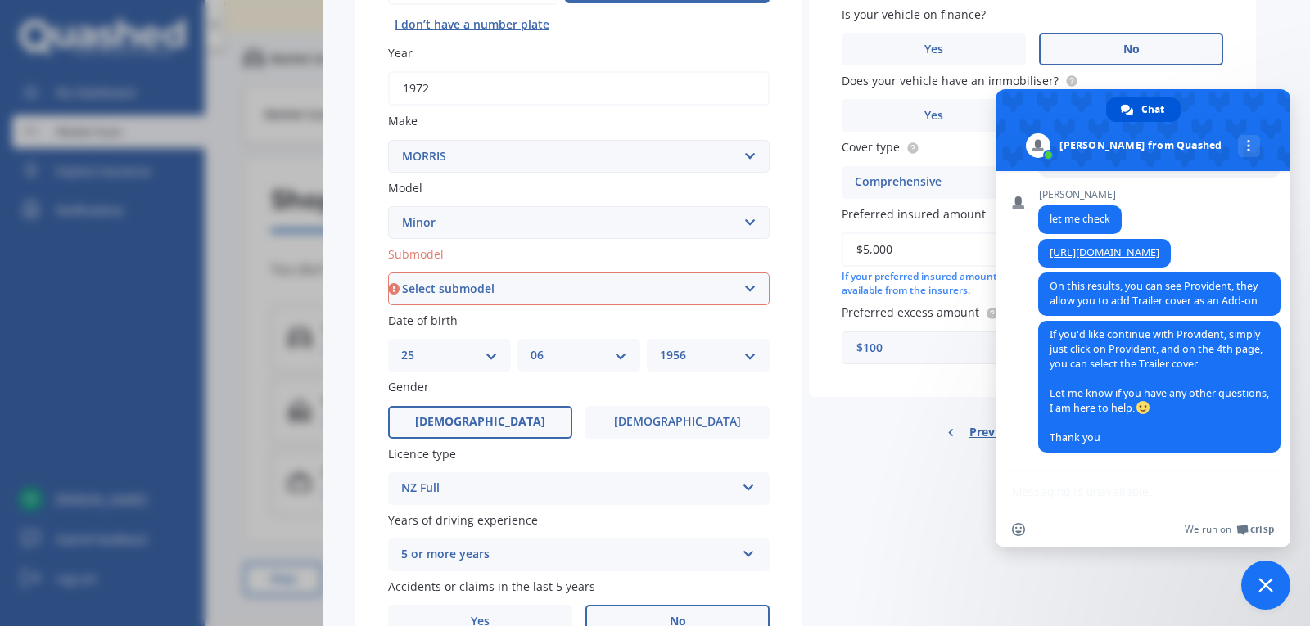
click at [1129, 486] on div "Network offline. Reconnecting... No messages can be received or sent for now. Q…" at bounding box center [1143, 359] width 295 height 377
click at [1281, 499] on div "Network offline. Reconnecting... No messages can be received or sent for now. Q…" at bounding box center [1143, 359] width 295 height 377
click at [1285, 502] on div "Network offline. Reconnecting... No messages can be received or sent for now. Q…" at bounding box center [1143, 359] width 295 height 377
click at [1160, 508] on div "Network offline. Reconnecting... No messages can be received or sent for now. Q…" at bounding box center [1143, 359] width 295 height 377
click at [1174, 131] on span at bounding box center [1143, 130] width 295 height 82
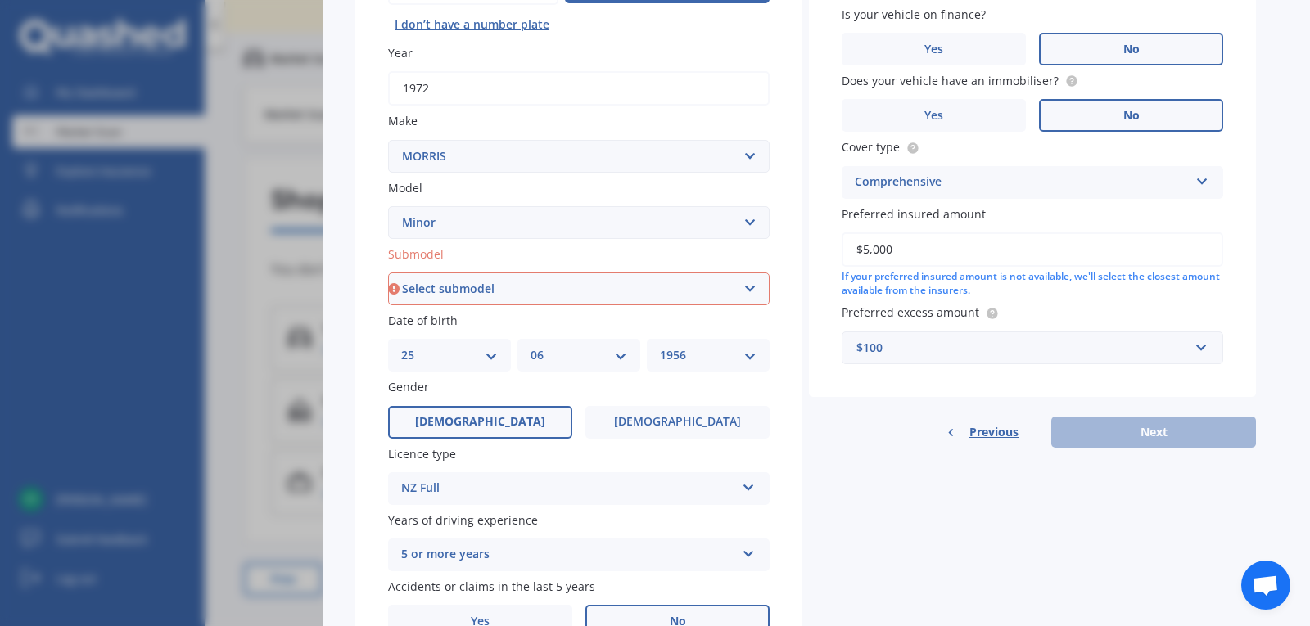
click at [1261, 583] on span "Open chat" at bounding box center [1265, 587] width 27 height 23
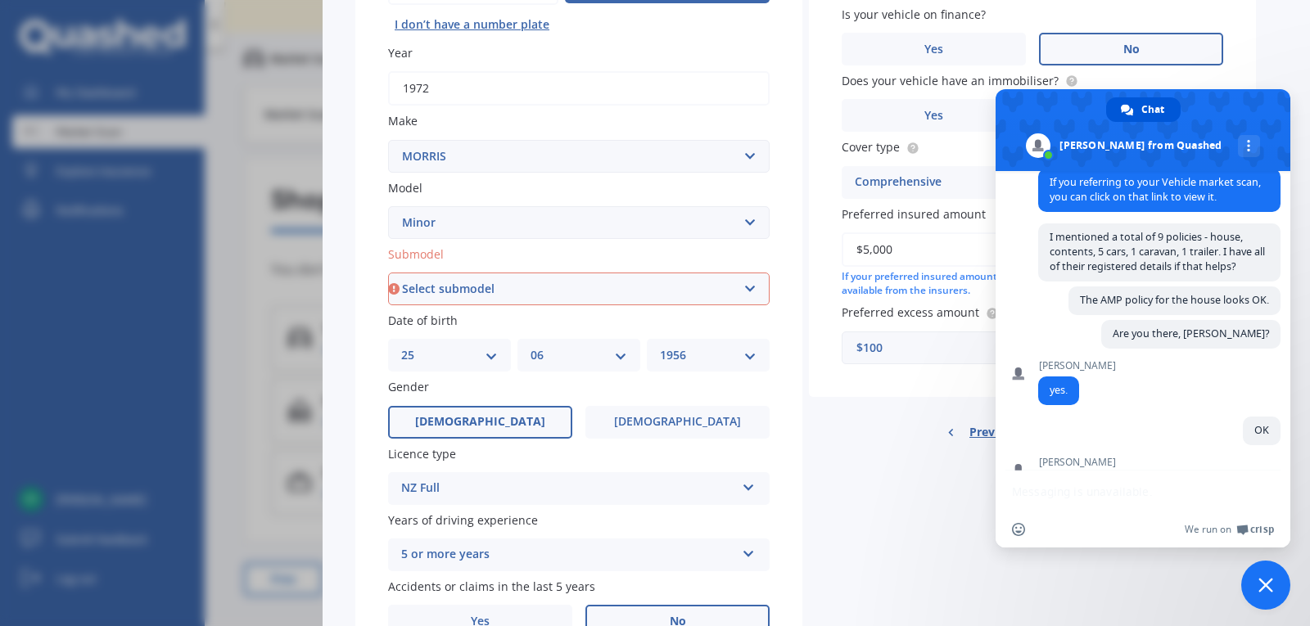
scroll to position [0, 0]
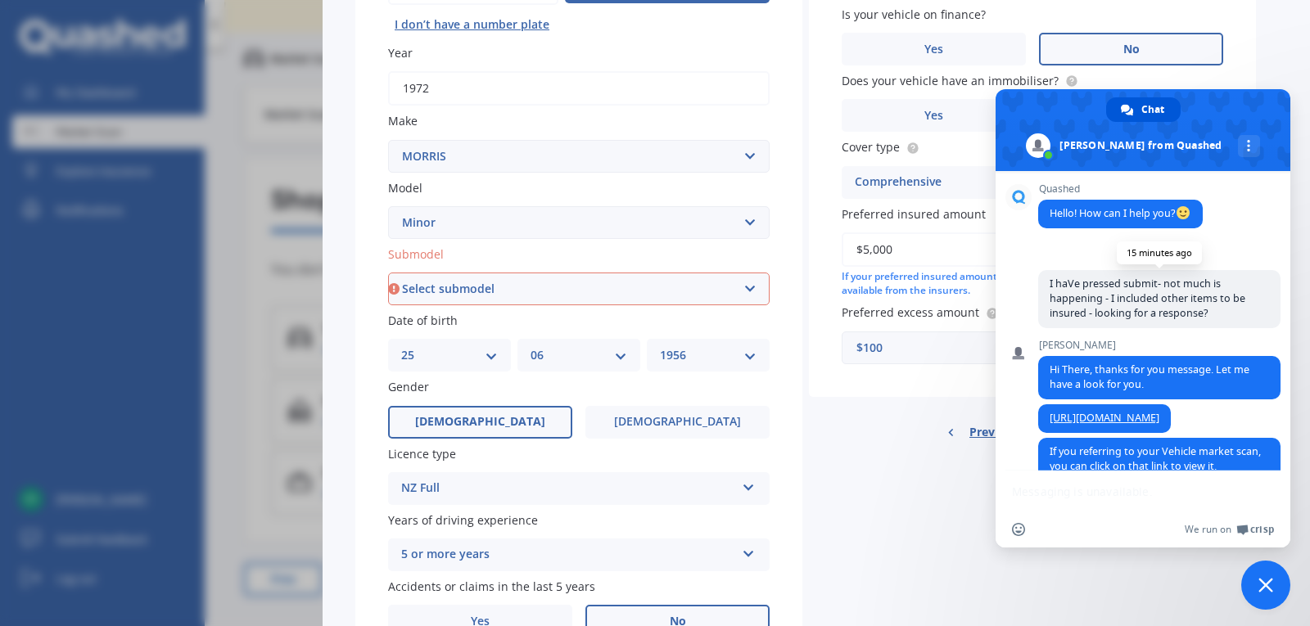
click at [1091, 303] on span "I haVe pressed submit- not much is happening - I included other items to be ins…" at bounding box center [1148, 298] width 196 height 43
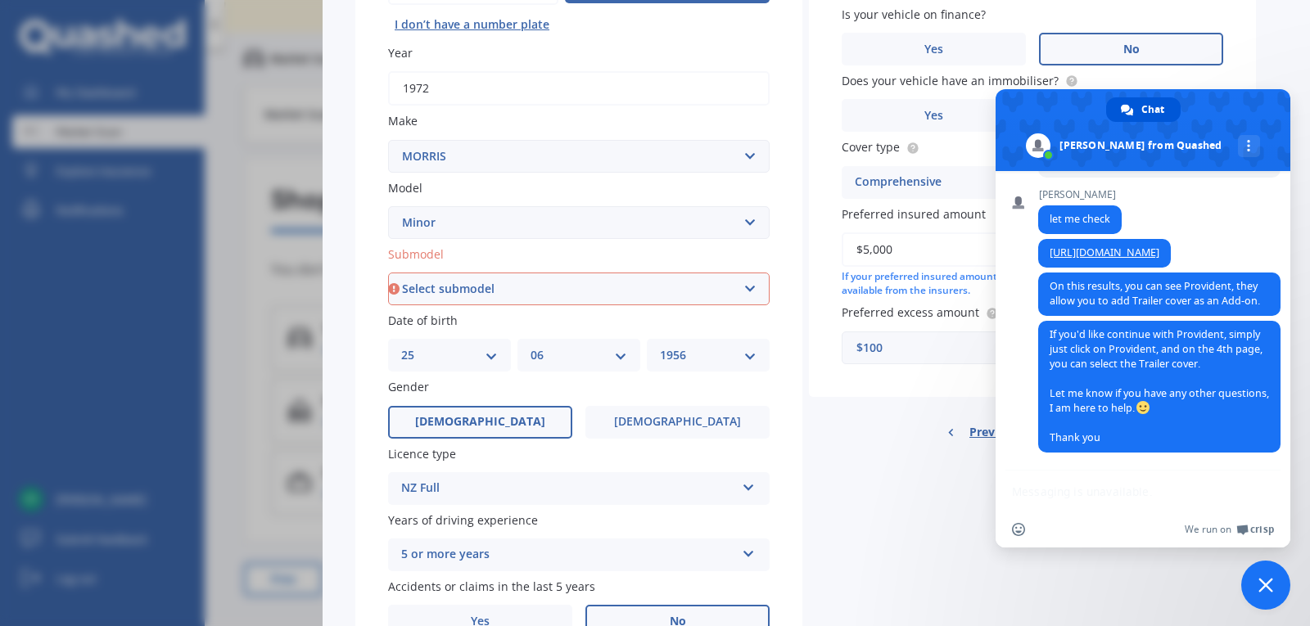
scroll to position [874, 0]
click at [1201, 435] on span "If you'd like continue with Provident, simply just click on Provident, and on t…" at bounding box center [1159, 387] width 242 height 132
click at [1155, 429] on span "If you'd like continue with Provident, simply just click on Provident, and on t…" at bounding box center [1159, 387] width 242 height 132
click at [1154, 429] on span "If you'd like continue with Provident, simply just click on Provident, and on t…" at bounding box center [1159, 387] width 242 height 132
drag, startPoint x: 1154, startPoint y: 430, endPoint x: 1151, endPoint y: 443, distance: 13.3
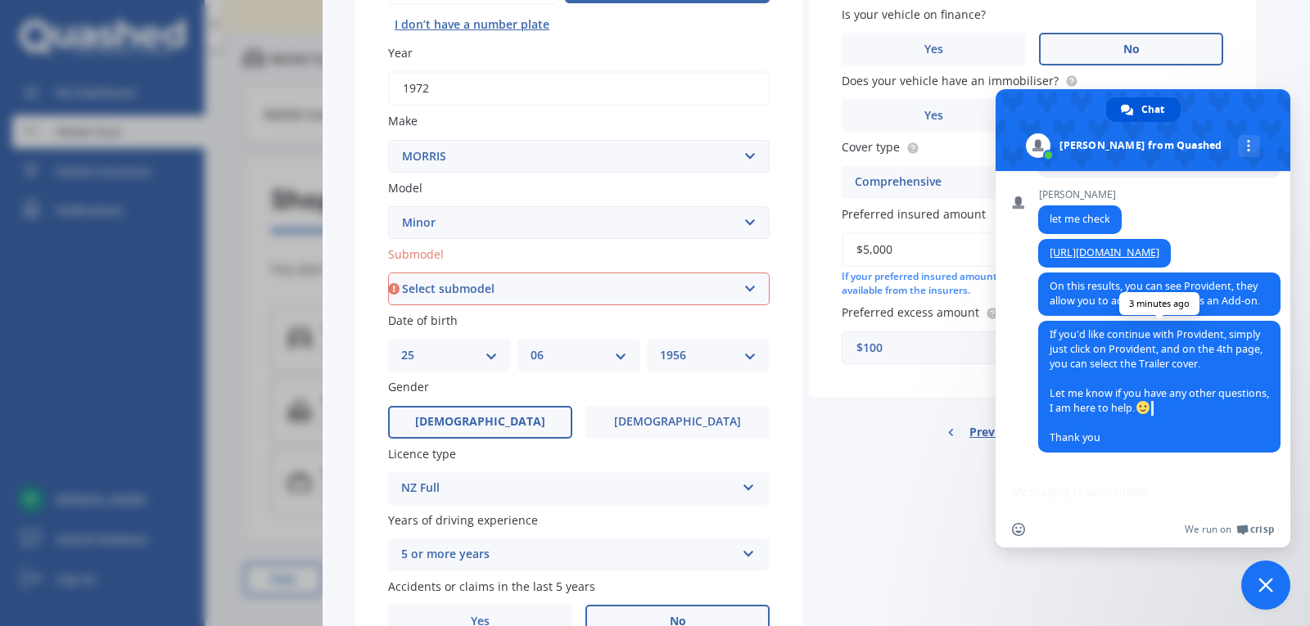
click at [1155, 430] on span "If you'd like continue with Provident, simply just click on Provident, and on t…" at bounding box center [1159, 387] width 242 height 132
click at [1171, 576] on div "Details Plate number Search I don’t have a number plate Year 1972 Make Select m…" at bounding box center [805, 276] width 901 height 790
click at [1272, 62] on div "Vehicle Market Scan 70 % We just need a few more details to provide an accurate…" at bounding box center [816, 313] width 987 height 626
click at [942, 490] on div "Details Plate number Search I don’t have a number plate Year 1972 Make Select m…" at bounding box center [805, 276] width 901 height 790
click at [1276, 100] on span at bounding box center [1143, 130] width 295 height 82
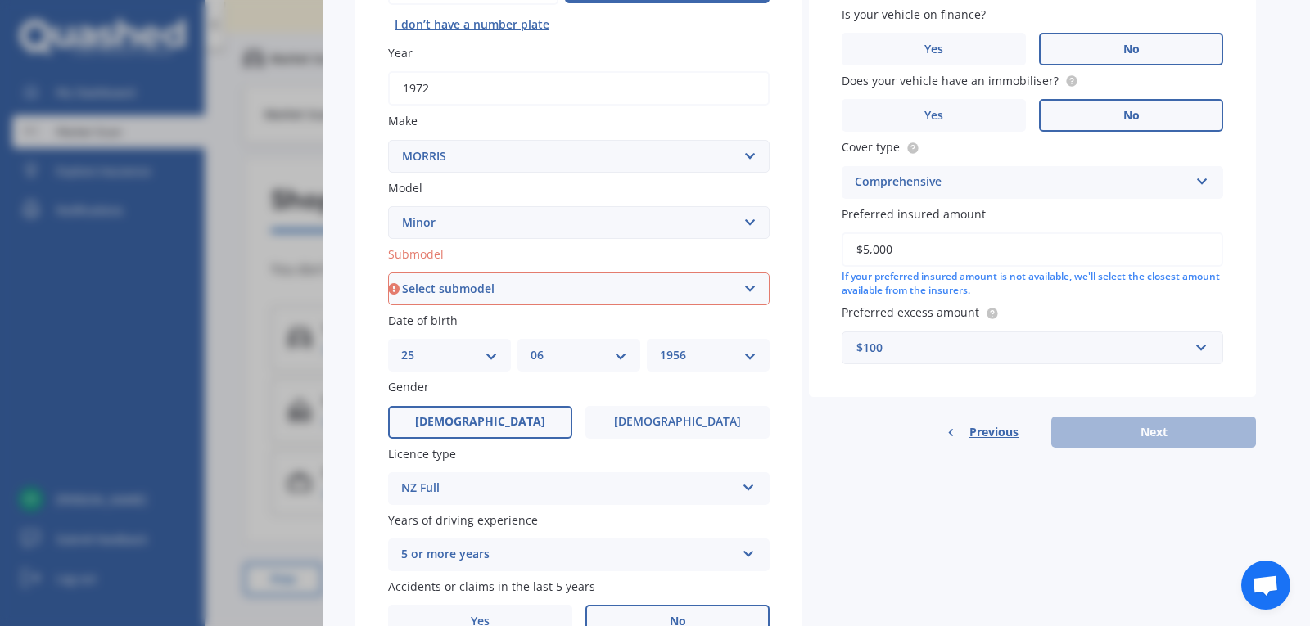
click at [1258, 592] on span "Open chat" at bounding box center [1265, 587] width 27 height 23
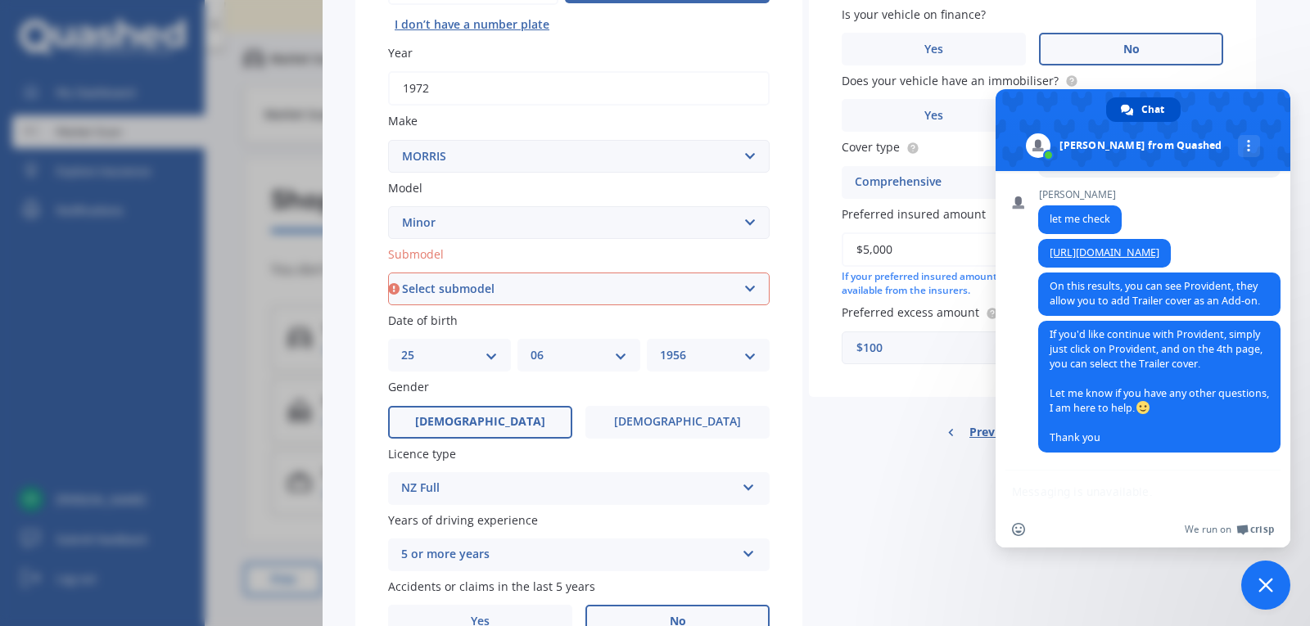
click at [1159, 109] on span "Chat" at bounding box center [1152, 109] width 23 height 25
click at [1138, 140] on span at bounding box center [1143, 130] width 295 height 82
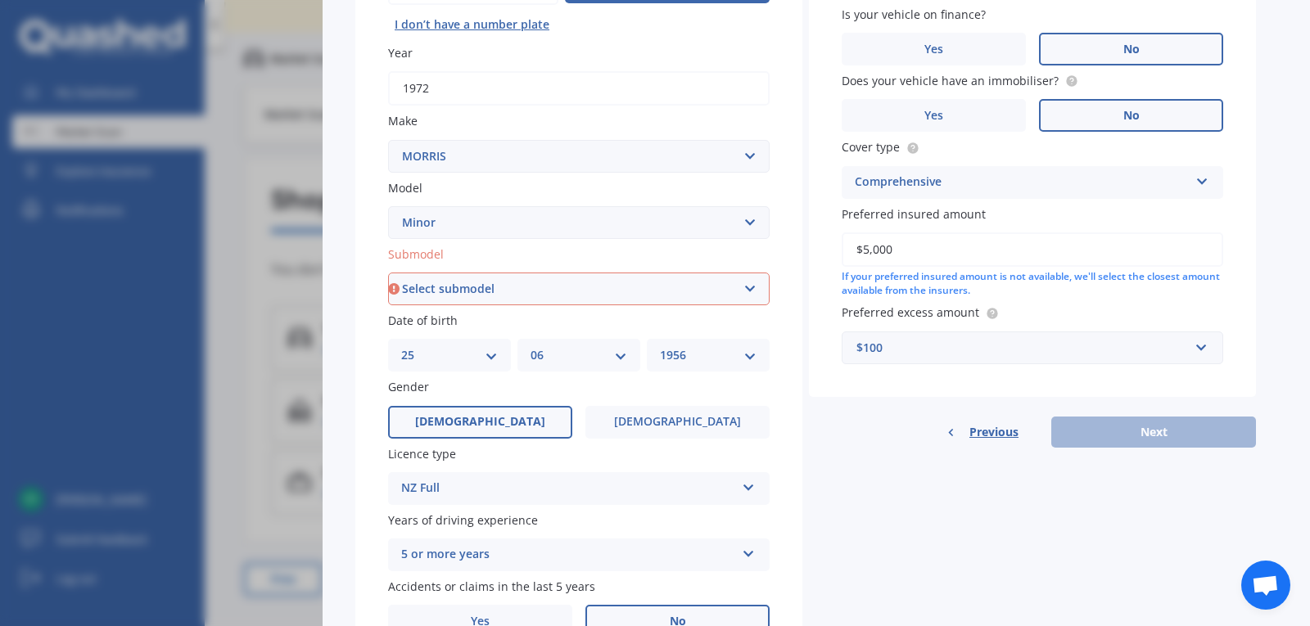
click at [752, 289] on select "Select submodel (All)" at bounding box center [579, 289] width 382 height 33
select select "(ALL)"
click at [388, 273] on select "Select submodel (All)" at bounding box center [579, 289] width 382 height 33
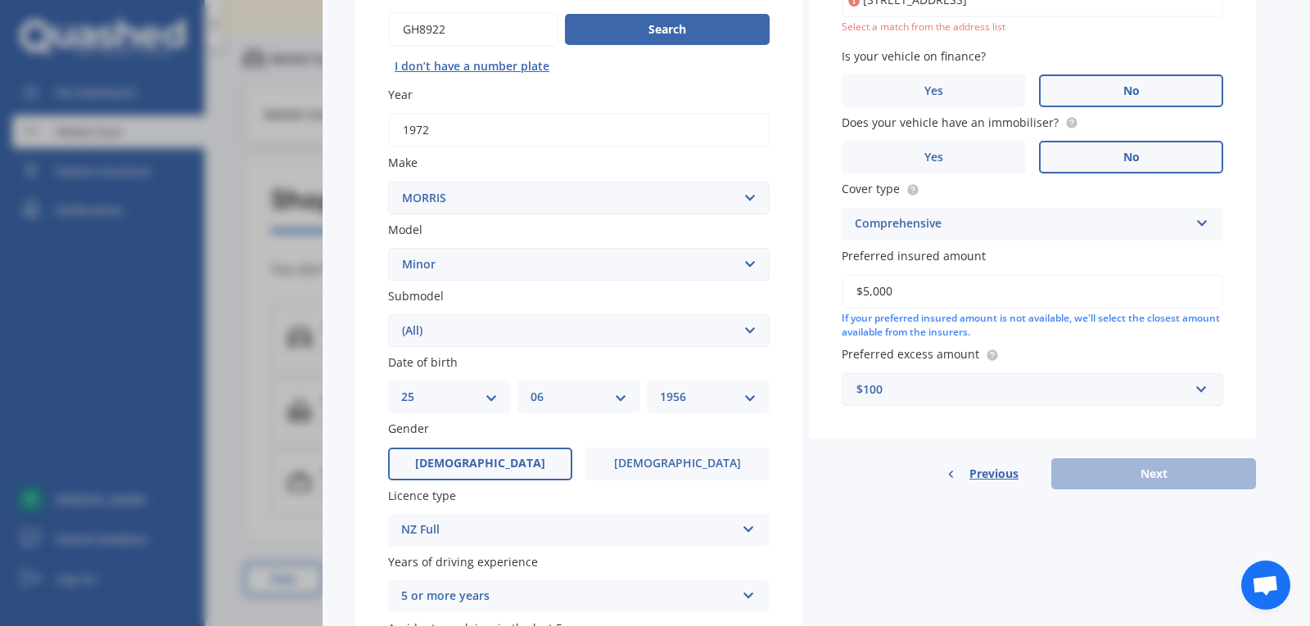
scroll to position [154, 0]
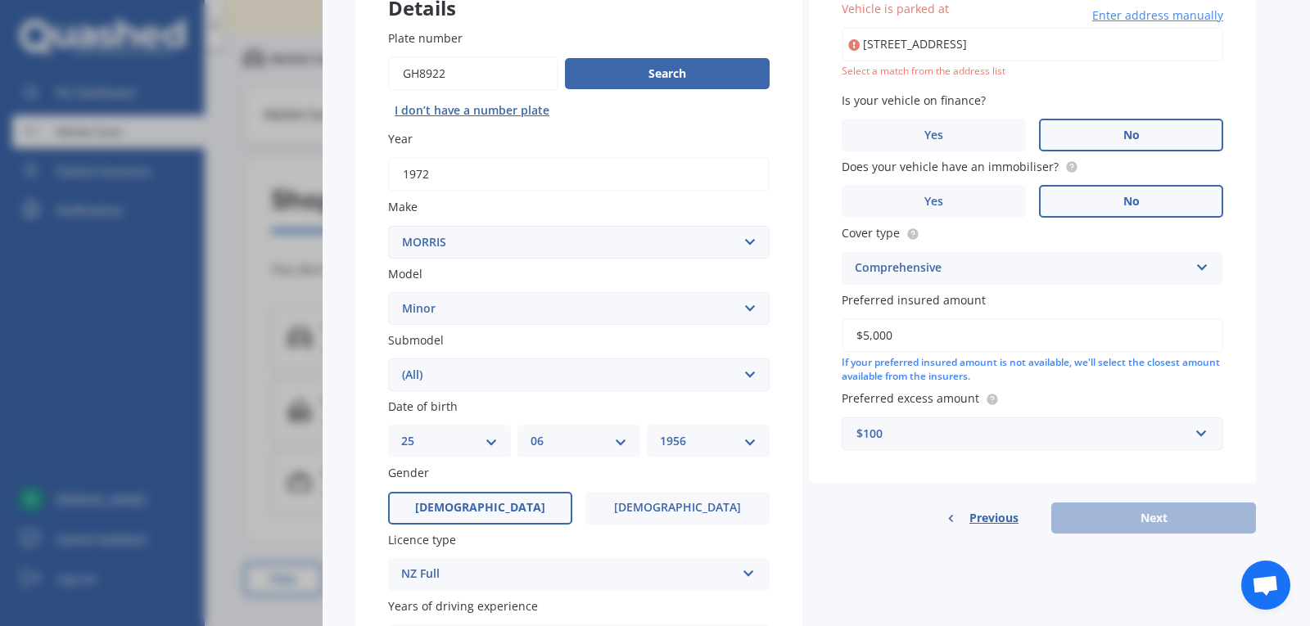
type input "[STREET_ADDRESS]"
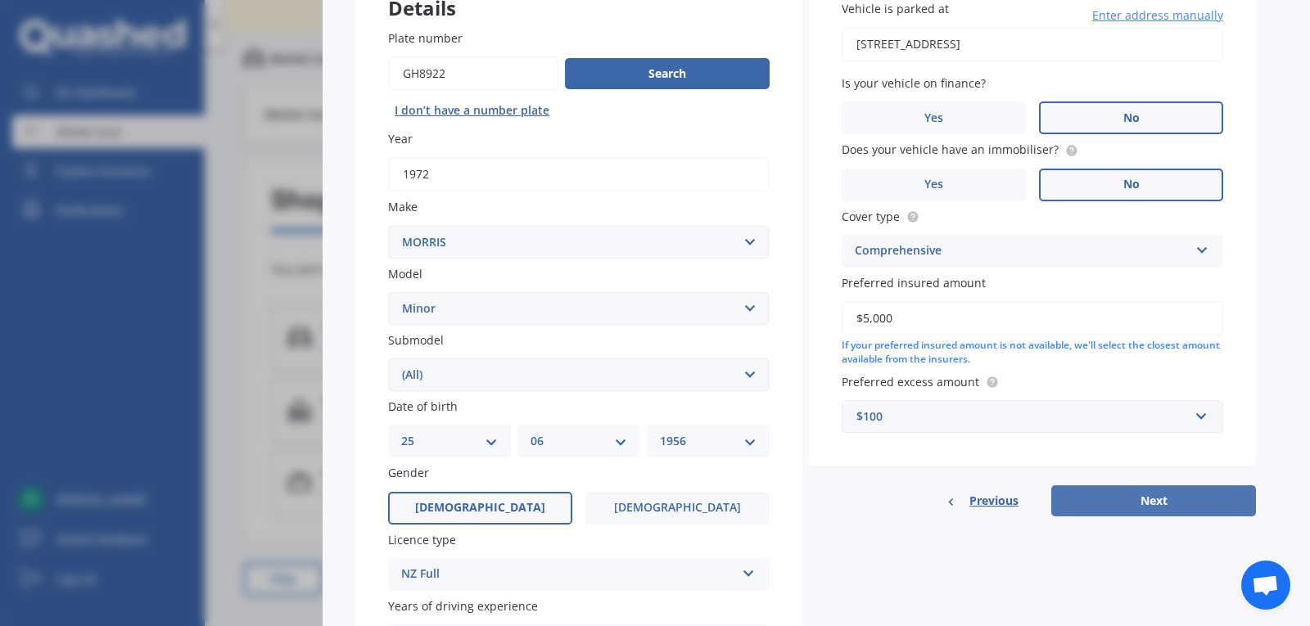
click at [1189, 499] on button "Next" at bounding box center [1153, 501] width 205 height 31
select select "25"
select select "06"
select select "1956"
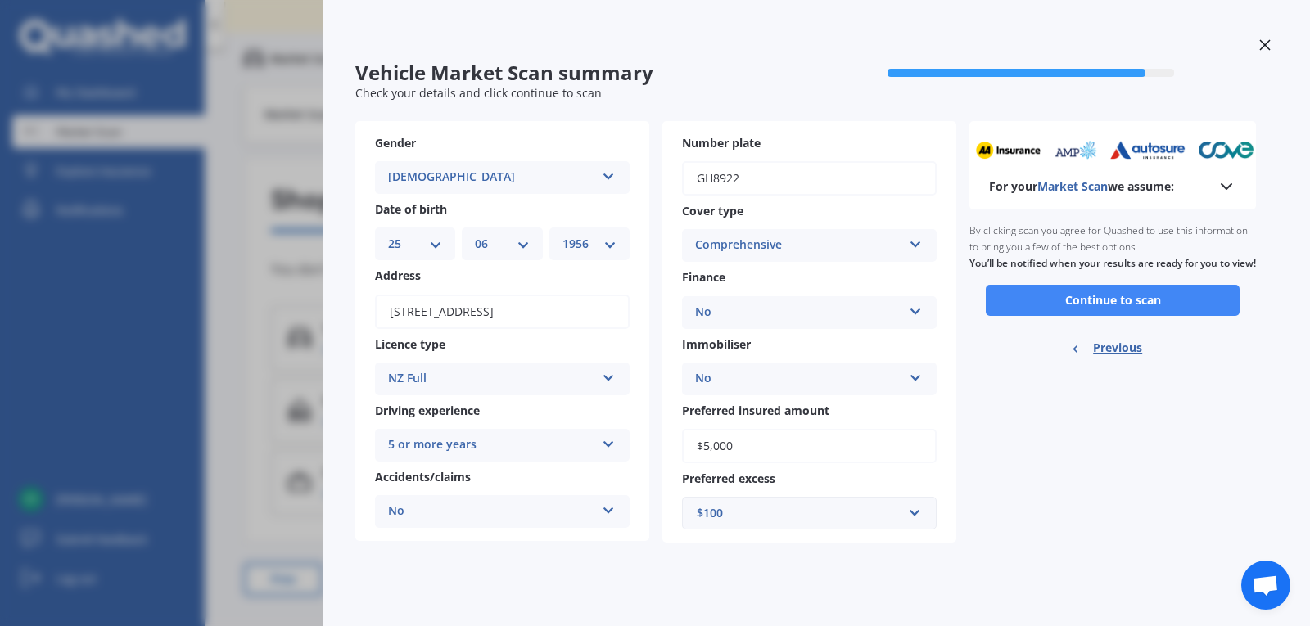
scroll to position [0, 0]
click at [1147, 316] on button "Continue to scan" at bounding box center [1113, 300] width 254 height 31
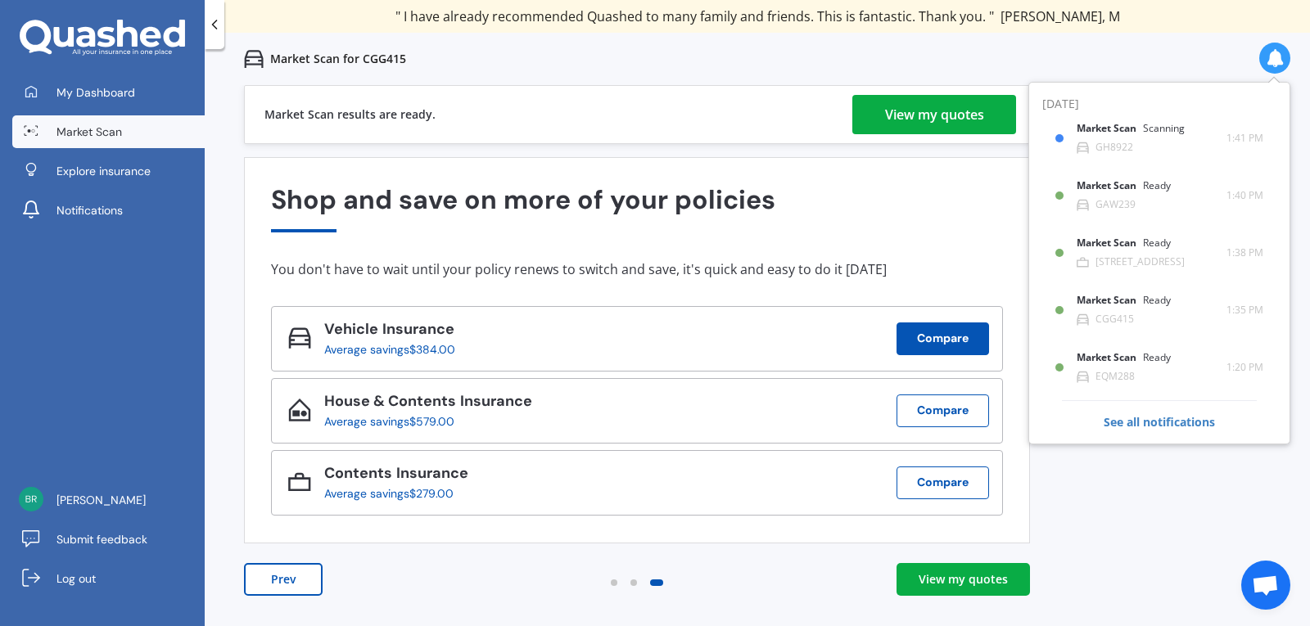
click at [933, 339] on button "Compare" at bounding box center [943, 339] width 93 height 33
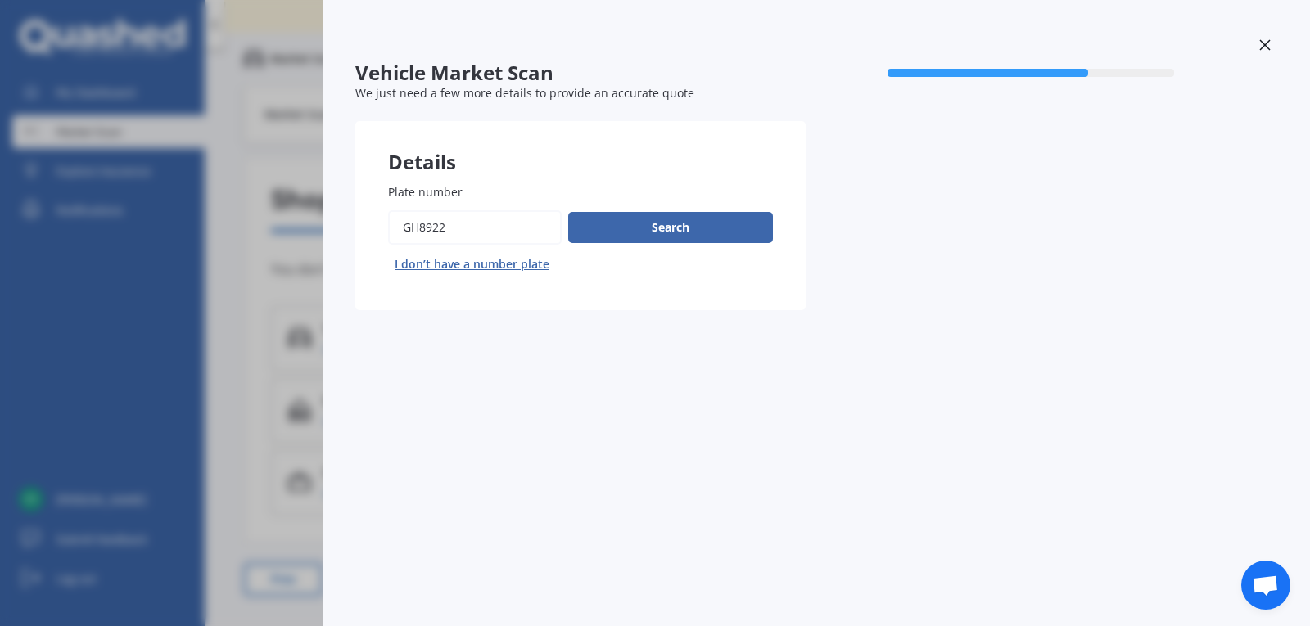
drag, startPoint x: 492, startPoint y: 236, endPoint x: 333, endPoint y: 228, distance: 159.1
click at [338, 228] on div "Vehicle Market Scan 70 % We just need a few more details to provide an accurate…" at bounding box center [816, 313] width 987 height 626
type input "fqy674"
click at [648, 228] on button "Search" at bounding box center [670, 227] width 205 height 31
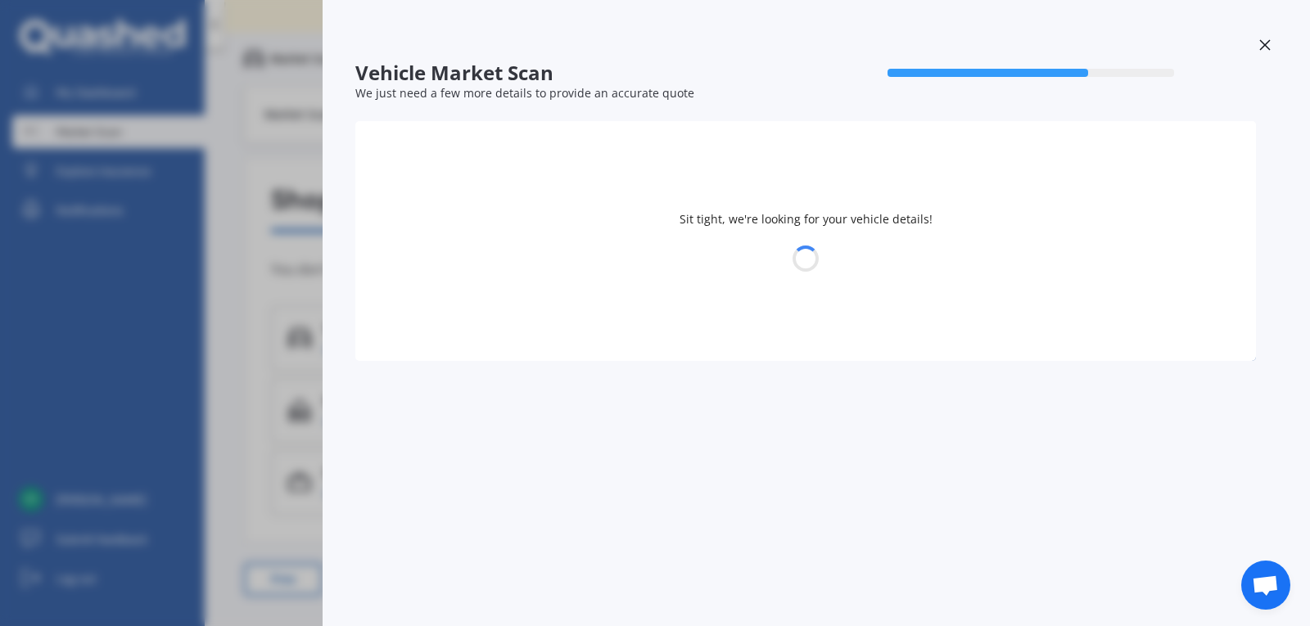
select select "TOYOTA"
select select "COROLLA"
select select "25"
select select "06"
select select "1956"
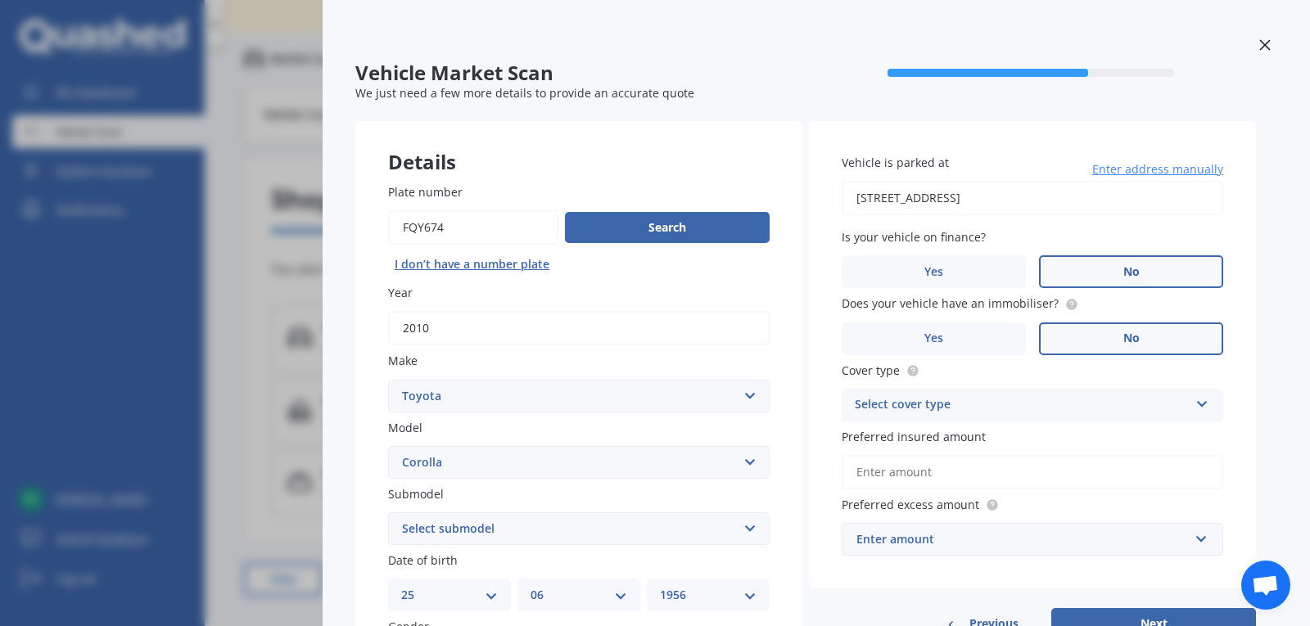
click at [743, 530] on select "Select submodel (All other) Axio Diesel Fielder 2WD Fielder 4WD FXGT GL GLX 1.8…" at bounding box center [579, 529] width 382 height 33
select select "GX 1.8"
click at [388, 513] on select "Select submodel (All other) Axio Diesel Fielder 2WD Fielder 4WD FXGT GL GLX 1.8…" at bounding box center [579, 529] width 382 height 33
click at [491, 594] on select "DD 01 02 03 04 05 06 07 08 09 10 11 12 13 14 15 16 17 18 19 20 21 22 23 24 25 2…" at bounding box center [449, 595] width 97 height 18
select select "22"
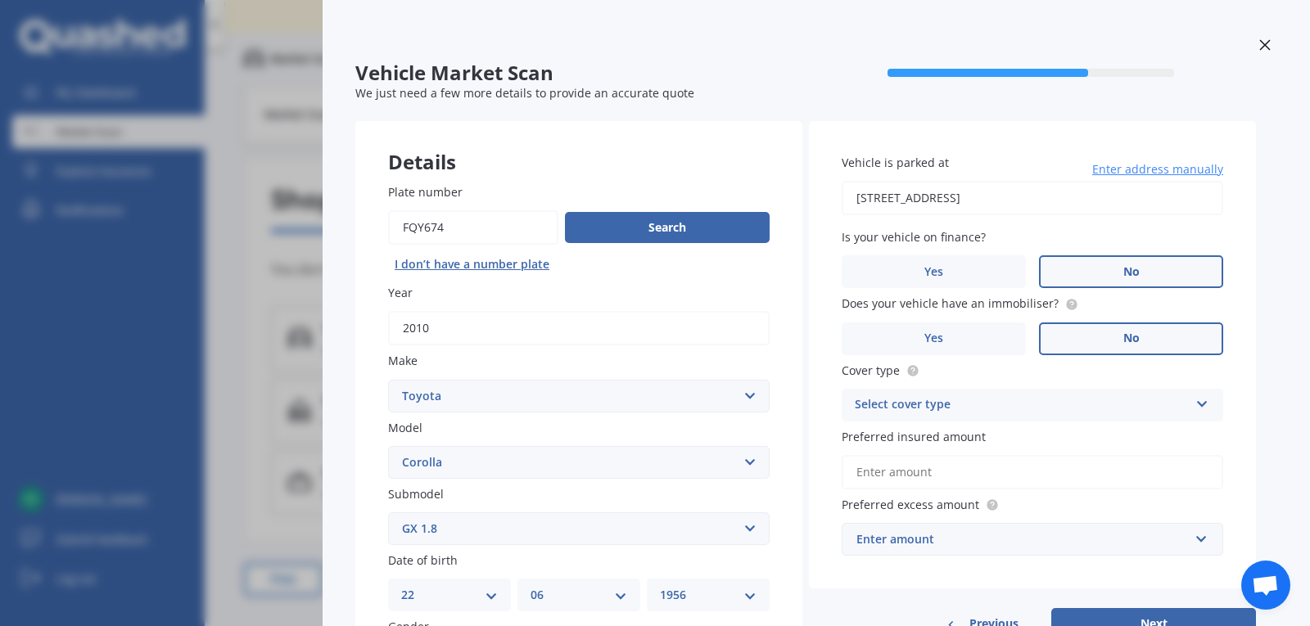
click at [401, 586] on select "DD 01 02 03 04 05 06 07 08 09 10 11 12 13 14 15 16 17 18 19 20 21 22 23 24 25 2…" at bounding box center [449, 595] width 97 height 18
click at [603, 594] on select "MM 01 02 03 04 05 06 07 08 09 10 11 12" at bounding box center [579, 595] width 97 height 18
select select "05"
click at [531, 586] on select "MM 01 02 03 04 05 06 07 08 09 10 11 12" at bounding box center [579, 595] width 97 height 18
click at [750, 594] on select "YYYY 2025 2024 2023 2022 2021 2020 2019 2018 2017 2016 2015 2014 2013 2012 2011…" at bounding box center [708, 595] width 97 height 18
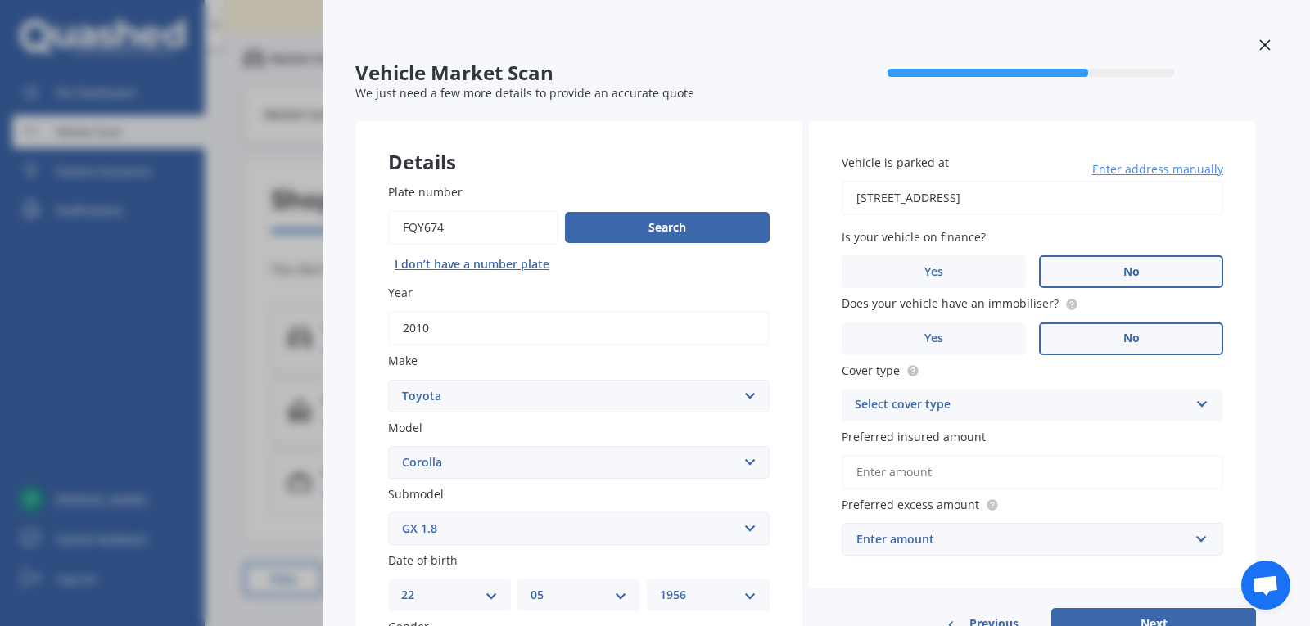
select select "1985"
click at [660, 586] on select "YYYY 2025 2024 2023 2022 2021 2020 2019 2018 2017 2016 2015 2014 2013 2012 2011…" at bounding box center [708, 595] width 97 height 18
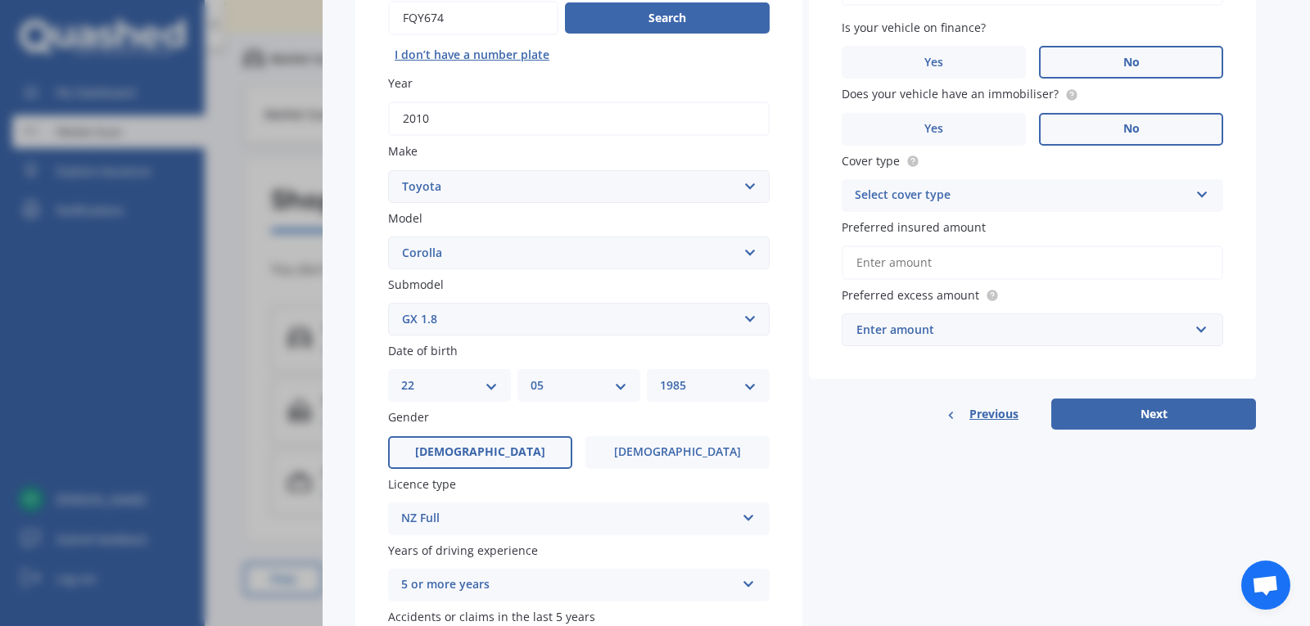
scroll to position [216, 0]
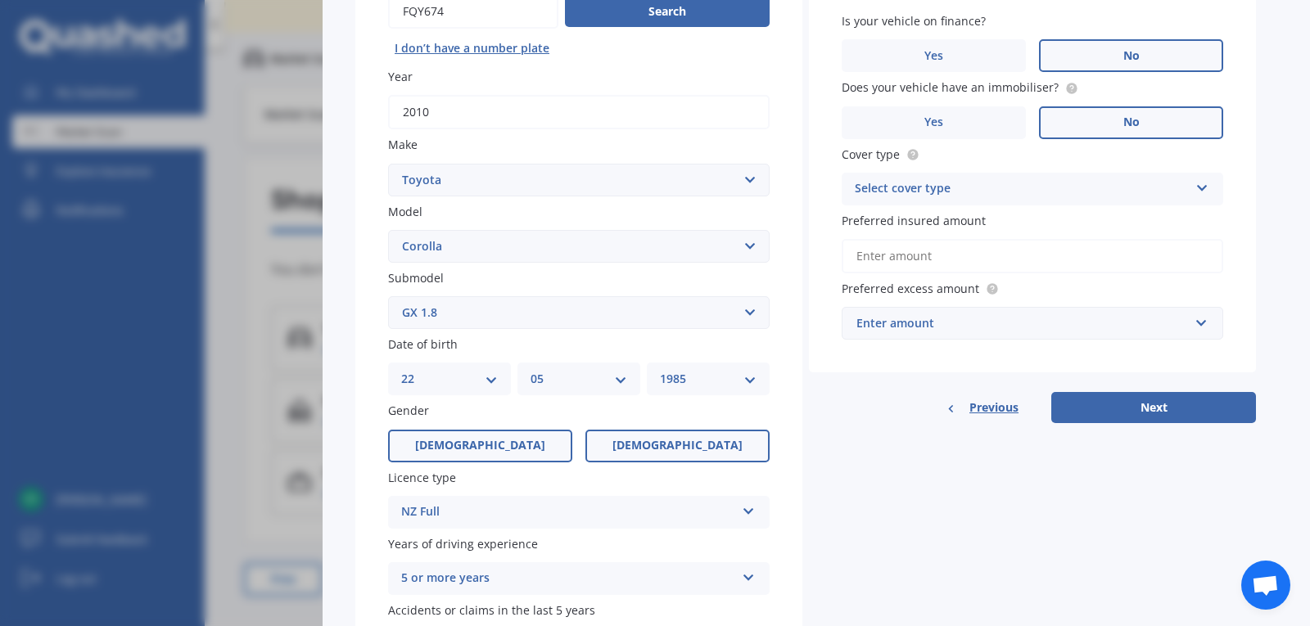
drag, startPoint x: 694, startPoint y: 440, endPoint x: 689, endPoint y: 448, distance: 8.9
click at [694, 441] on span "Female" at bounding box center [677, 446] width 130 height 14
click at [0, 0] on input "Female" at bounding box center [0, 0] width 0 height 0
click at [730, 516] on div "NZ Full" at bounding box center [568, 513] width 334 height 20
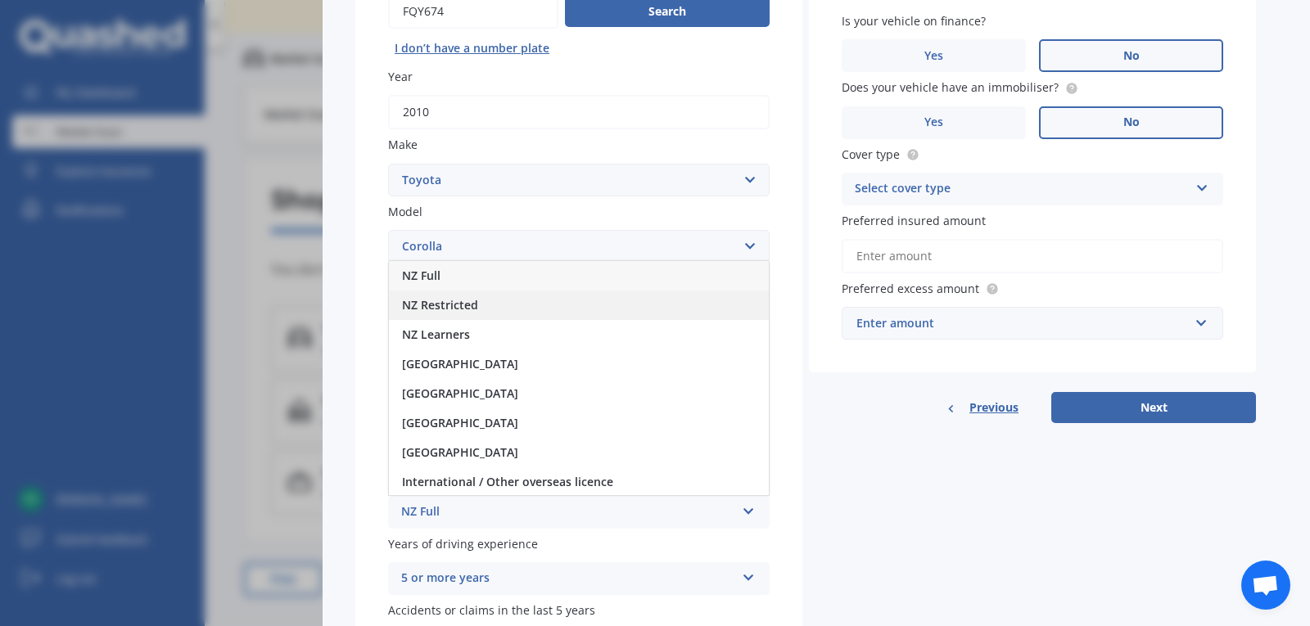
click at [570, 313] on div "NZ Restricted" at bounding box center [579, 305] width 380 height 29
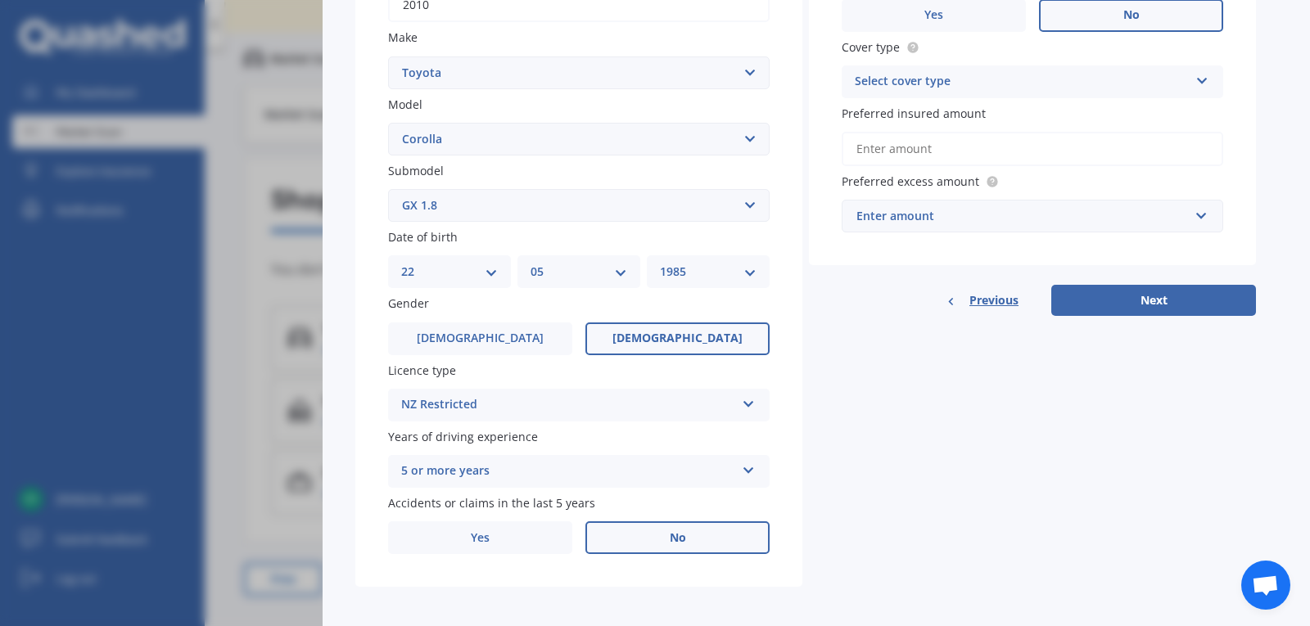
scroll to position [325, 0]
click at [704, 539] on label "No" at bounding box center [677, 536] width 184 height 33
click at [0, 0] on input "No" at bounding box center [0, 0] width 0 height 0
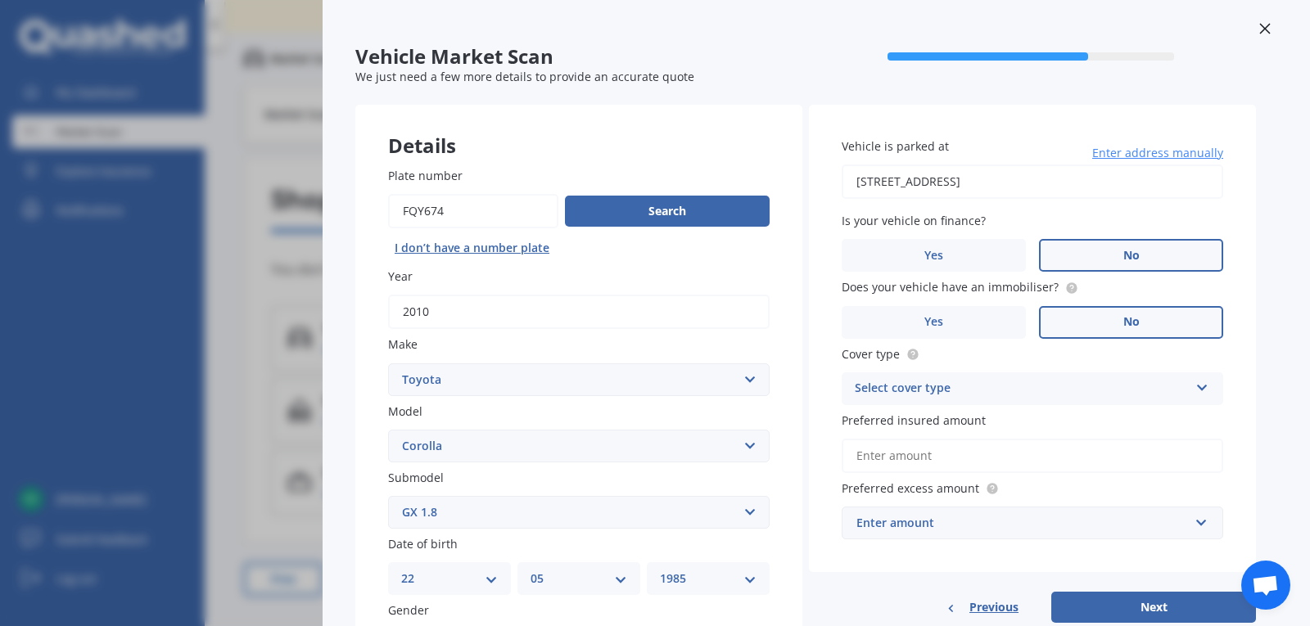
scroll to position [0, 0]
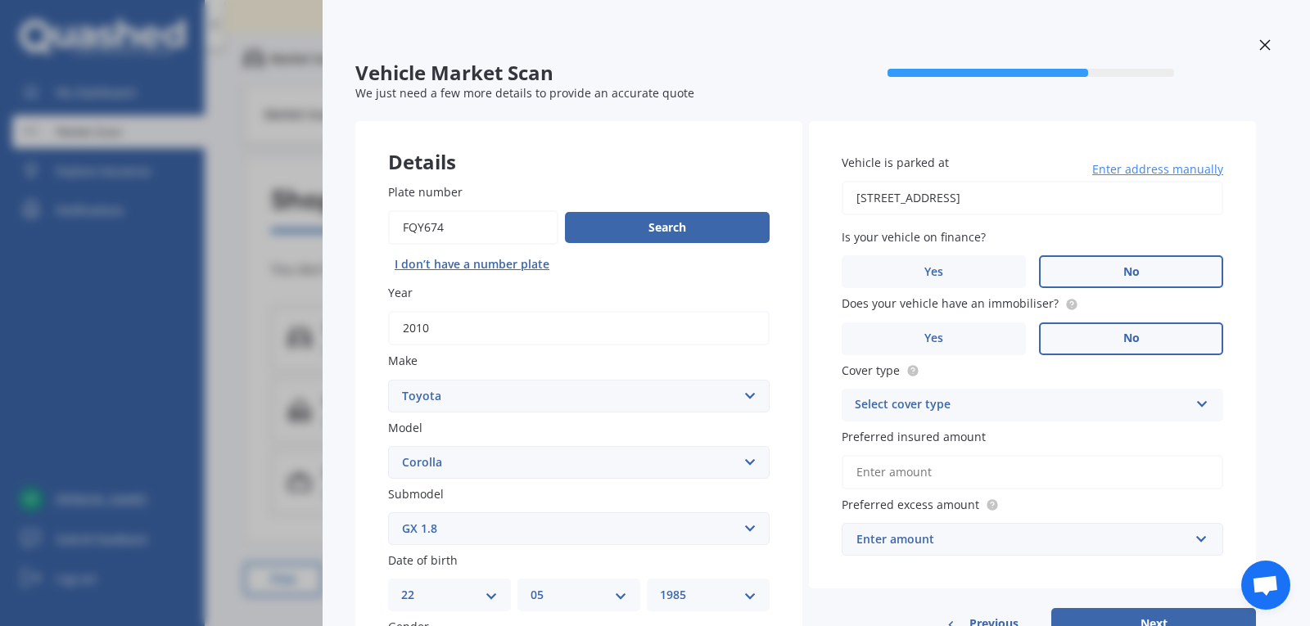
click at [1136, 272] on span "No" at bounding box center [1131, 272] width 16 height 14
click at [0, 0] on input "No" at bounding box center [0, 0] width 0 height 0
click at [1161, 342] on label "No" at bounding box center [1131, 339] width 184 height 33
click at [0, 0] on input "No" at bounding box center [0, 0] width 0 height 0
click at [1204, 406] on icon at bounding box center [1202, 400] width 14 height 11
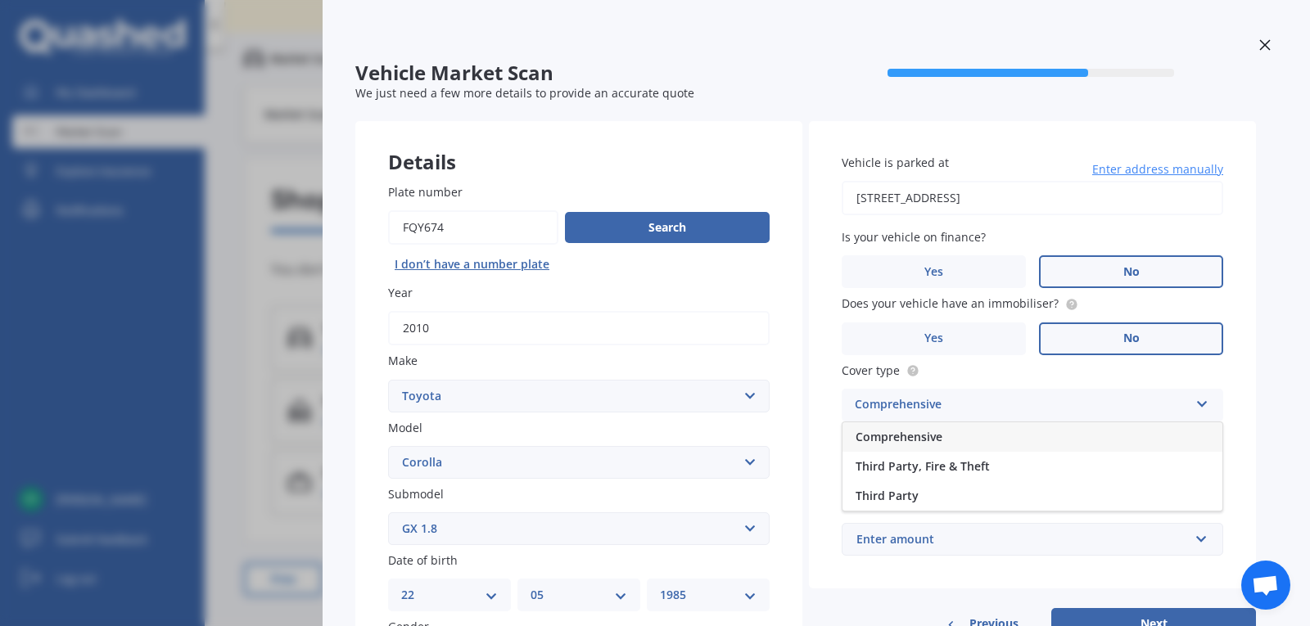
click at [1095, 430] on div "Comprehensive" at bounding box center [1033, 436] width 380 height 29
click at [1092, 473] on input "Preferred insured amount" at bounding box center [1033, 472] width 382 height 34
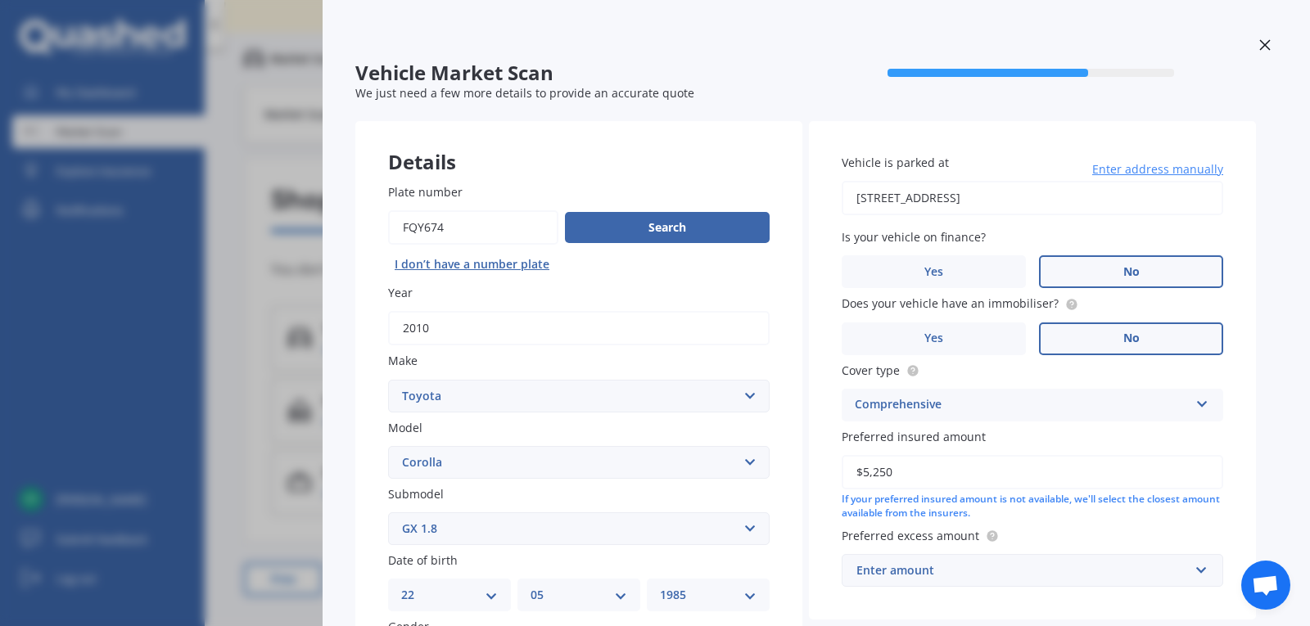
type input "$5,250"
click at [1127, 570] on div "Enter amount" at bounding box center [1022, 571] width 332 height 18
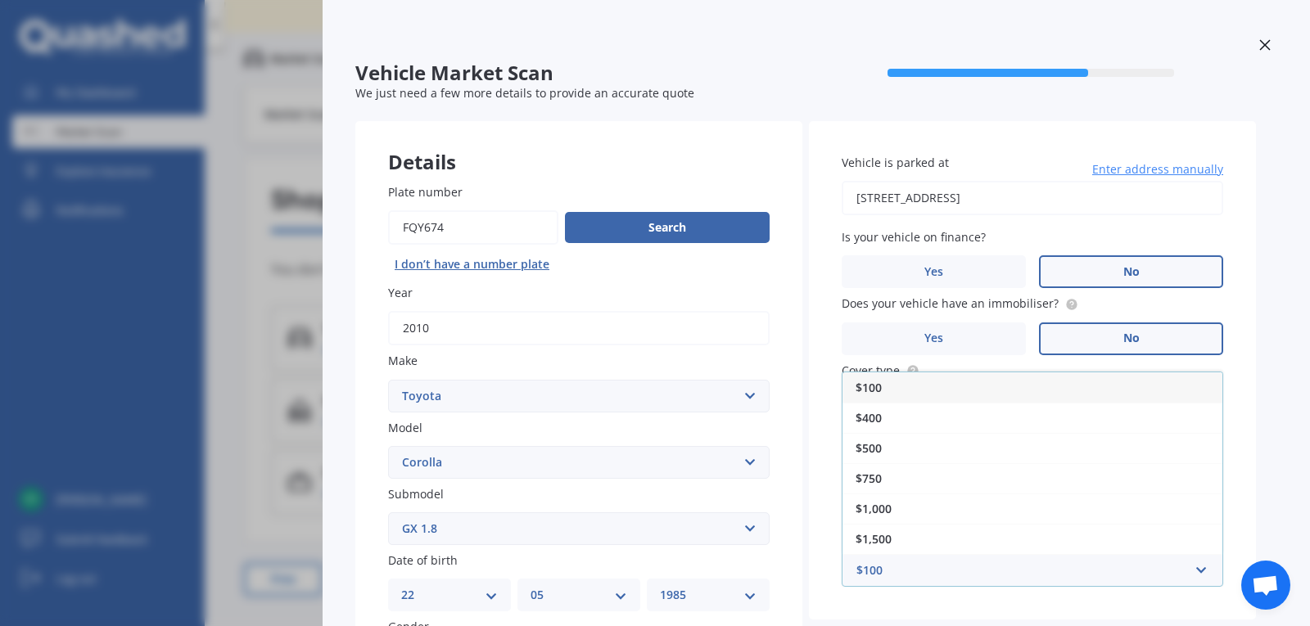
click at [923, 389] on div "$100" at bounding box center [1033, 388] width 380 height 30
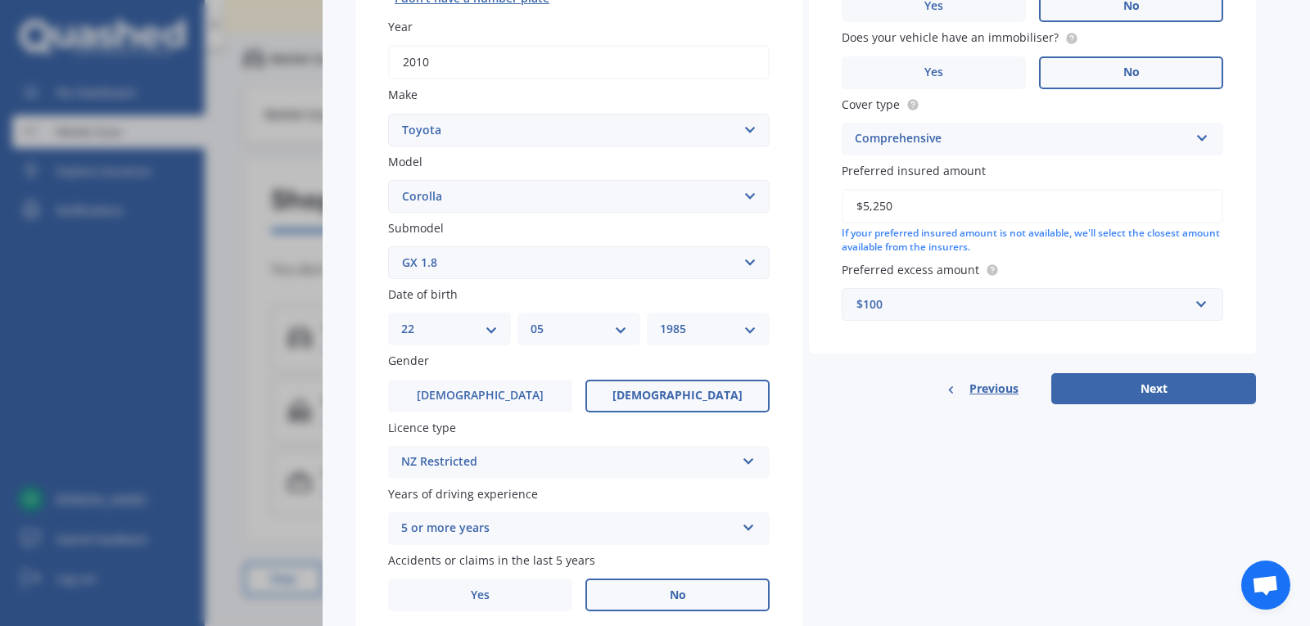
scroll to position [273, 0]
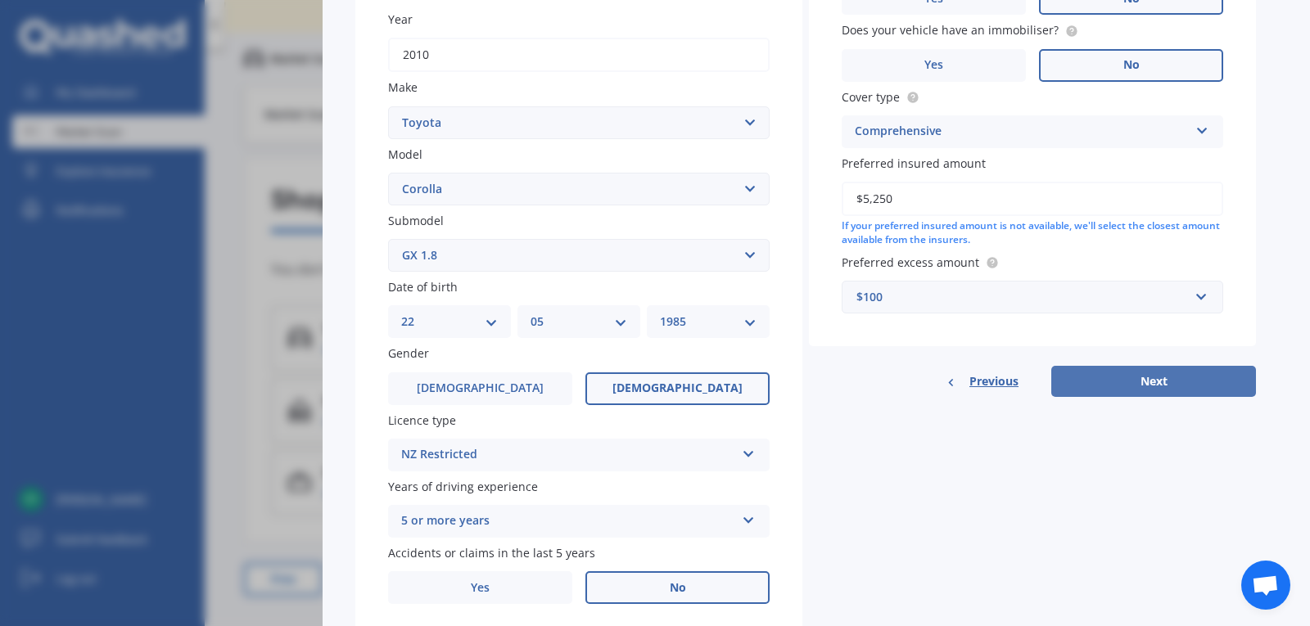
click at [1168, 383] on button "Next" at bounding box center [1153, 381] width 205 height 31
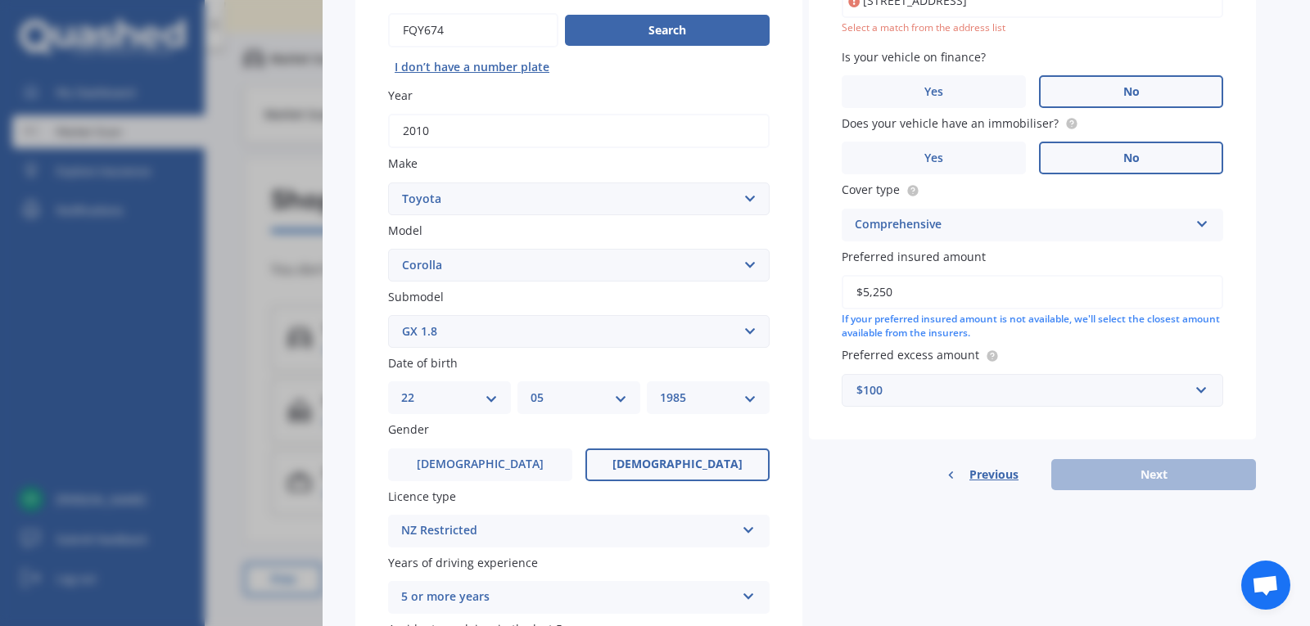
scroll to position [154, 0]
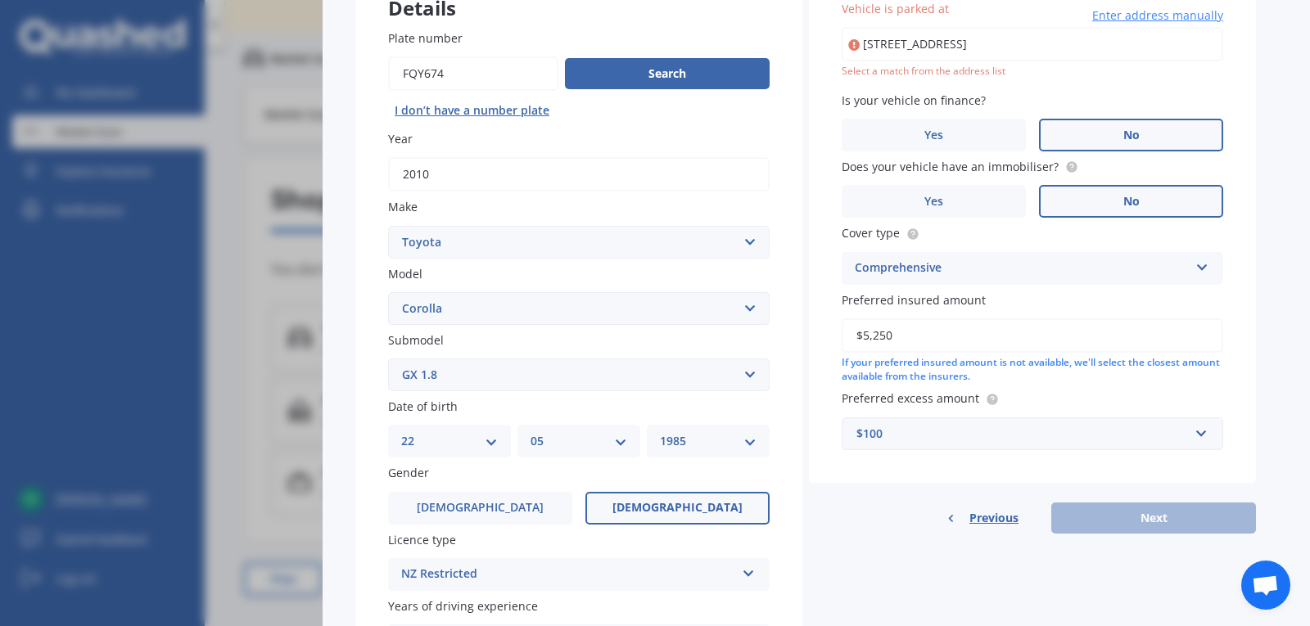
type input "[STREET_ADDRESS]"
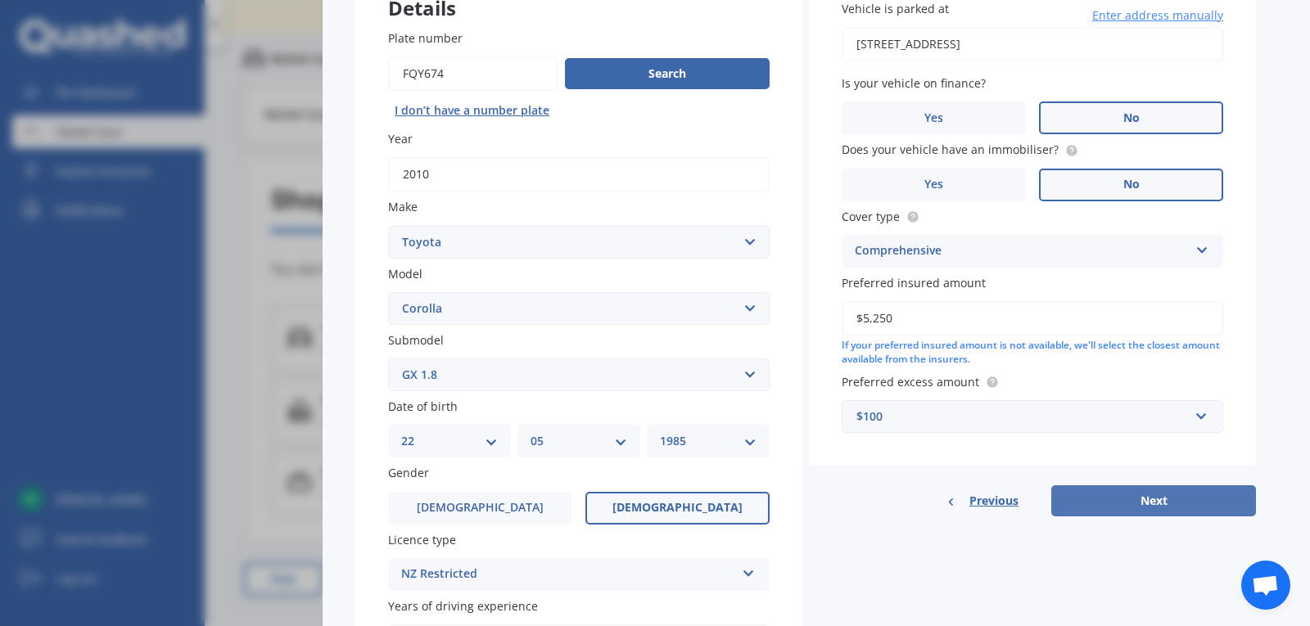
click at [1204, 499] on button "Next" at bounding box center [1153, 501] width 205 height 31
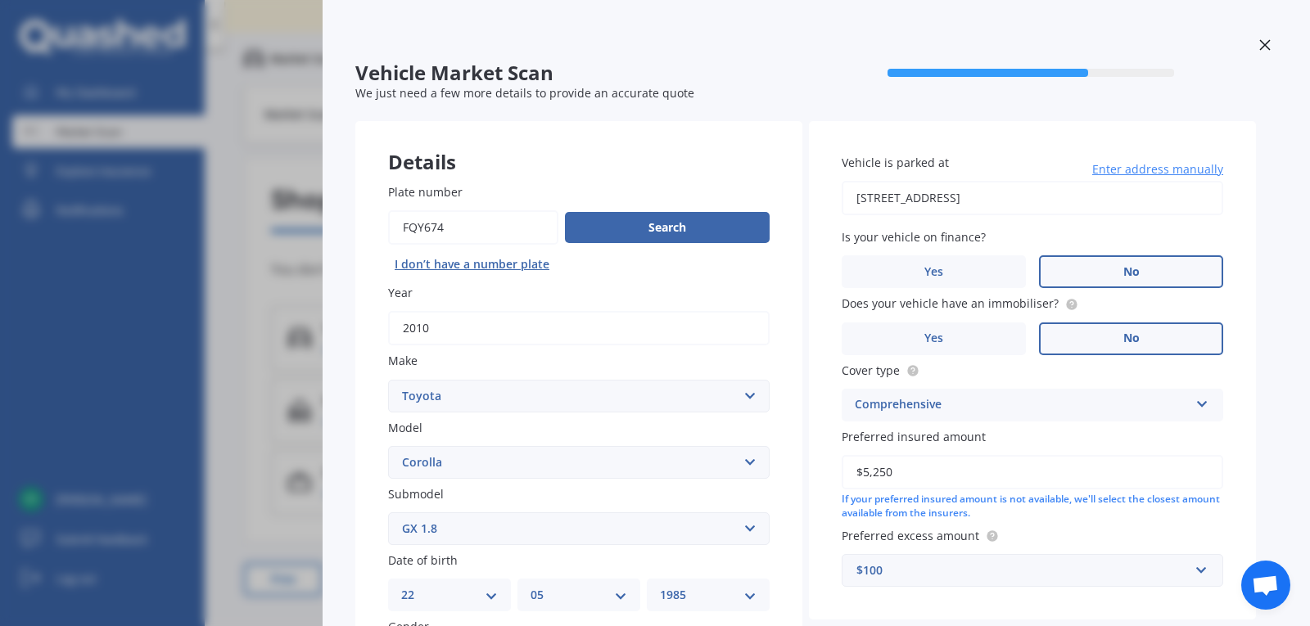
select select "22"
select select "05"
select select "1985"
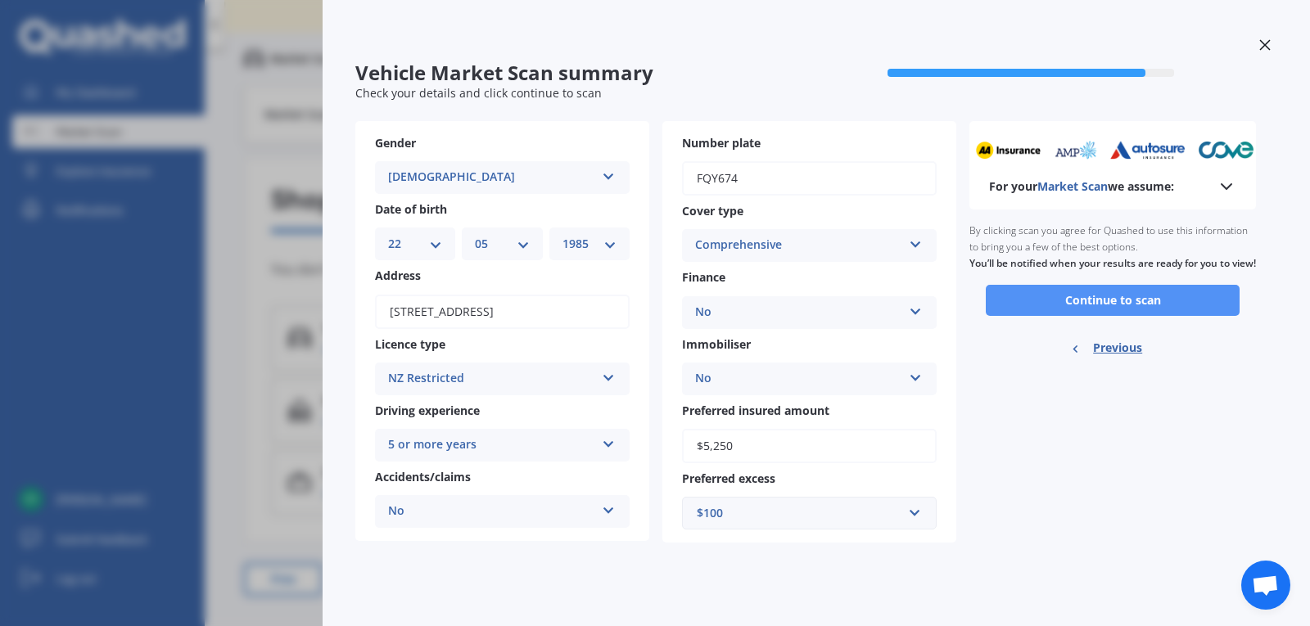
click at [1136, 316] on button "Continue to scan" at bounding box center [1113, 300] width 254 height 31
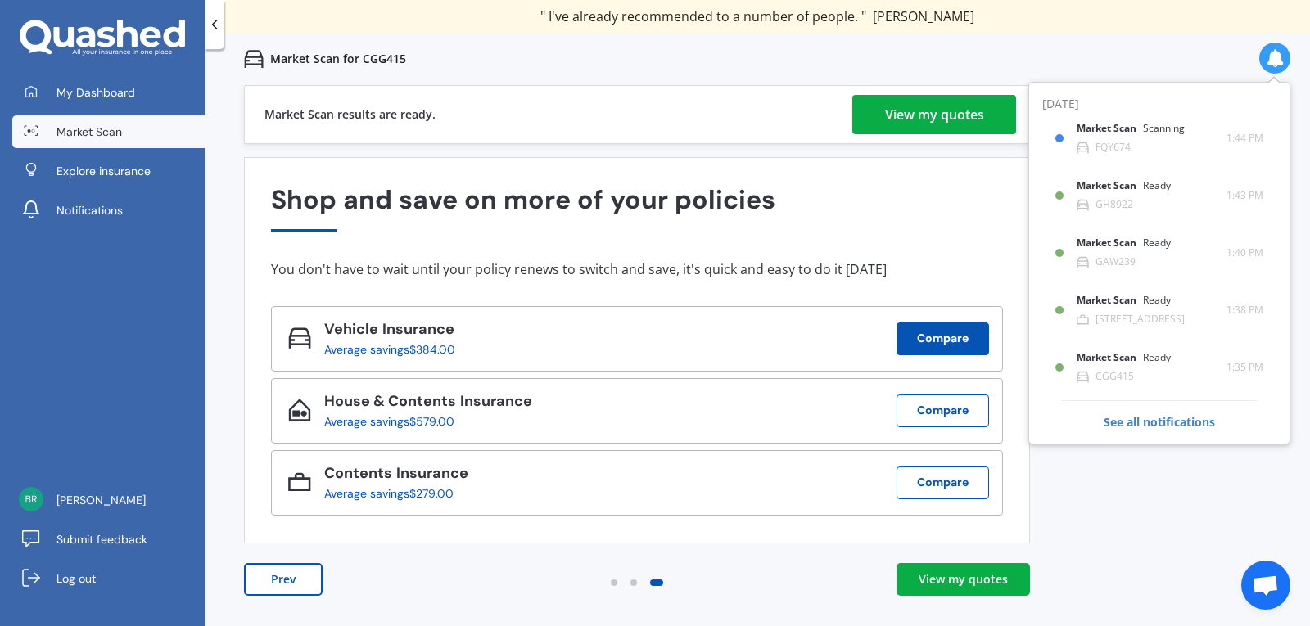
click at [923, 330] on button "Compare" at bounding box center [943, 339] width 93 height 33
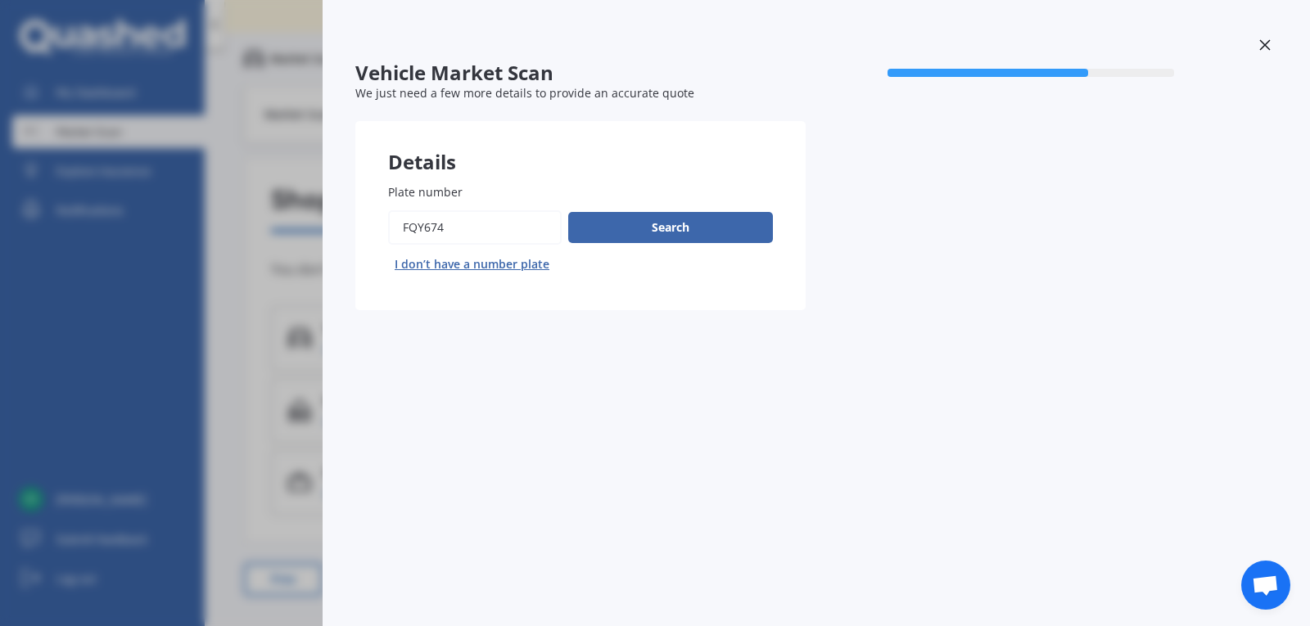
click at [481, 226] on input "Plate number" at bounding box center [475, 227] width 174 height 34
type input "F"
type input "s83f"
click at [653, 234] on button "Search" at bounding box center [670, 227] width 205 height 31
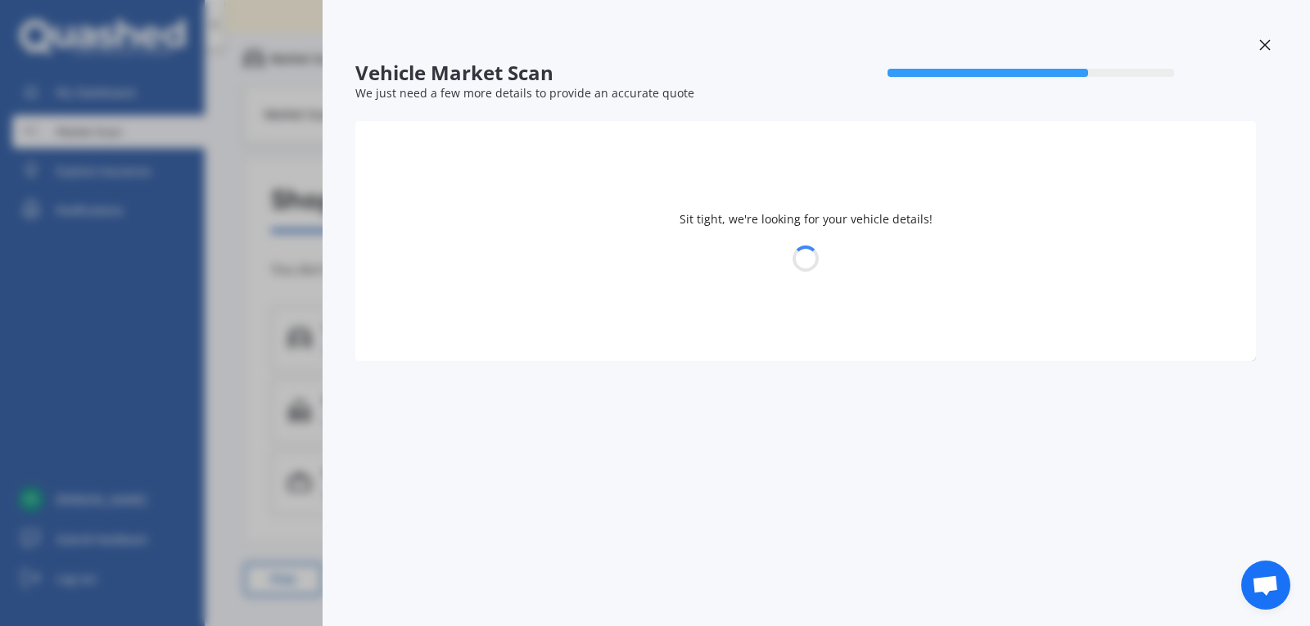
select select "25"
select select "06"
select select "1956"
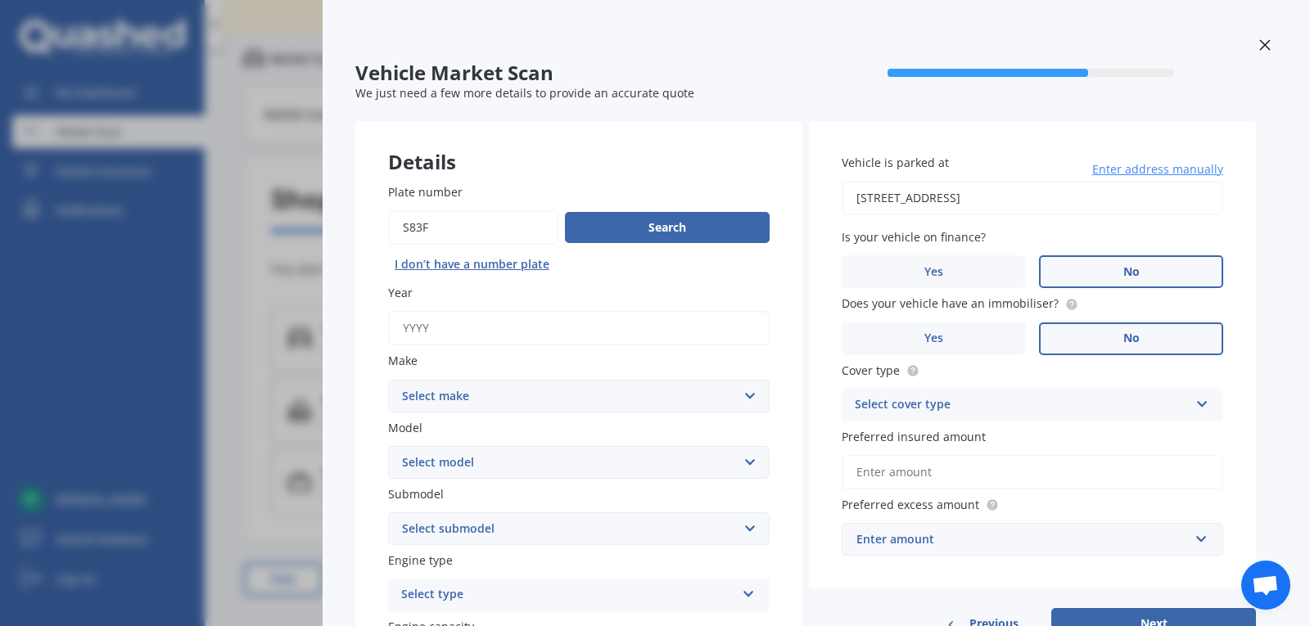
click at [663, 318] on input "Year" at bounding box center [579, 328] width 382 height 34
type input "2002"
click at [745, 392] on select "Select make AC ALFA ROMEO ASTON MARTIN AUDI AUSTIN BEDFORD Bentley BMW BYD CADI…" at bounding box center [579, 396] width 382 height 33
click at [840, 70] on div "70 %" at bounding box center [1031, 73] width 450 height 24
click at [1276, 585] on span "Open chat" at bounding box center [1265, 587] width 27 height 23
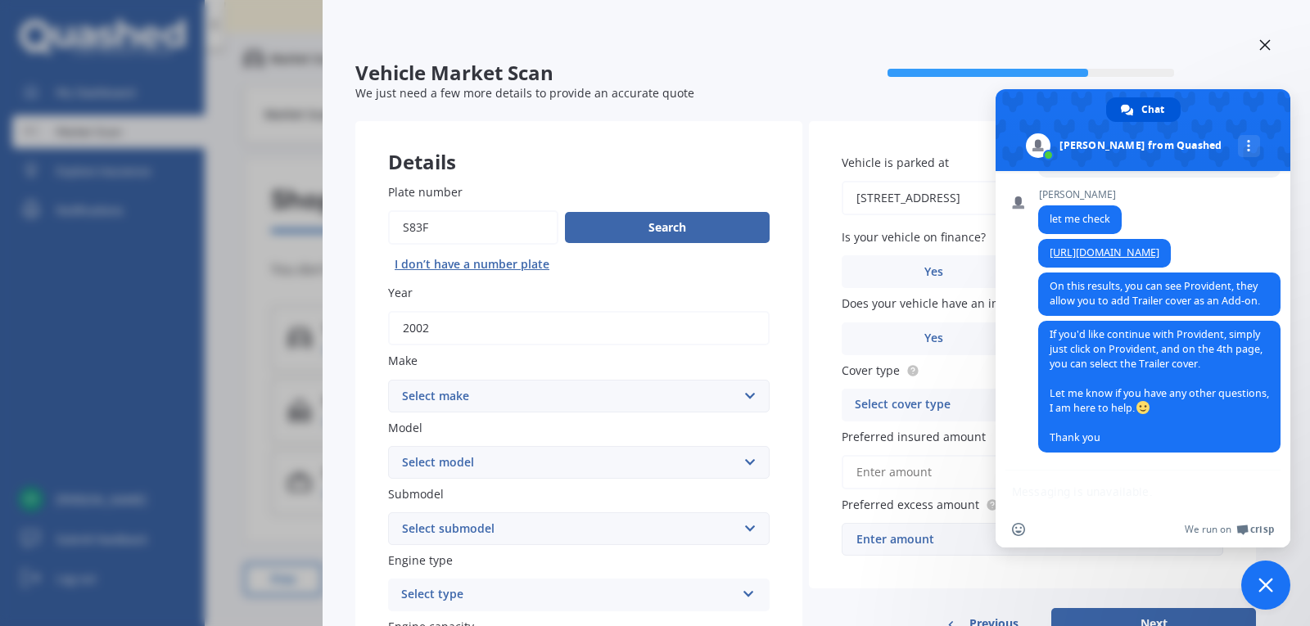
click at [1147, 492] on div "Network offline. Reconnecting... No messages can be received or sent for now. Q…" at bounding box center [1143, 359] width 295 height 377
click at [1123, 437] on span "If you'd like continue with Provident, simply just click on Provident, and on t…" at bounding box center [1159, 387] width 242 height 132
click at [1250, 413] on span "If you'd like continue with Provident, simply just click on Provident, and on t…" at bounding box center [1159, 387] width 242 height 132
click at [1228, 528] on span "We run on" at bounding box center [1208, 529] width 47 height 13
click at [1201, 47] on div at bounding box center [816, 47] width 922 height 29
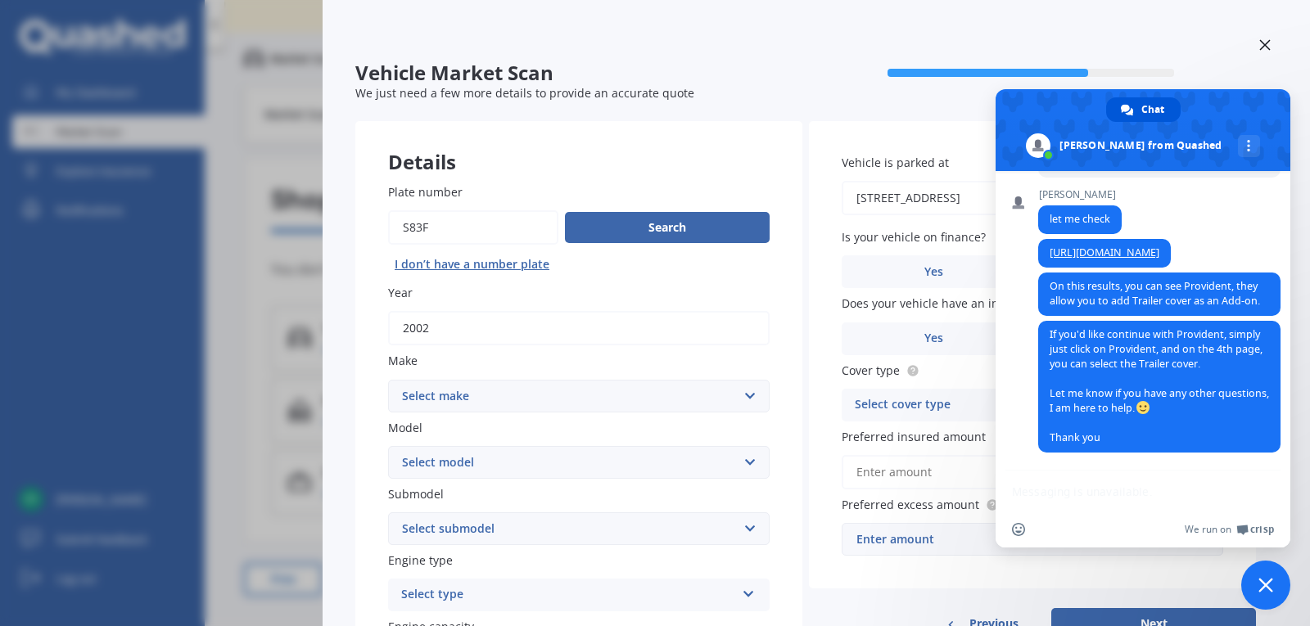
click at [1271, 122] on span at bounding box center [1143, 130] width 295 height 82
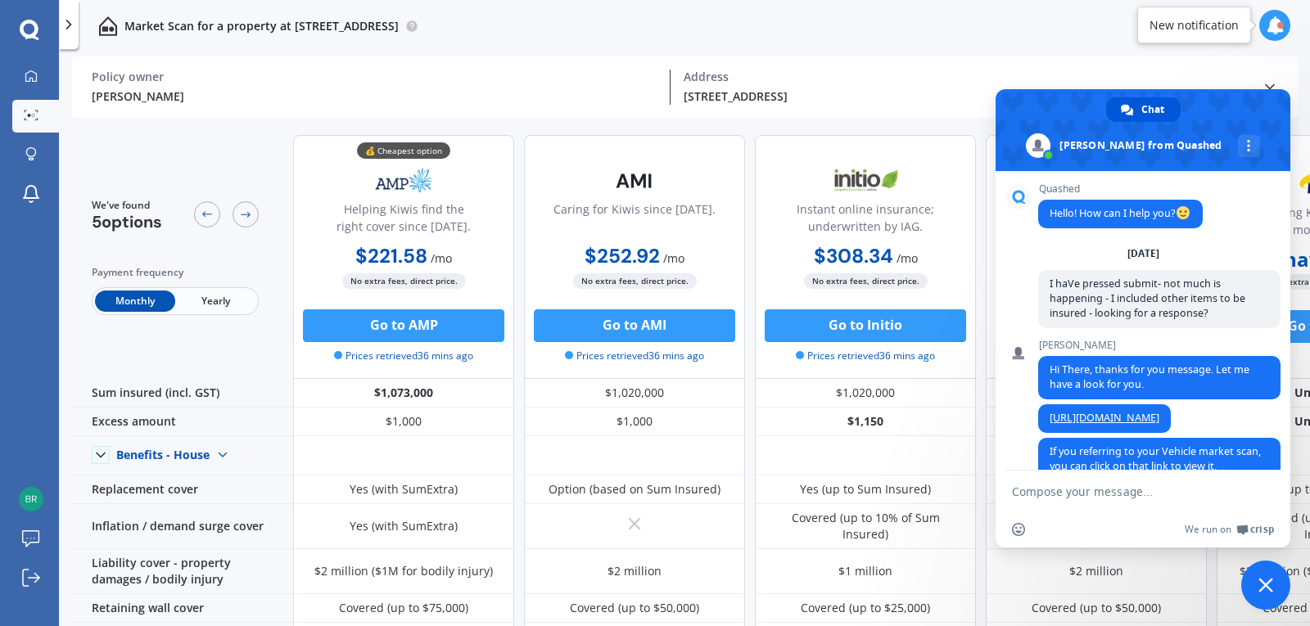
scroll to position [1096, 0]
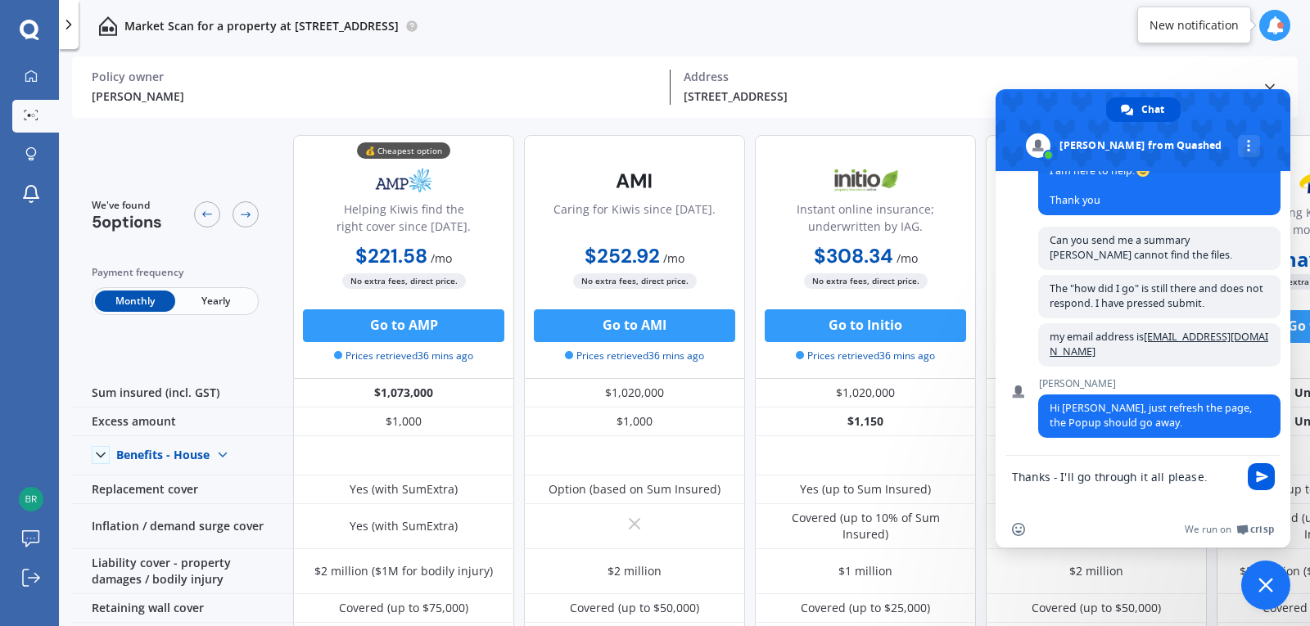
type textarea "Thanks - I'll go through it all please."
click at [1261, 481] on span "Send" at bounding box center [1262, 477] width 12 height 12
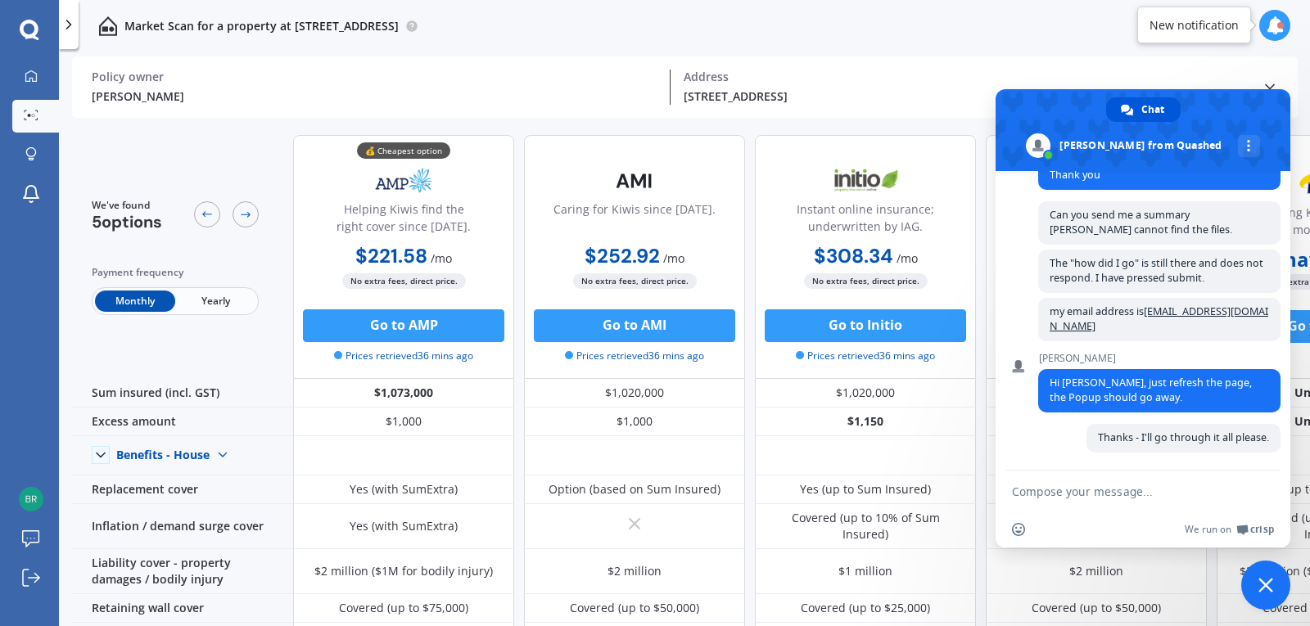
scroll to position [1136, 0]
click at [67, 25] on icon at bounding box center [69, 24] width 16 height 16
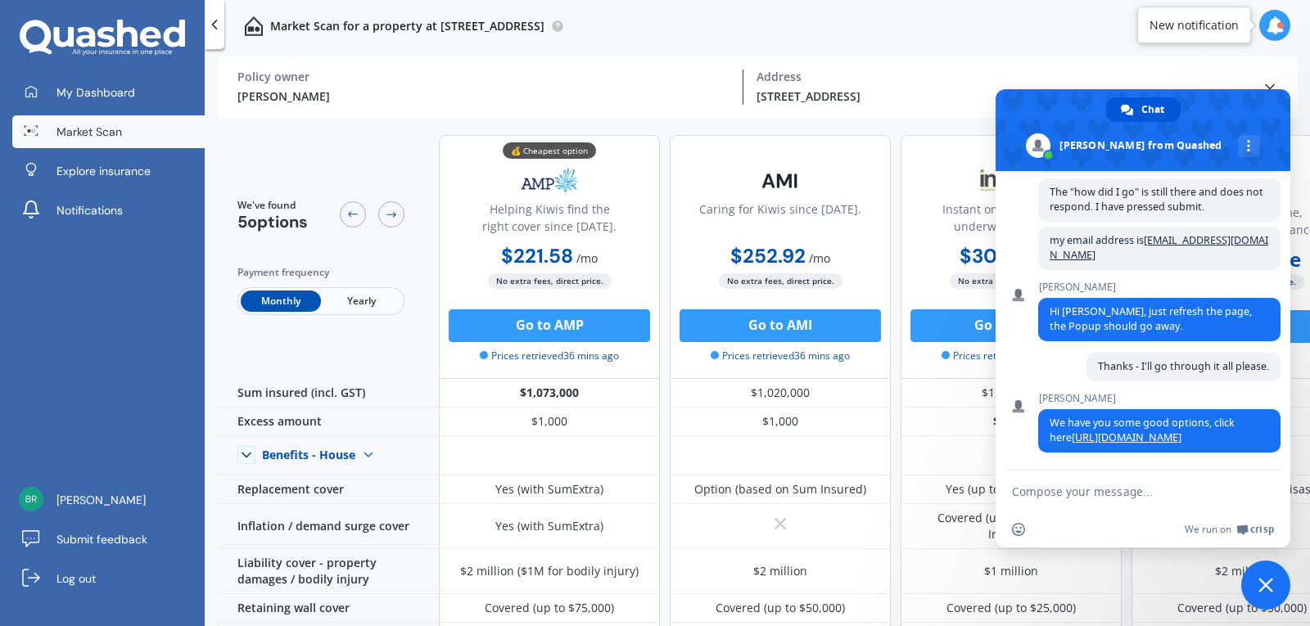
scroll to position [1208, 0]
click at [1253, 106] on span at bounding box center [1143, 130] width 295 height 82
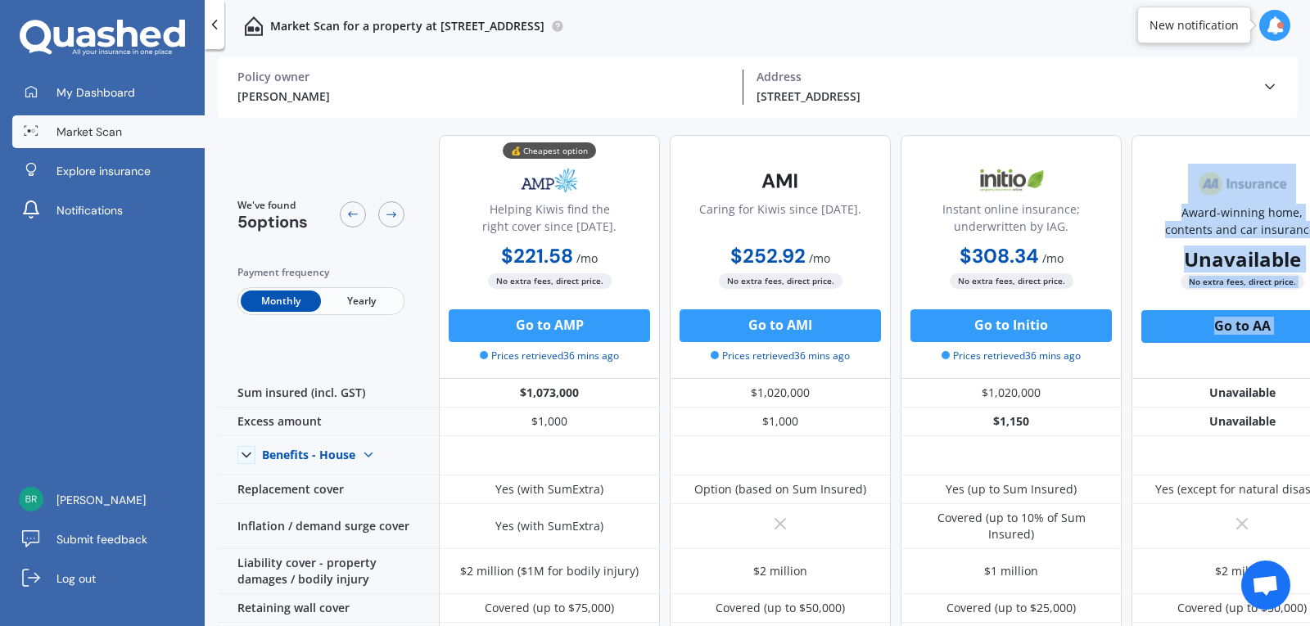
scroll to position [0, 282]
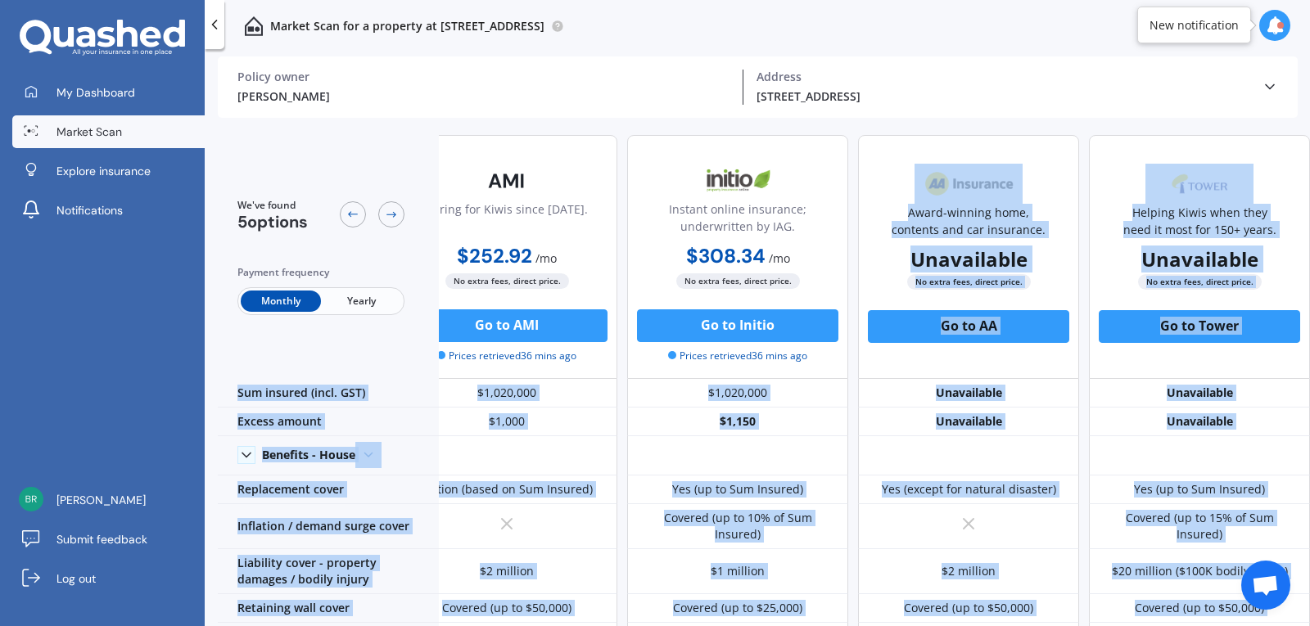
drag, startPoint x: 1307, startPoint y: 166, endPoint x: 1309, endPoint y: 292, distance: 126.1
click at [1309, 292] on div "We've found 5 options Payment frequency Monthly Yearly 💰 Cheapest option Helpin…" at bounding box center [764, 376] width 1092 height 508
click at [111, 130] on span "Market Scan" at bounding box center [89, 132] width 66 height 16
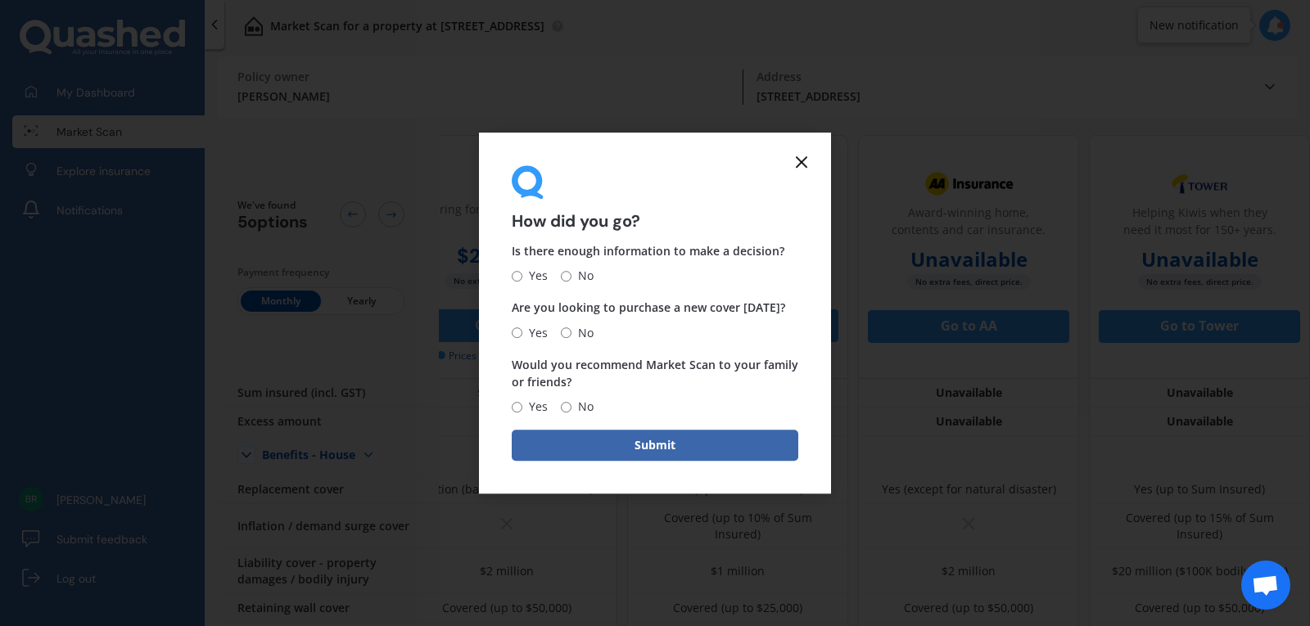
click at [806, 157] on line at bounding box center [802, 162] width 10 height 10
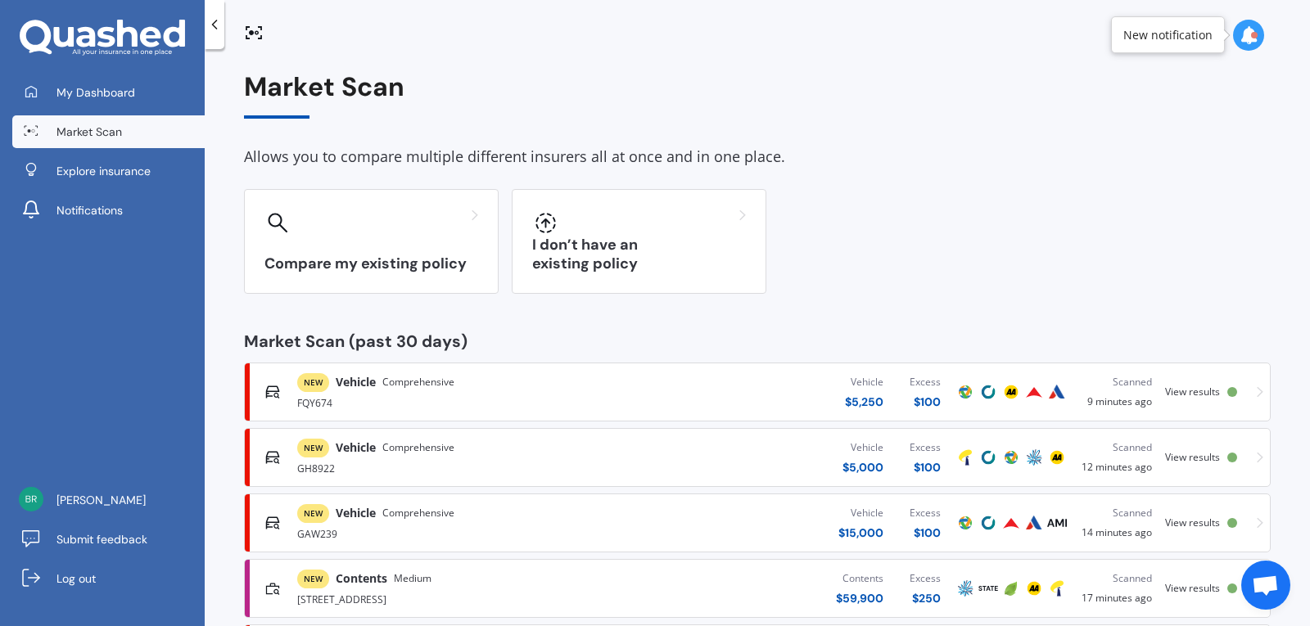
click at [392, 380] on span "Comprehensive" at bounding box center [418, 382] width 72 height 16
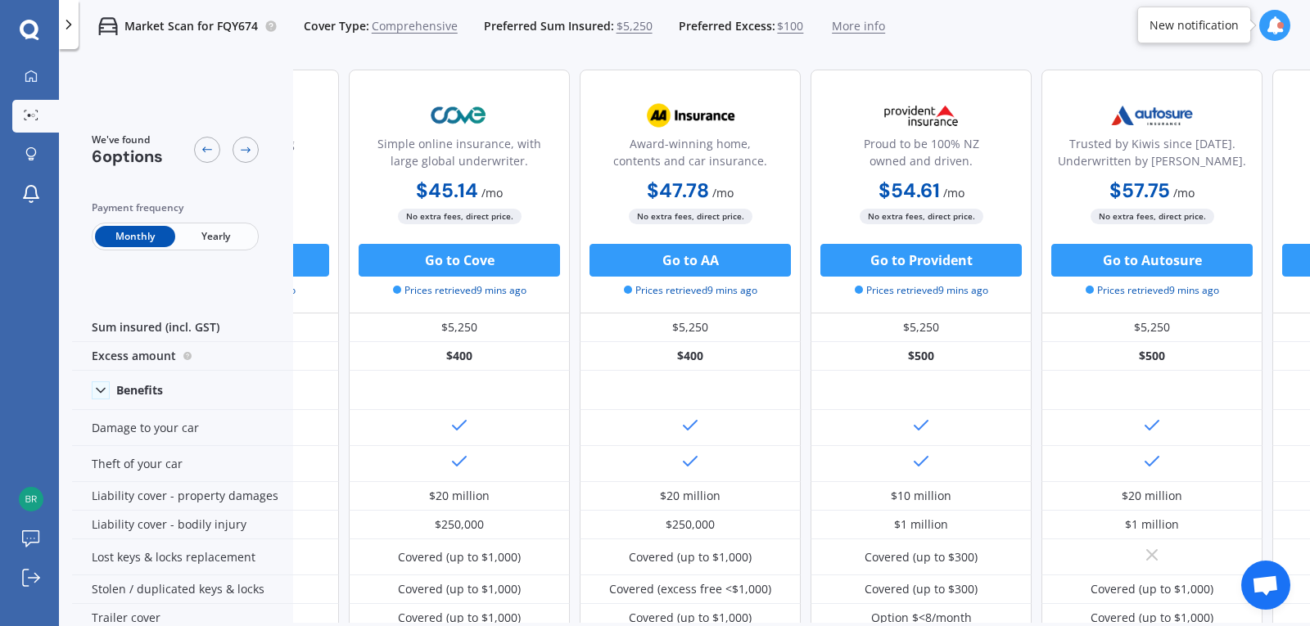
scroll to position [0, 367]
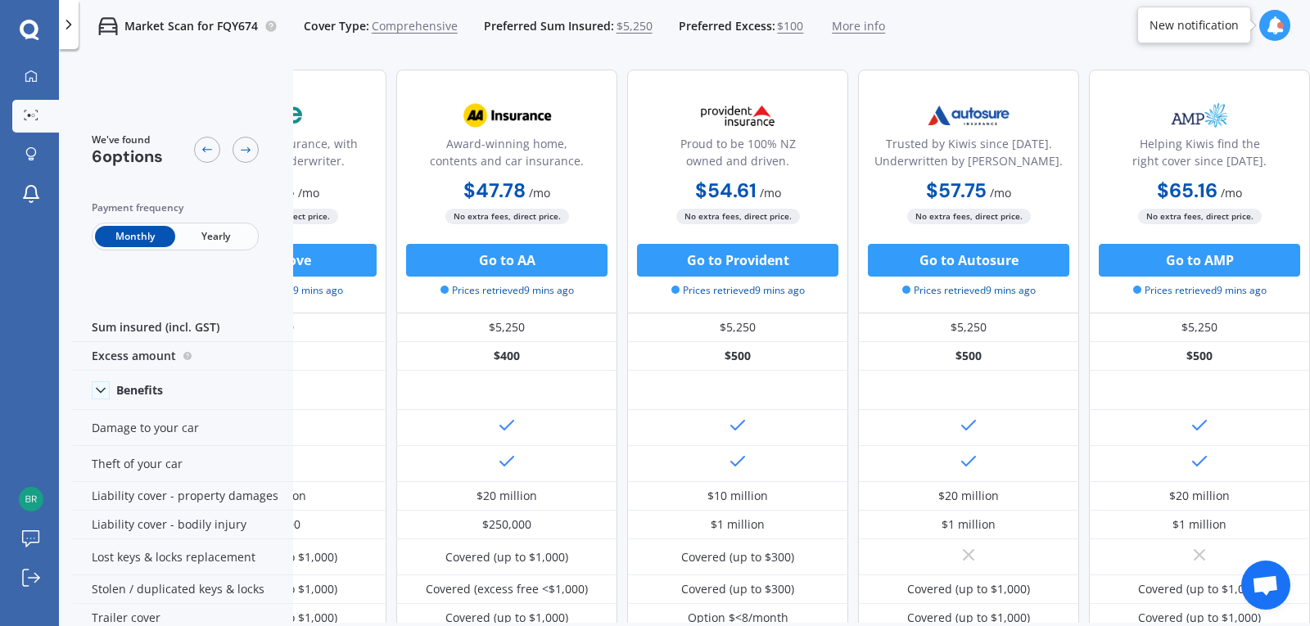
click at [61, 18] on icon at bounding box center [69, 24] width 16 height 16
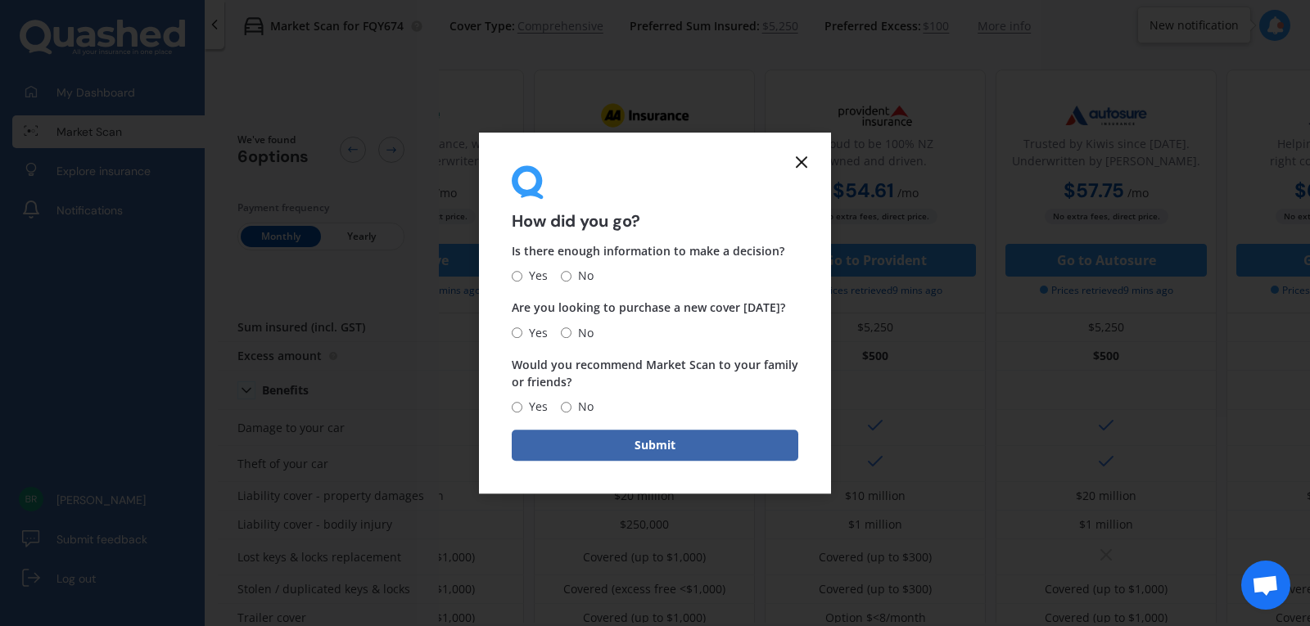
click at [797, 158] on line at bounding box center [802, 162] width 10 height 10
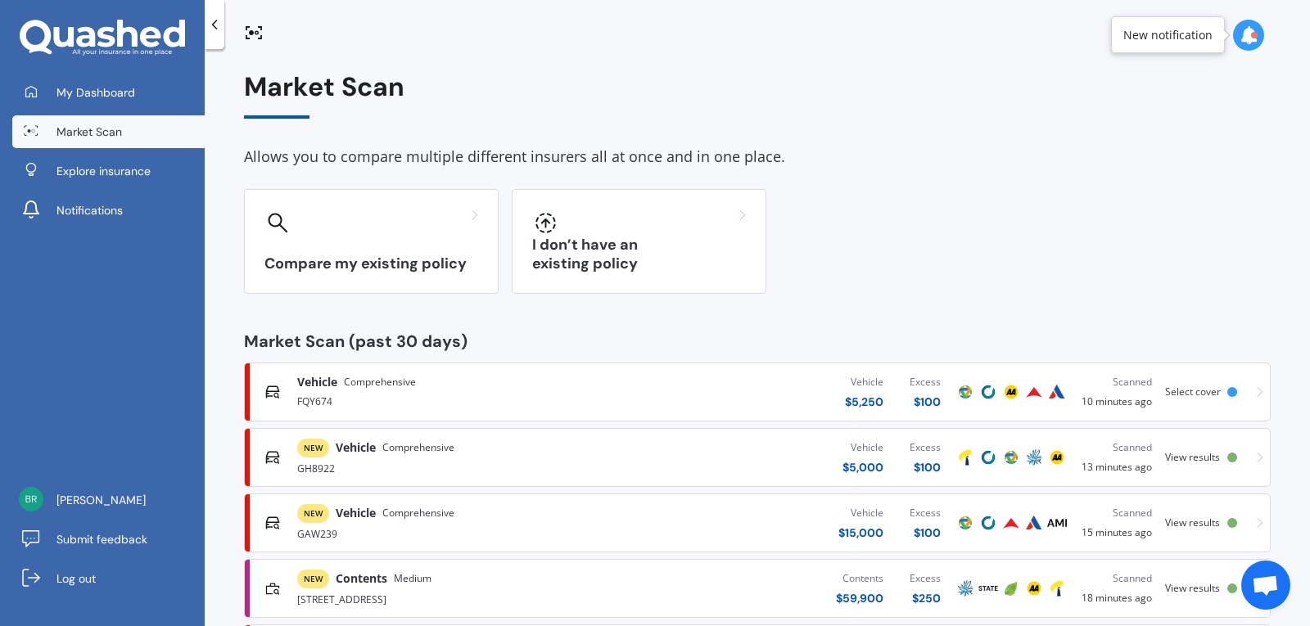
click at [339, 449] on span "Vehicle" at bounding box center [356, 448] width 40 height 16
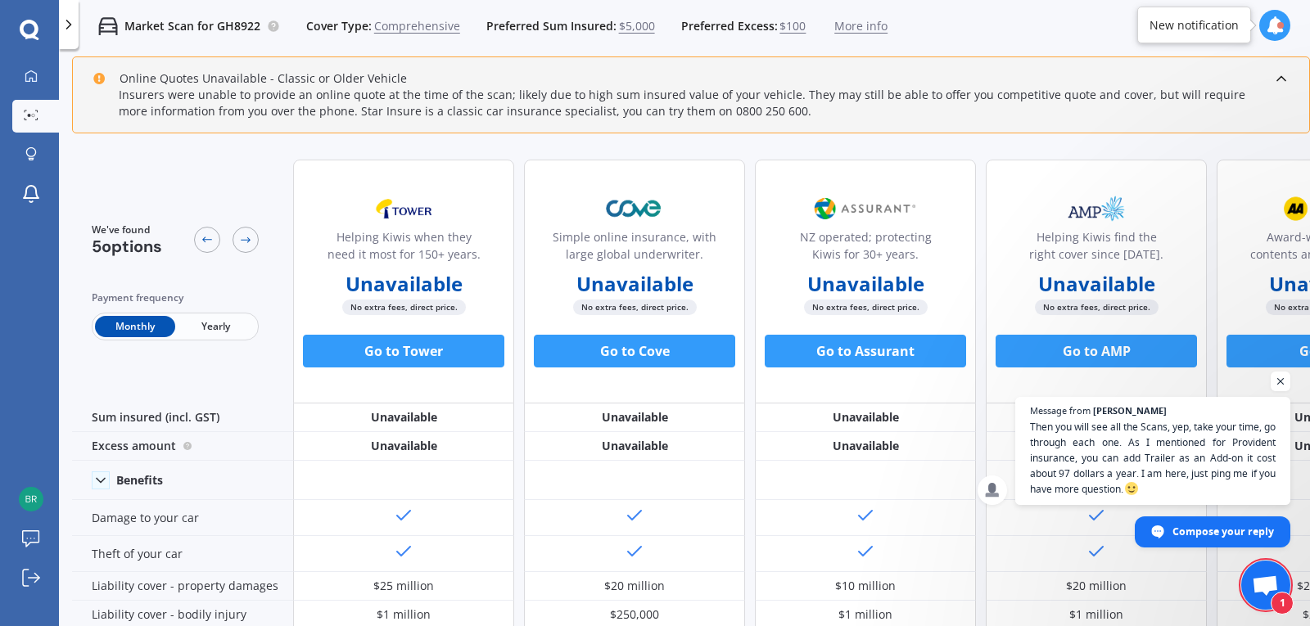
click at [64, 24] on icon at bounding box center [69, 24] width 16 height 16
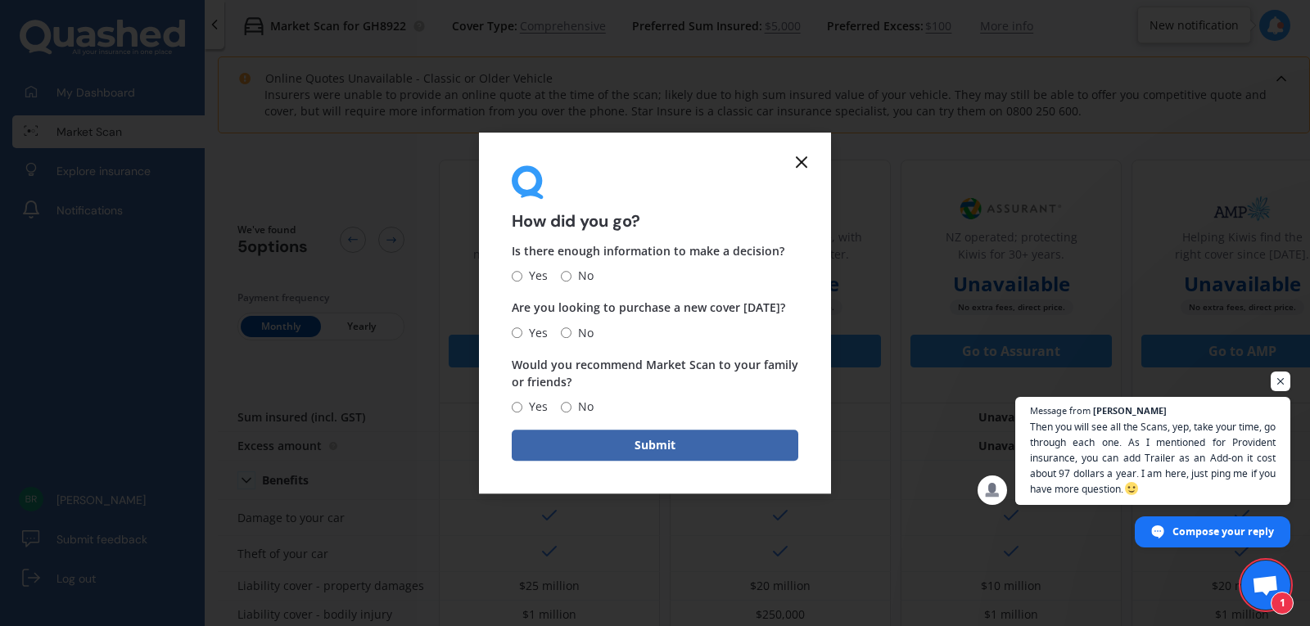
click at [800, 160] on line at bounding box center [802, 162] width 10 height 10
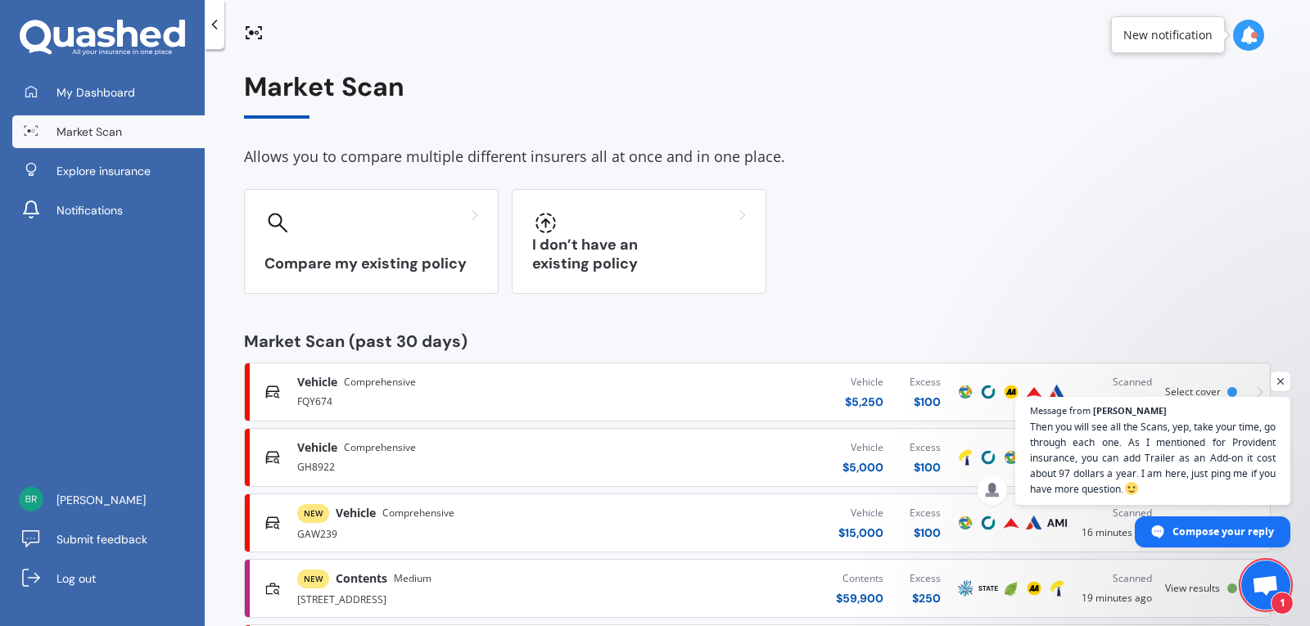
click at [320, 517] on span "NEW" at bounding box center [313, 513] width 32 height 19
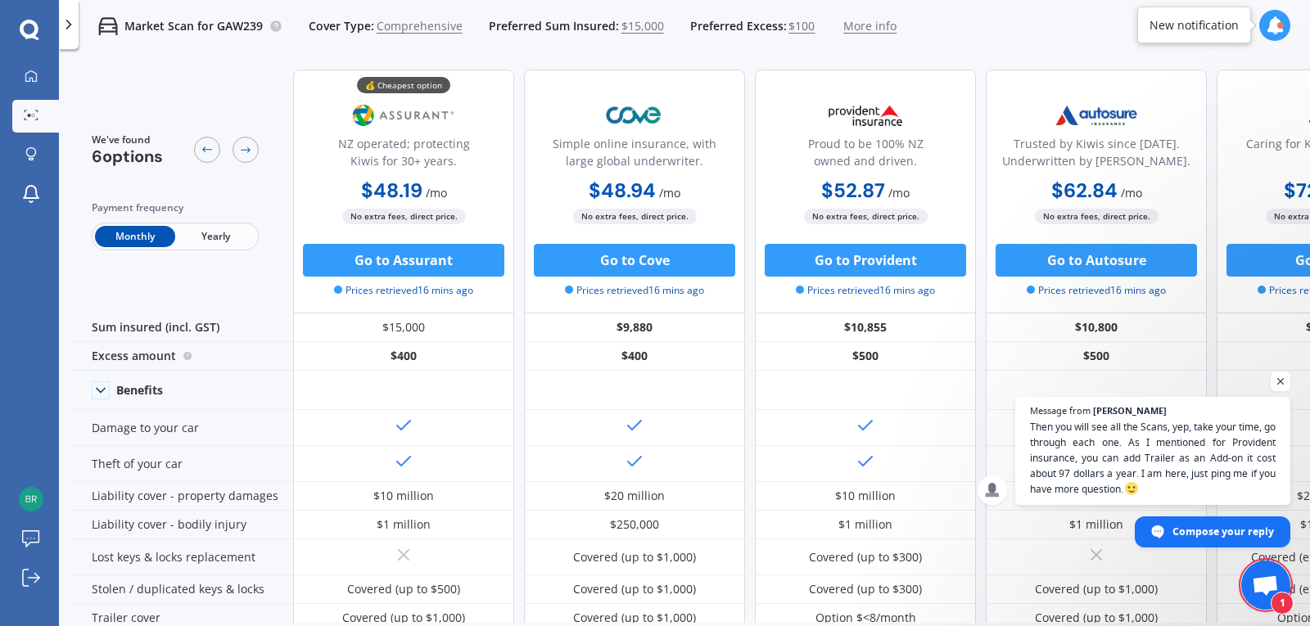
click at [70, 24] on polyline at bounding box center [69, 24] width 4 height 8
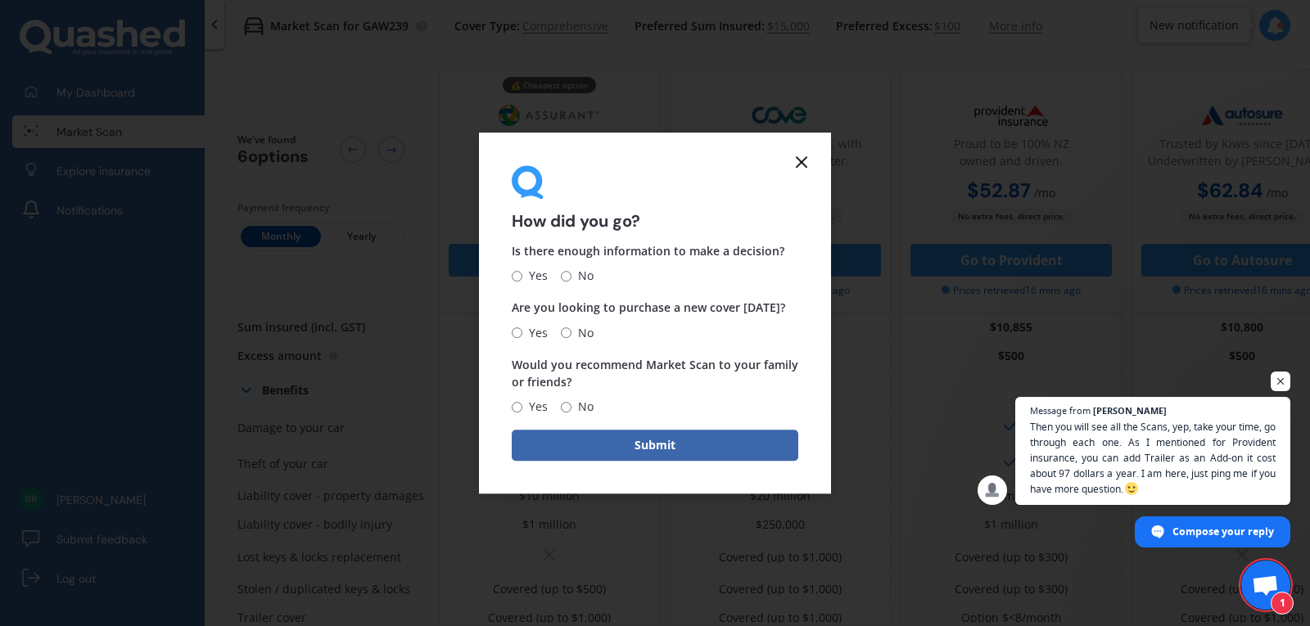
click at [813, 148] on form "How did you go? Is there enough information to make a decision? Yes No Are you …" at bounding box center [655, 314] width 352 height 362
click at [810, 156] on icon at bounding box center [802, 162] width 20 height 20
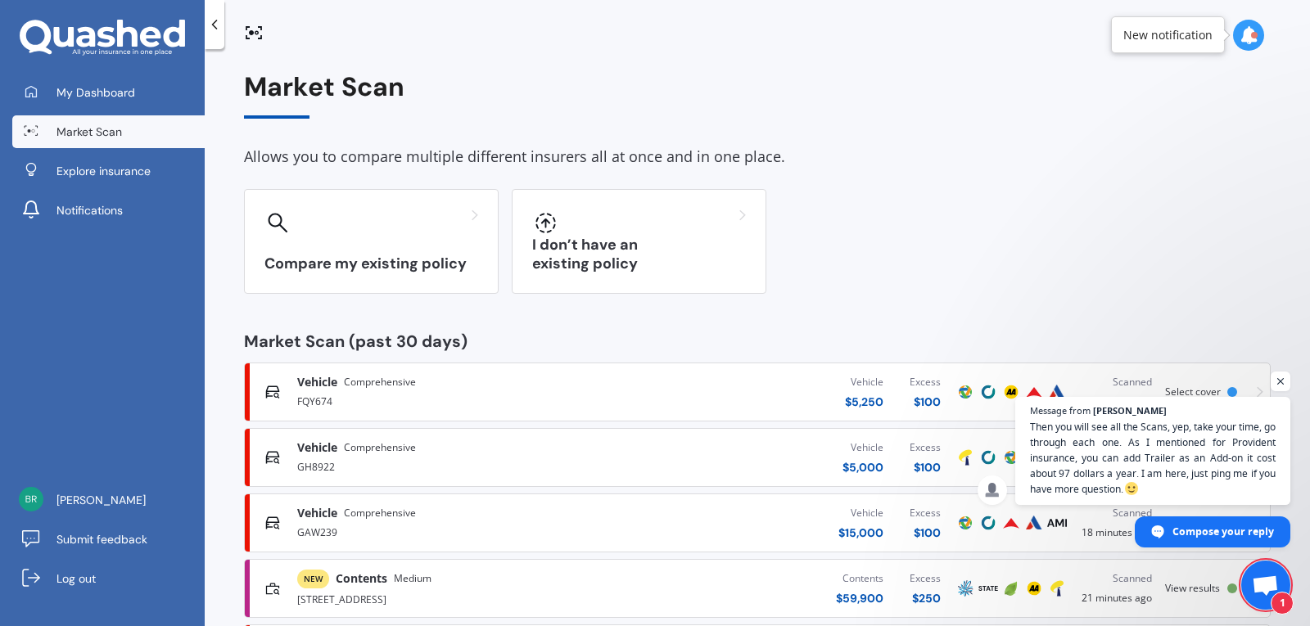
click at [350, 397] on div "FQY674" at bounding box center [453, 401] width 312 height 20
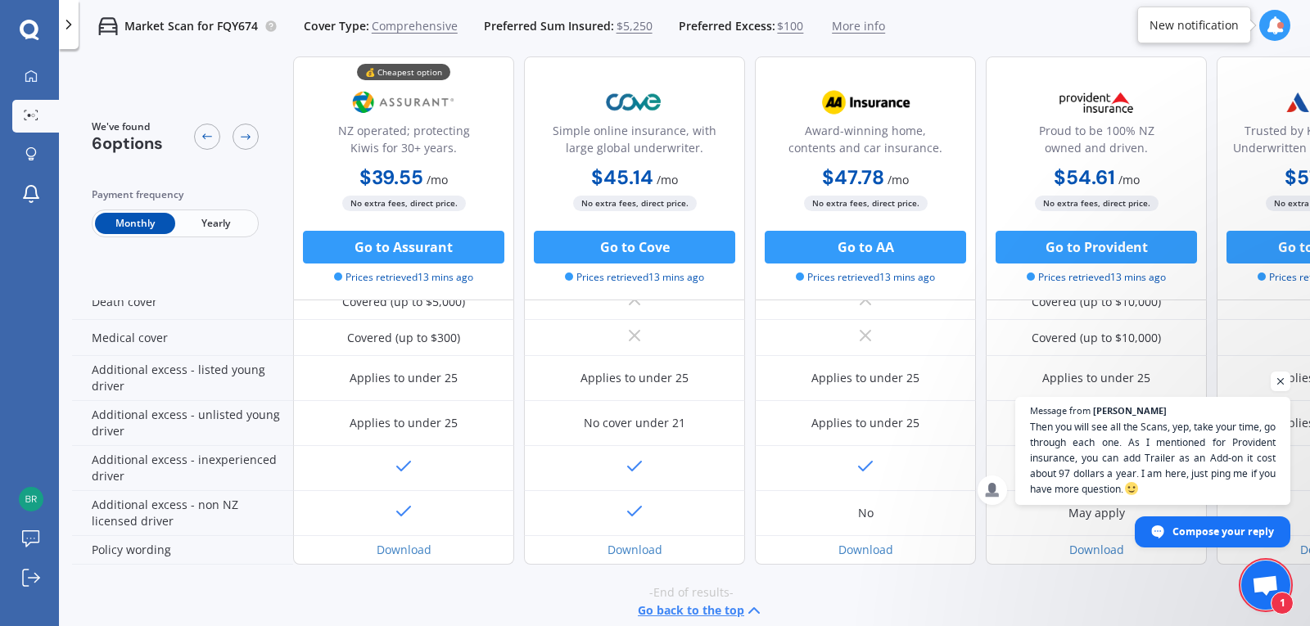
scroll to position [784, 0]
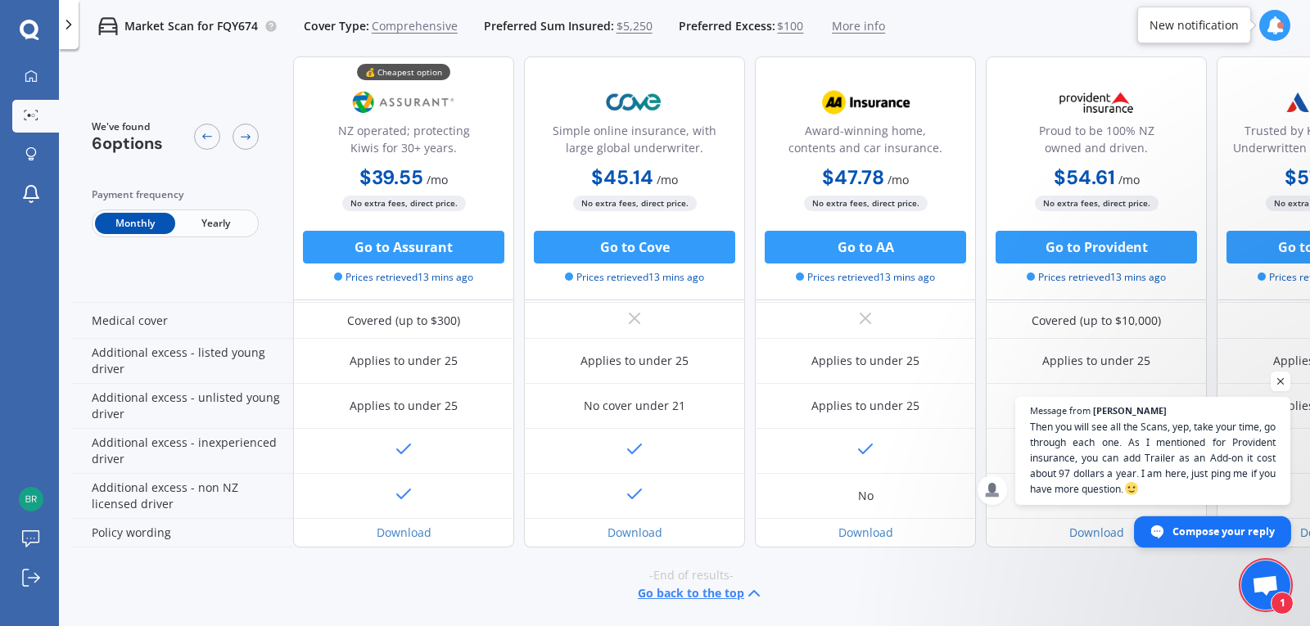
click at [1250, 520] on span "Compose your reply" at bounding box center [1223, 531] width 102 height 29
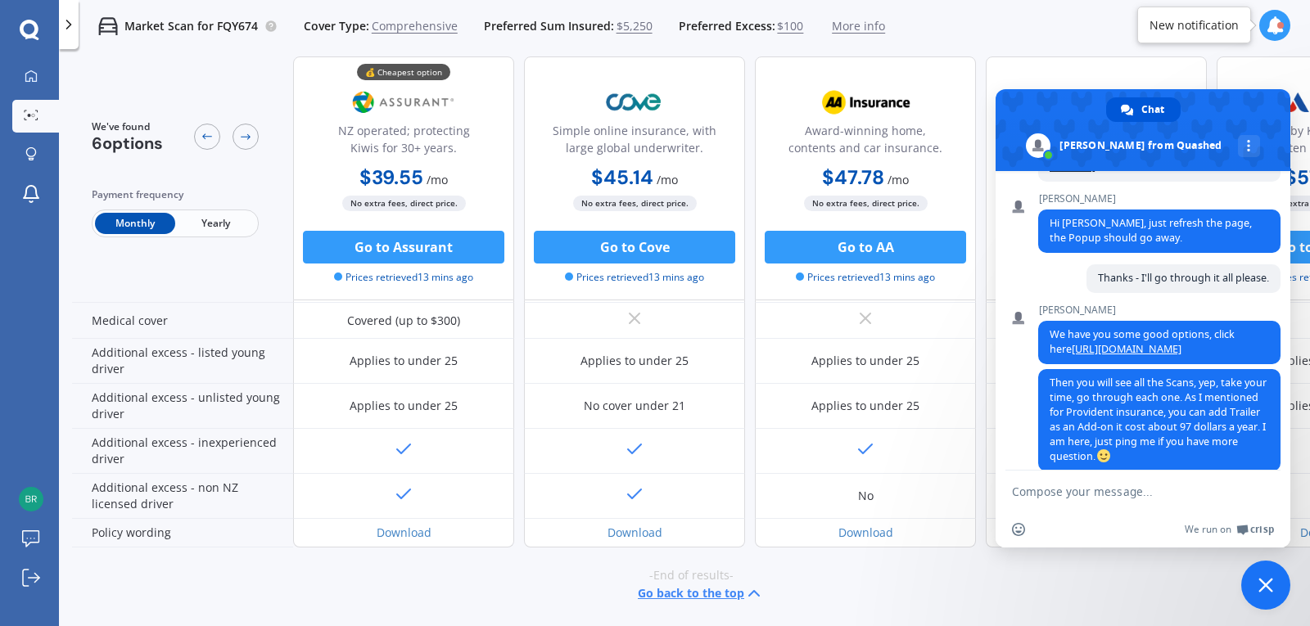
scroll to position [1315, 0]
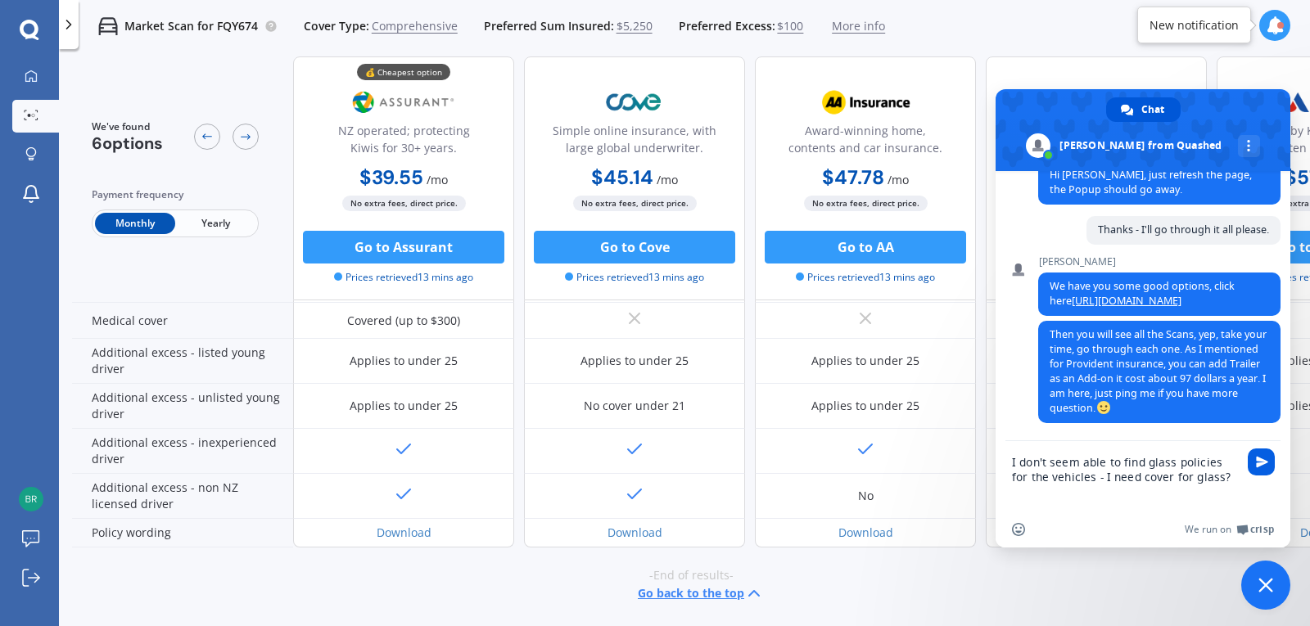
type textarea "I don't seem able to find glass policies for the vehicles - I need cover for gl…"
click at [1260, 454] on span "Send" at bounding box center [1261, 462] width 27 height 27
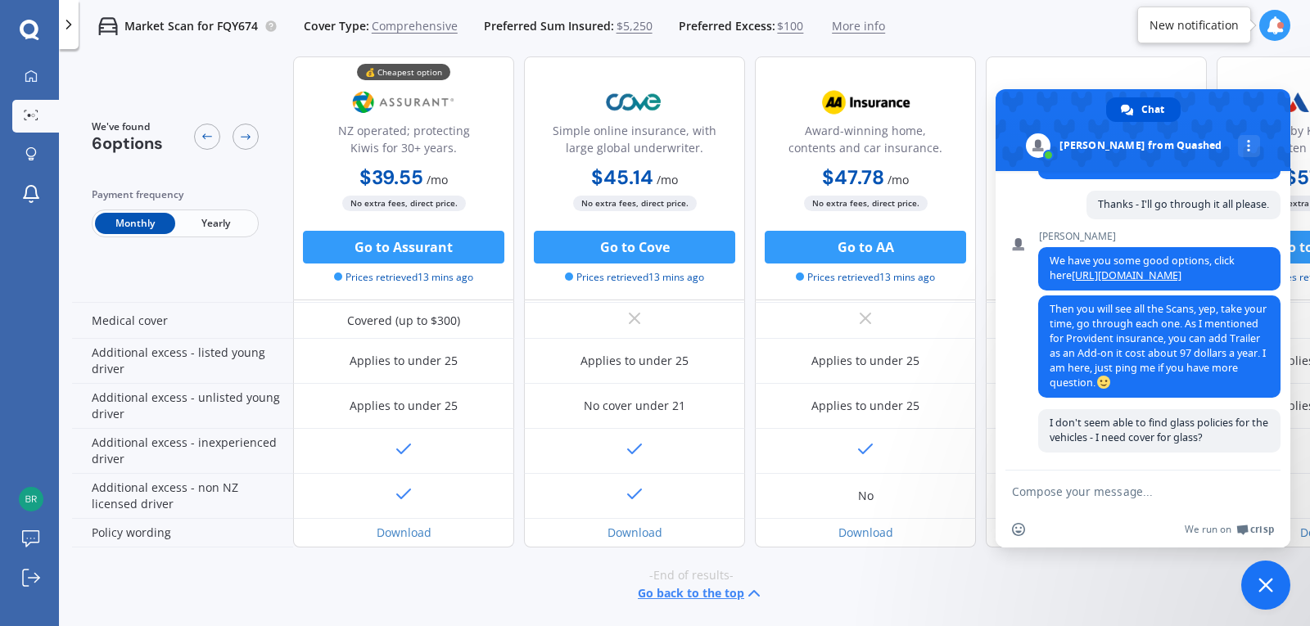
scroll to position [1370, 0]
click at [1118, 75] on div "Proud to be 100% NZ owned and driven. $54.61 / mo $546.14 / yr $54.61 / mo No e…" at bounding box center [1096, 178] width 221 height 244
click at [1257, 114] on span at bounding box center [1143, 130] width 295 height 82
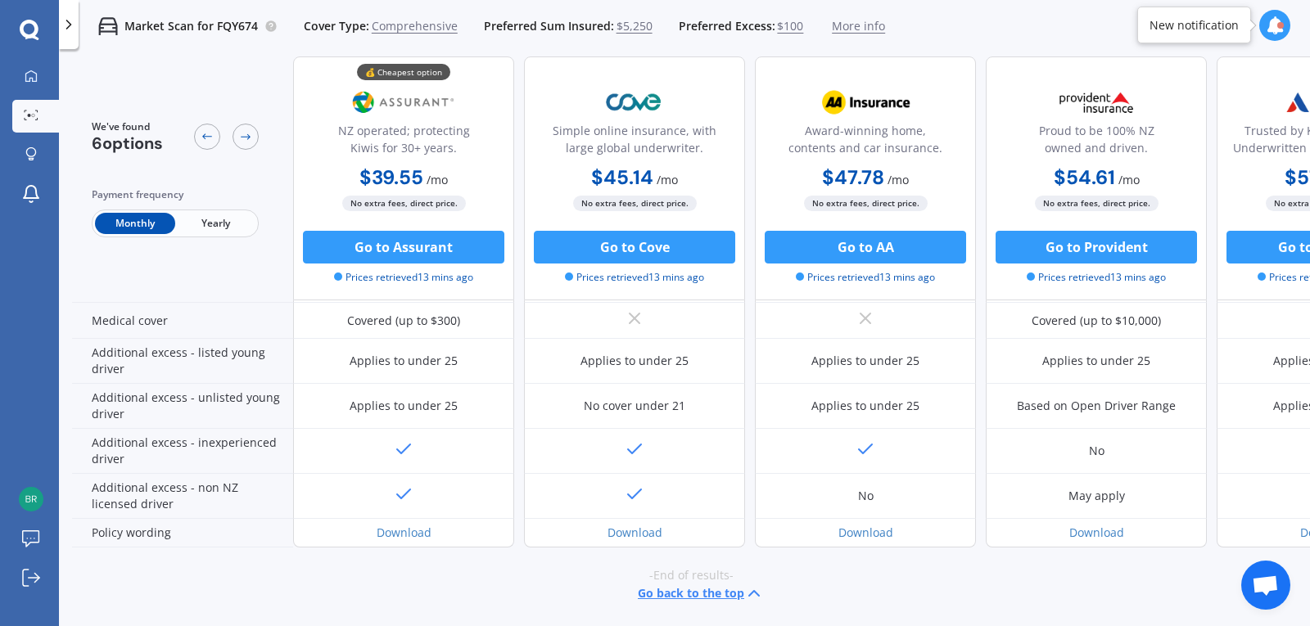
click at [71, 25] on icon at bounding box center [69, 24] width 16 height 16
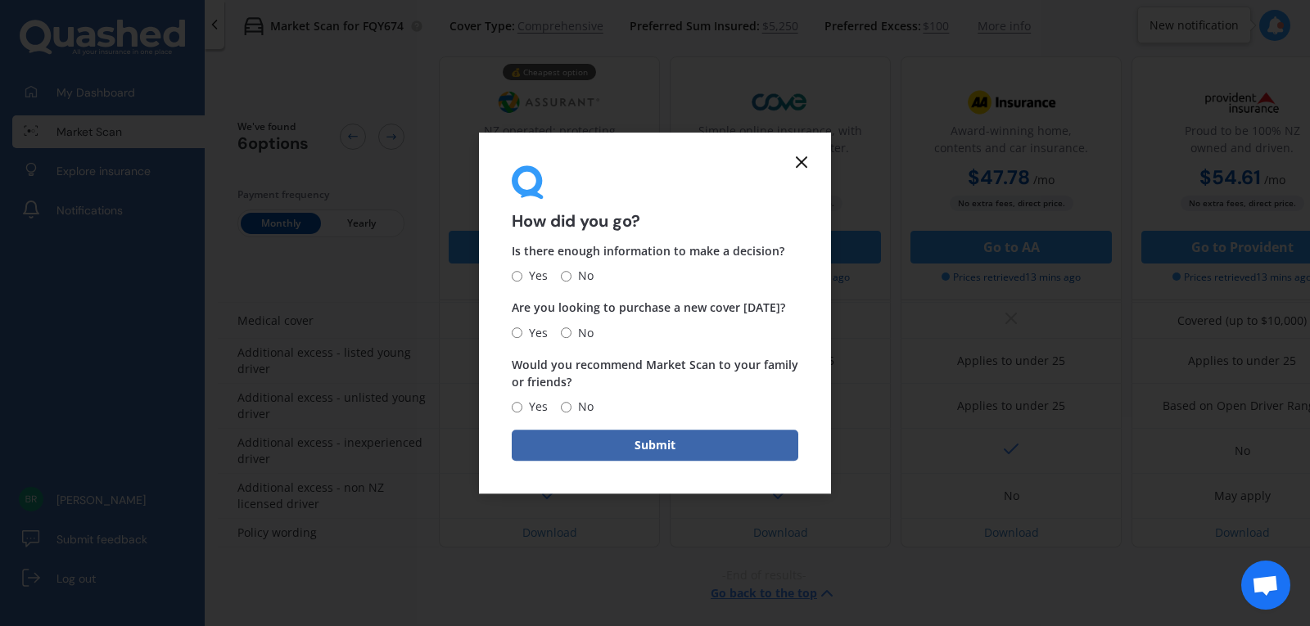
click at [803, 157] on icon at bounding box center [802, 162] width 20 height 20
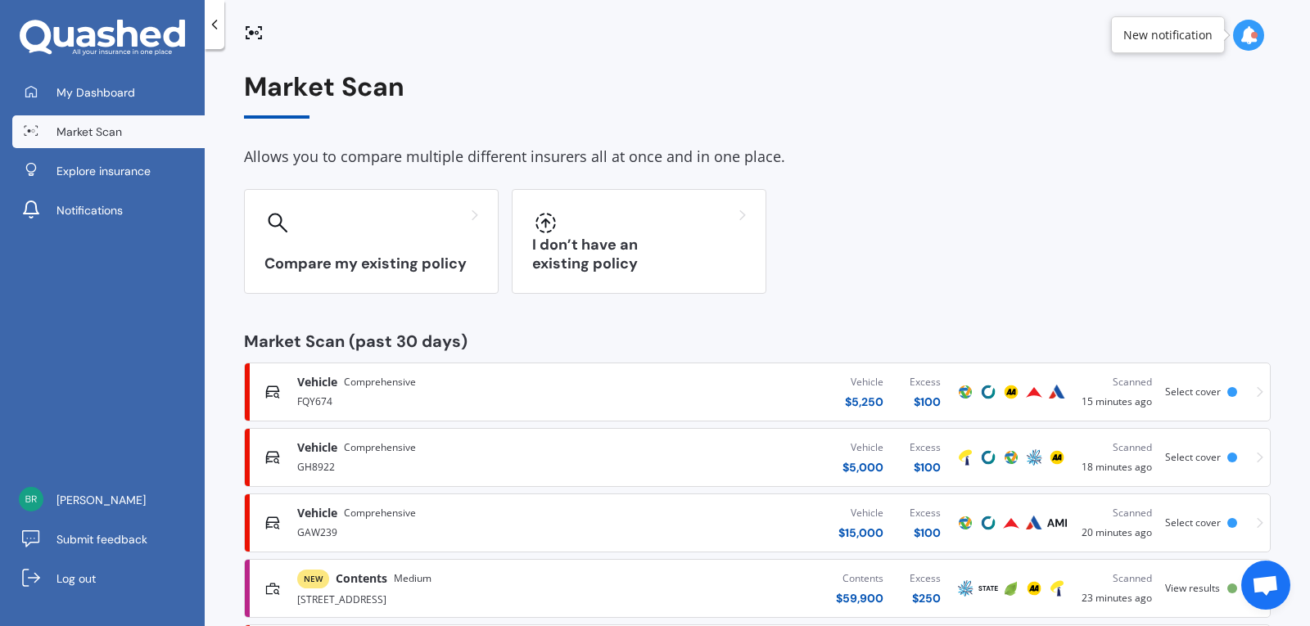
click at [411, 586] on span "Medium" at bounding box center [413, 579] width 38 height 16
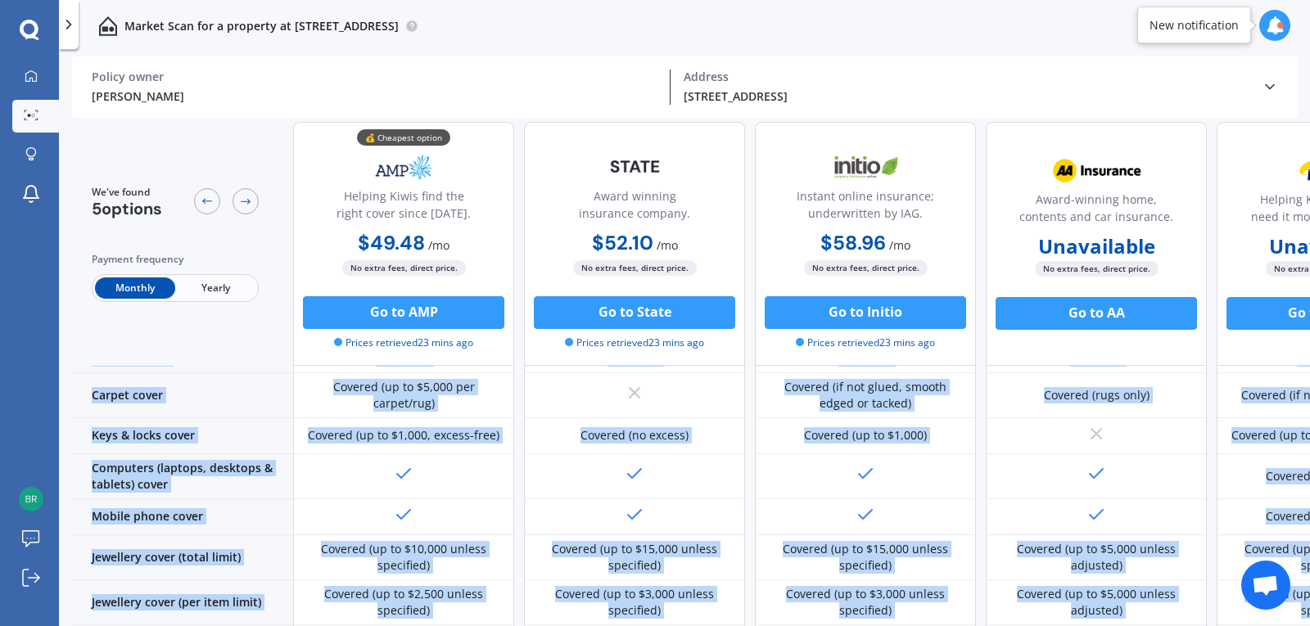
drag, startPoint x: 1076, startPoint y: 618, endPoint x: 1268, endPoint y: 626, distance: 192.6
click at [1268, 626] on html "My Dashboard Market Scan Explore insurance Notifications [PERSON_NAME] Submit f…" at bounding box center [655, 313] width 1310 height 626
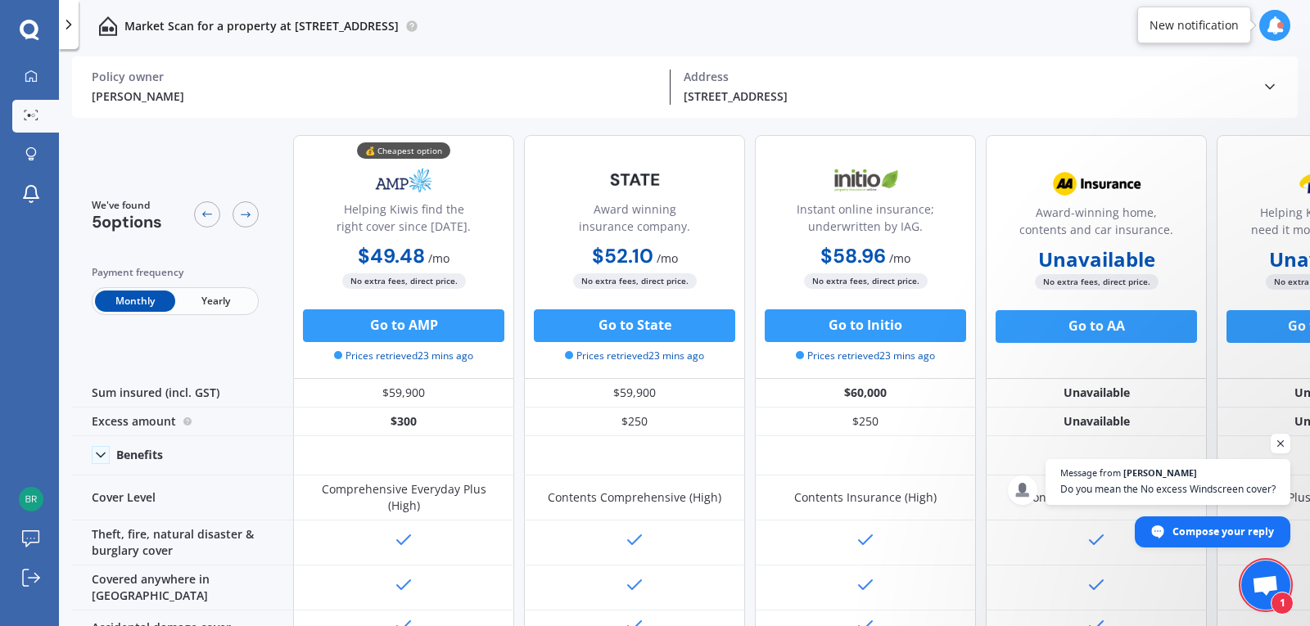
scroll to position [1389, 0]
click at [70, 27] on icon at bounding box center [69, 24] width 16 height 16
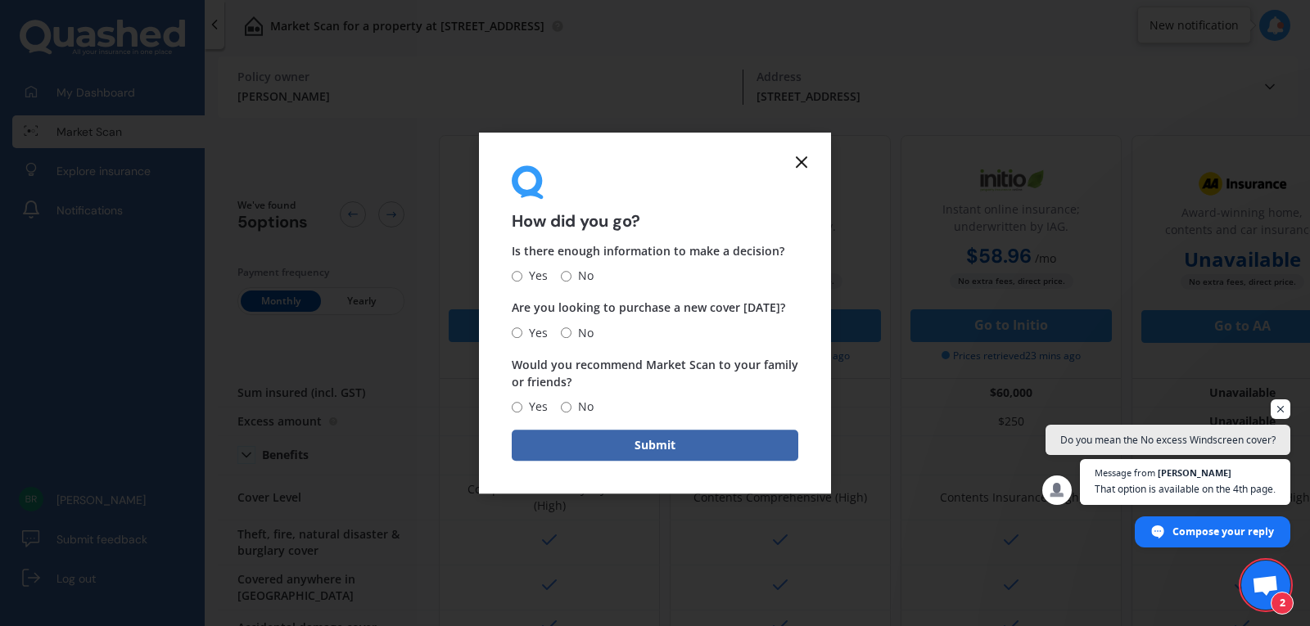
click at [596, 156] on form "How did you go? Is there enough information to make a decision? Yes No Are you …" at bounding box center [655, 314] width 352 height 362
click at [804, 158] on icon at bounding box center [802, 162] width 20 height 20
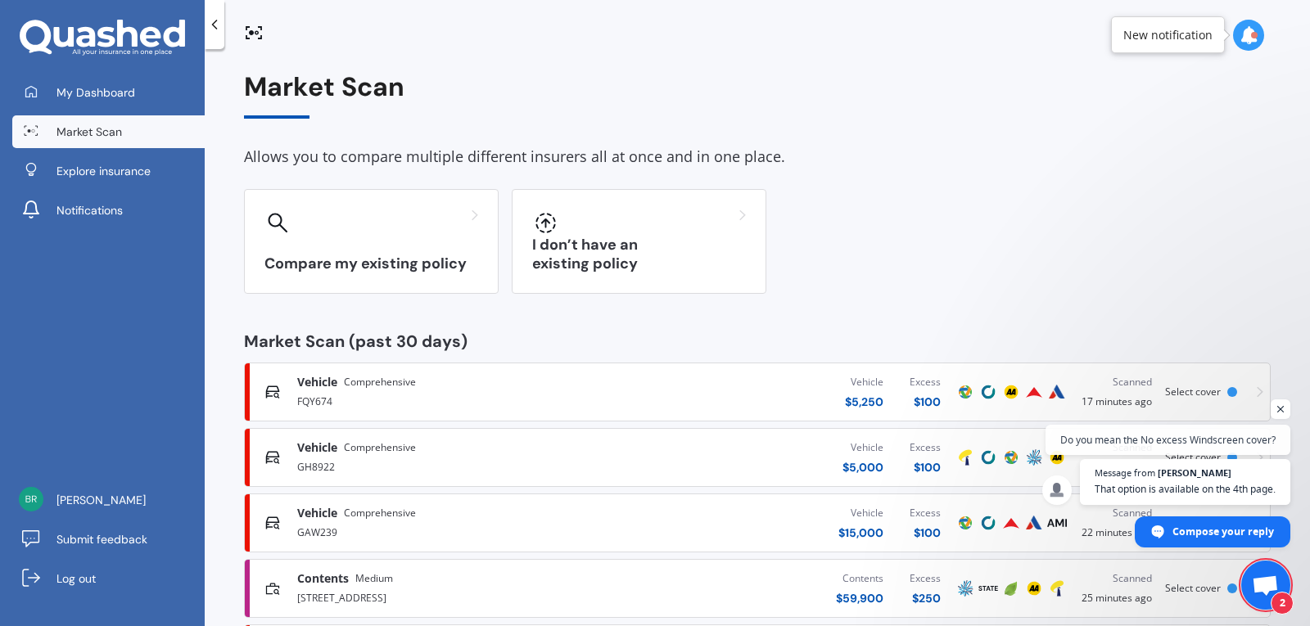
click at [335, 590] on div "[STREET_ADDRESS]" at bounding box center [453, 597] width 312 height 20
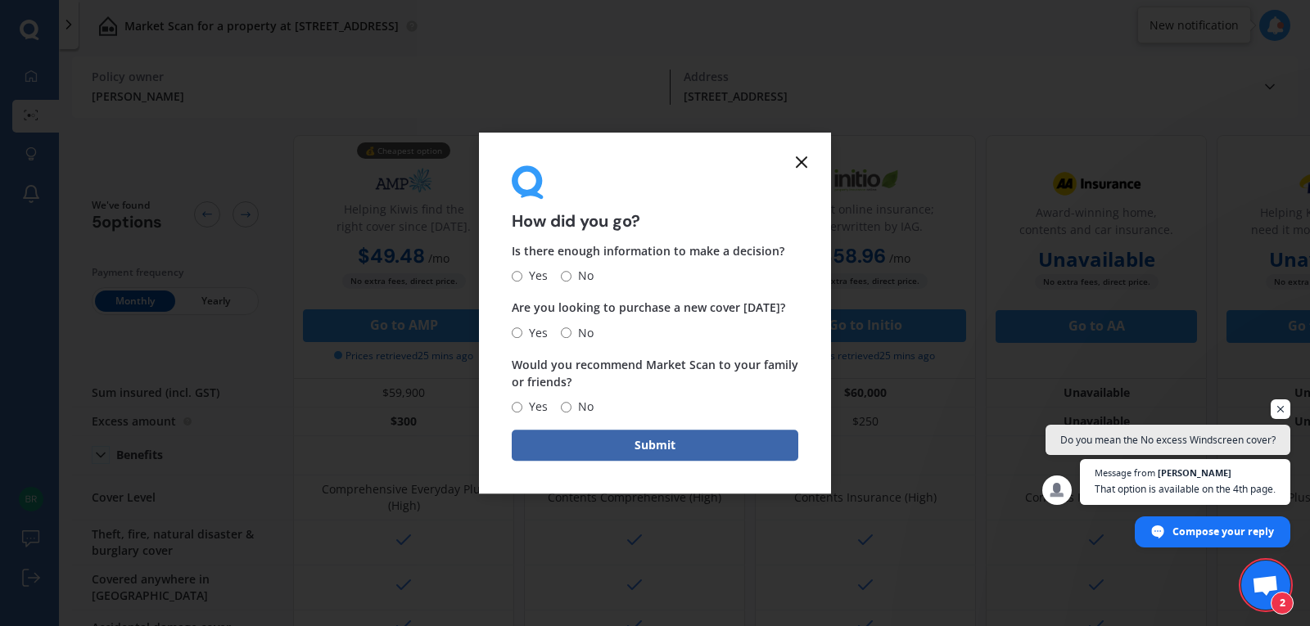
click at [804, 156] on icon at bounding box center [802, 162] width 20 height 20
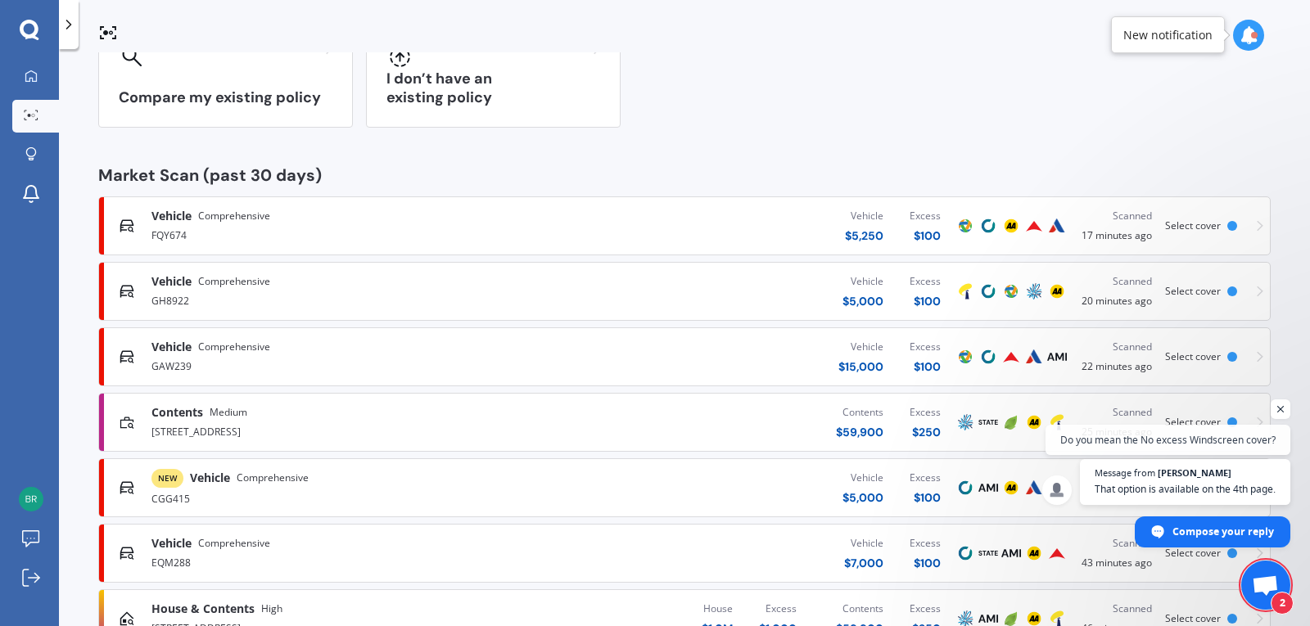
scroll to position [173, 0]
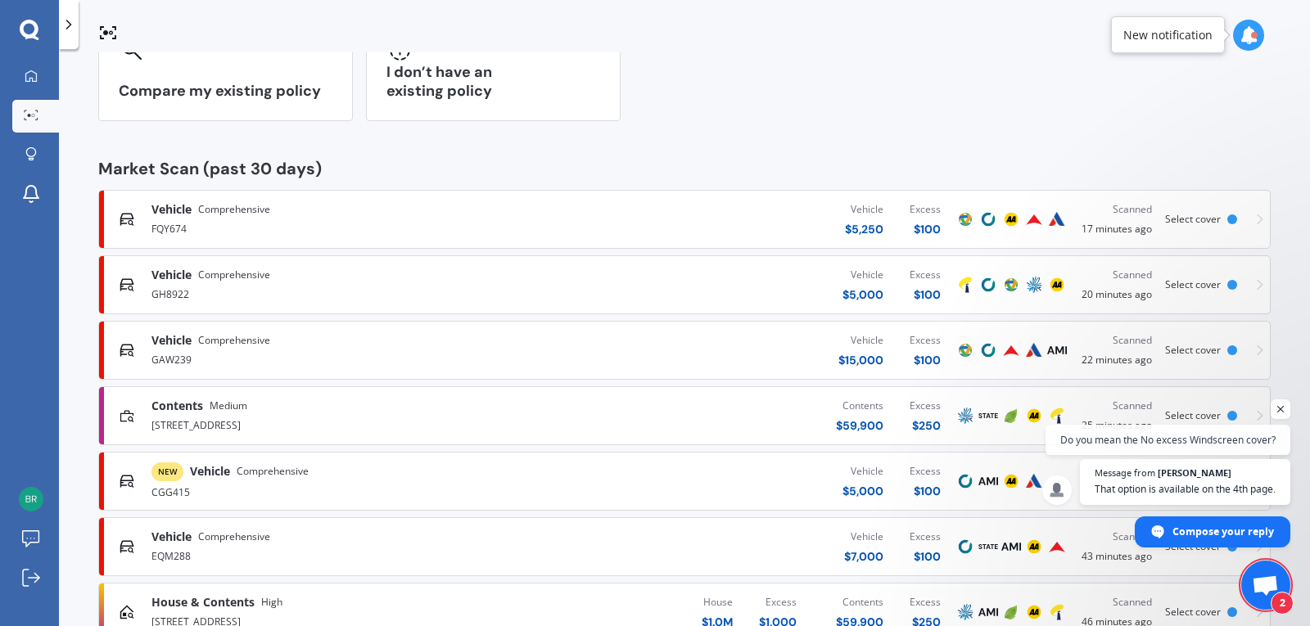
click at [228, 476] on span "Vehicle" at bounding box center [210, 471] width 40 height 16
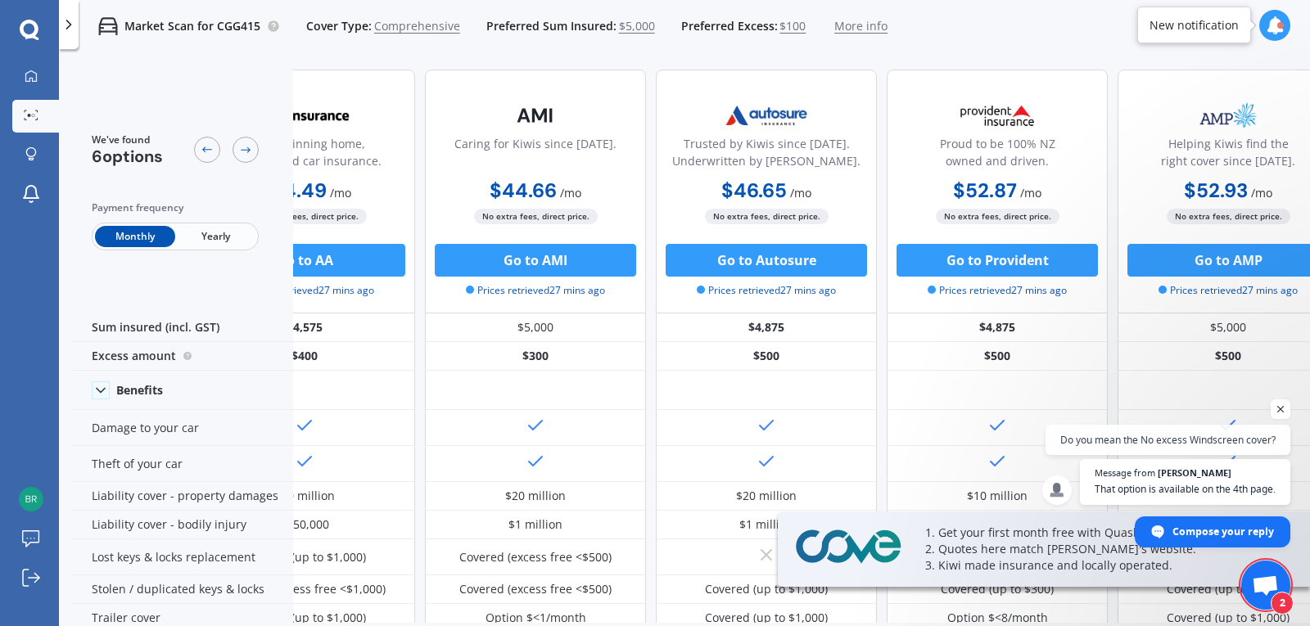
scroll to position [0, 367]
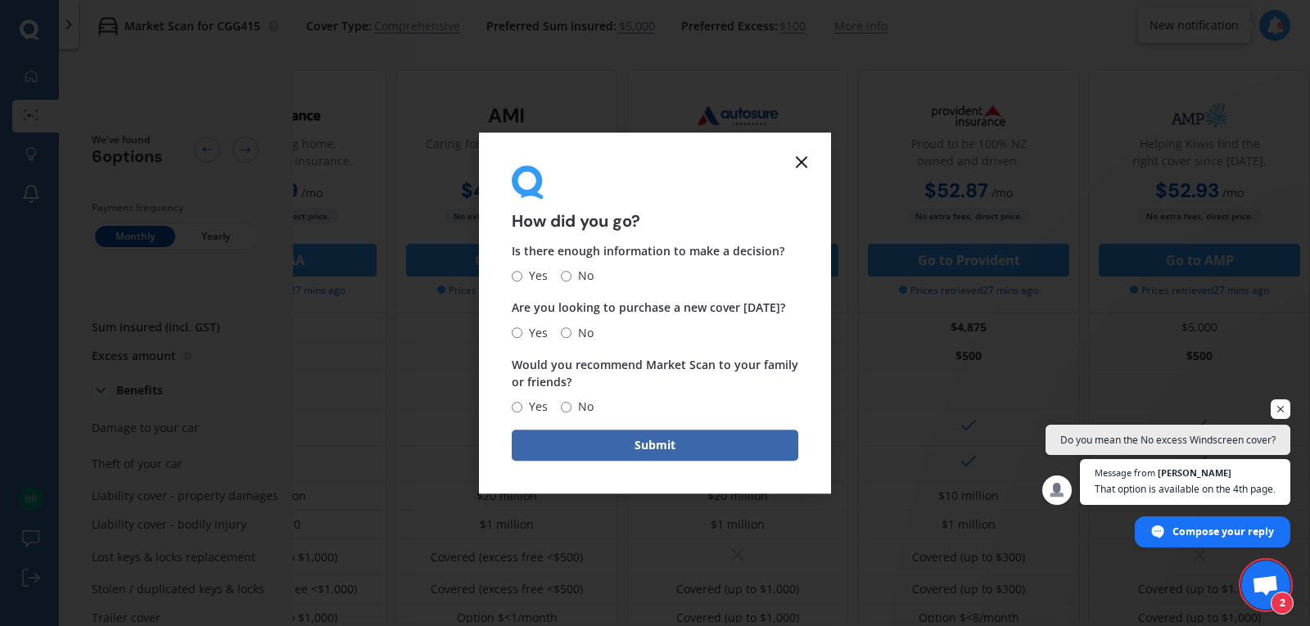
click at [707, 166] on div "How did you go?" at bounding box center [655, 197] width 287 height 65
click at [805, 151] on form "How did you go? Is there enough information to make a decision? Yes No Are you …" at bounding box center [655, 314] width 352 height 362
click at [779, 163] on form "How did you go? Is there enough information to make a decision? Yes No Are you …" at bounding box center [655, 314] width 352 height 362
click at [820, 153] on form "How did you go? Is there enough information to make a decision? Yes No Are you …" at bounding box center [655, 314] width 352 height 362
click at [803, 160] on icon at bounding box center [802, 162] width 20 height 20
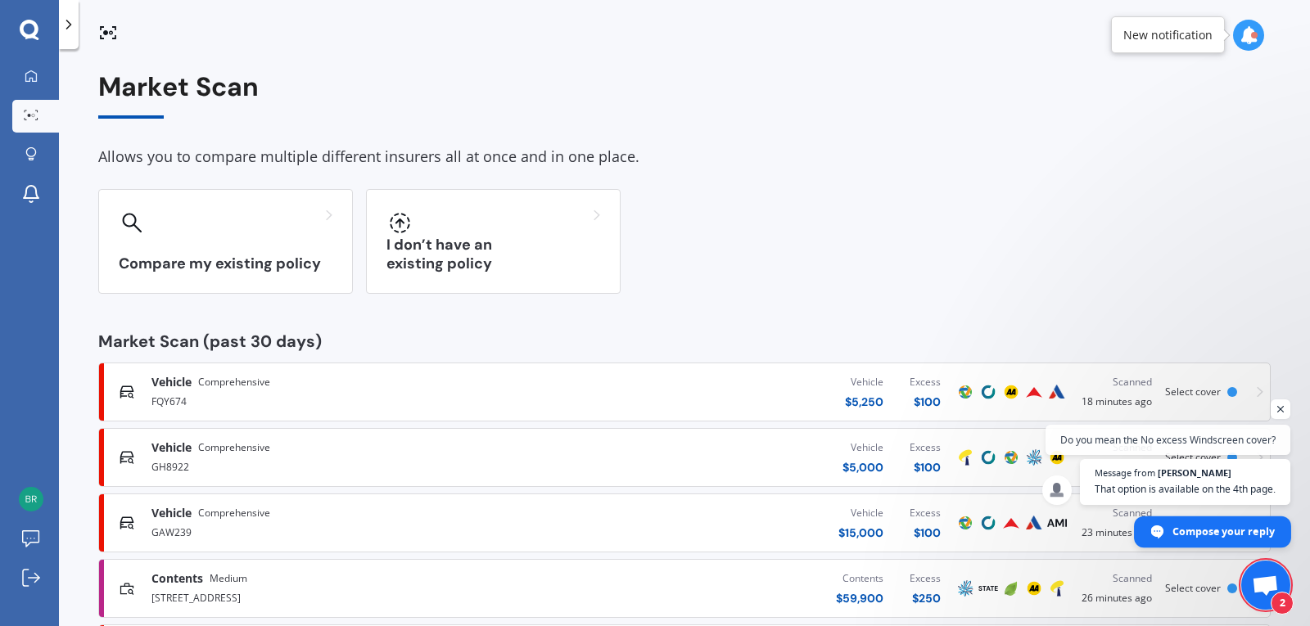
click at [1211, 534] on span "Compose your reply" at bounding box center [1223, 531] width 102 height 29
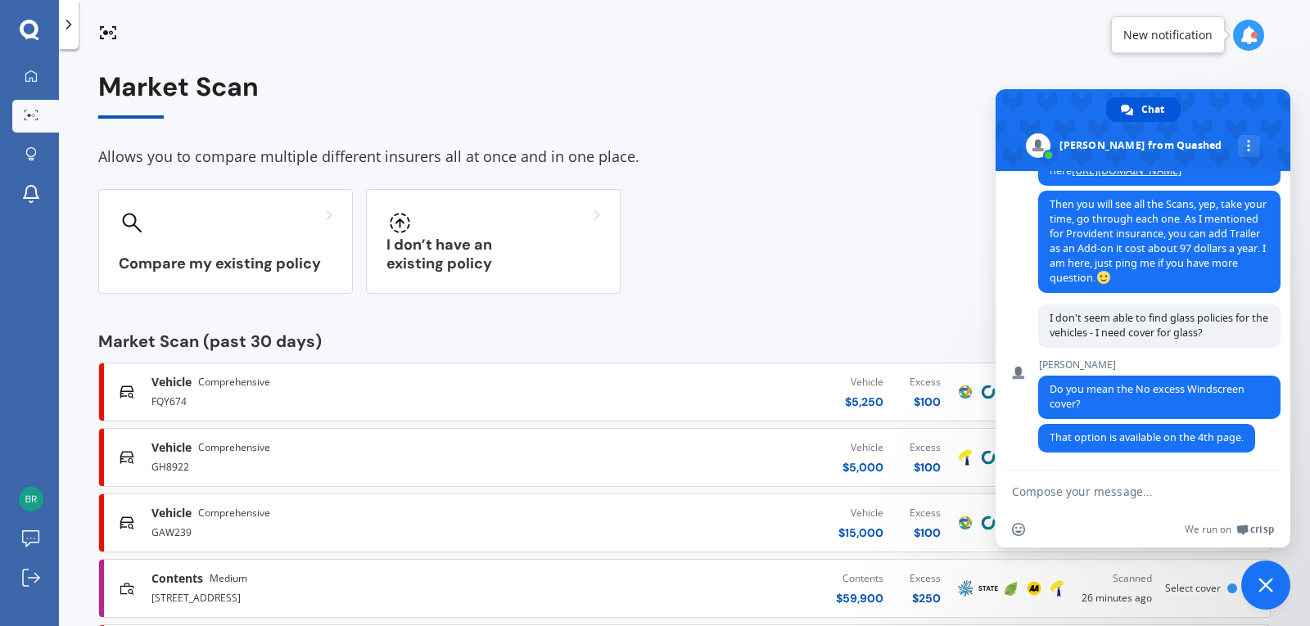
scroll to position [1475, 0]
type textarea "Yes"
click at [1269, 491] on span "Send" at bounding box center [1261, 491] width 27 height 27
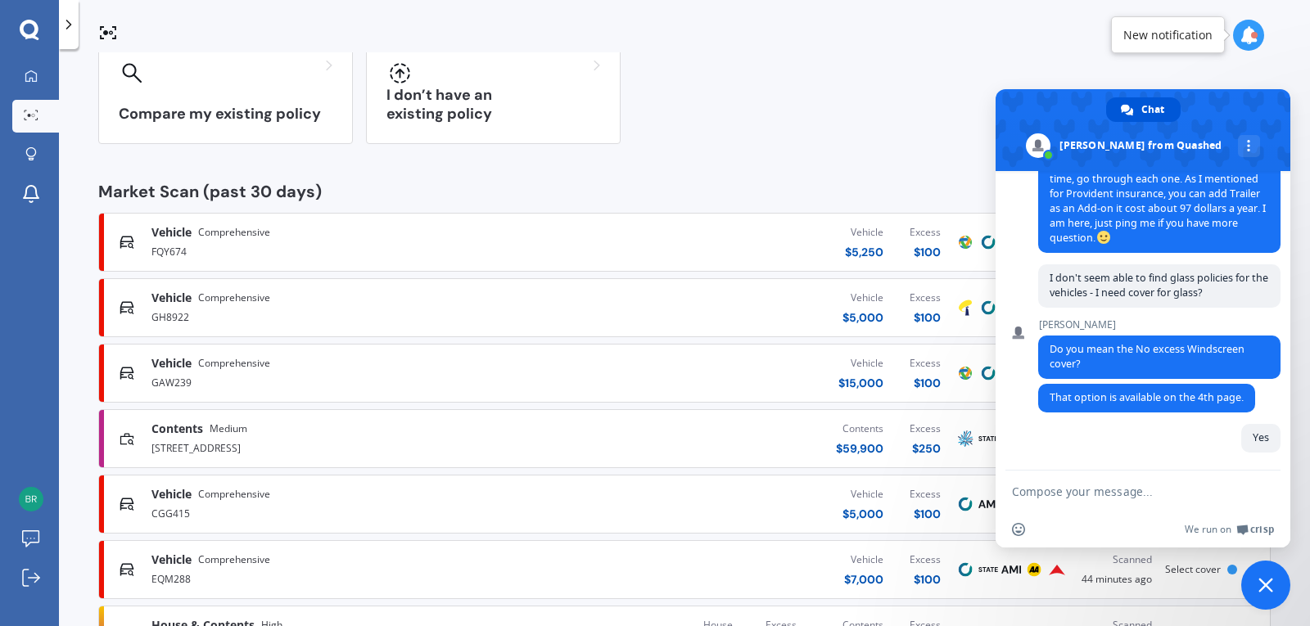
scroll to position [156, 0]
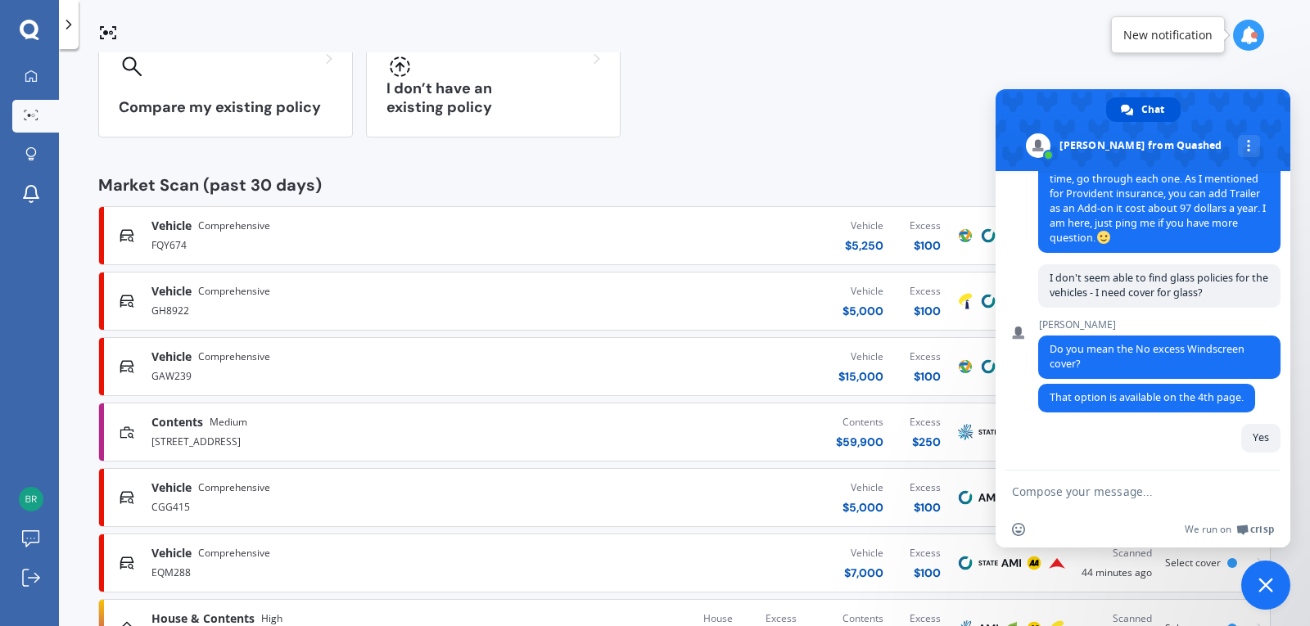
click at [219, 559] on span "Comprehensive" at bounding box center [234, 553] width 72 height 16
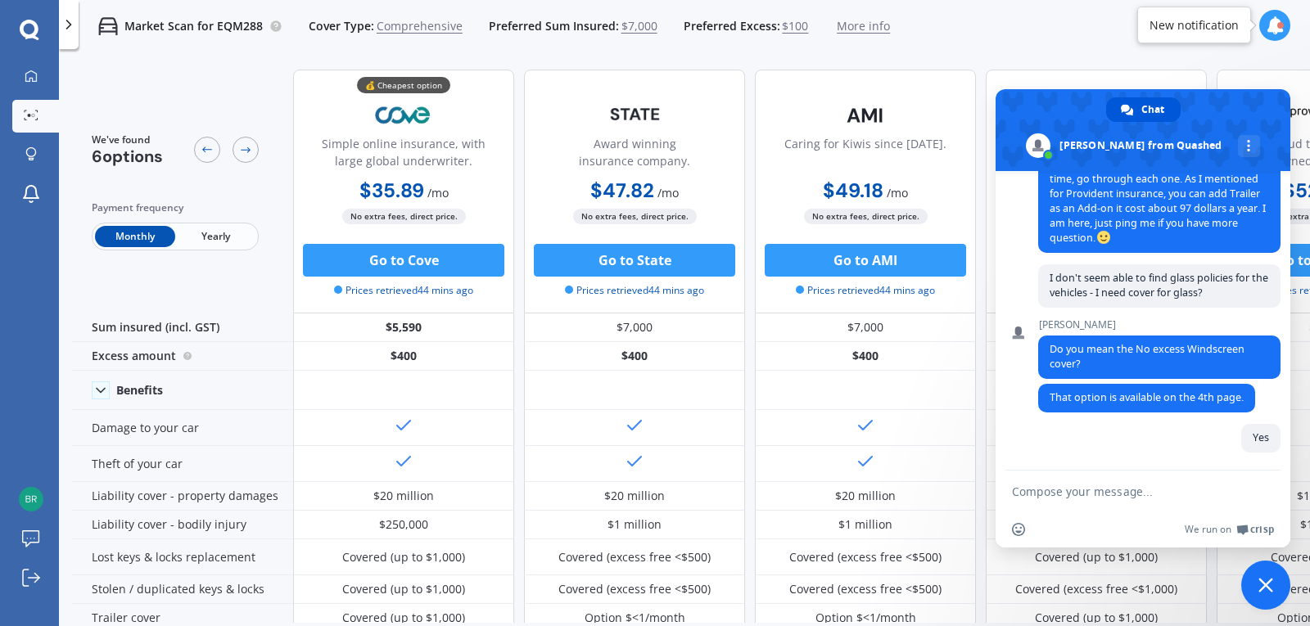
click at [1251, 106] on span at bounding box center [1143, 130] width 295 height 82
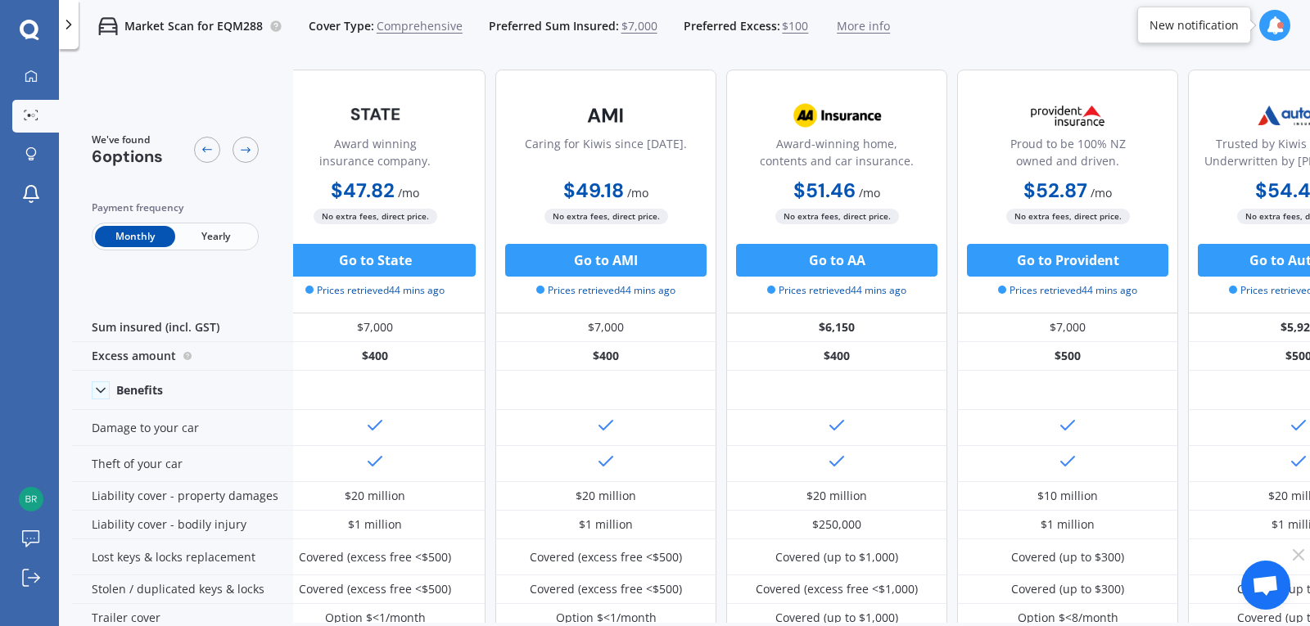
scroll to position [0, 263]
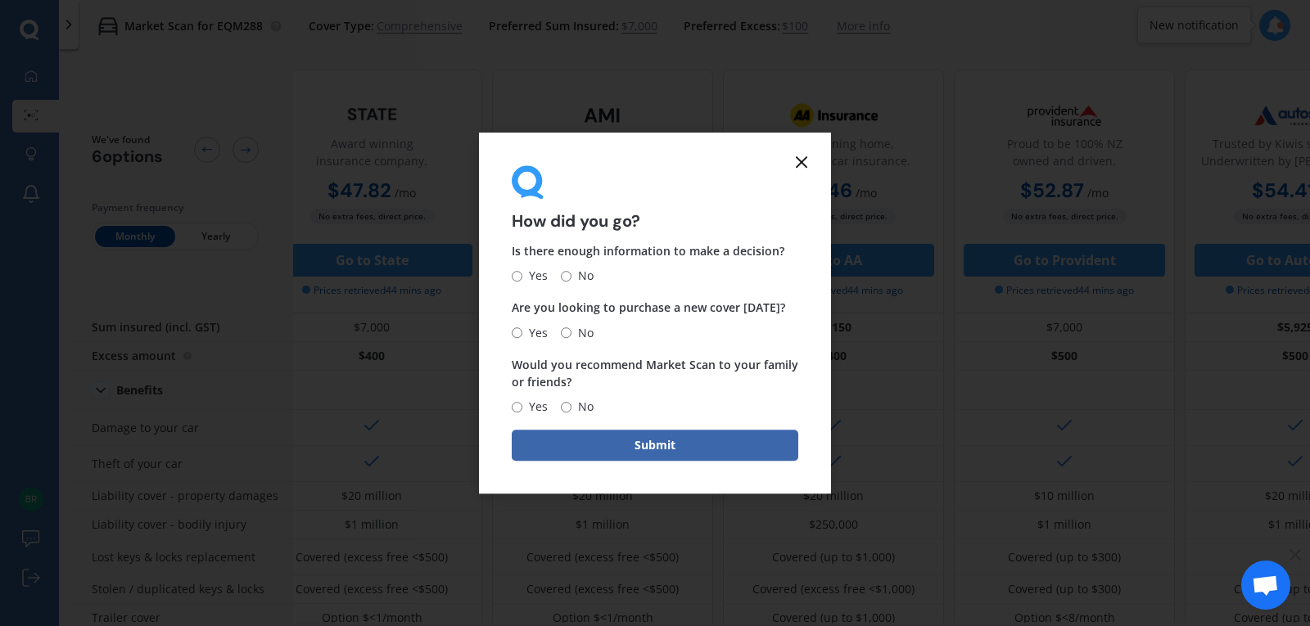
click at [788, 158] on form "How did you go? Is there enough information to make a decision? Yes No Are you …" at bounding box center [655, 314] width 352 height 362
click at [810, 156] on icon at bounding box center [802, 162] width 20 height 20
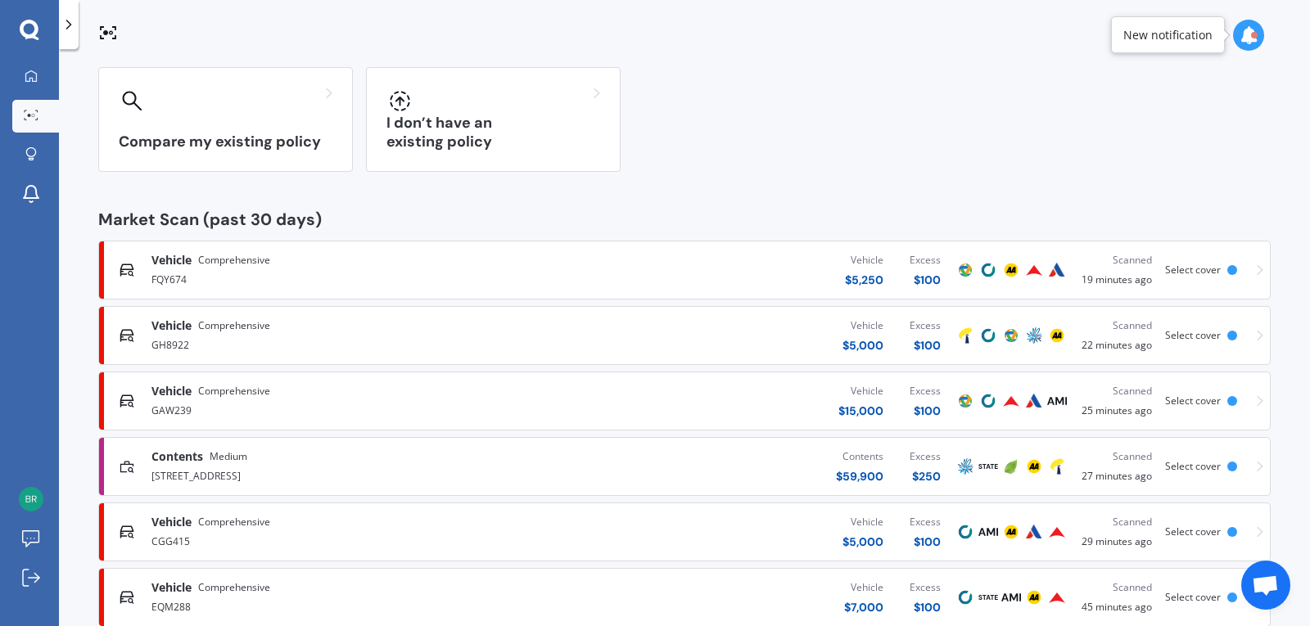
scroll to position [224, 0]
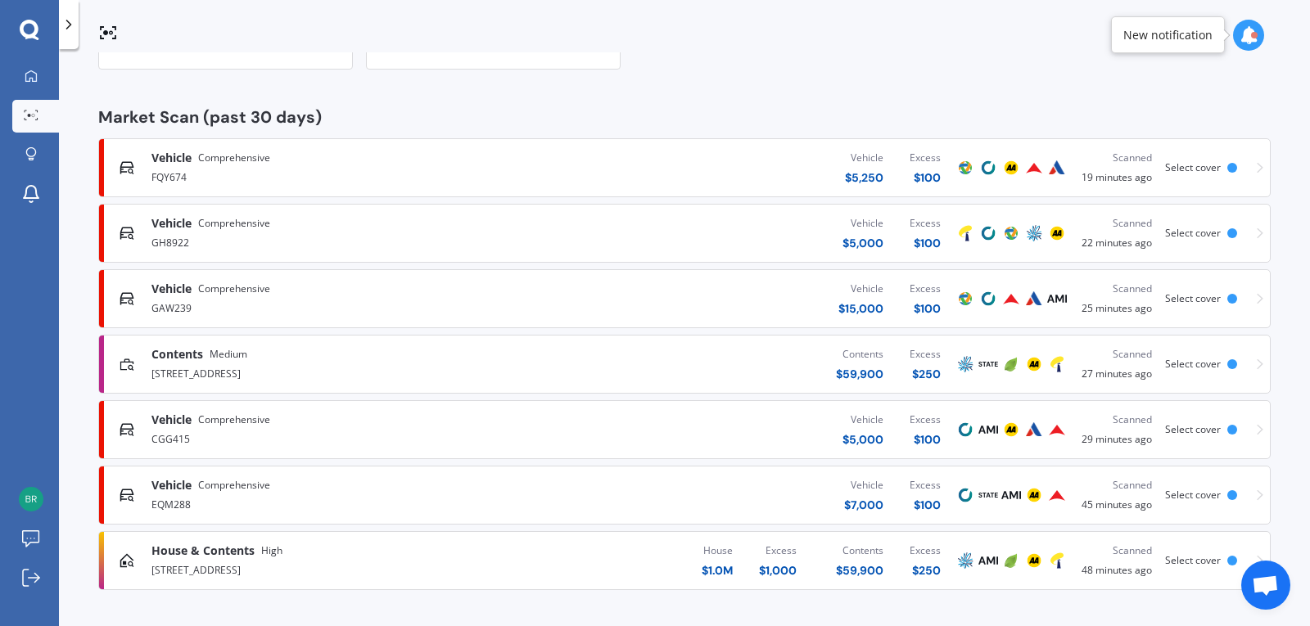
click at [247, 551] on span "House & Contents" at bounding box center [202, 551] width 103 height 16
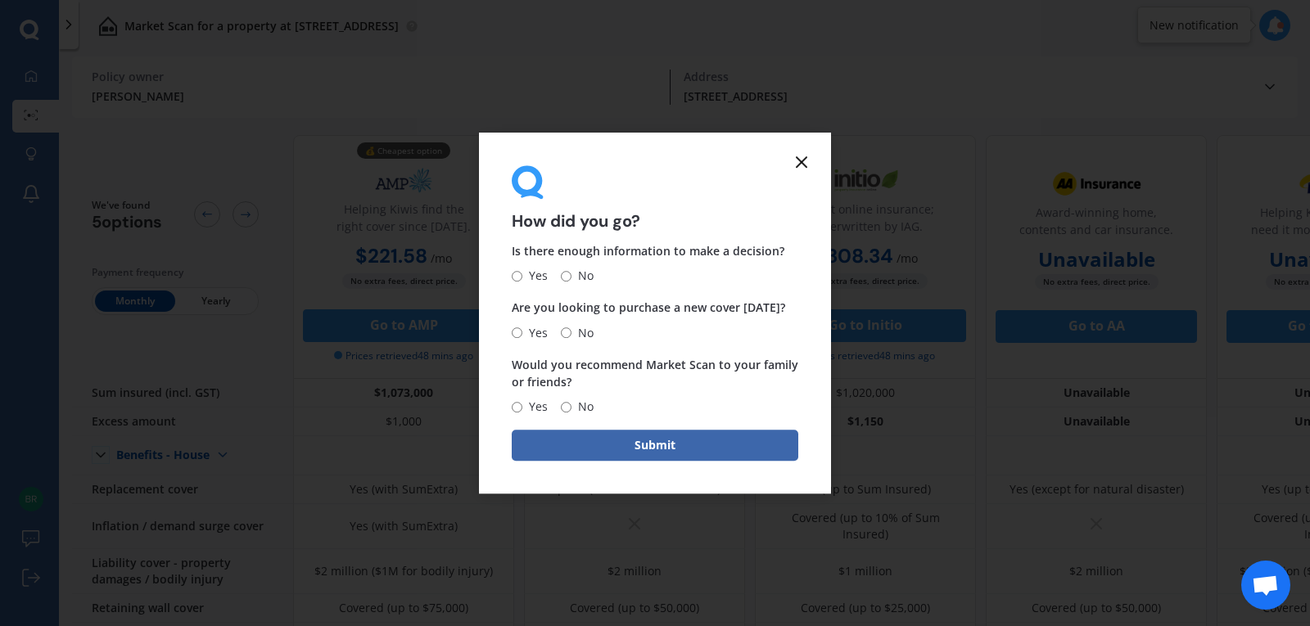
click at [794, 160] on icon at bounding box center [802, 162] width 20 height 20
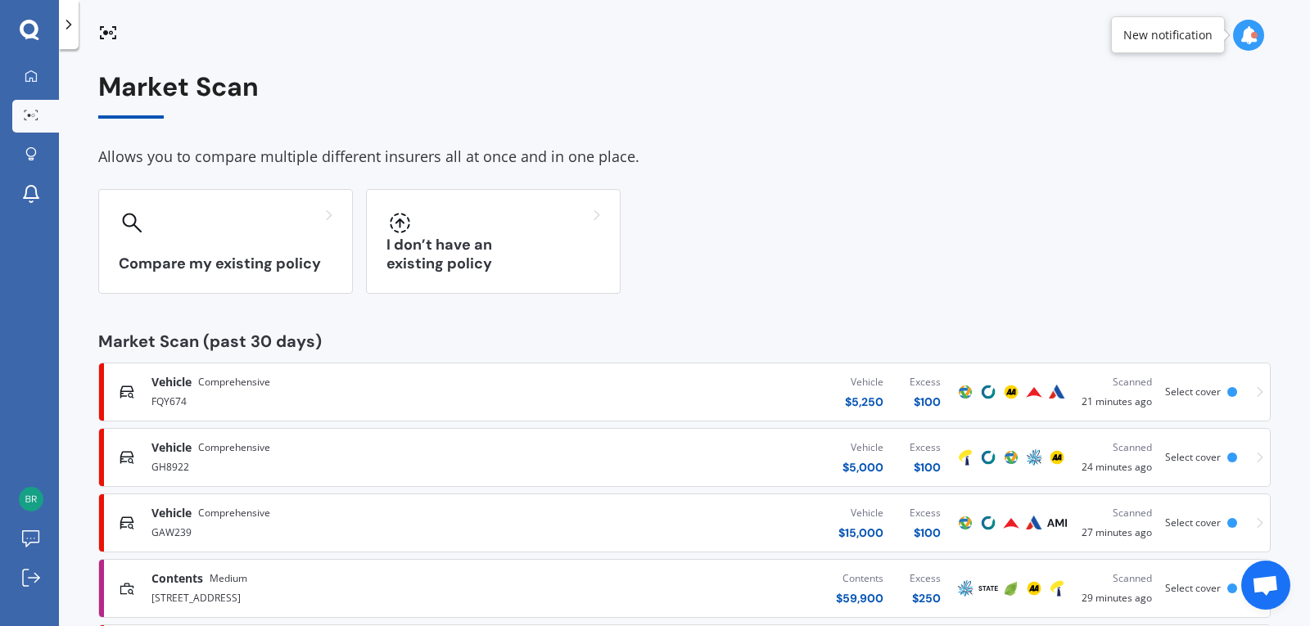
click at [240, 580] on span "Medium" at bounding box center [229, 579] width 38 height 16
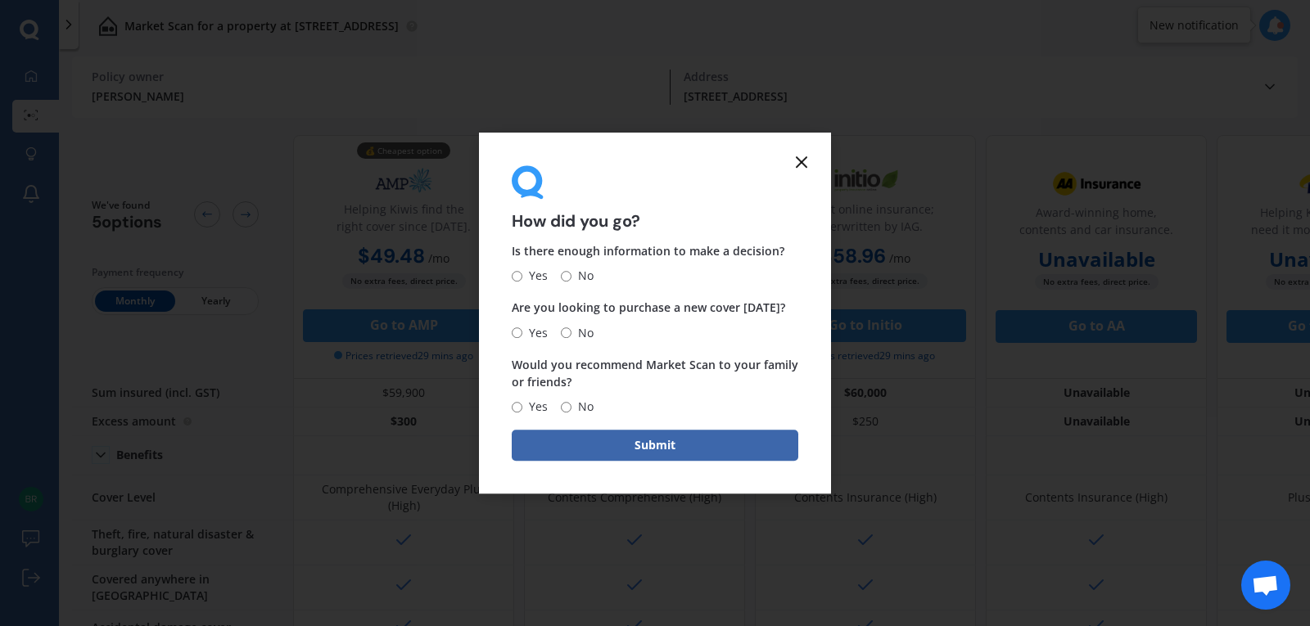
click at [791, 152] on form "How did you go? Is there enough information to make a decision? Yes No Are you …" at bounding box center [655, 314] width 352 height 362
click at [795, 167] on icon at bounding box center [802, 162] width 20 height 20
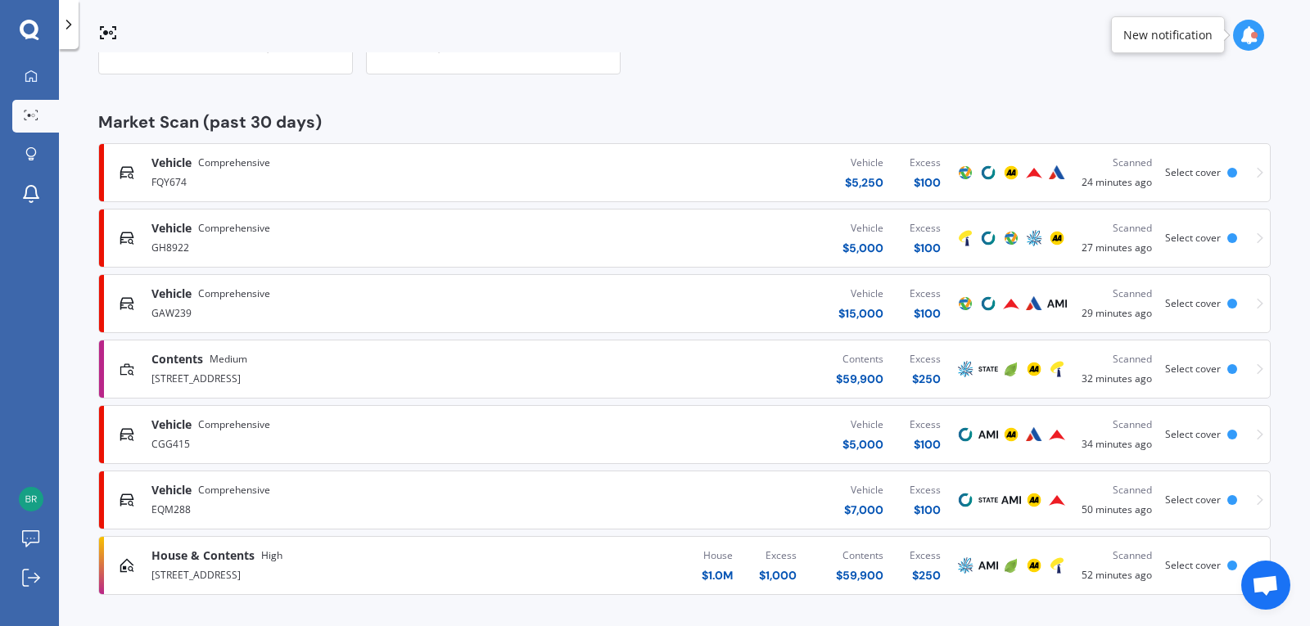
scroll to position [224, 0]
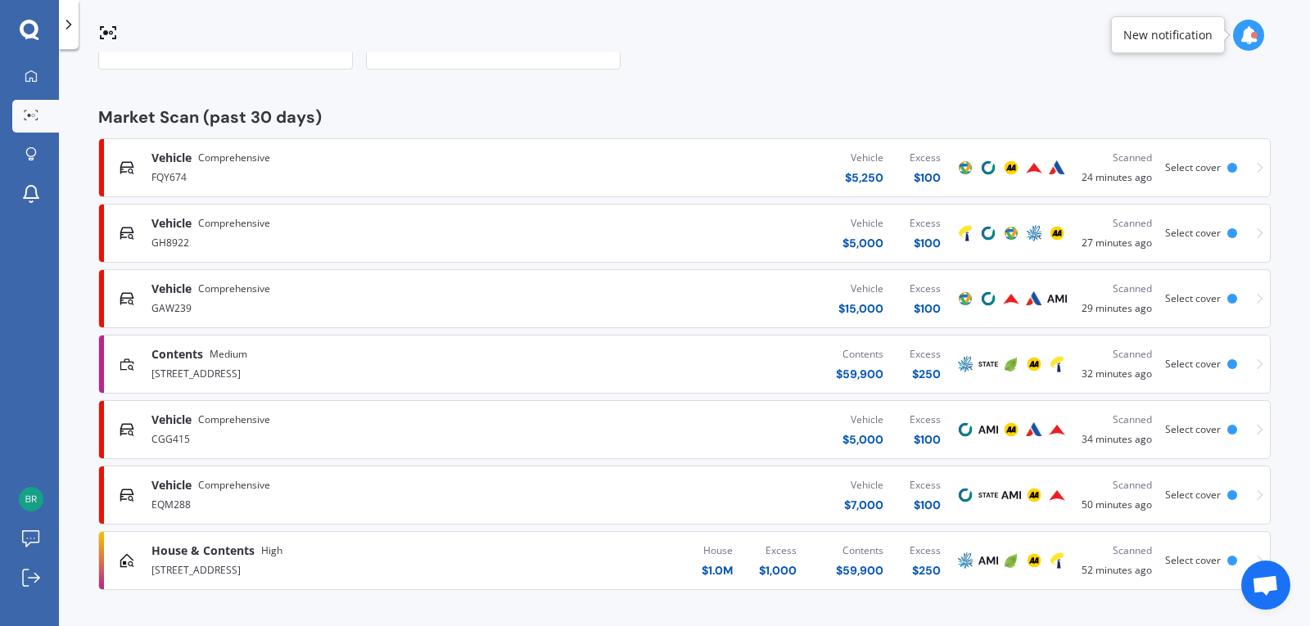
click at [242, 218] on span "Comprehensive" at bounding box center [234, 223] width 72 height 16
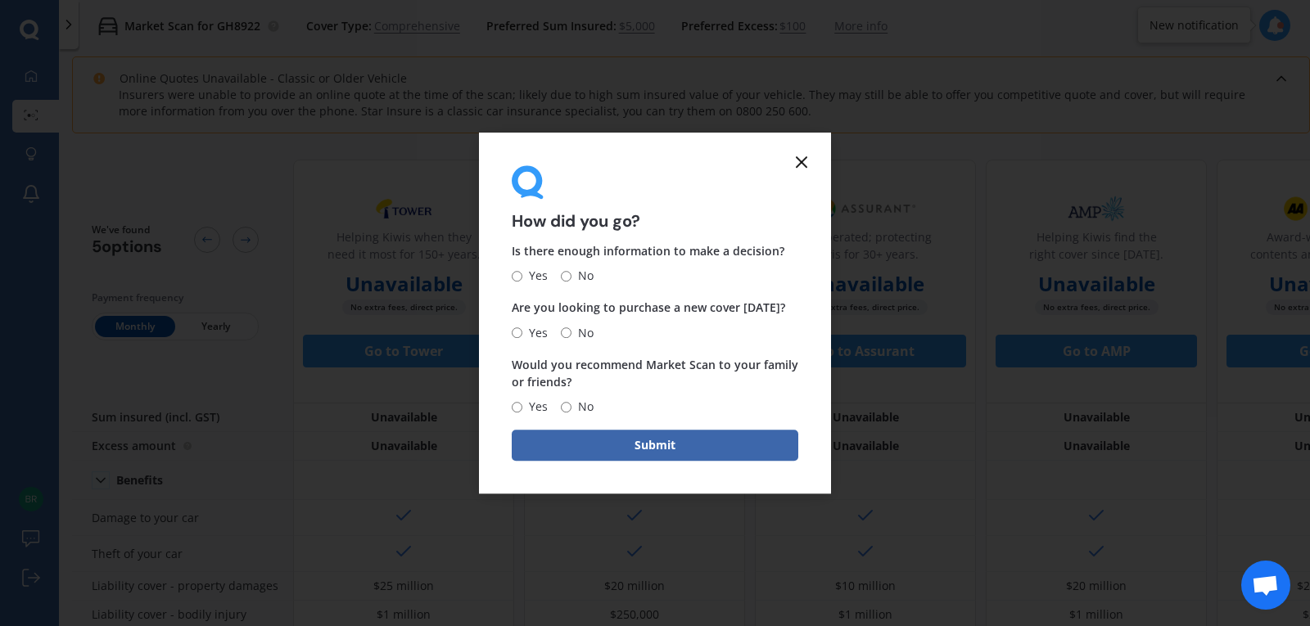
click at [811, 150] on form "How did you go? Is there enough information to make a decision? Yes No Are you …" at bounding box center [655, 314] width 352 height 362
click at [813, 156] on form "How did you go? Is there enough information to make a decision? Yes No Are you …" at bounding box center [655, 314] width 352 height 362
click at [806, 160] on icon at bounding box center [802, 162] width 20 height 20
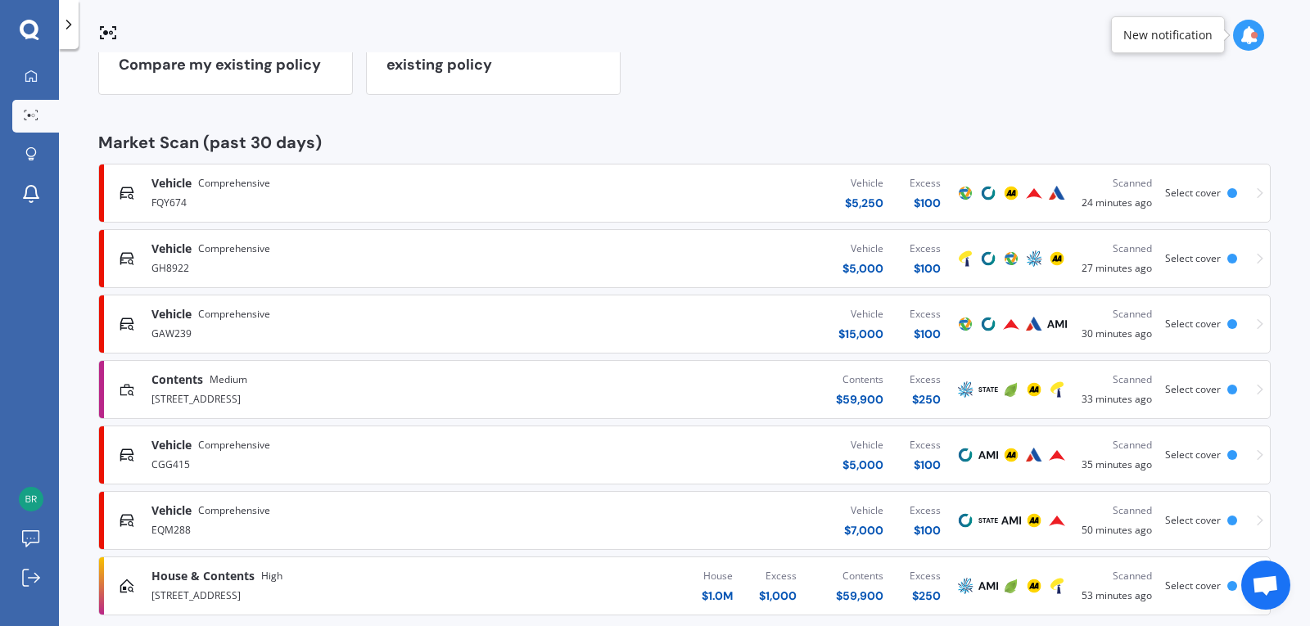
scroll to position [224, 0]
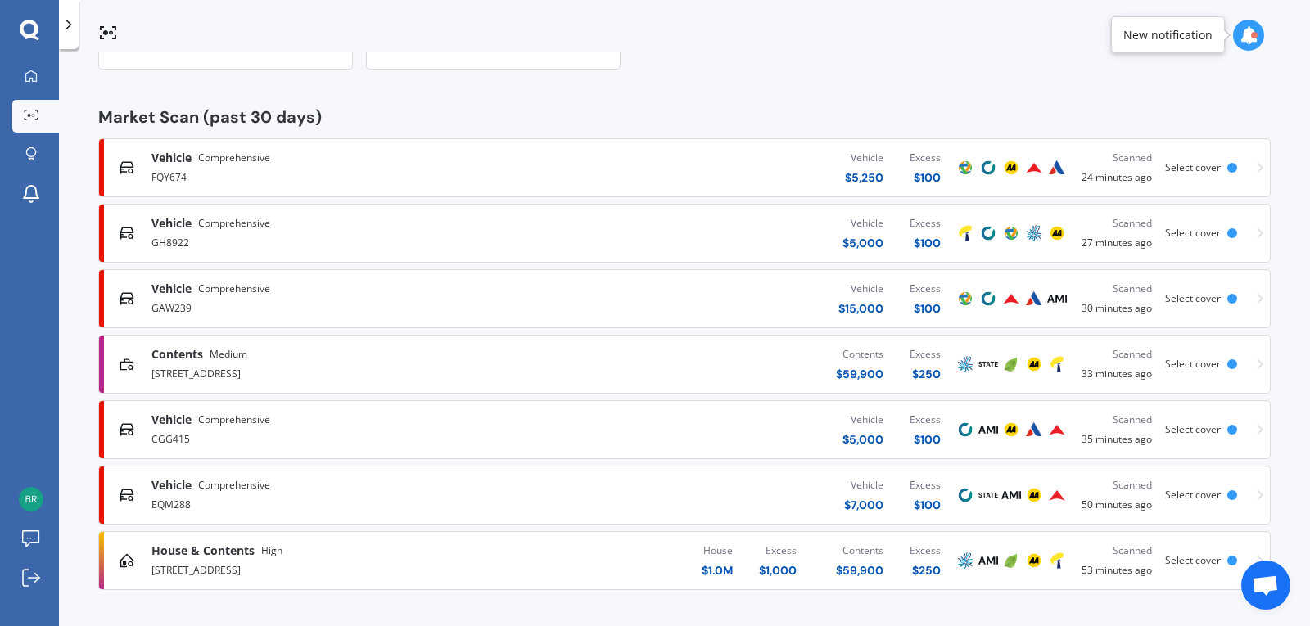
click at [1258, 583] on span "Open chat" at bounding box center [1265, 587] width 27 height 23
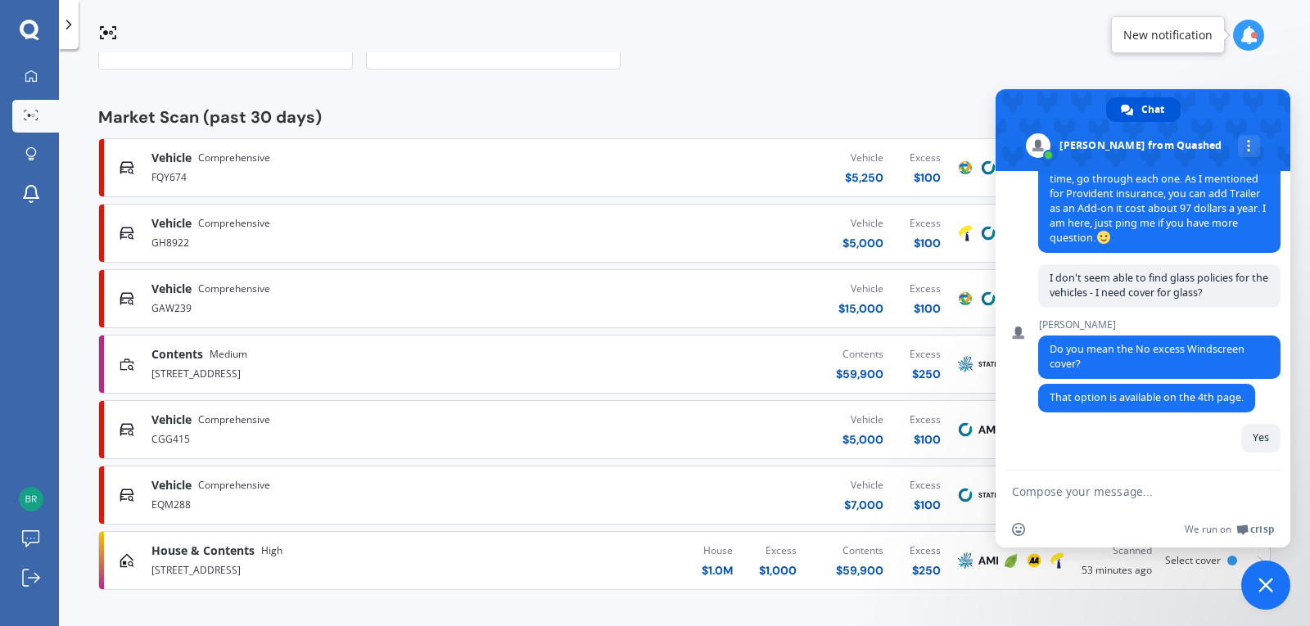
click at [194, 172] on div "FQY674" at bounding box center [343, 176] width 385 height 20
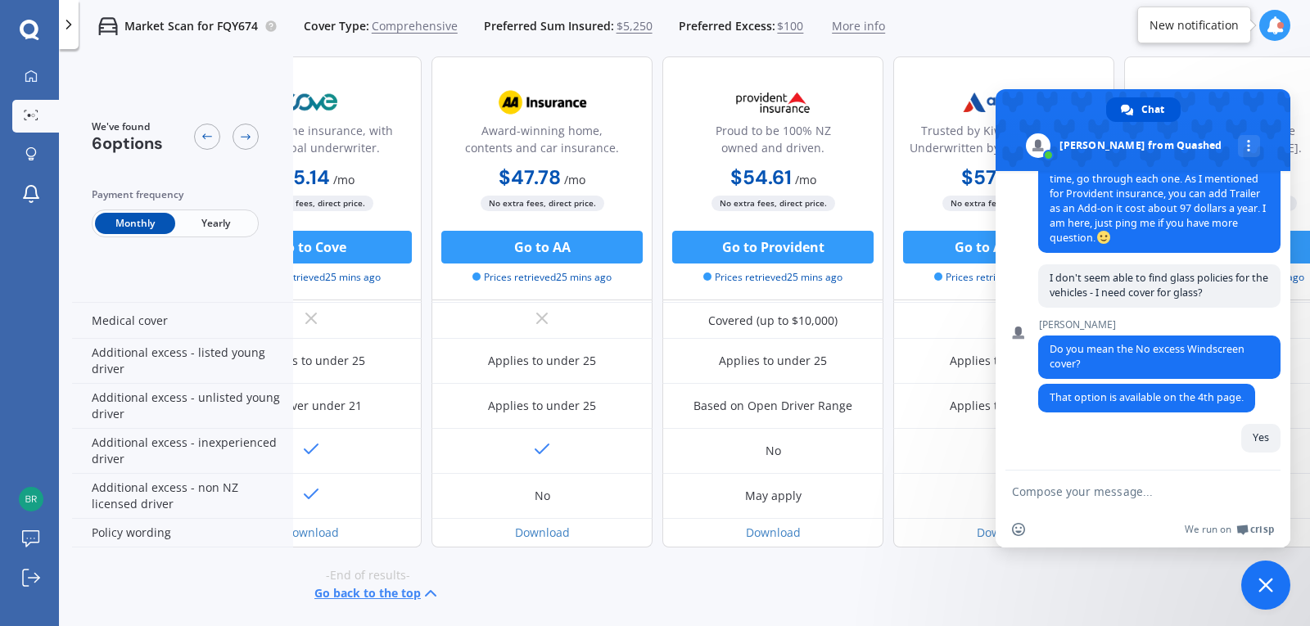
scroll to position [784, 0]
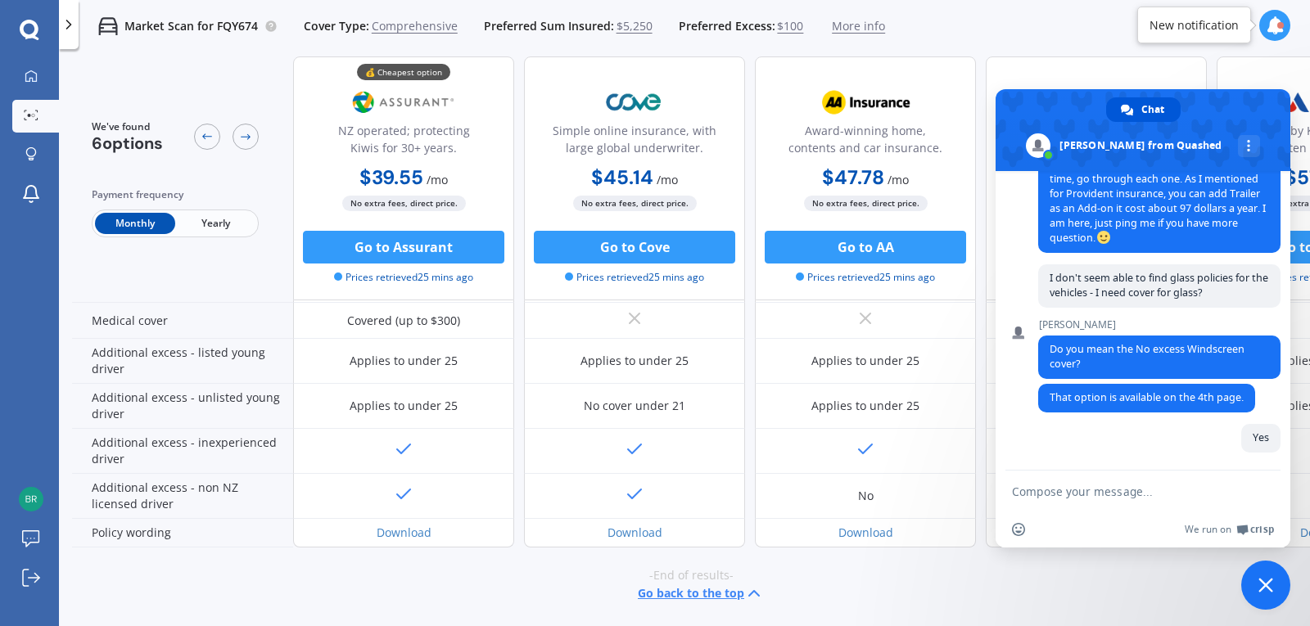
click at [1075, 497] on textarea "Compose your message..." at bounding box center [1126, 491] width 229 height 41
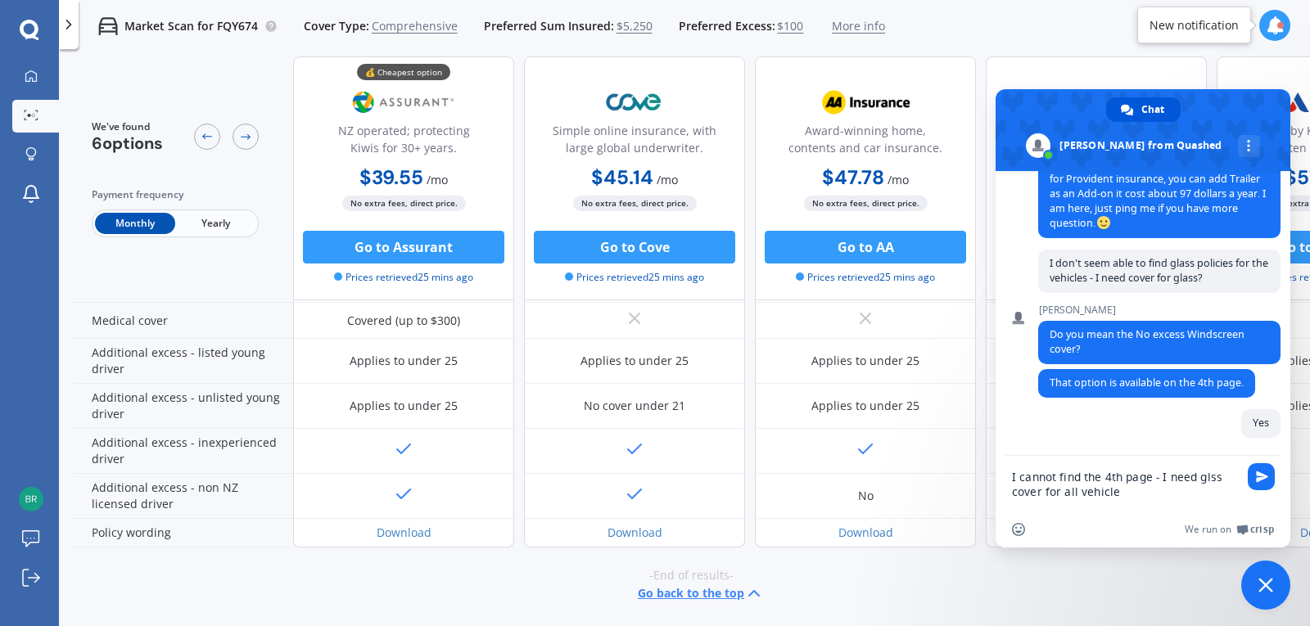
click at [1207, 478] on textarea "I cannot find the 4th page - I need glss cover for all vehicle" at bounding box center [1126, 484] width 229 height 56
click at [1146, 502] on textarea "I cannot find the 4th page - I need glass cover for all vehicle" at bounding box center [1126, 484] width 229 height 56
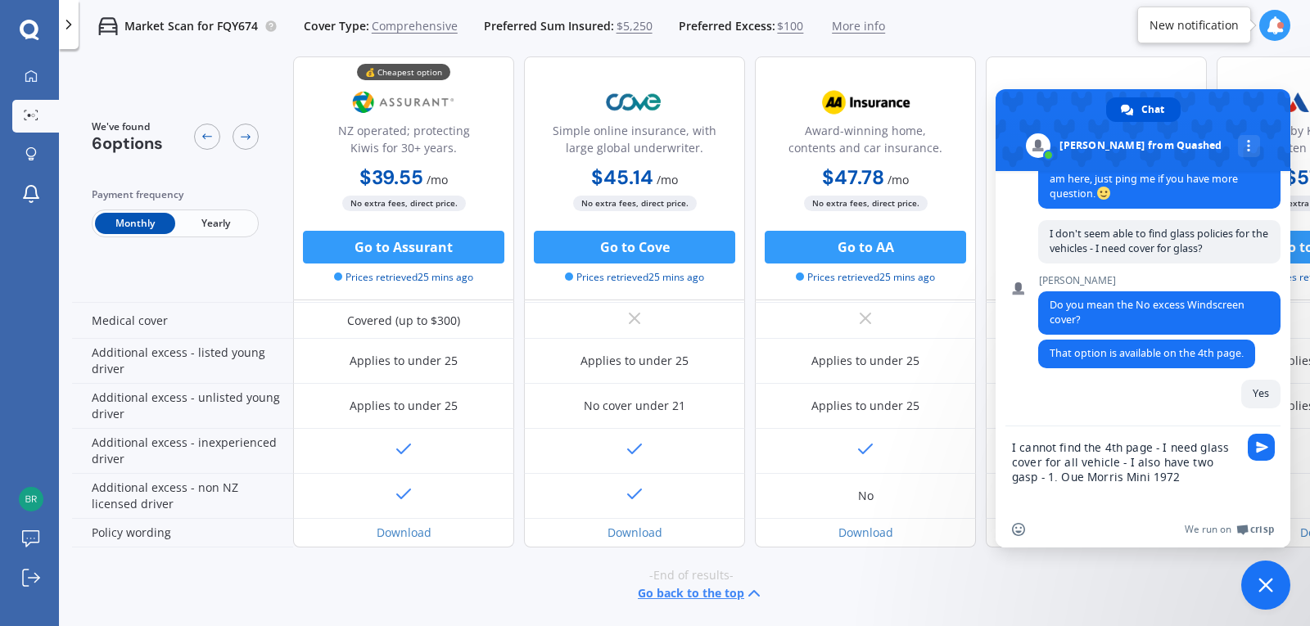
click at [1046, 477] on textarea "I cannot find the 4th page - I need glass cover for all vehicle - I also have t…" at bounding box center [1126, 469] width 229 height 85
click at [1152, 481] on textarea "I cannot find the 4th page - I need glass cover for all vehicle - I also have t…" at bounding box center [1126, 469] width 229 height 85
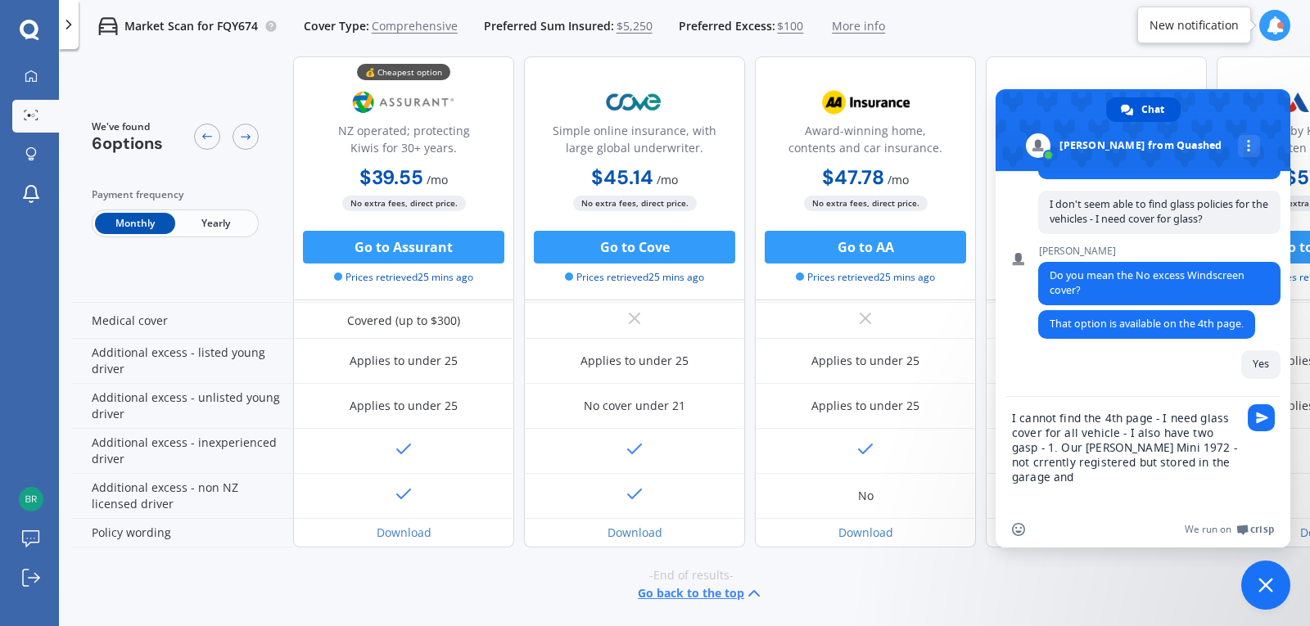
type textarea "I cannot find the 4th page - I need glass cover for all vehicle - I also have t…"
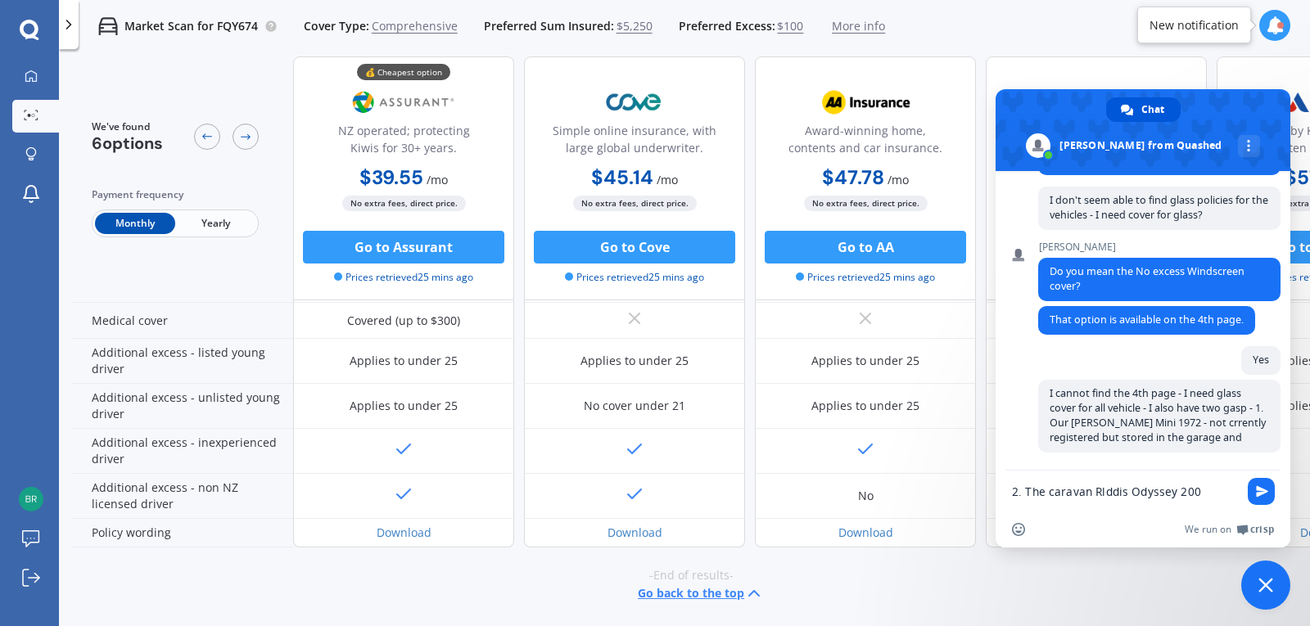
scroll to position [1607, 0]
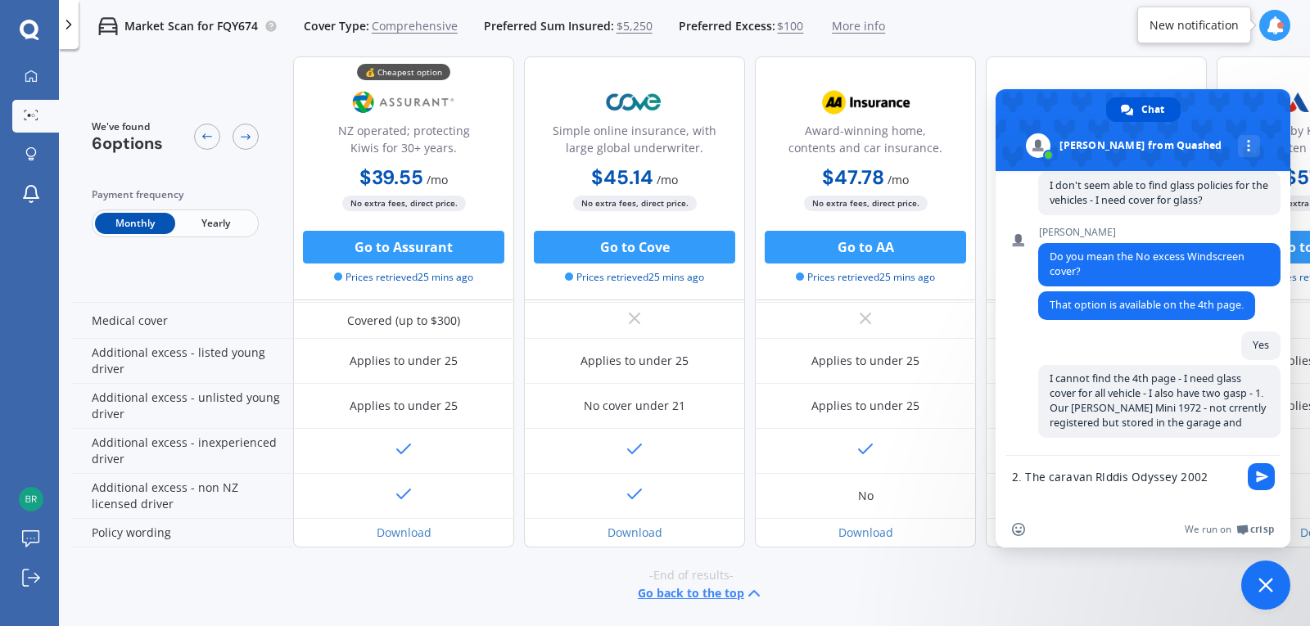
click at [1100, 478] on textarea "2. The caravan Rlddis Odyssey 2002" at bounding box center [1126, 484] width 229 height 56
click at [1216, 476] on textarea "2. The caravan Elddis Odyssey 2002" at bounding box center [1126, 484] width 229 height 56
type textarea "2. The caravan Elddis Odyssey 2002 that cost $27000."
click at [1272, 476] on span "Send" at bounding box center [1261, 476] width 27 height 27
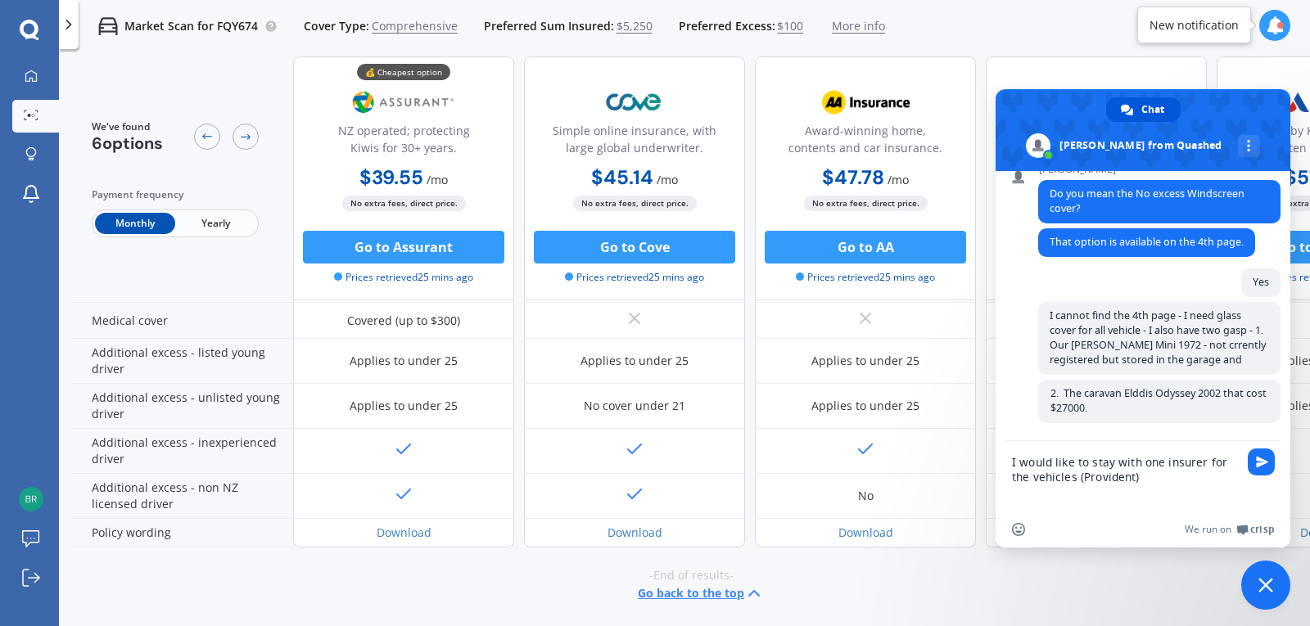
scroll to position [1666, 0]
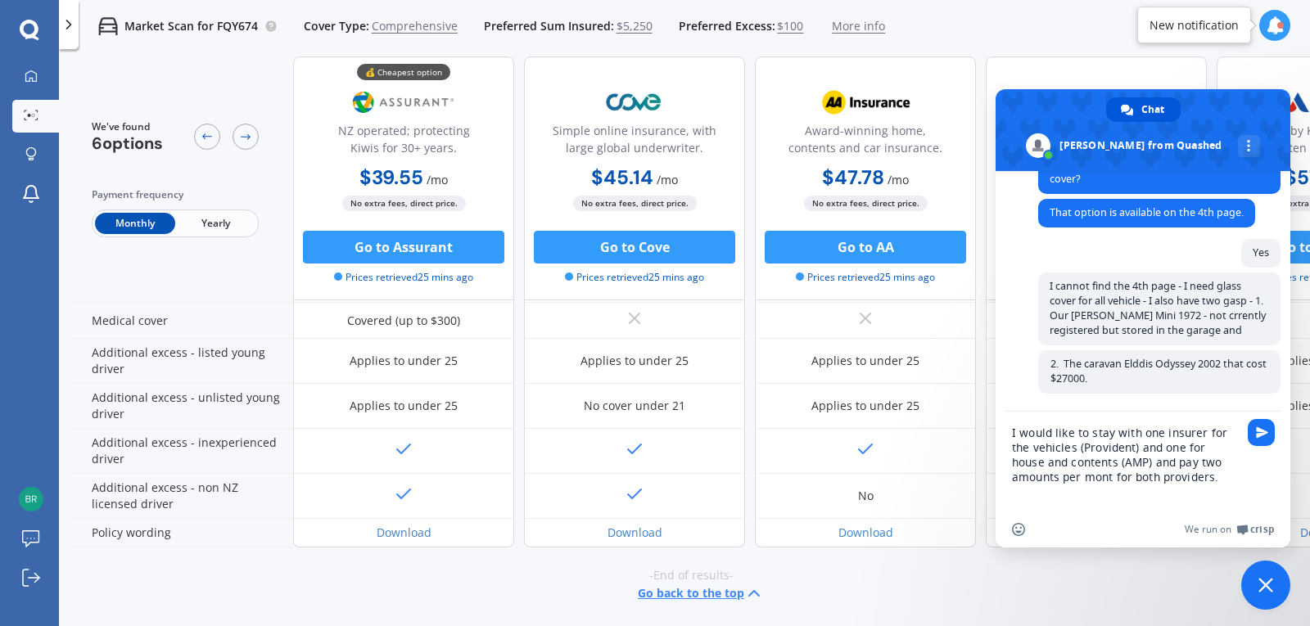
click at [1060, 476] on textarea "I would like to stay with one insurer for the vehicles (Provident) and one for …" at bounding box center [1126, 462] width 229 height 100
click at [1182, 472] on textarea "I would like to stay with one insurer for the vehicles (Provident) and one for …" at bounding box center [1126, 462] width 229 height 100
type textarea "I would like to stay with one insurer for the vehicles (Provident) and one for …"
click at [1267, 436] on span "Send" at bounding box center [1262, 433] width 12 height 12
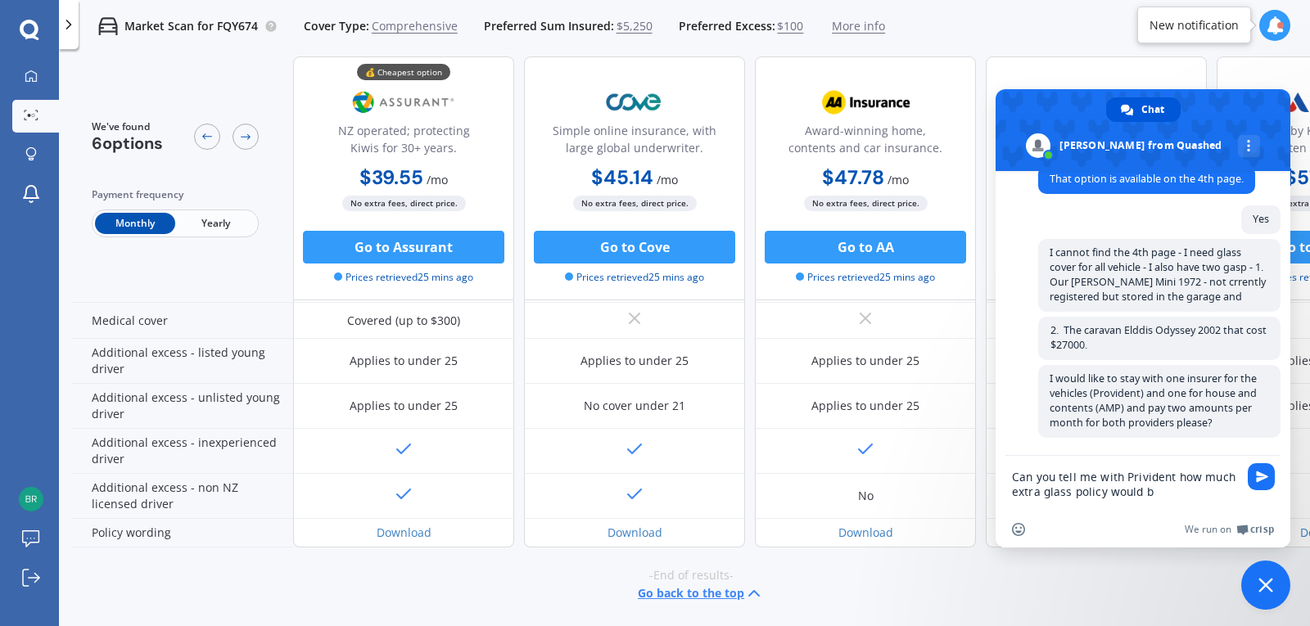
scroll to position [1744, 0]
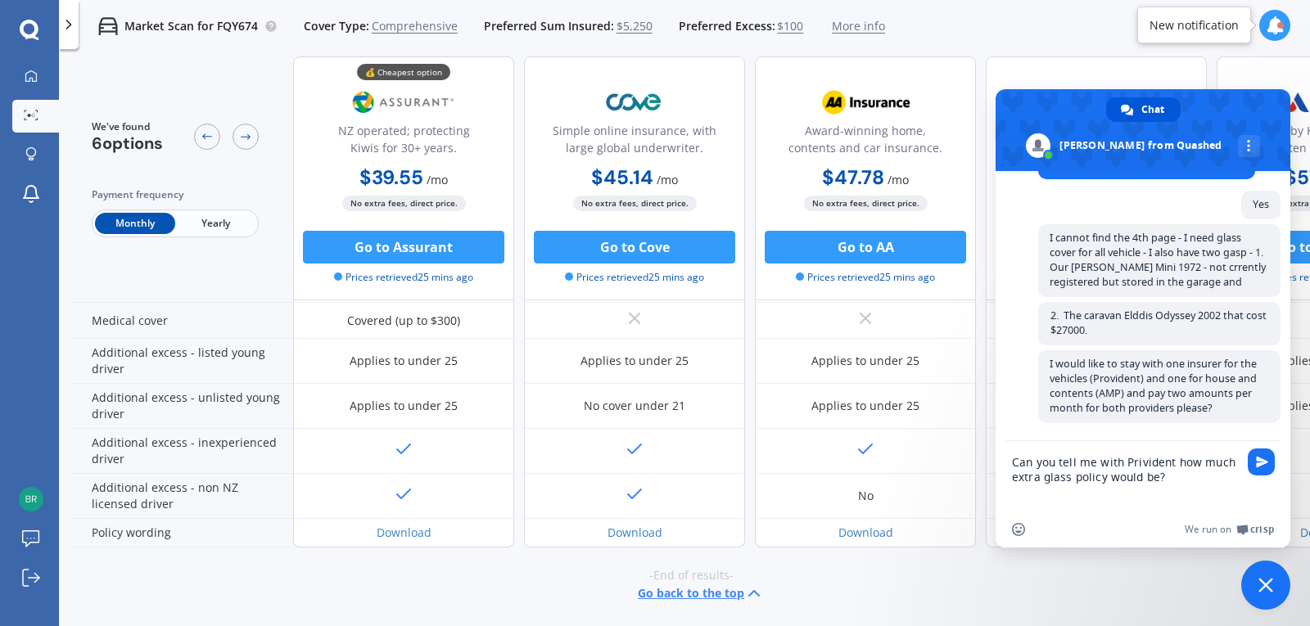
click at [1140, 462] on textarea "Can you tell me with Privident how much extra glass policy would be?" at bounding box center [1126, 476] width 229 height 70
type textarea "Can you tell me with Provident how much extra glass policy would be?"
click at [1269, 461] on span "Send" at bounding box center [1261, 462] width 27 height 27
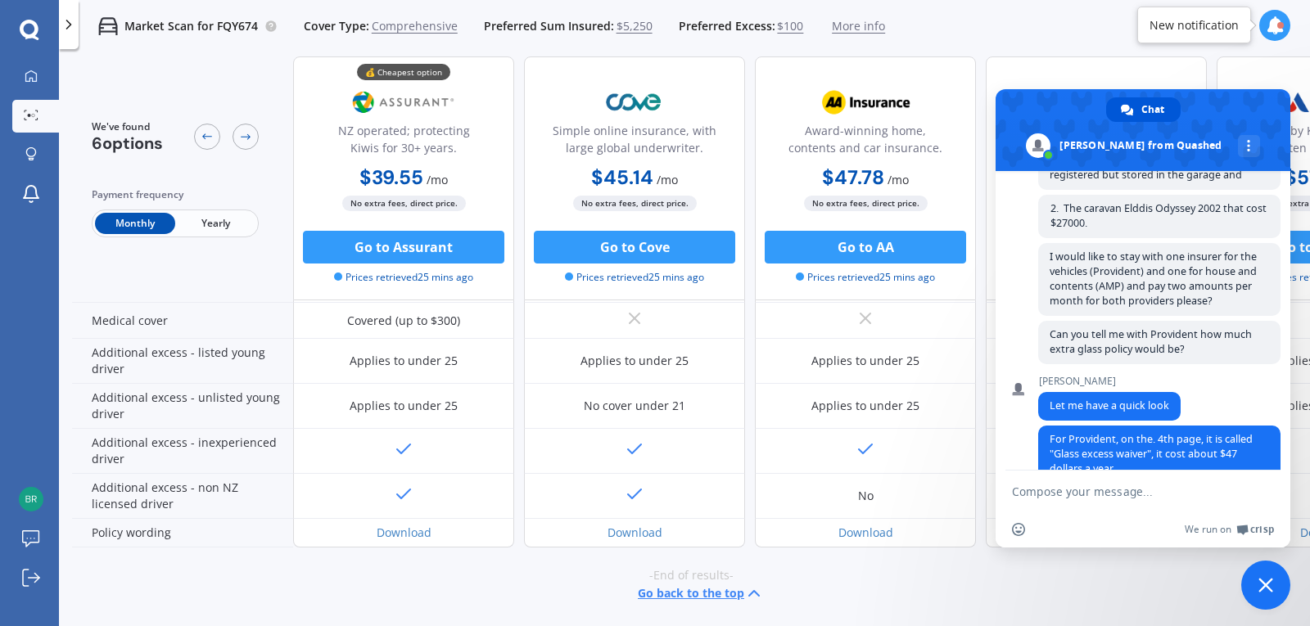
scroll to position [2013, 0]
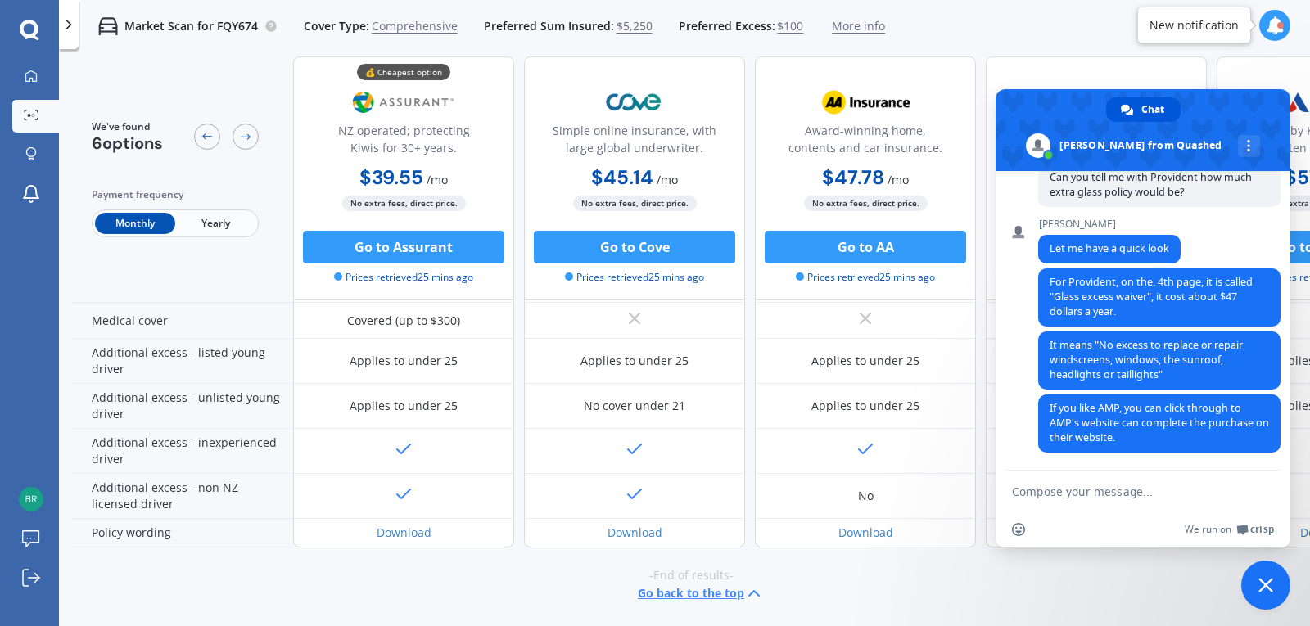
click at [1034, 492] on textarea "Compose your message..." at bounding box center [1126, 491] width 229 height 41
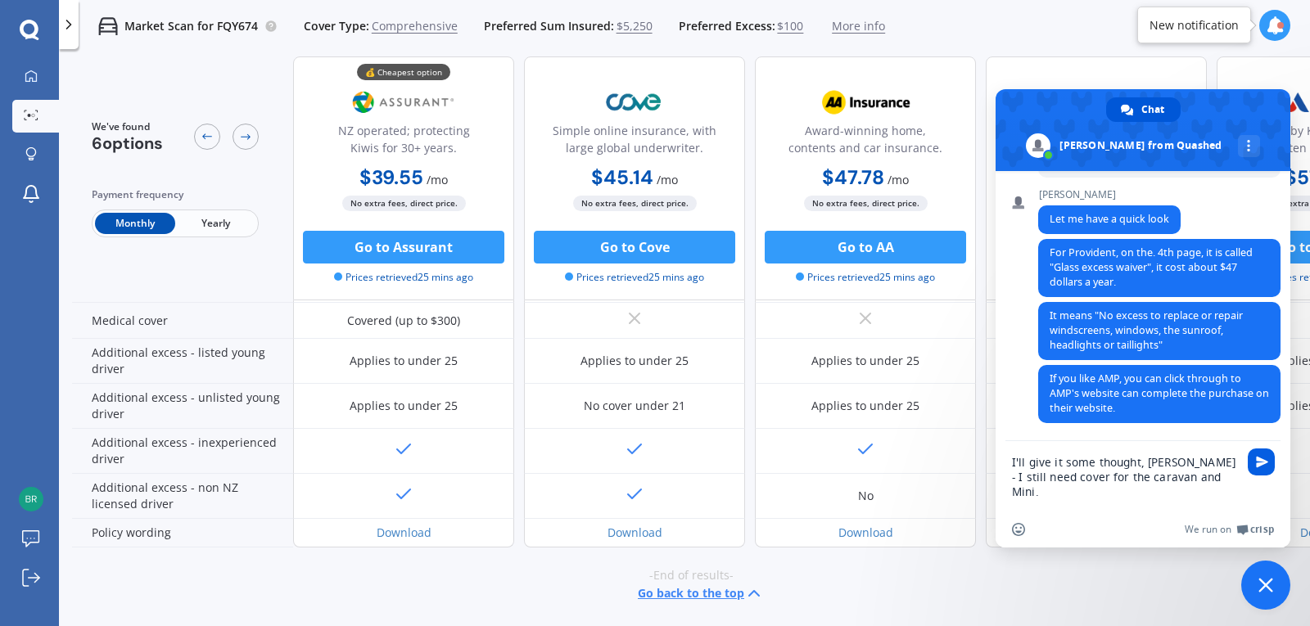
type textarea "I'll give it some thought, [PERSON_NAME] - I still need cover for the caravan a…"
click at [1260, 464] on span "Send" at bounding box center [1262, 462] width 12 height 12
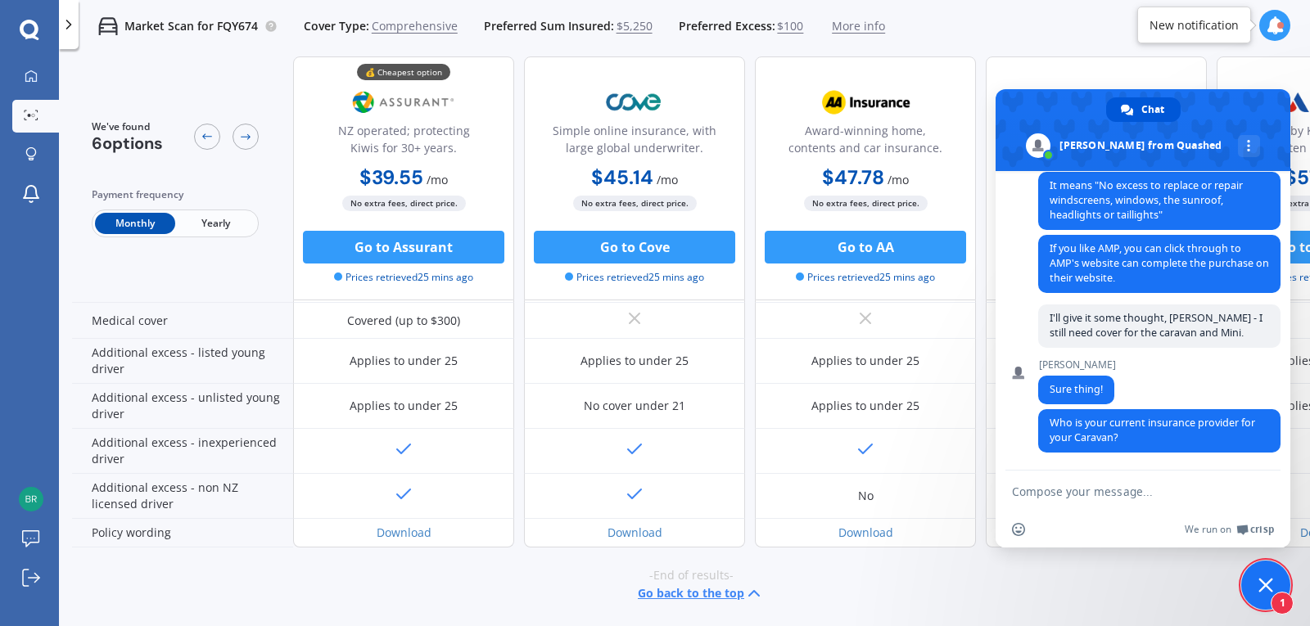
scroll to position [2172, 0]
